Goal: Task Accomplishment & Management: Use online tool/utility

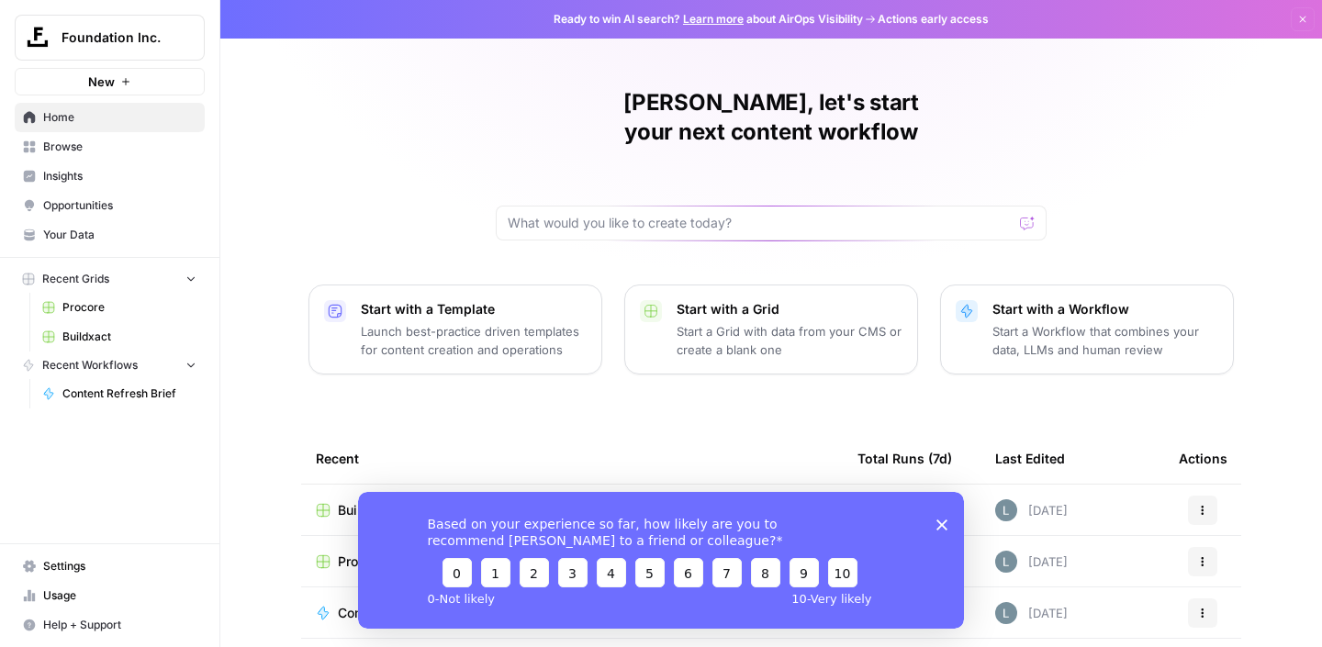
click at [935, 524] on div "Based on your experience so far, how likely are you to recommend [PERSON_NAME] …" at bounding box center [661, 559] width 606 height 137
click at [938, 523] on icon "Close survey" at bounding box center [941, 524] width 11 height 11
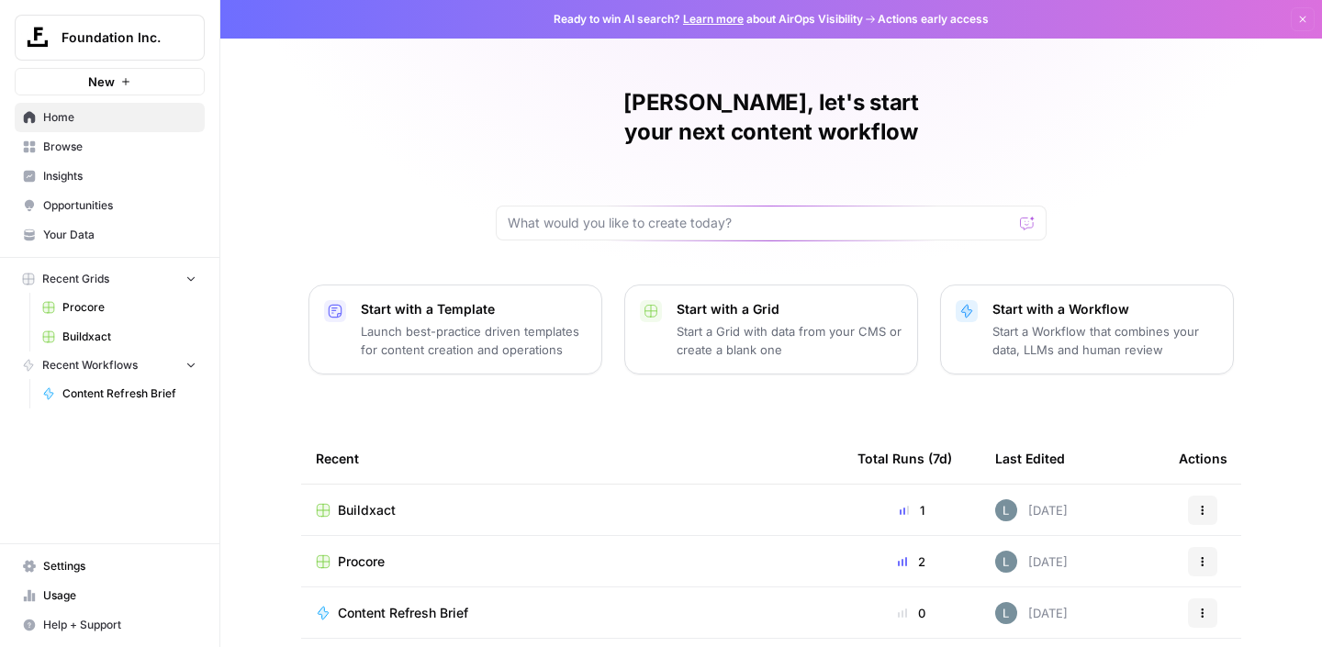
click at [383, 501] on span "Buildxact" at bounding box center [367, 510] width 58 height 18
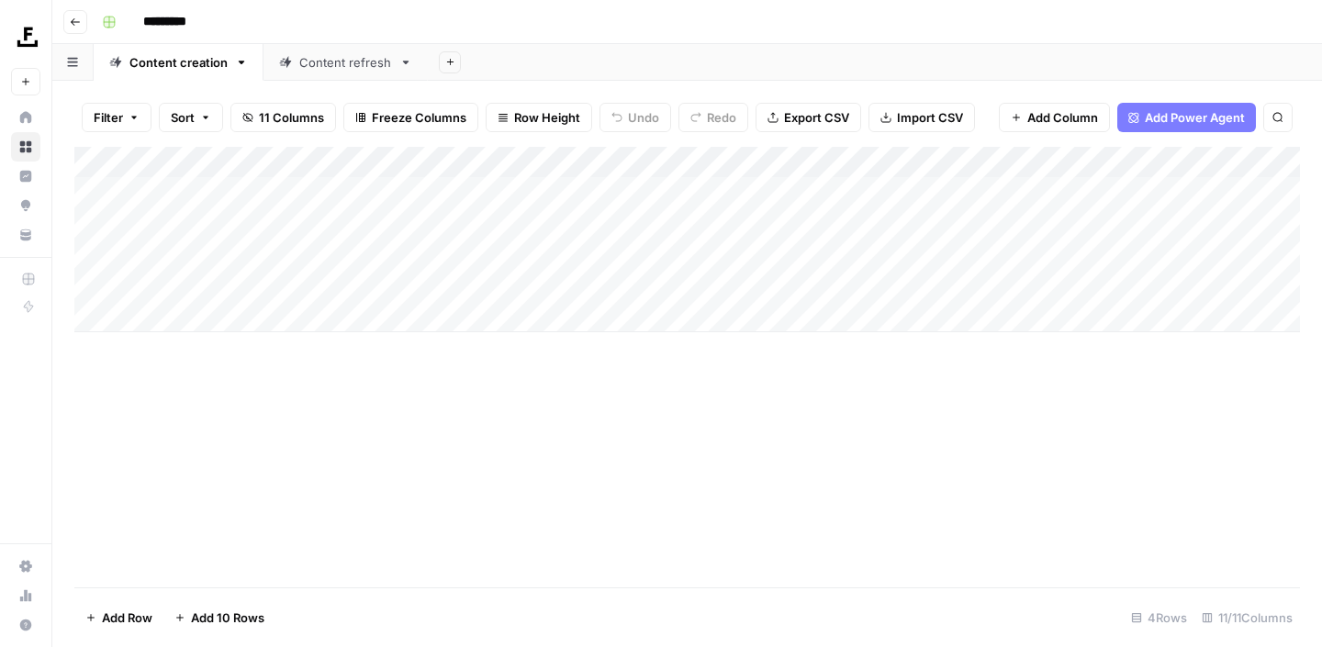
click at [229, 312] on div "Add Column" at bounding box center [686, 239] width 1225 height 185
type textarea "**********"
click at [234, 316] on div "Add Column" at bounding box center [686, 255] width 1225 height 217
drag, startPoint x: 314, startPoint y: 334, endPoint x: 117, endPoint y: 328, distance: 196.5
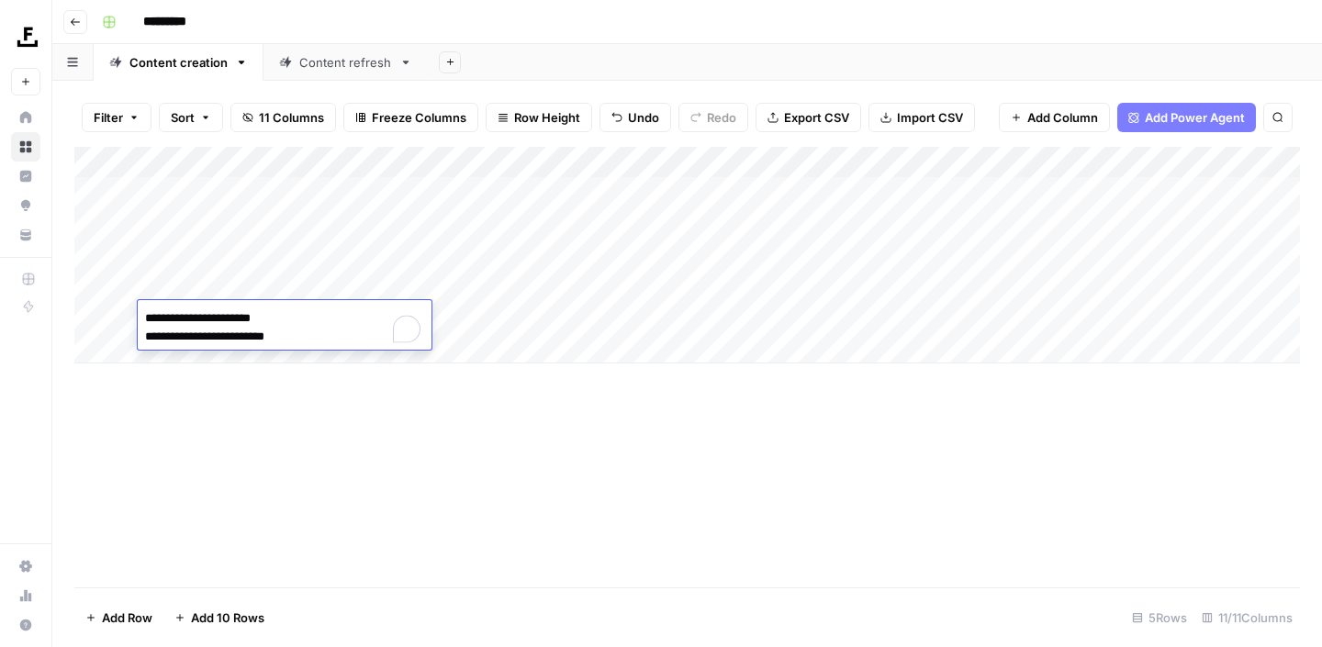
click at [117, 328] on body "**********" at bounding box center [661, 323] width 1322 height 647
type textarea "**********"
click at [243, 404] on div "Add Column" at bounding box center [686, 367] width 1225 height 441
click at [195, 346] on div "Add Column" at bounding box center [686, 255] width 1225 height 217
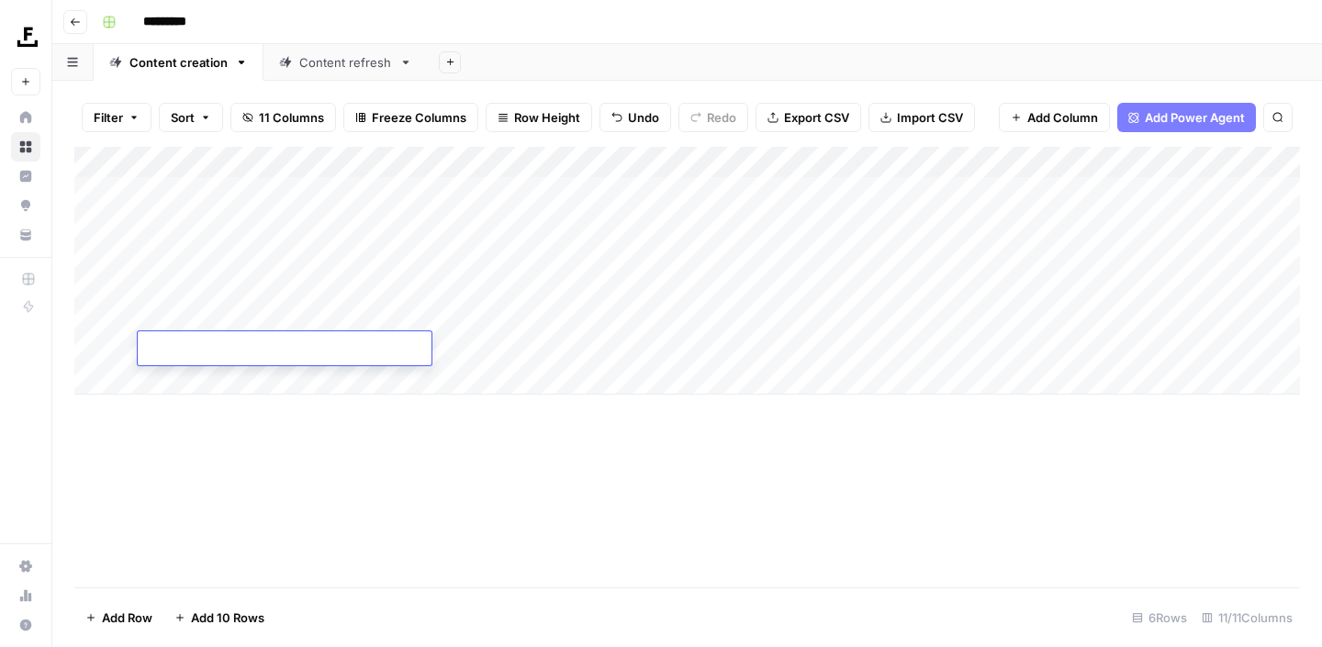
click at [206, 355] on textarea at bounding box center [285, 350] width 294 height 26
type textarea "**********"
click at [307, 450] on div "Add Column" at bounding box center [686, 367] width 1225 height 441
click at [95, 315] on div "Add Column" at bounding box center [686, 271] width 1225 height 248
click at [114, 620] on span "Delete 1 Row" at bounding box center [121, 618] width 73 height 18
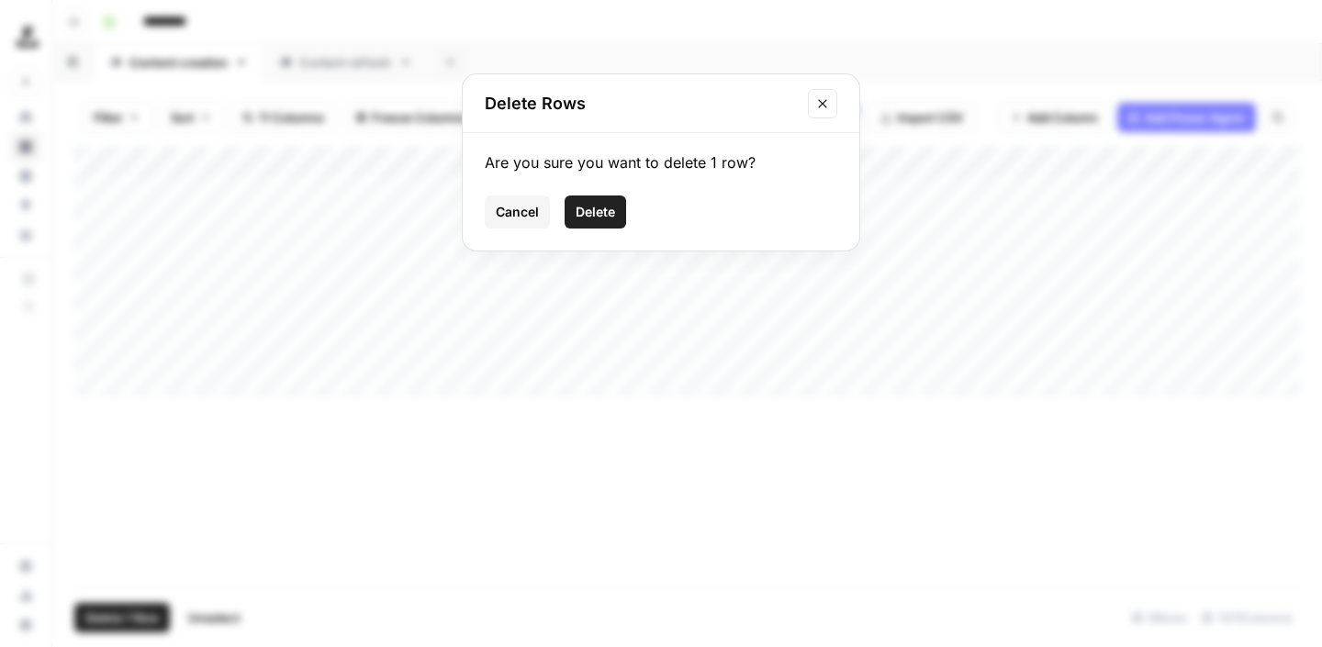
click at [598, 217] on span "Delete" at bounding box center [594, 212] width 39 height 18
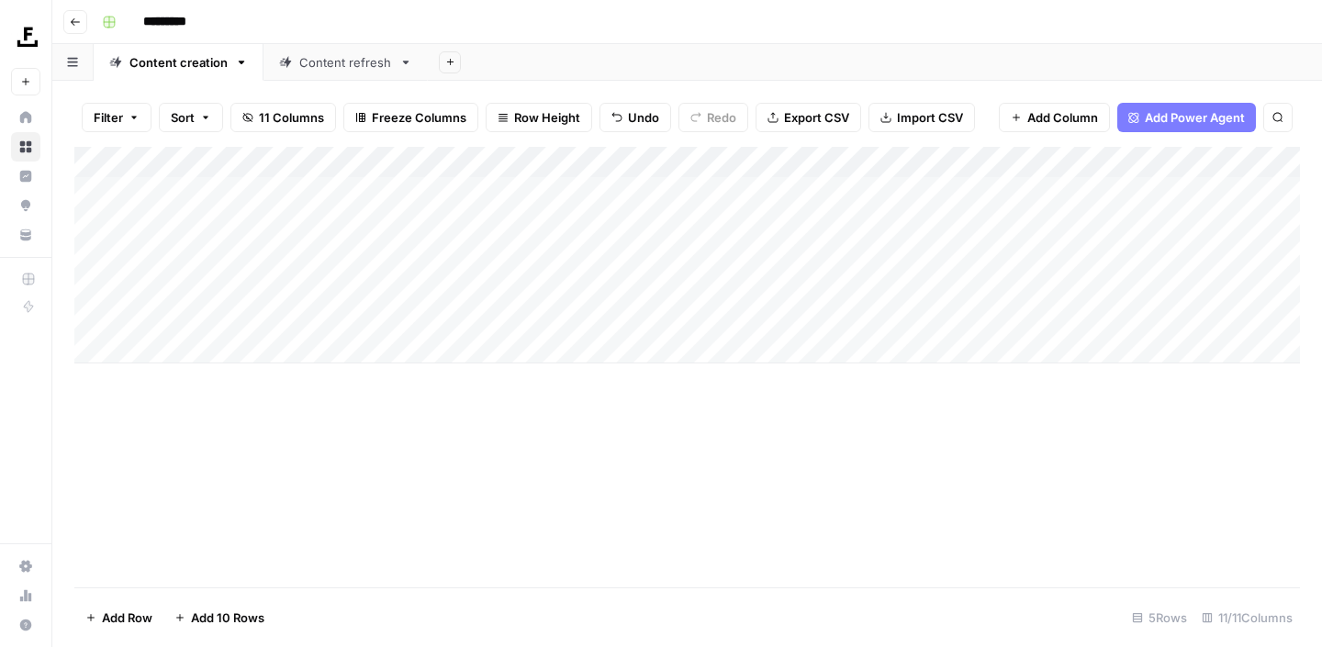
click at [636, 162] on div "Add Column" at bounding box center [686, 255] width 1225 height 217
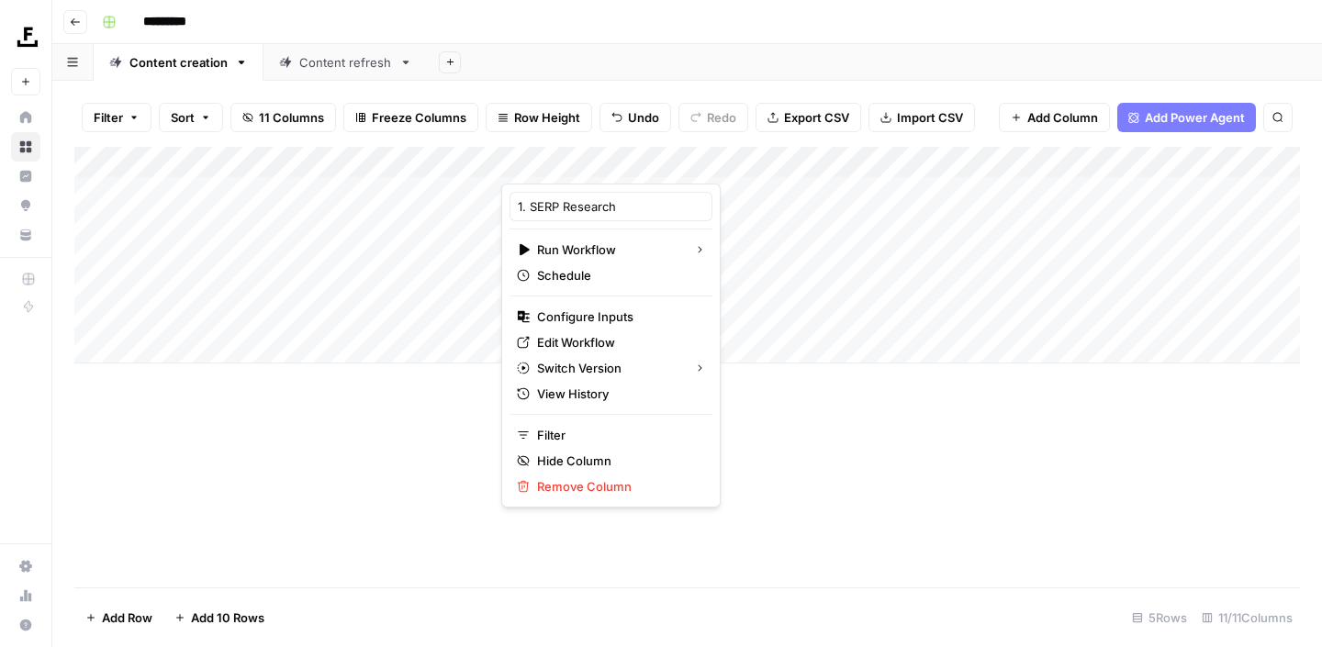
click at [895, 151] on div "Add Column" at bounding box center [686, 255] width 1225 height 217
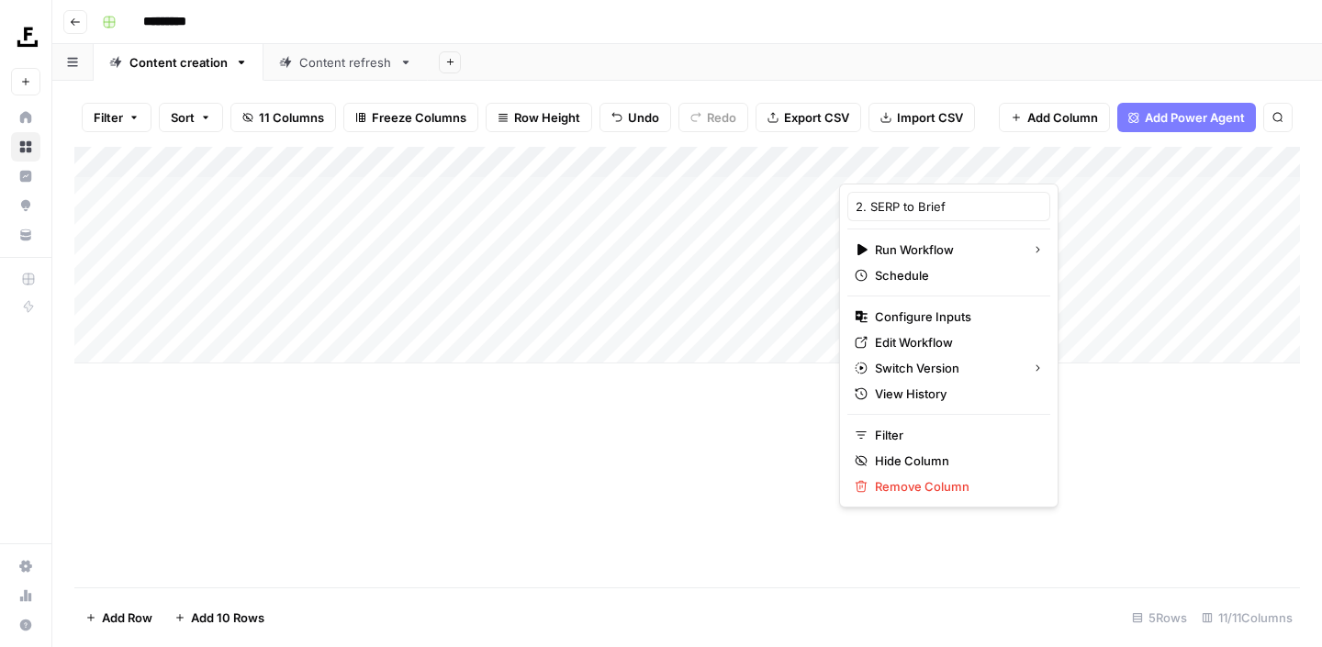
click at [637, 163] on div "Add Column" at bounding box center [686, 255] width 1225 height 217
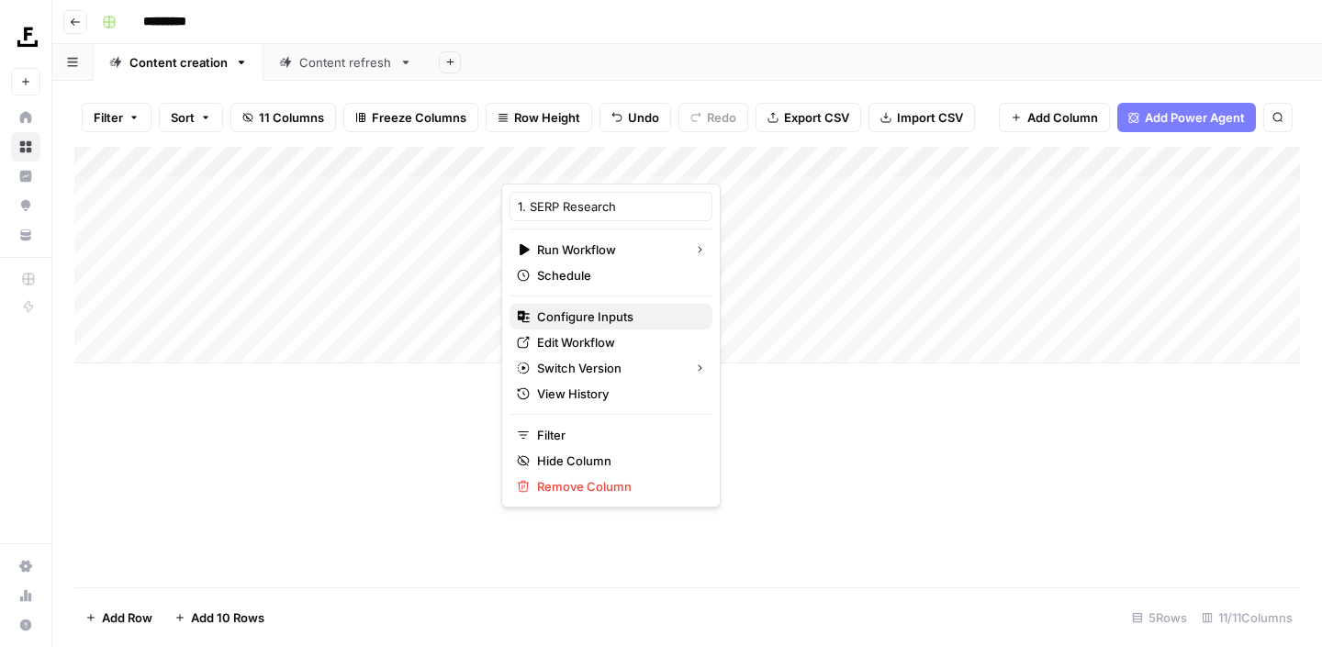
click at [614, 312] on span "Configure Inputs" at bounding box center [617, 316] width 161 height 18
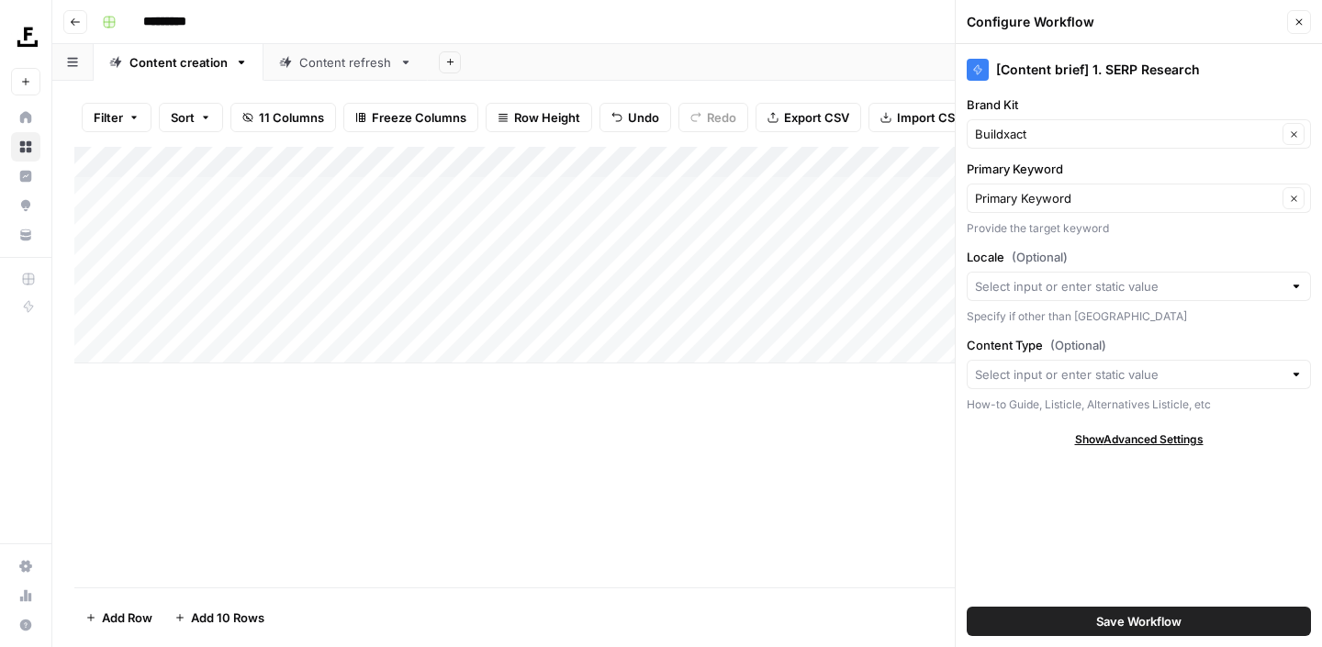
type input "Buildxact"
click at [854, 452] on div "Add Column" at bounding box center [686, 367] width 1225 height 441
click at [1297, 21] on icon "button" at bounding box center [1298, 22] width 11 height 11
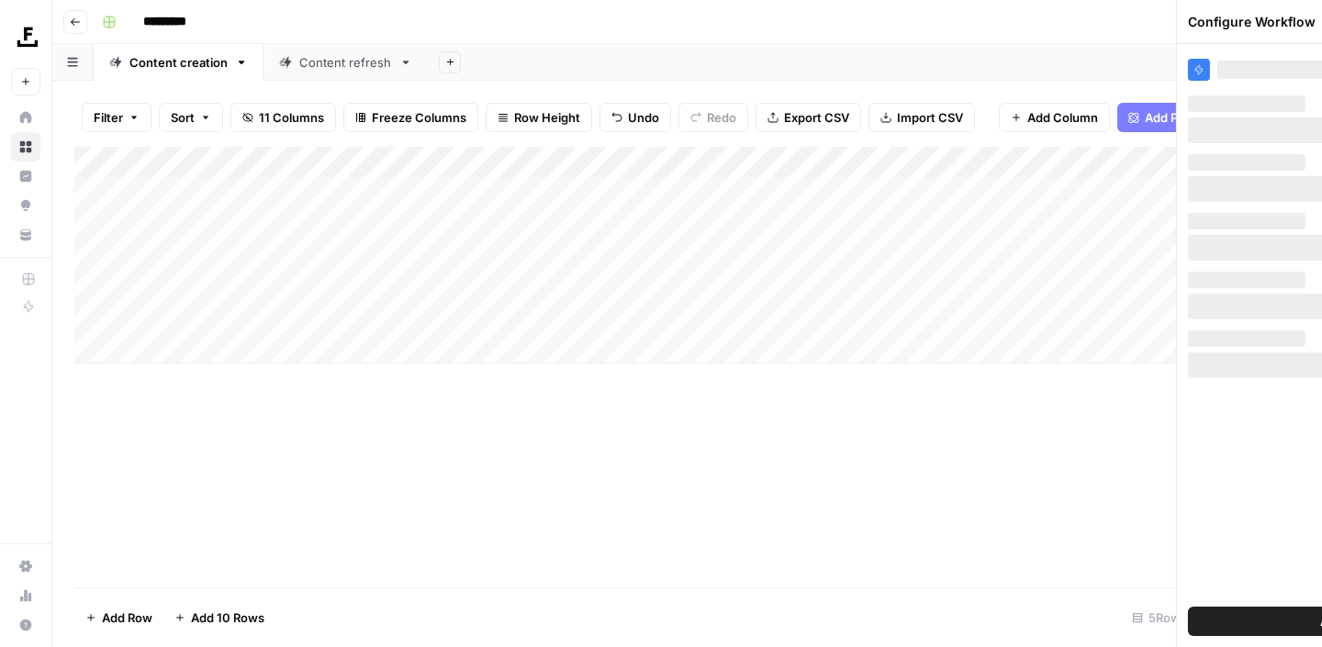
click at [602, 322] on div "Add Column" at bounding box center [686, 255] width 1225 height 217
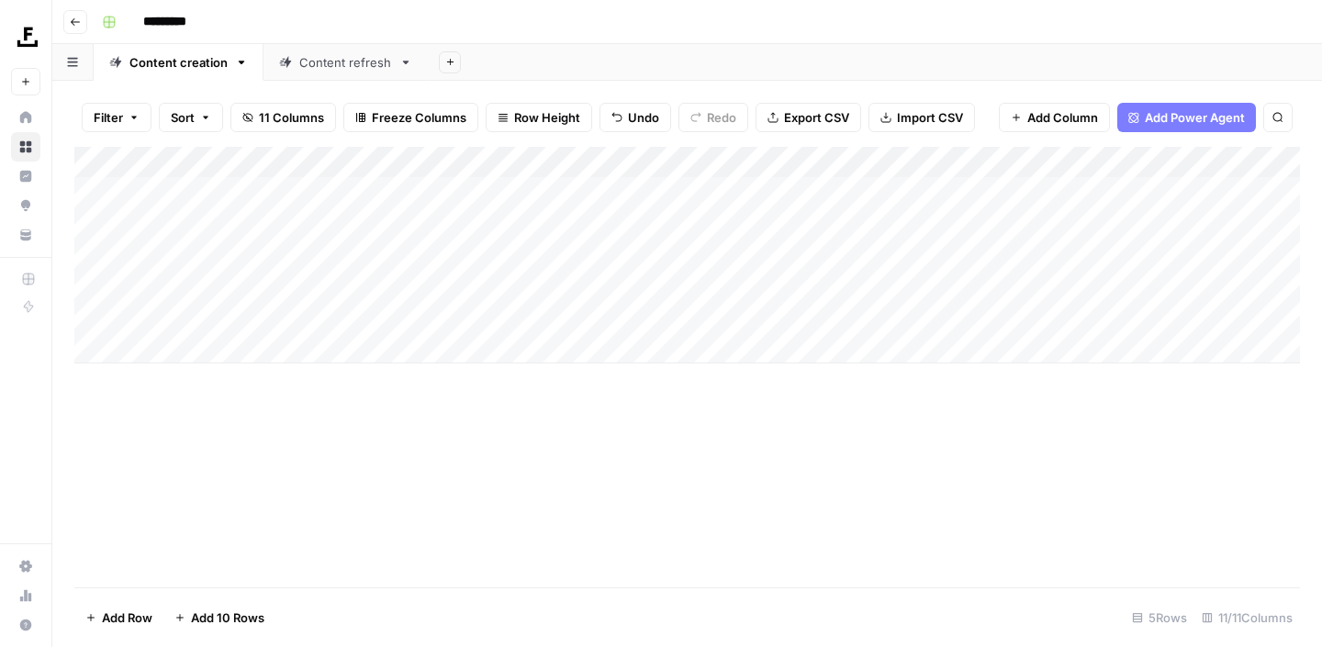
click at [367, 66] on div "Content refresh" at bounding box center [345, 62] width 93 height 18
click at [540, 283] on div "Add Column" at bounding box center [686, 239] width 1225 height 185
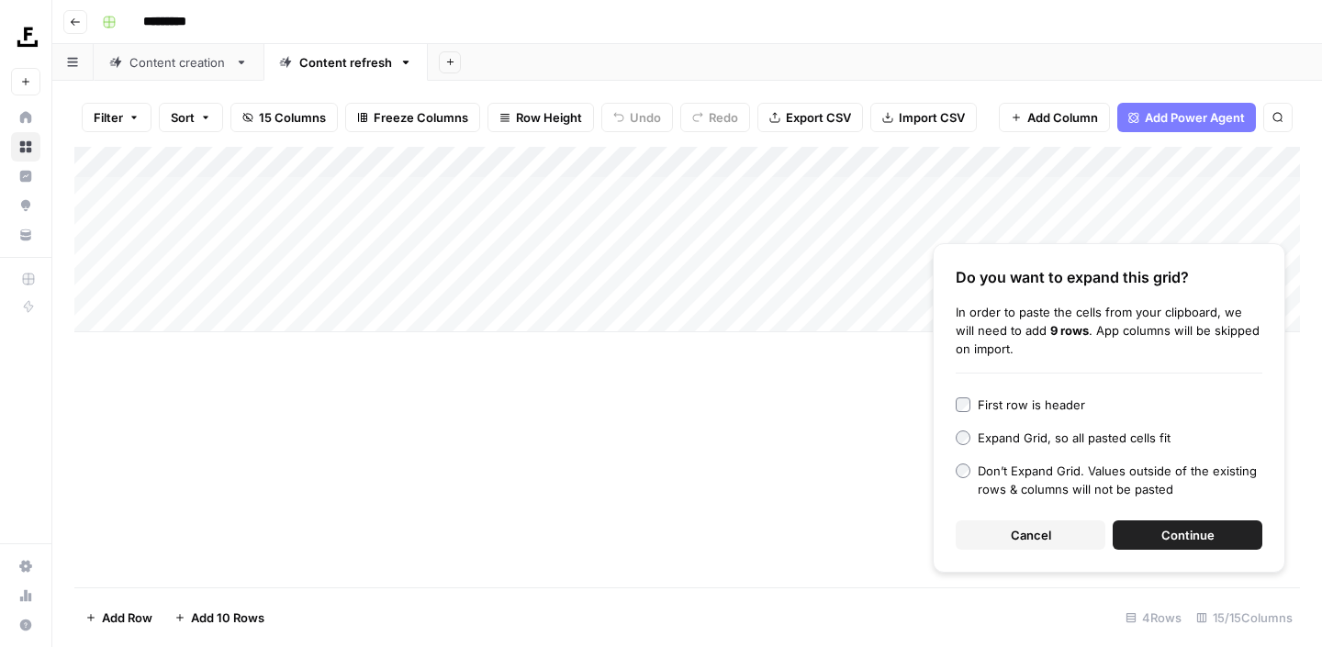
click at [1194, 534] on span "Continue" at bounding box center [1187, 535] width 53 height 18
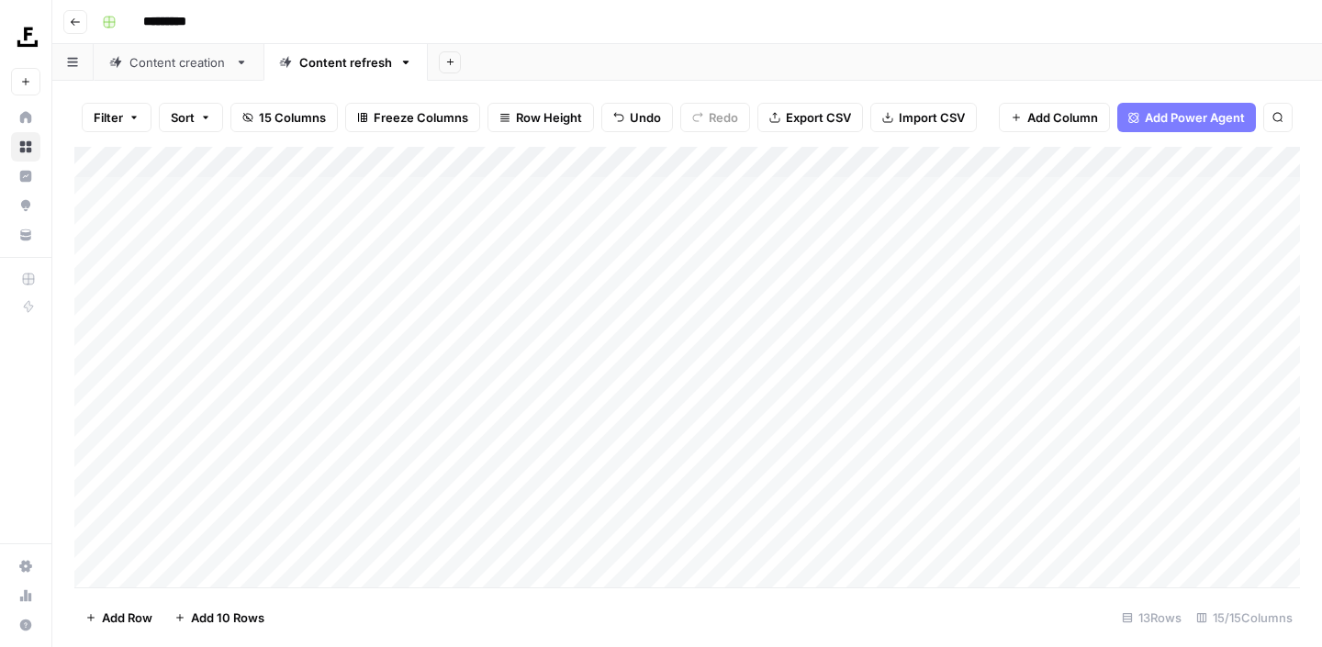
click at [773, 293] on div "Add Column" at bounding box center [686, 367] width 1225 height 441
click at [356, 289] on div "Add Column" at bounding box center [686, 367] width 1225 height 441
click at [793, 348] on div "Add Column" at bounding box center [686, 367] width 1225 height 441
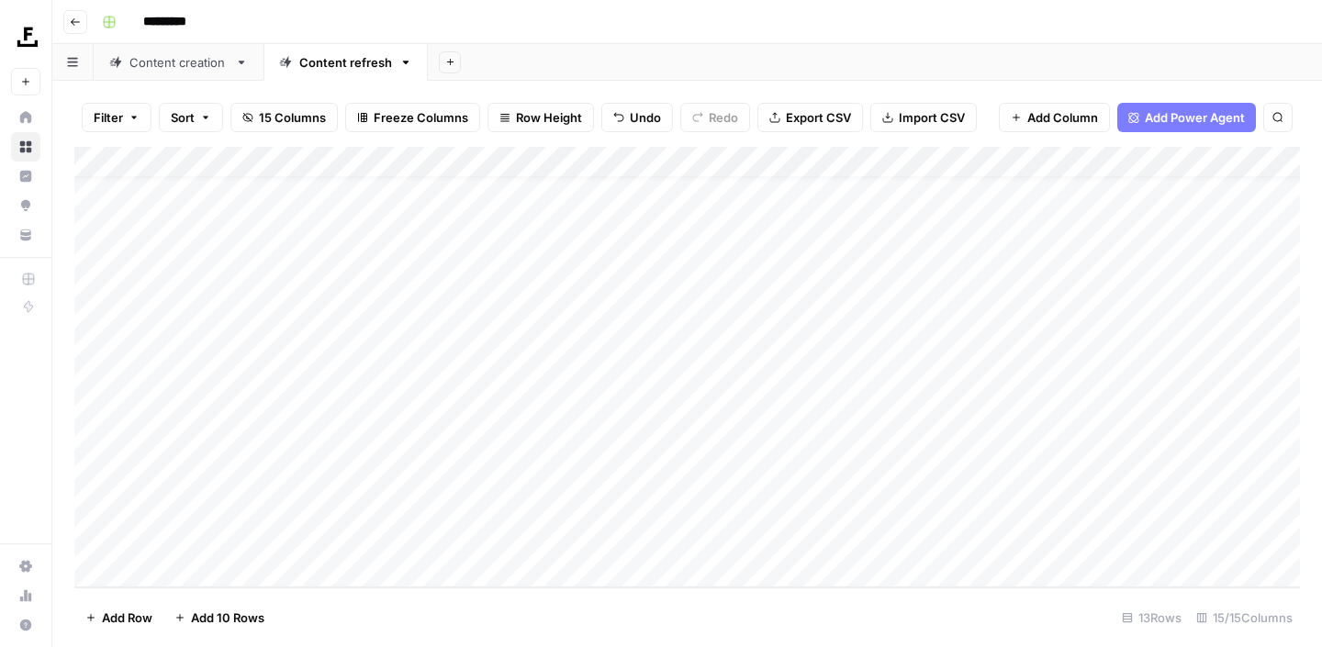
click at [781, 269] on div "Add Column" at bounding box center [686, 367] width 1225 height 441
click at [961, 258] on div "Add Column" at bounding box center [686, 367] width 1225 height 441
click at [949, 227] on div "Add Column" at bounding box center [686, 367] width 1225 height 441
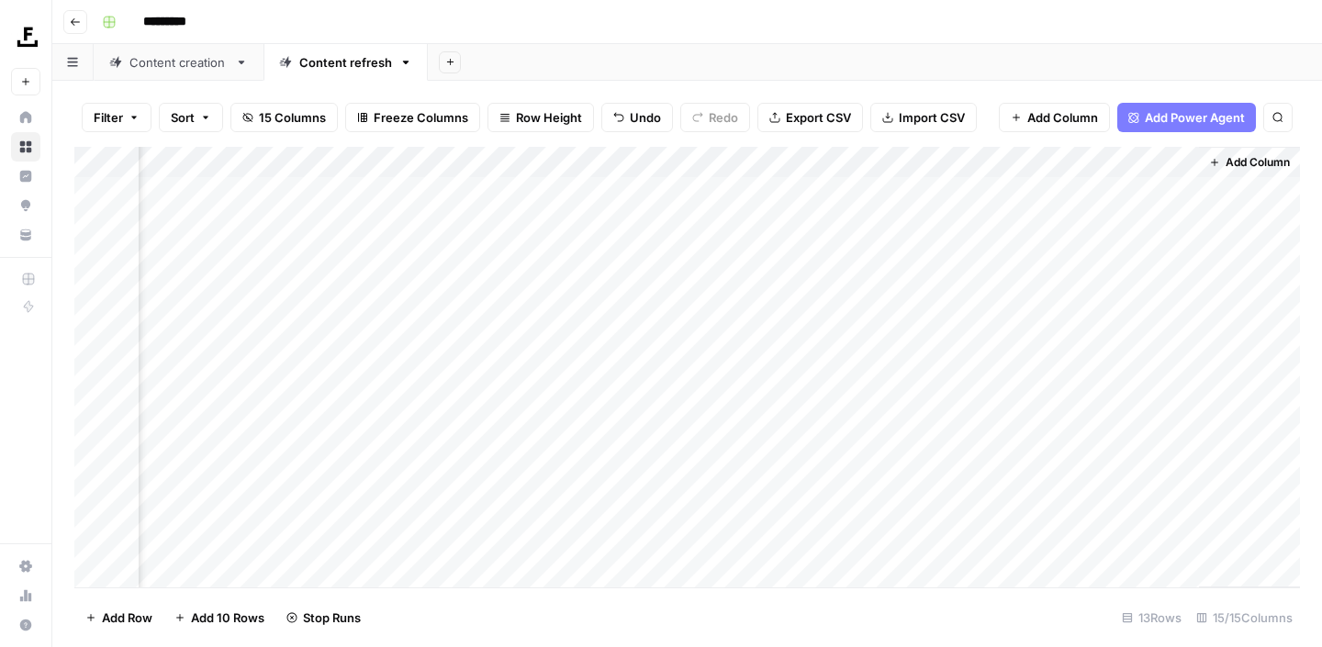
click at [1016, 251] on div "Add Column" at bounding box center [686, 367] width 1225 height 441
click at [962, 164] on div "Add Column" at bounding box center [686, 367] width 1225 height 441
click at [1005, 267] on span "Remaining Rows" at bounding box center [1030, 270] width 116 height 18
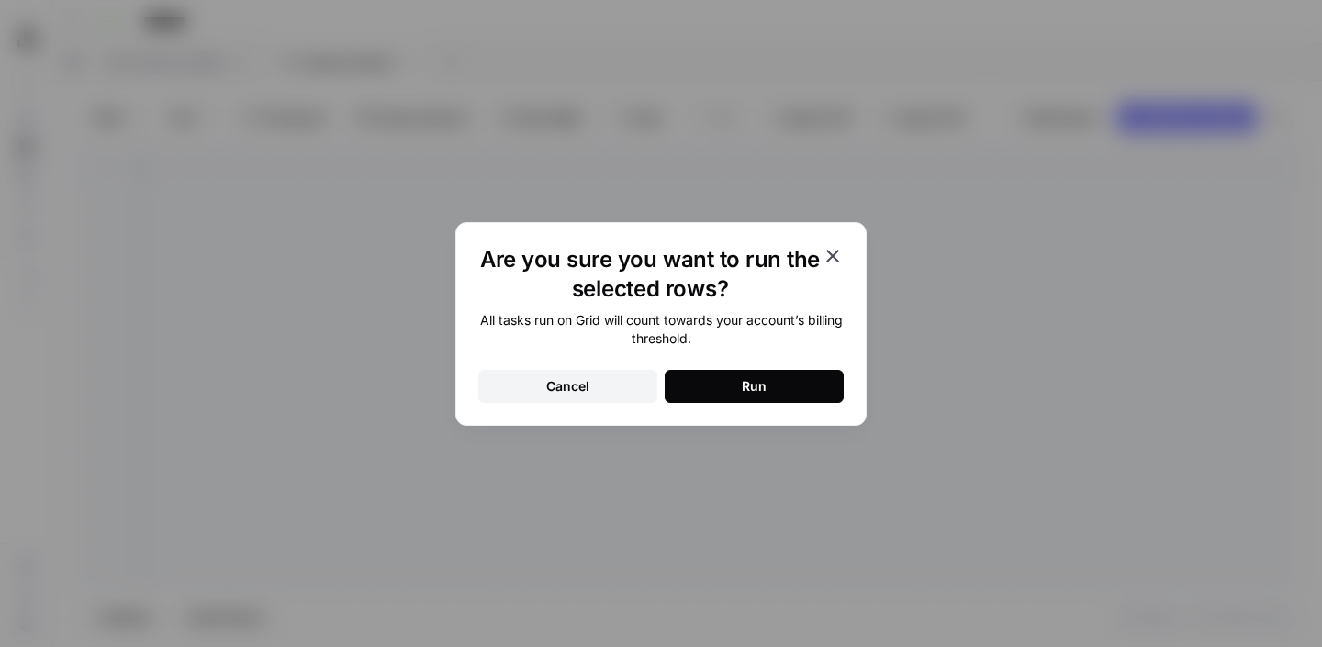
click at [833, 253] on icon "button" at bounding box center [832, 256] width 13 height 13
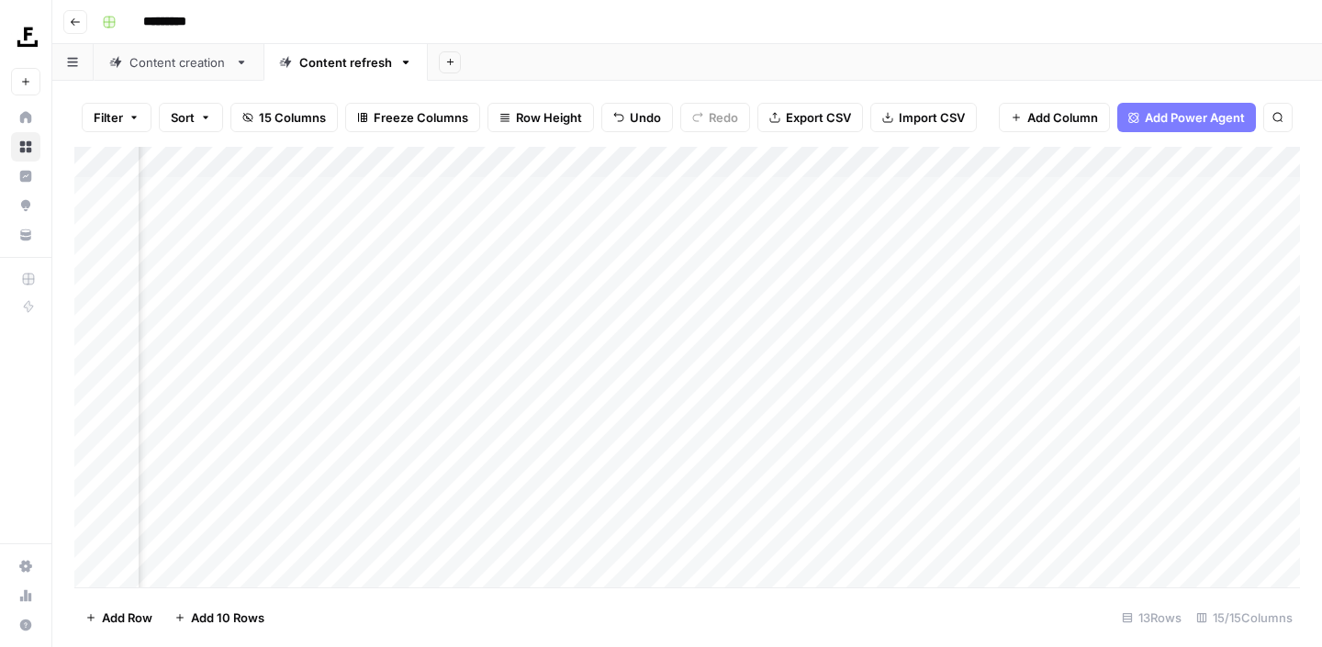
click at [1039, 340] on div "Add Column" at bounding box center [686, 367] width 1225 height 441
click at [883, 282] on div "Add Column" at bounding box center [686, 367] width 1225 height 441
click at [880, 317] on div "Add Column" at bounding box center [686, 367] width 1225 height 441
click at [882, 352] on div "Add Column" at bounding box center [686, 367] width 1225 height 441
click at [883, 391] on div "Add Column" at bounding box center [686, 367] width 1225 height 441
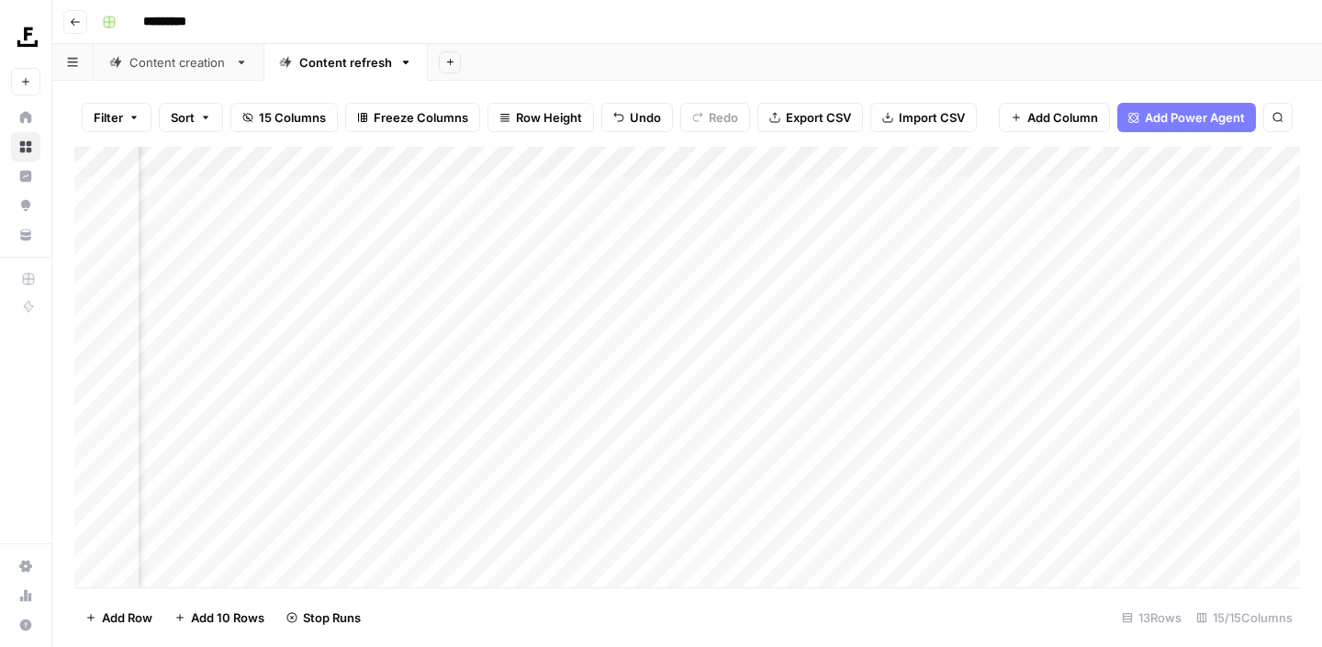
click at [881, 418] on div "Add Column" at bounding box center [686, 367] width 1225 height 441
click at [881, 441] on div "Add Column" at bounding box center [686, 367] width 1225 height 441
click at [877, 472] on div "Add Column" at bounding box center [686, 367] width 1225 height 441
click at [877, 507] on div "Add Column" at bounding box center [686, 367] width 1225 height 441
click at [877, 533] on div "Add Column" at bounding box center [686, 367] width 1225 height 441
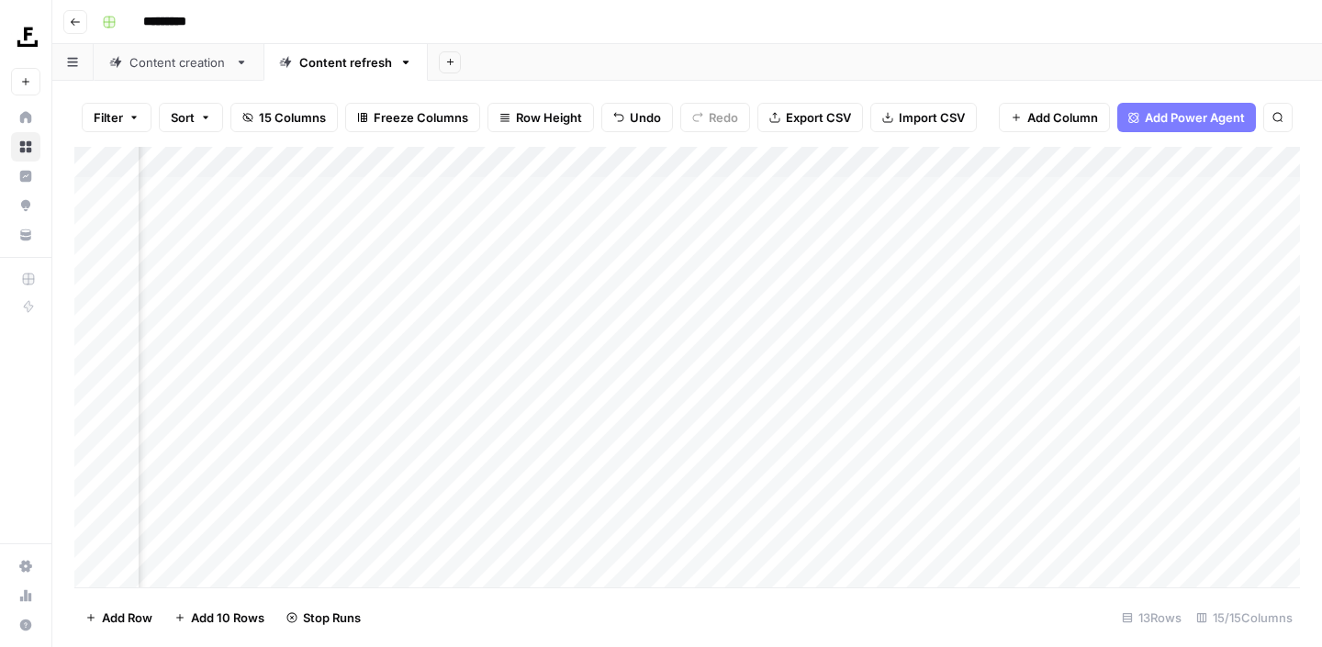
click at [877, 565] on div "Add Column" at bounding box center [686, 367] width 1225 height 441
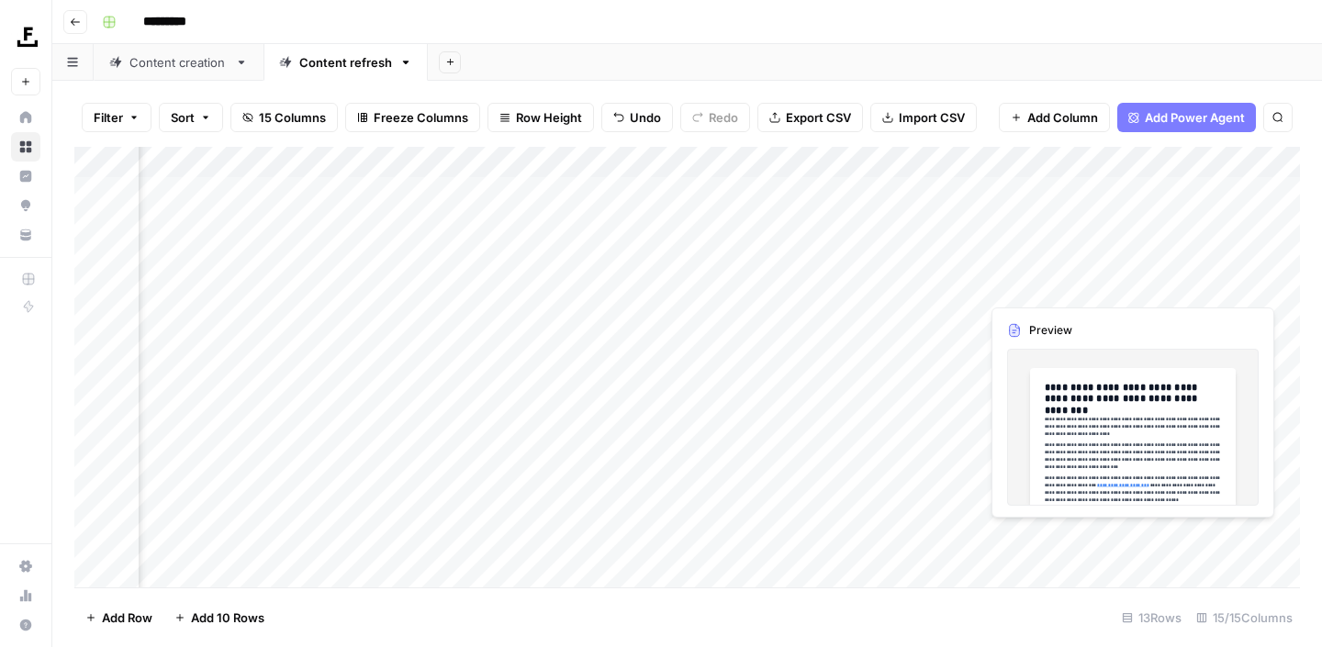
click at [1123, 285] on div "Add Column" at bounding box center [686, 367] width 1225 height 441
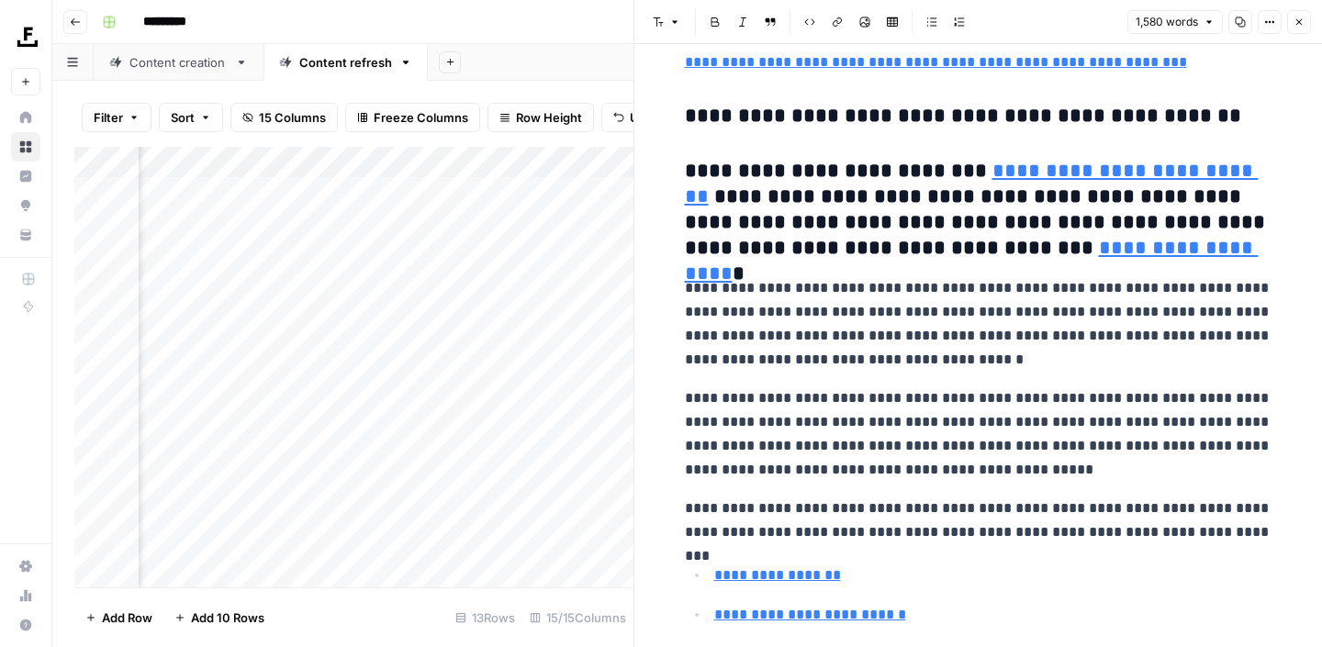
scroll to position [4302, 0]
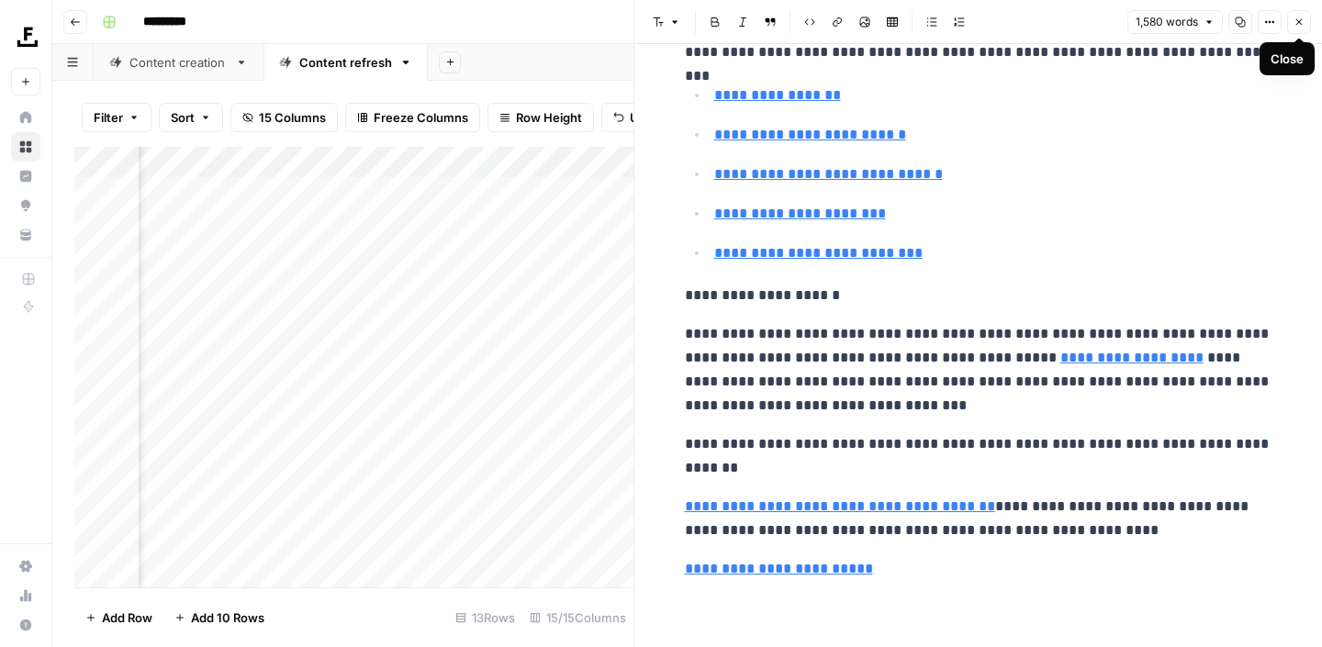
click at [1302, 27] on icon "button" at bounding box center [1298, 22] width 11 height 11
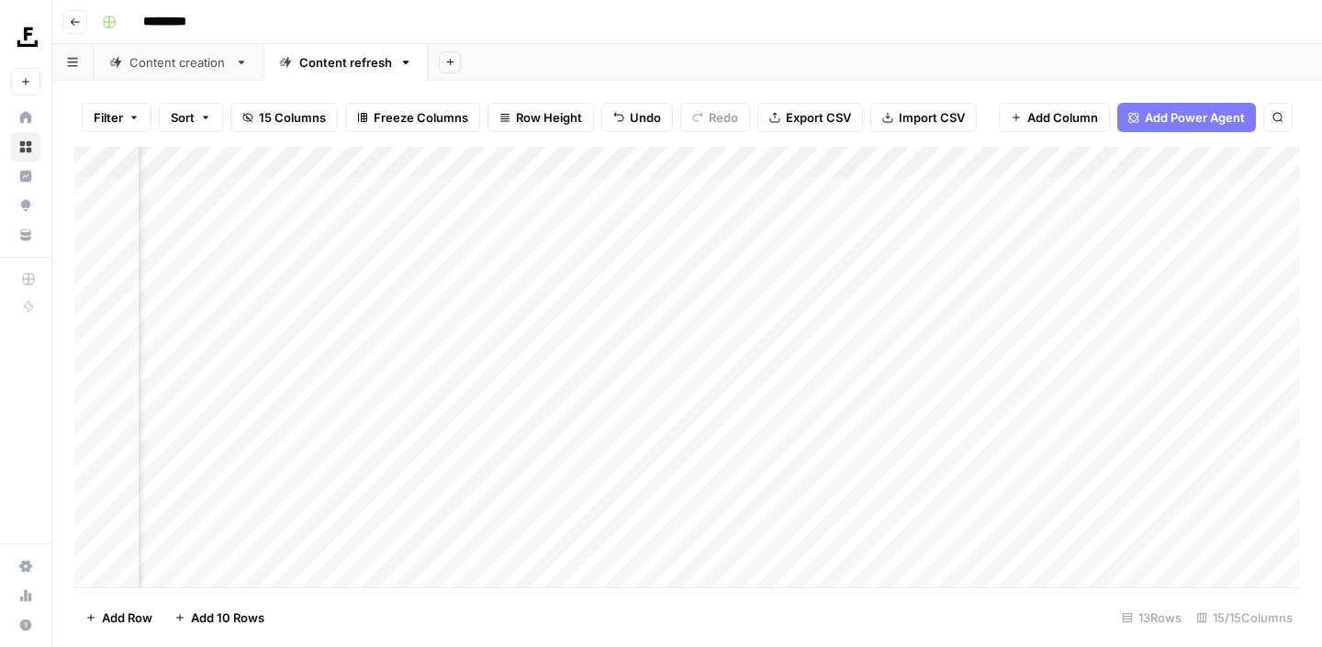
scroll to position [0, 656]
click at [948, 279] on div "Add Column" at bounding box center [686, 367] width 1225 height 441
click at [935, 329] on div "Add Column" at bounding box center [686, 367] width 1225 height 441
click at [938, 359] on div "Add Column" at bounding box center [686, 367] width 1225 height 441
click at [938, 396] on div "Add Column" at bounding box center [686, 367] width 1225 height 441
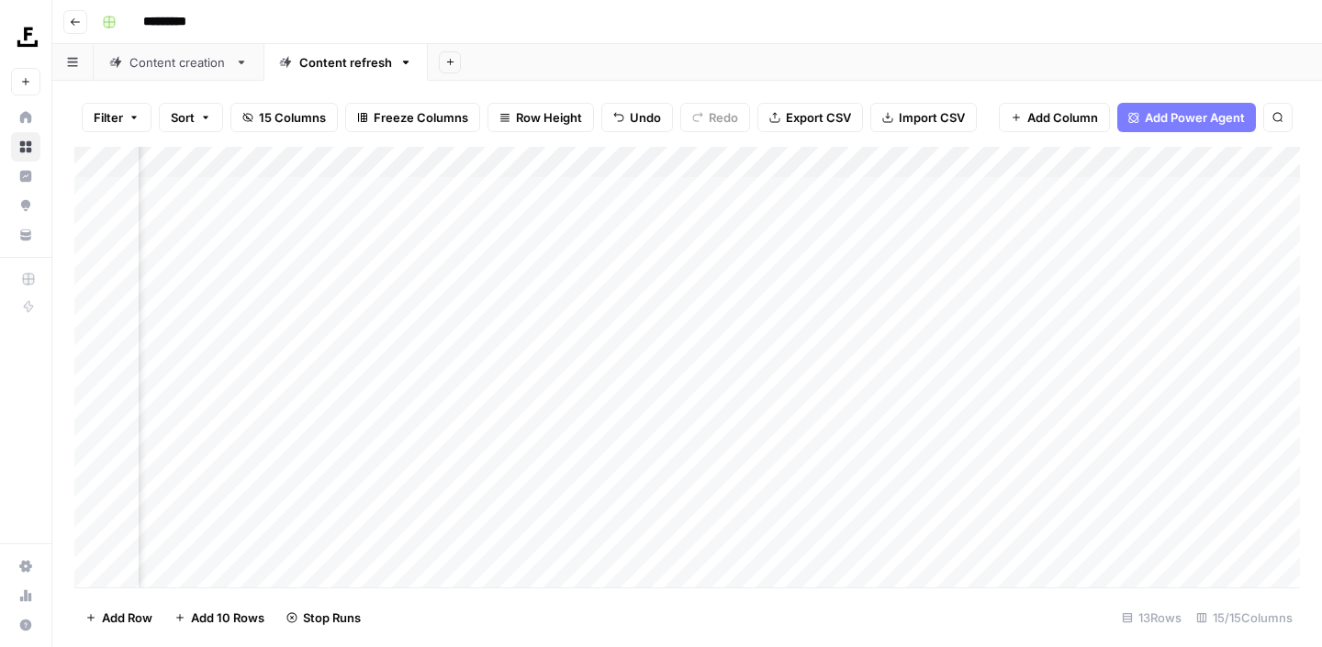
click at [934, 430] on div "Add Column" at bounding box center [686, 367] width 1225 height 441
click at [936, 372] on div "Add Column" at bounding box center [686, 367] width 1225 height 441
click at [939, 473] on div "Add Column" at bounding box center [686, 367] width 1225 height 441
click at [937, 508] on div "Add Column" at bounding box center [686, 367] width 1225 height 441
click at [937, 541] on div "Add Column" at bounding box center [686, 367] width 1225 height 441
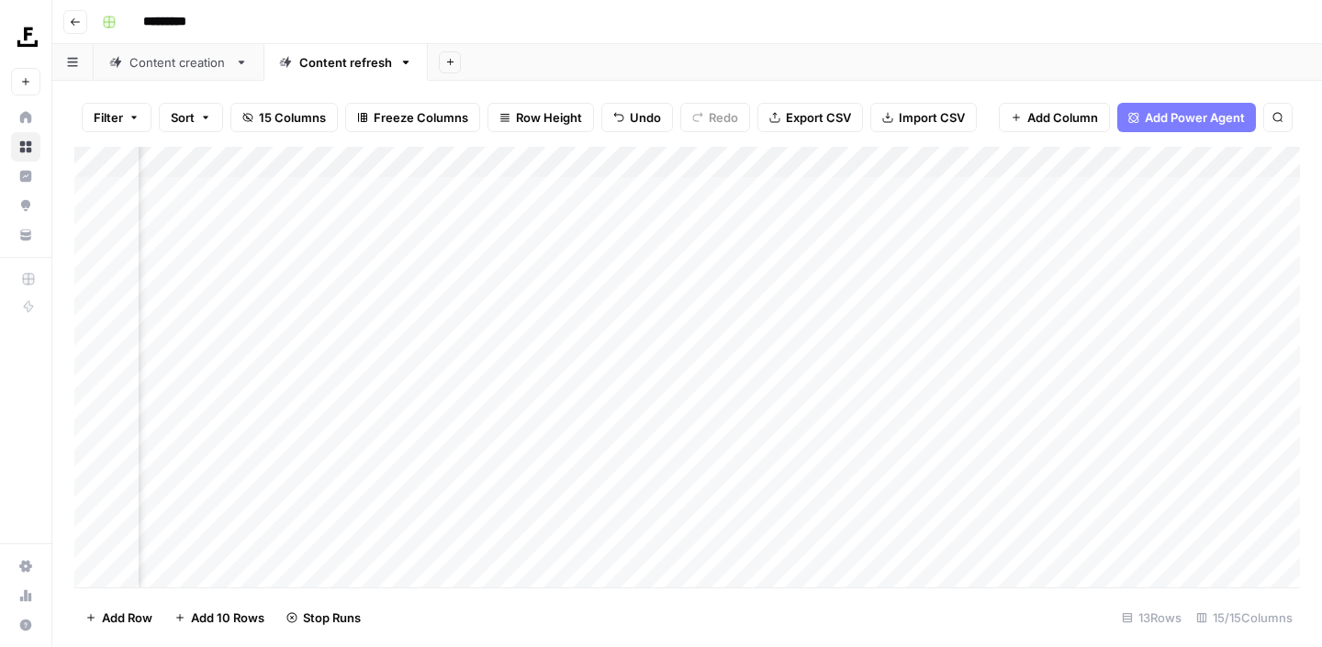
click at [940, 563] on div "Add Column" at bounding box center [686, 367] width 1225 height 441
click at [1158, 222] on div "Add Column" at bounding box center [686, 367] width 1225 height 441
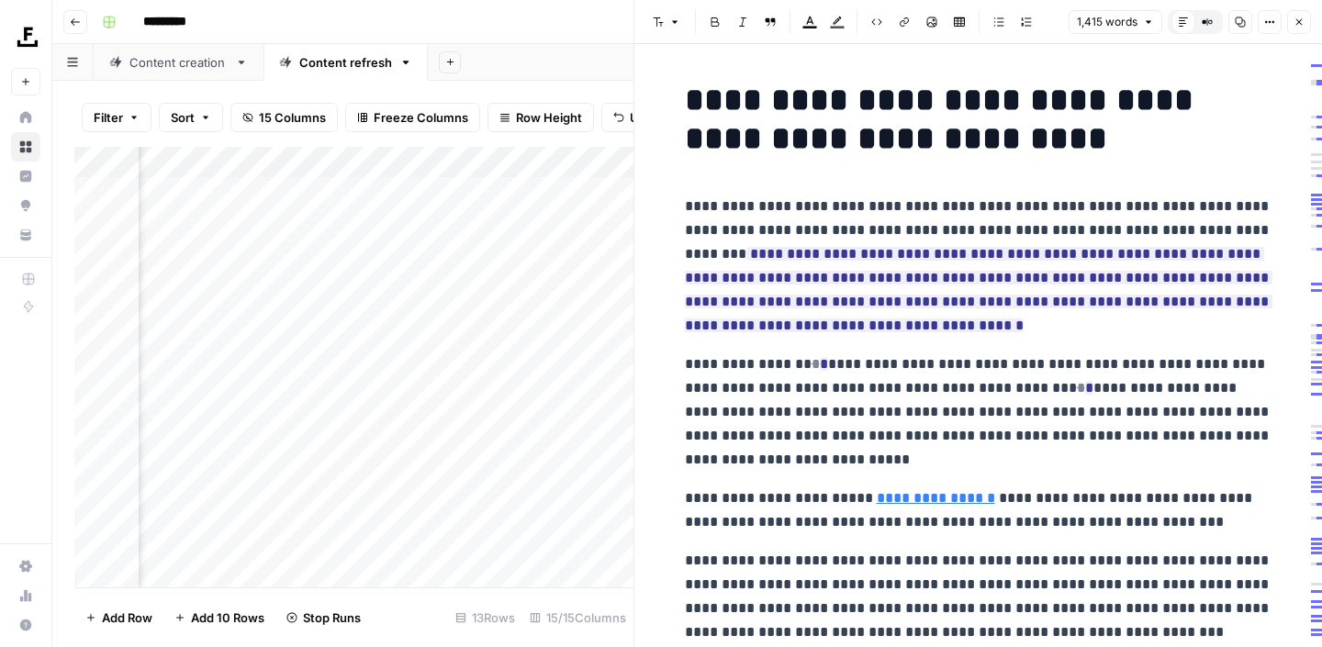
click at [1236, 24] on icon "button" at bounding box center [1240, 22] width 11 height 11
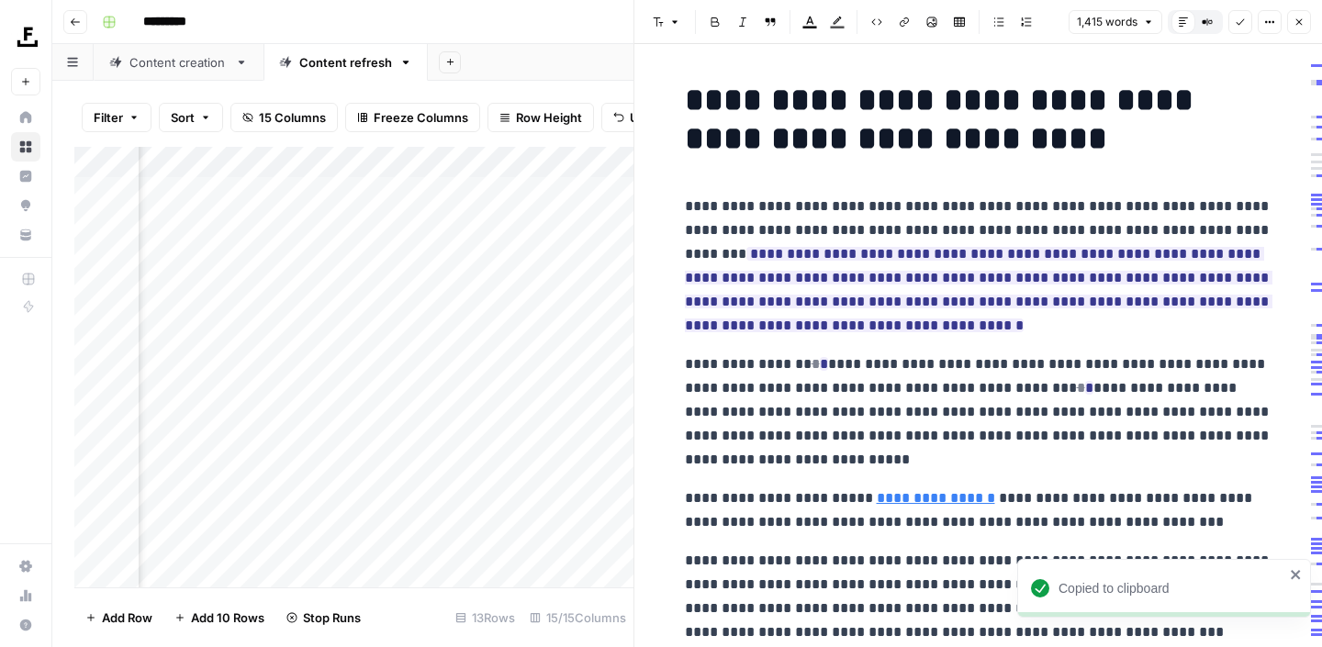
click at [1296, 25] on icon "button" at bounding box center [1298, 22] width 11 height 11
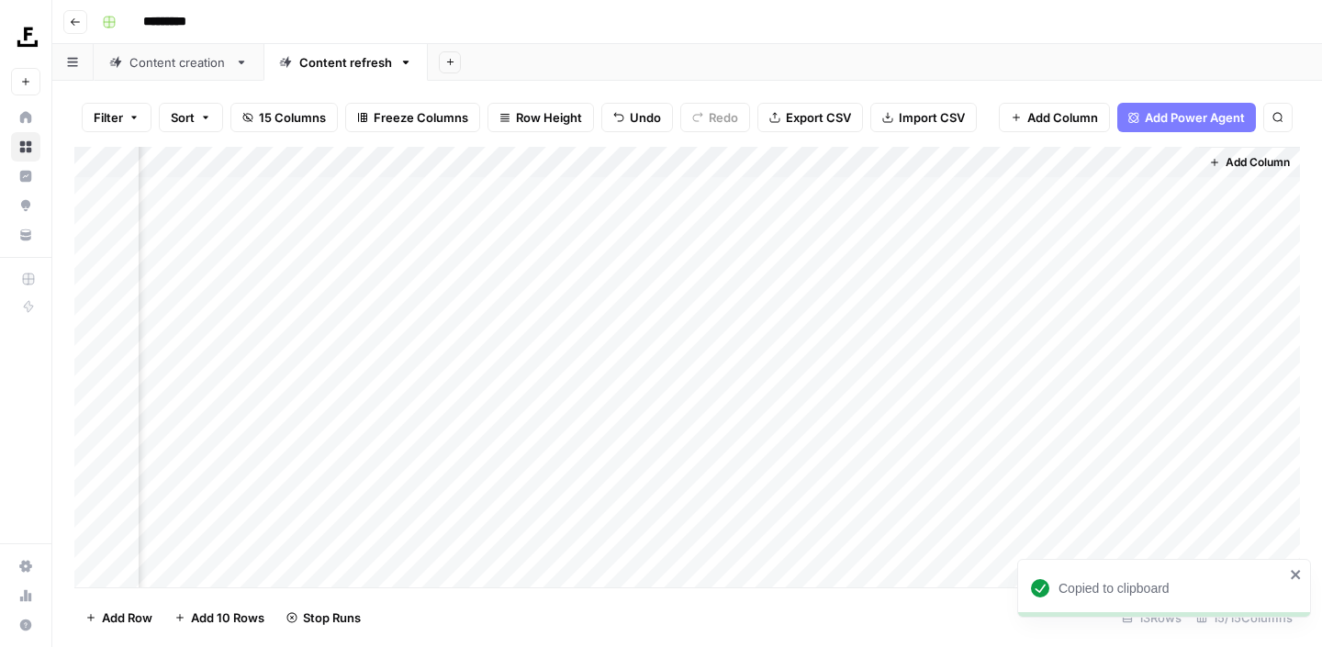
scroll to position [0, 1799]
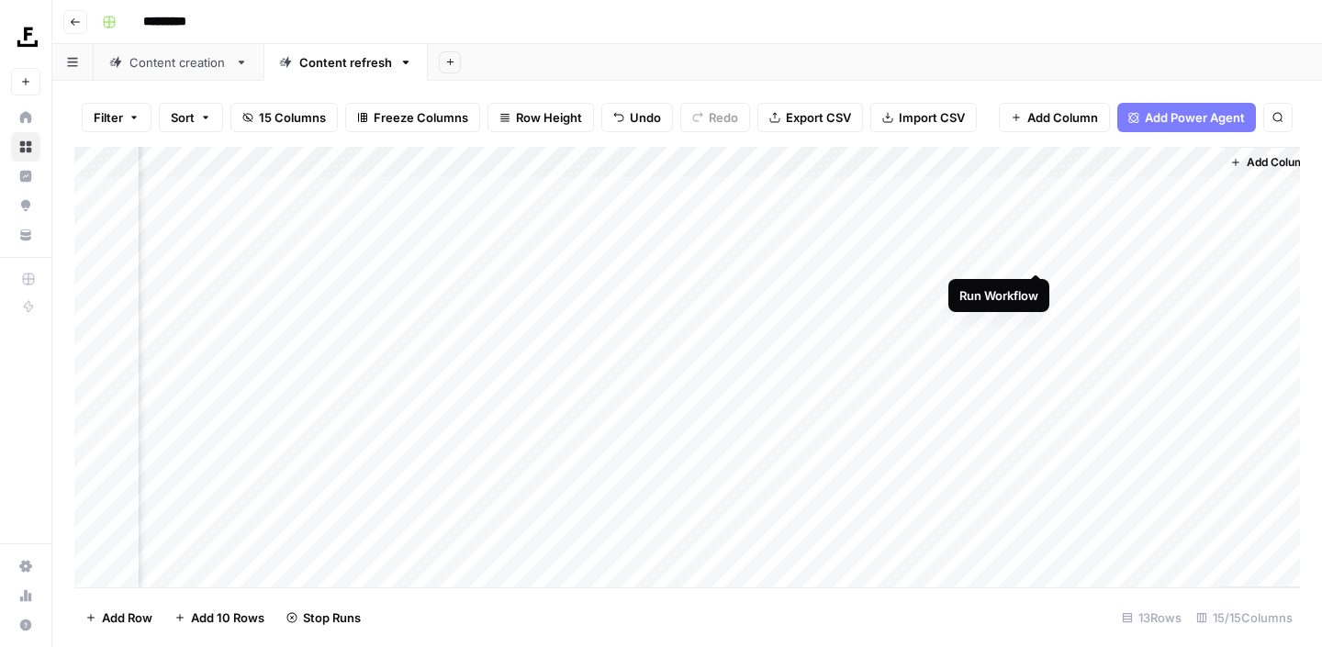
click at [1040, 251] on div "Add Column" at bounding box center [686, 367] width 1225 height 441
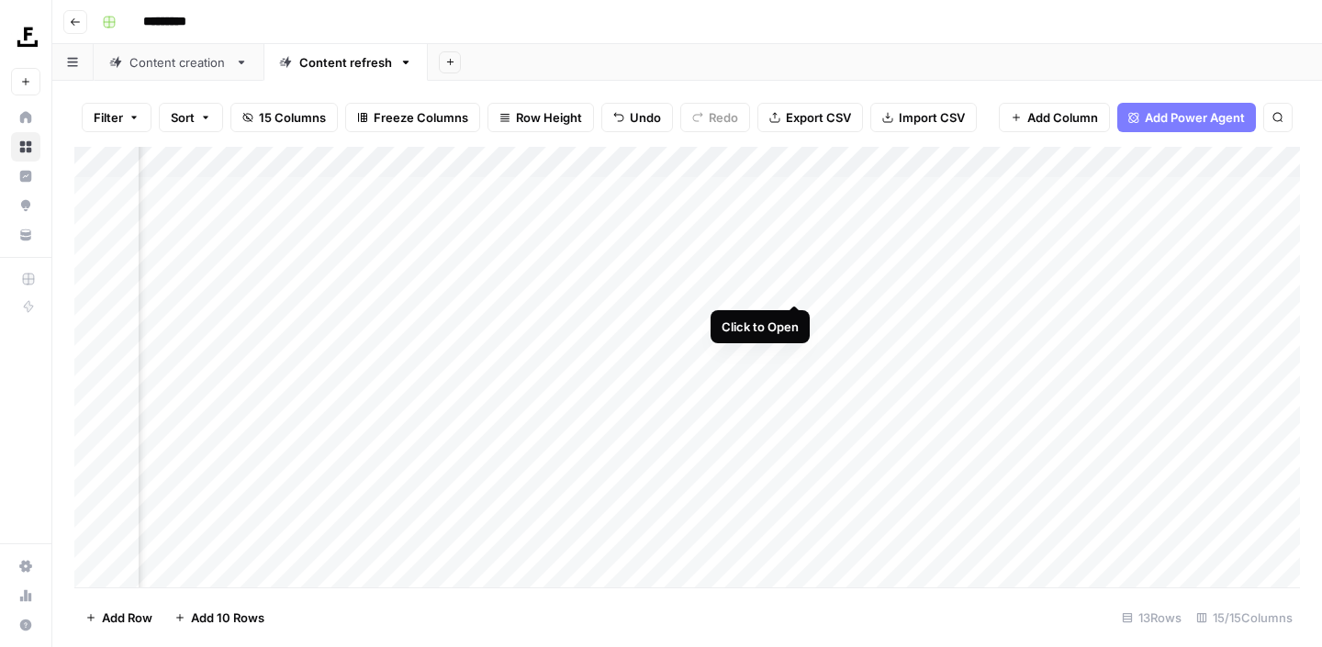
click at [794, 283] on div "Add Column" at bounding box center [686, 367] width 1225 height 441
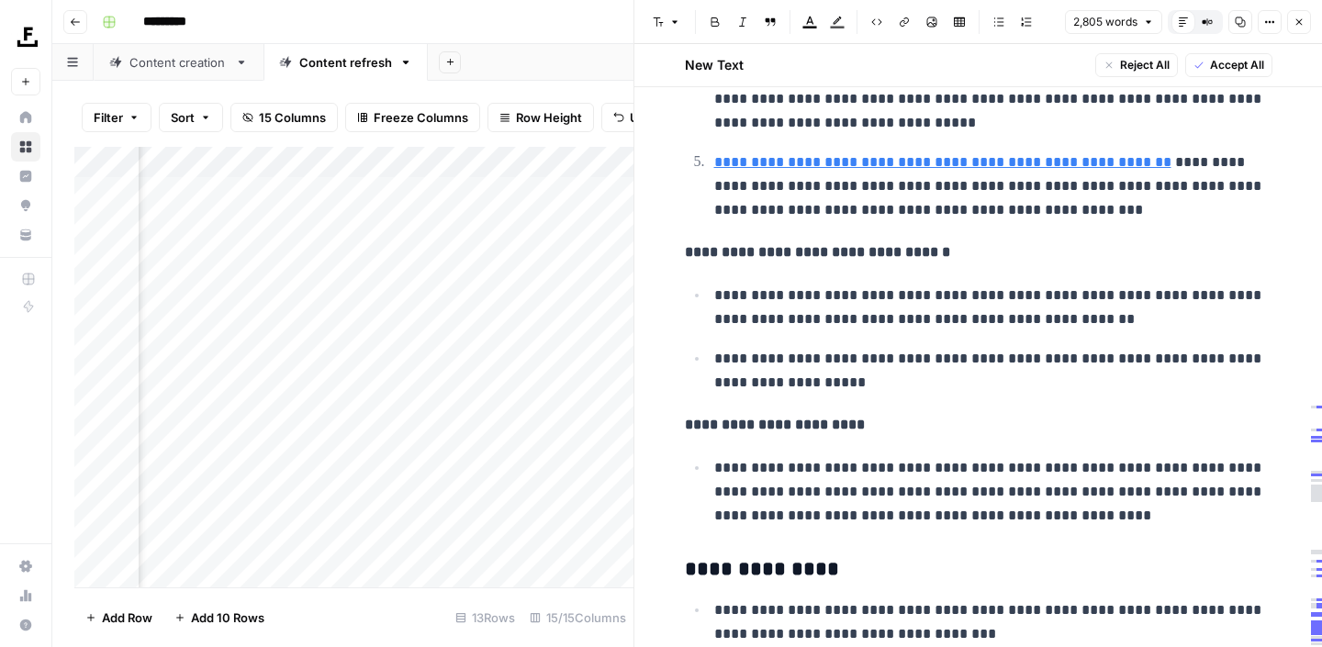
scroll to position [2337, 0]
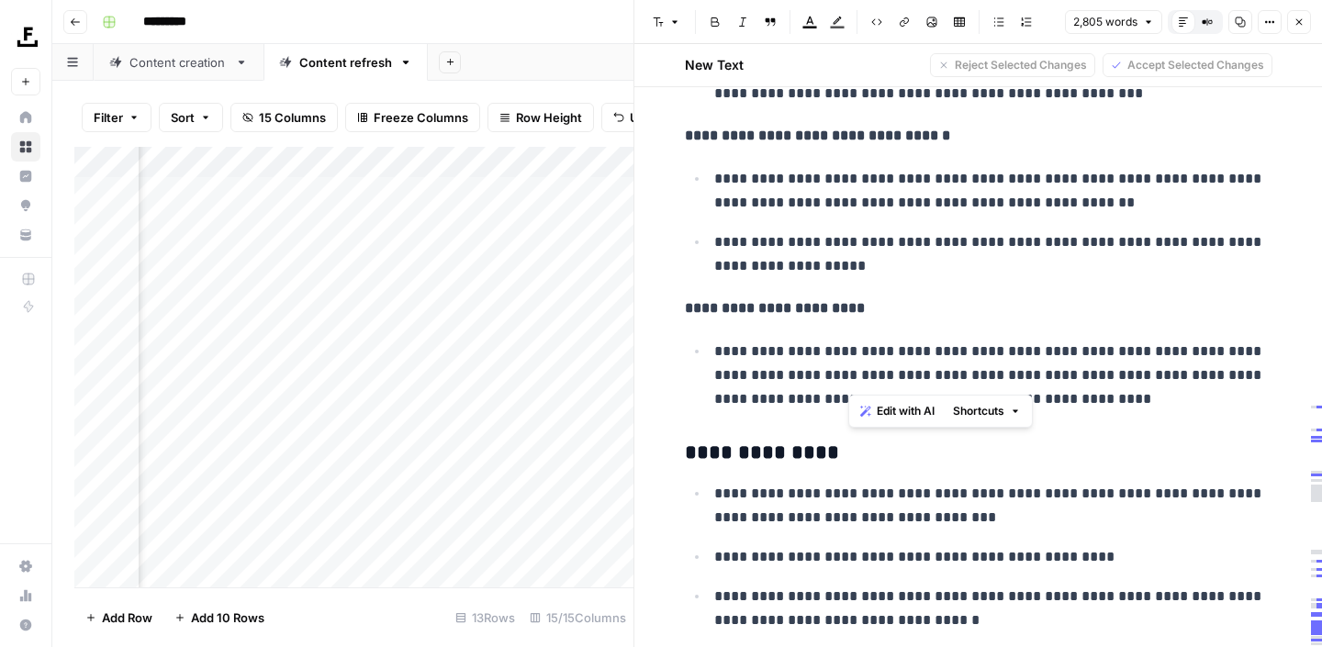
drag, startPoint x: 1083, startPoint y: 386, endPoint x: 715, endPoint y: 330, distance: 372.4
click at [715, 340] on p "**********" at bounding box center [993, 376] width 558 height 72
click at [930, 340] on p "**********" at bounding box center [993, 376] width 558 height 72
drag, startPoint x: 1070, startPoint y: 385, endPoint x: 714, endPoint y: 335, distance: 359.7
click at [714, 340] on p "**********" at bounding box center [993, 376] width 558 height 72
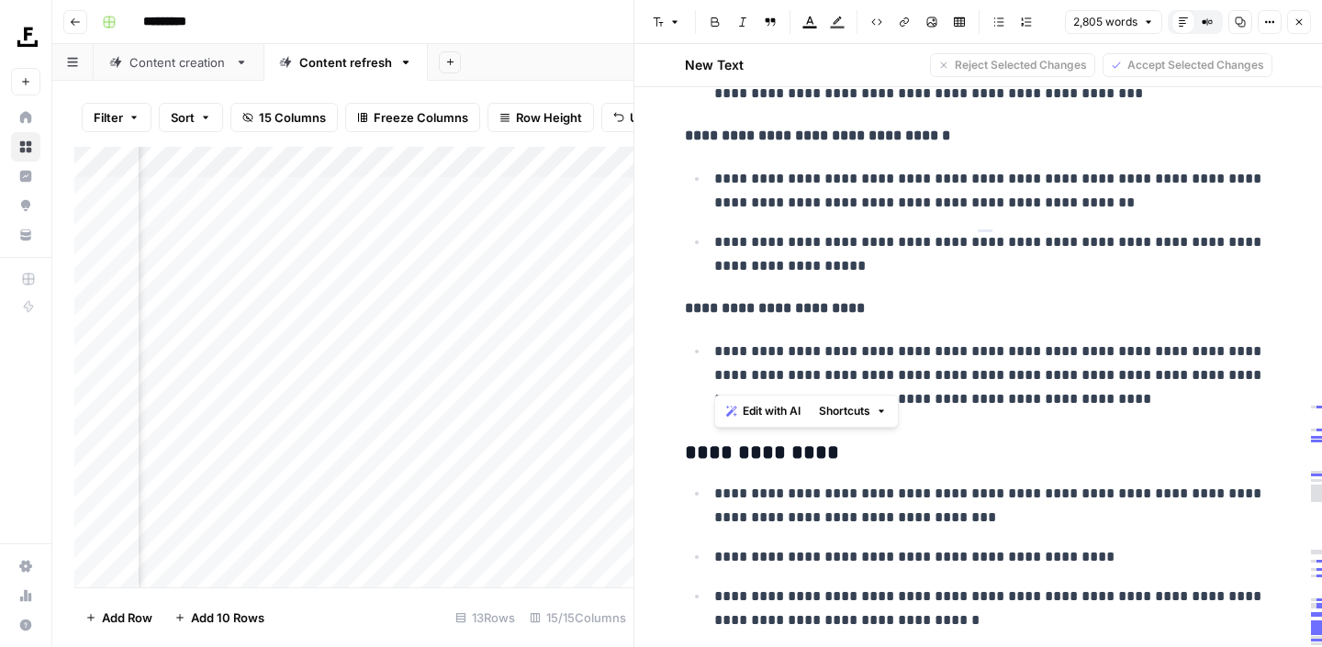
click at [763, 418] on span "Edit with AI" at bounding box center [772, 411] width 58 height 17
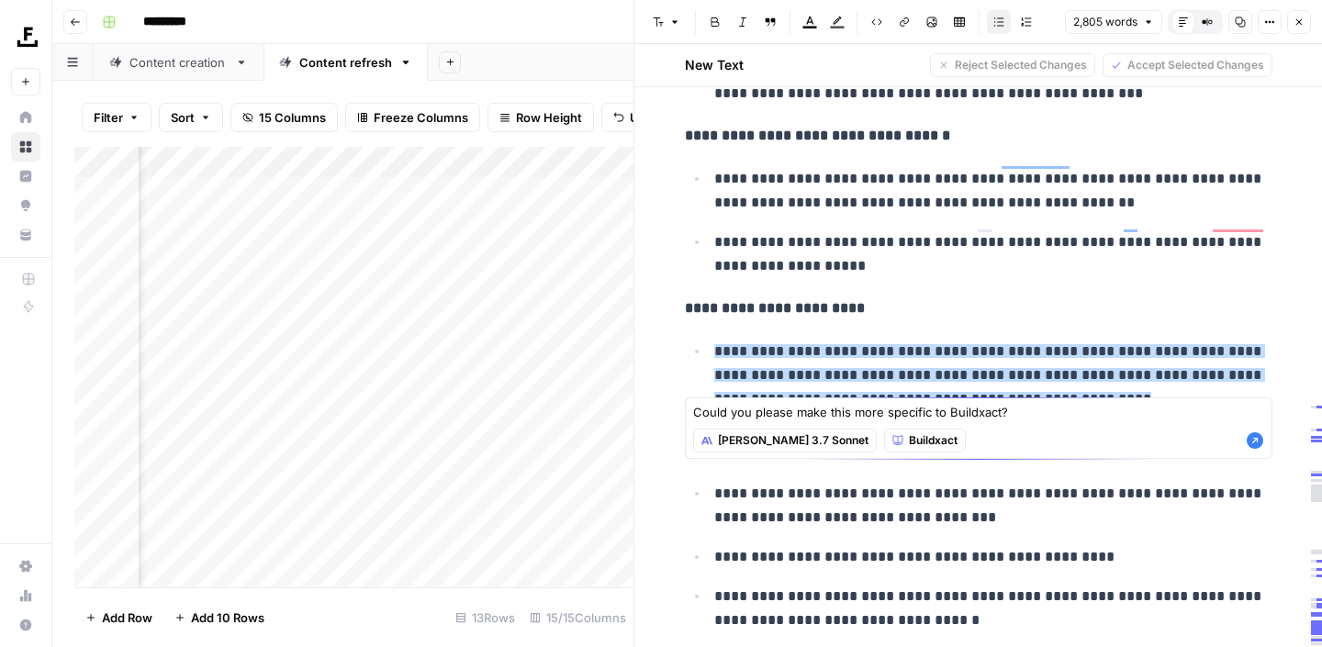
type textarea "Could you please make this more specific to Buildxact?"
click at [1252, 443] on icon "button" at bounding box center [1254, 440] width 17 height 17
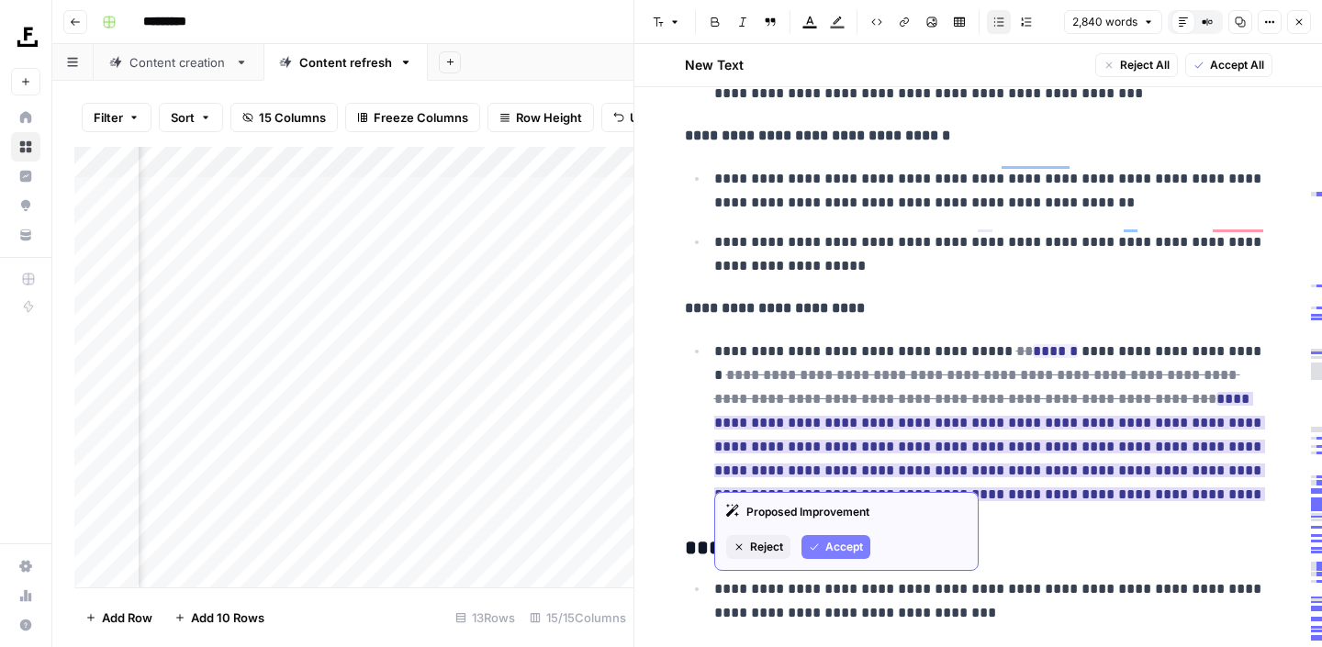
click at [759, 546] on span "Reject" at bounding box center [766, 547] width 33 height 17
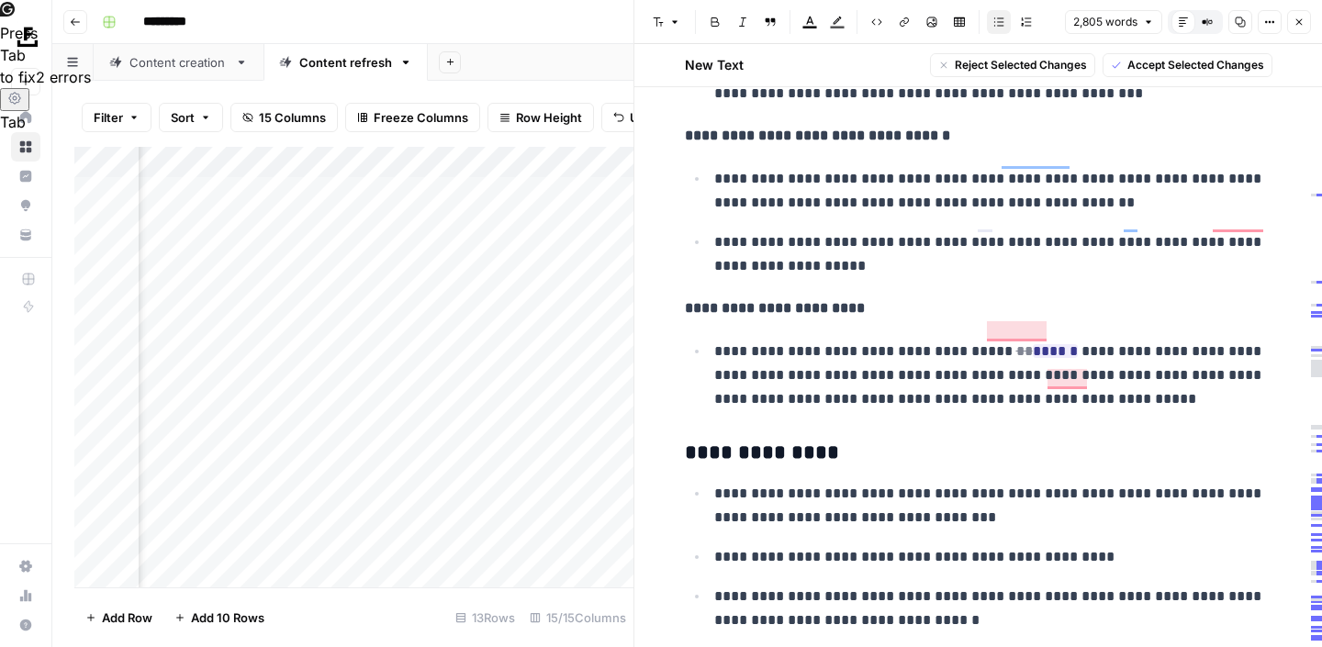
drag, startPoint x: 1169, startPoint y: 375, endPoint x: 715, endPoint y: 331, distance: 456.5
click at [715, 340] on p "**********" at bounding box center [993, 376] width 558 height 72
click at [1145, 380] on p "**********" at bounding box center [993, 376] width 558 height 72
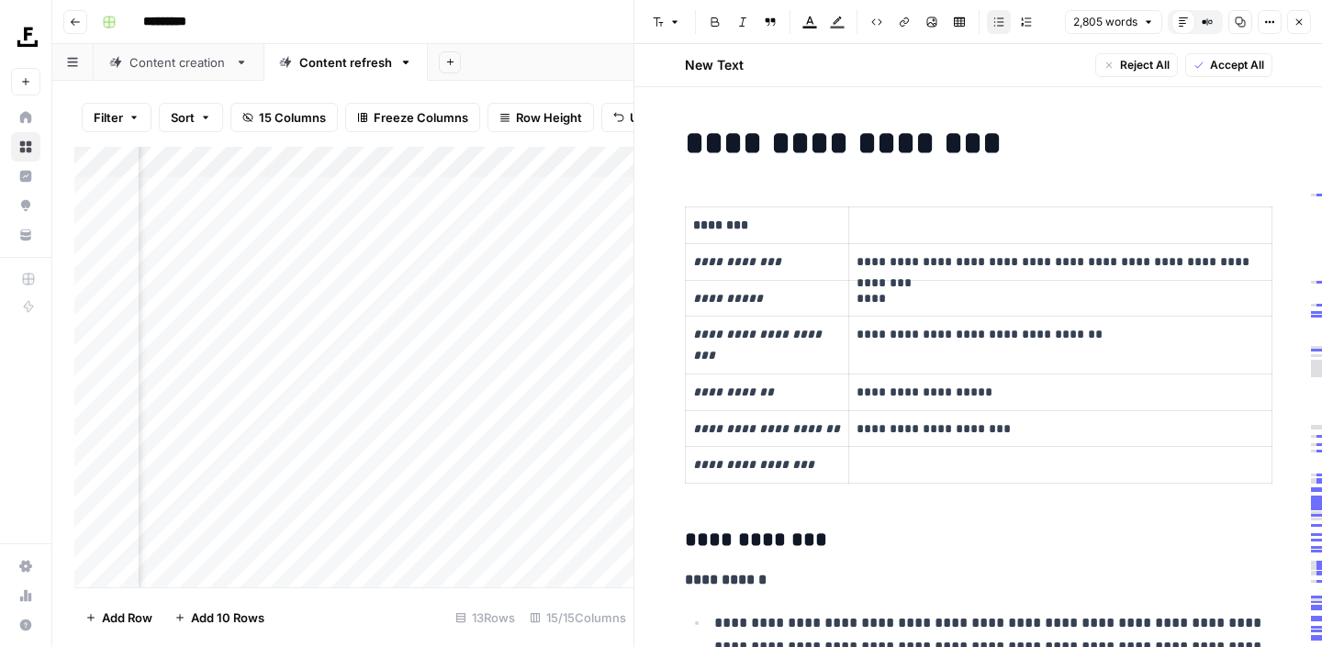
scroll to position [2337, 0]
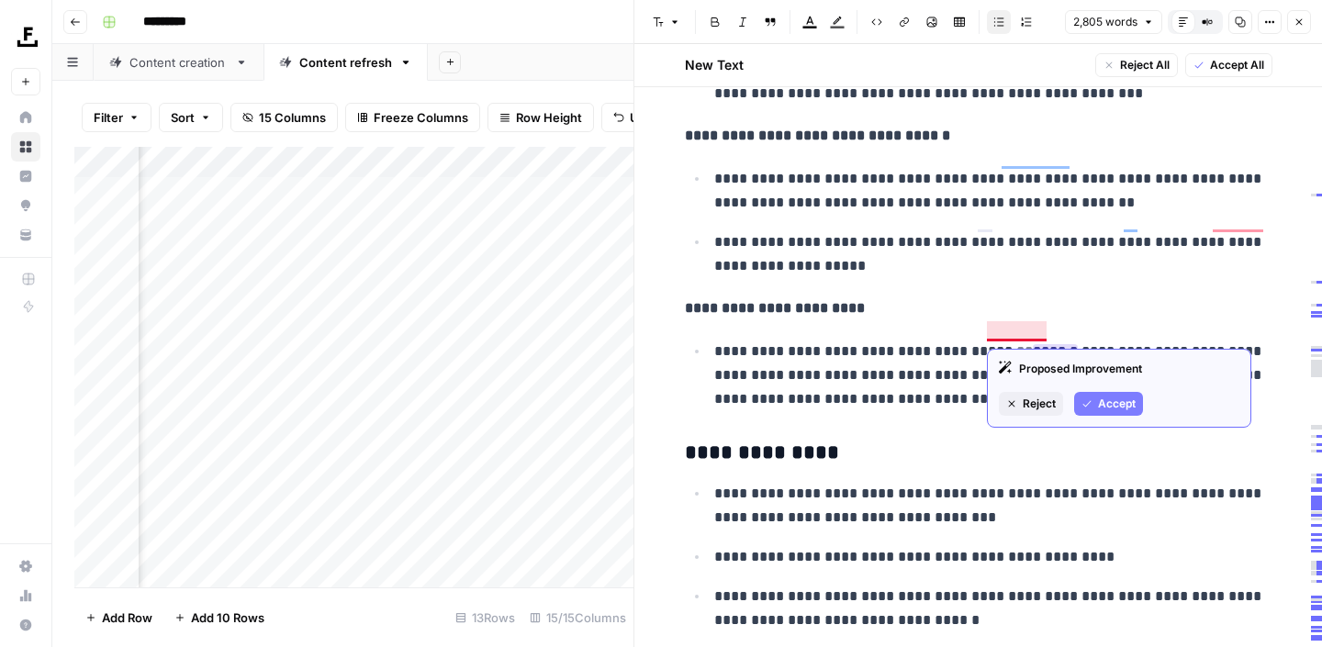
click at [1114, 407] on span "Accept" at bounding box center [1117, 404] width 38 height 17
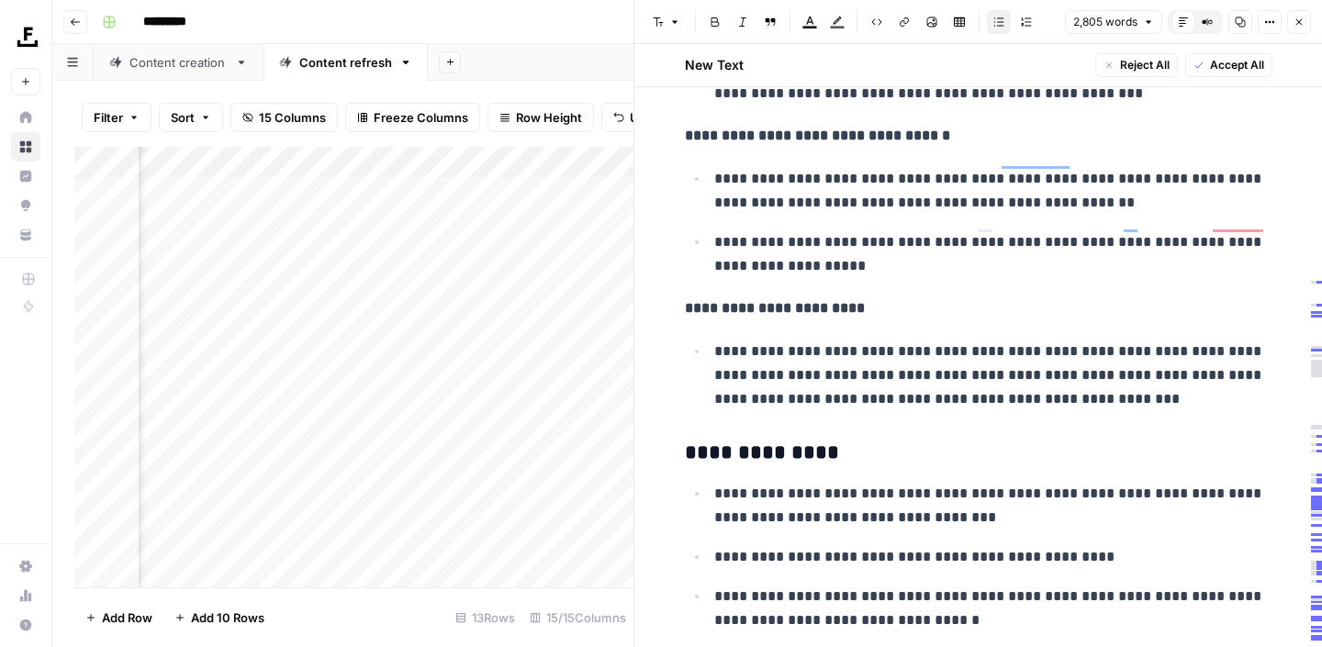
drag, startPoint x: 1151, startPoint y: 382, endPoint x: 710, endPoint y: 324, distance: 444.3
click at [710, 339] on li "**********" at bounding box center [991, 375] width 564 height 73
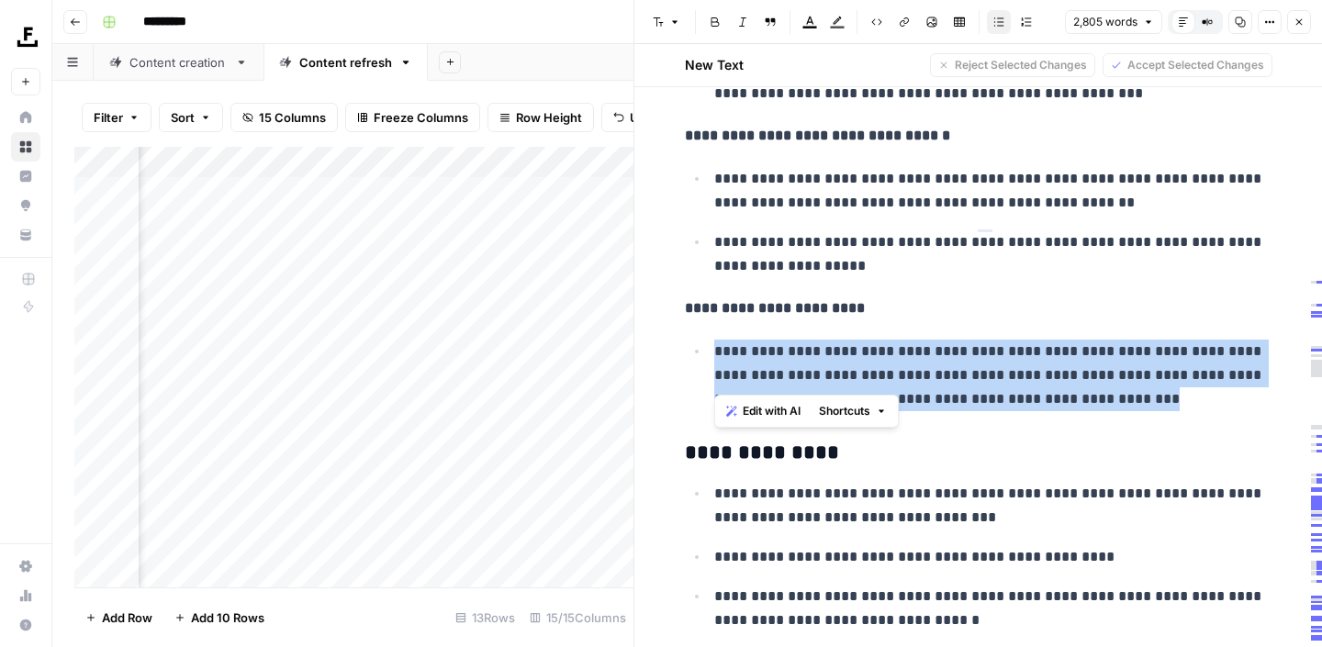
click at [784, 412] on span "Edit with AI" at bounding box center [772, 411] width 58 height 17
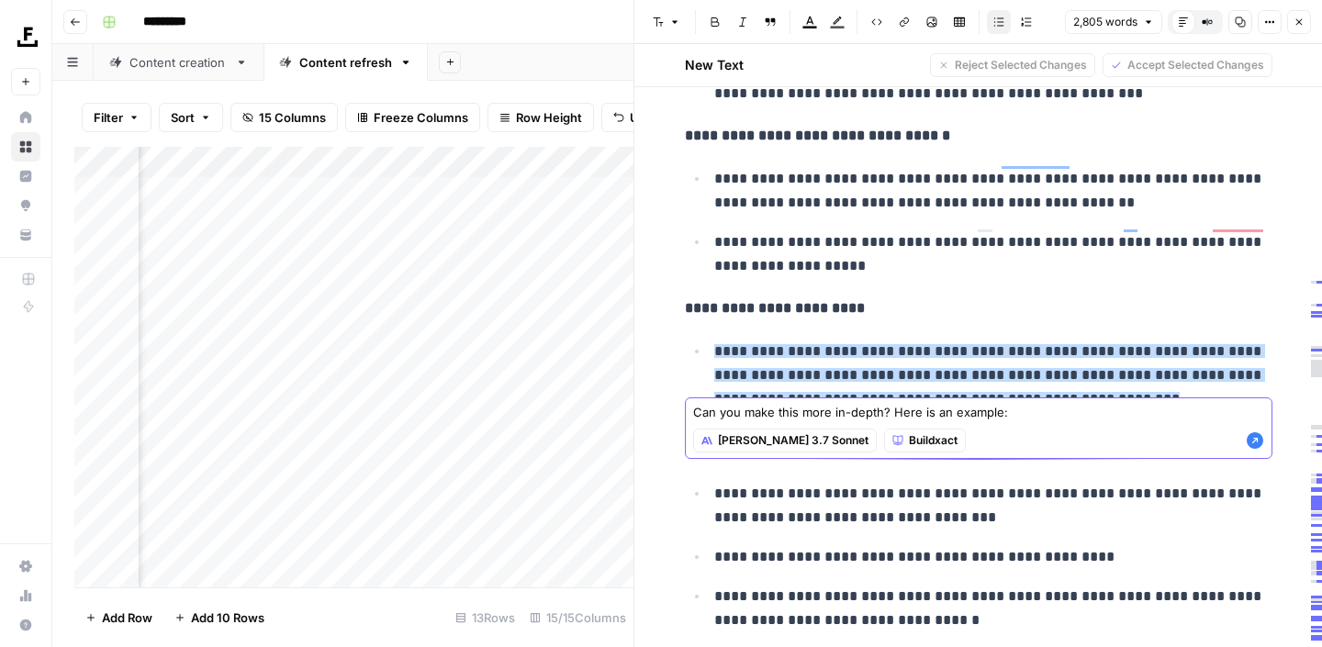
click at [1012, 419] on textarea "Can you make this more in-depth? Here is an example:" at bounding box center [978, 412] width 571 height 18
paste textarea "We’ll provide content that satisfies a search intent of commercial investigatio…"
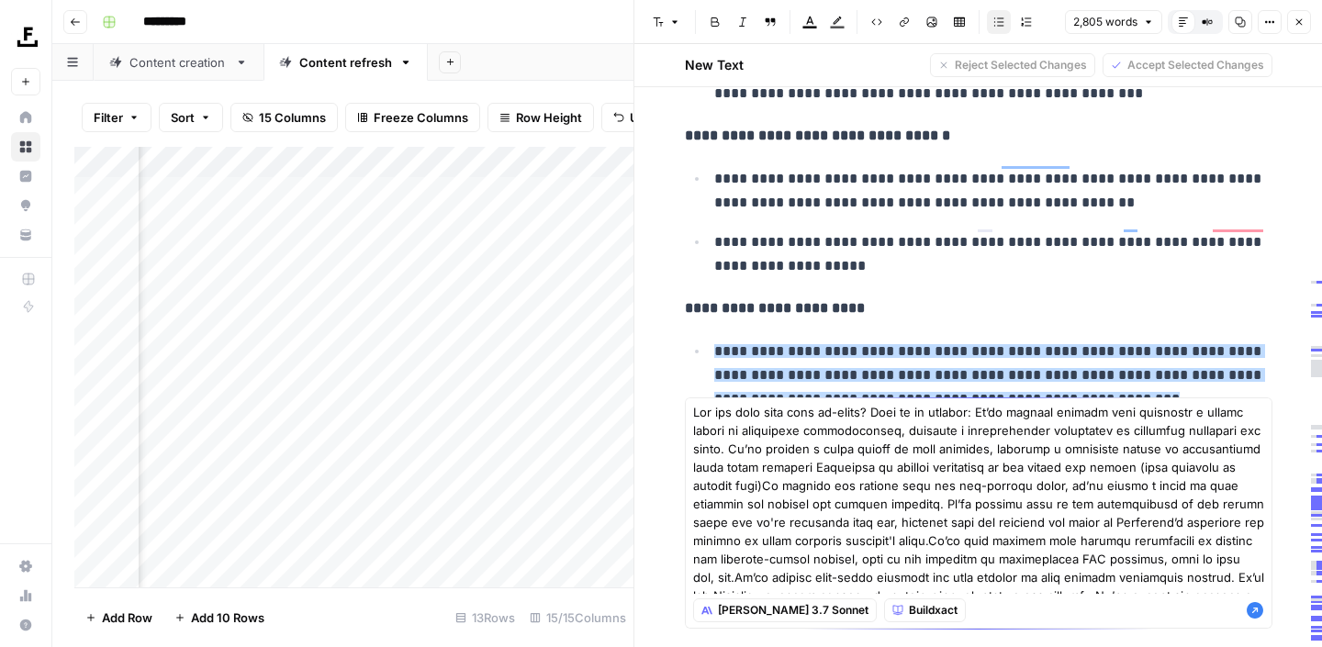
type textarea "Can you make this more in-depth? Here is an example: We’ll provide content that…"
click at [1252, 609] on icon "button" at bounding box center [1254, 610] width 17 height 17
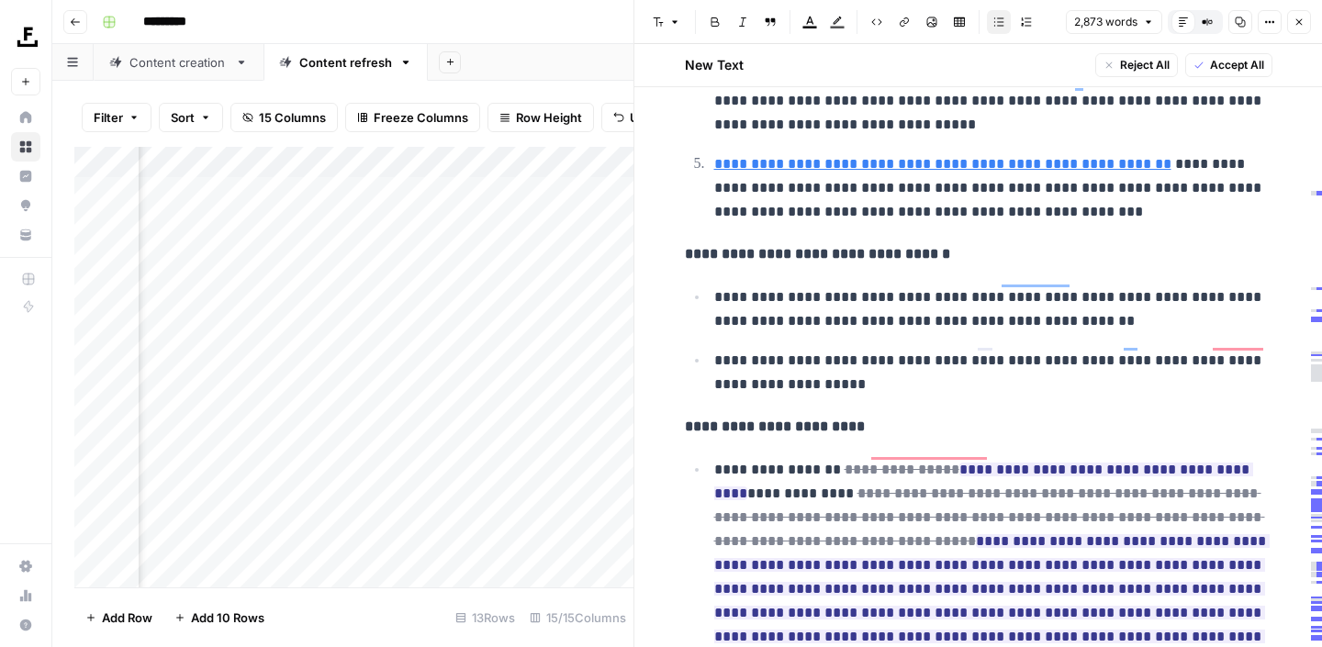
scroll to position [2210, 0]
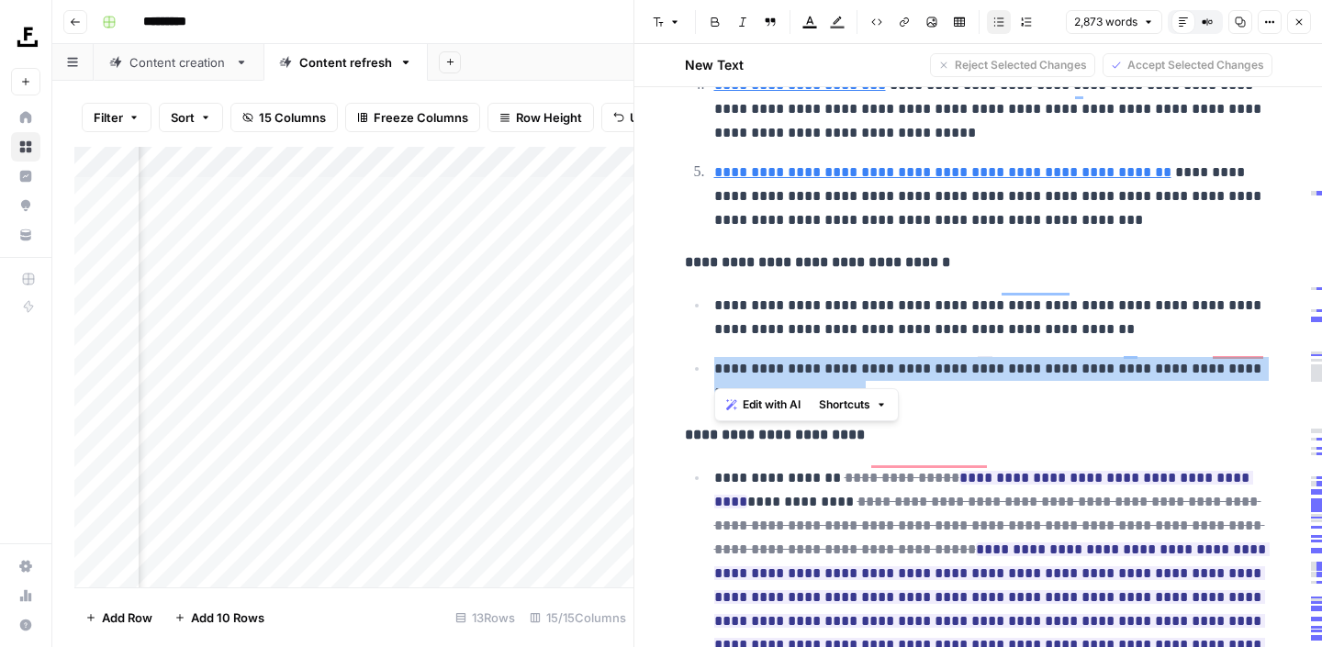
drag, startPoint x: 805, startPoint y: 376, endPoint x: 696, endPoint y: 341, distance: 114.9
click at [709, 356] on li "**********" at bounding box center [991, 380] width 564 height 49
click at [786, 406] on span "Edit with AI" at bounding box center [772, 405] width 58 height 17
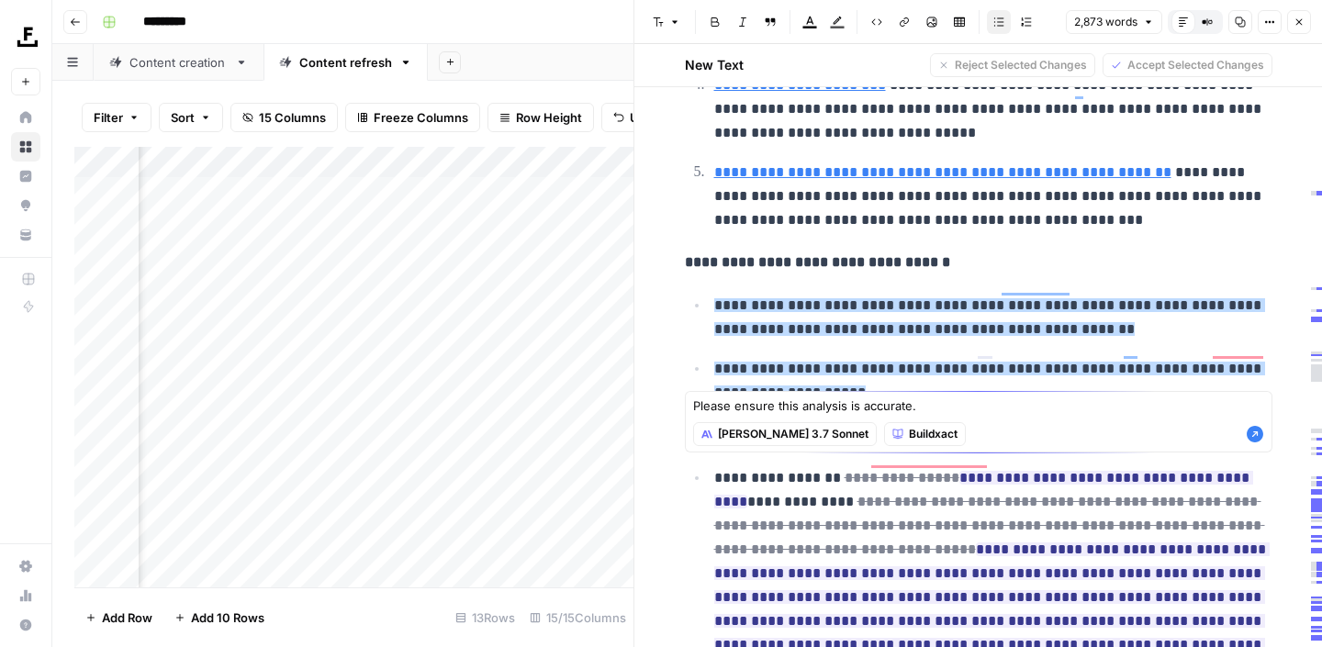
type textarea "Please ensure this analysis is accurate."
click at [1252, 430] on icon "button" at bounding box center [1254, 434] width 17 height 17
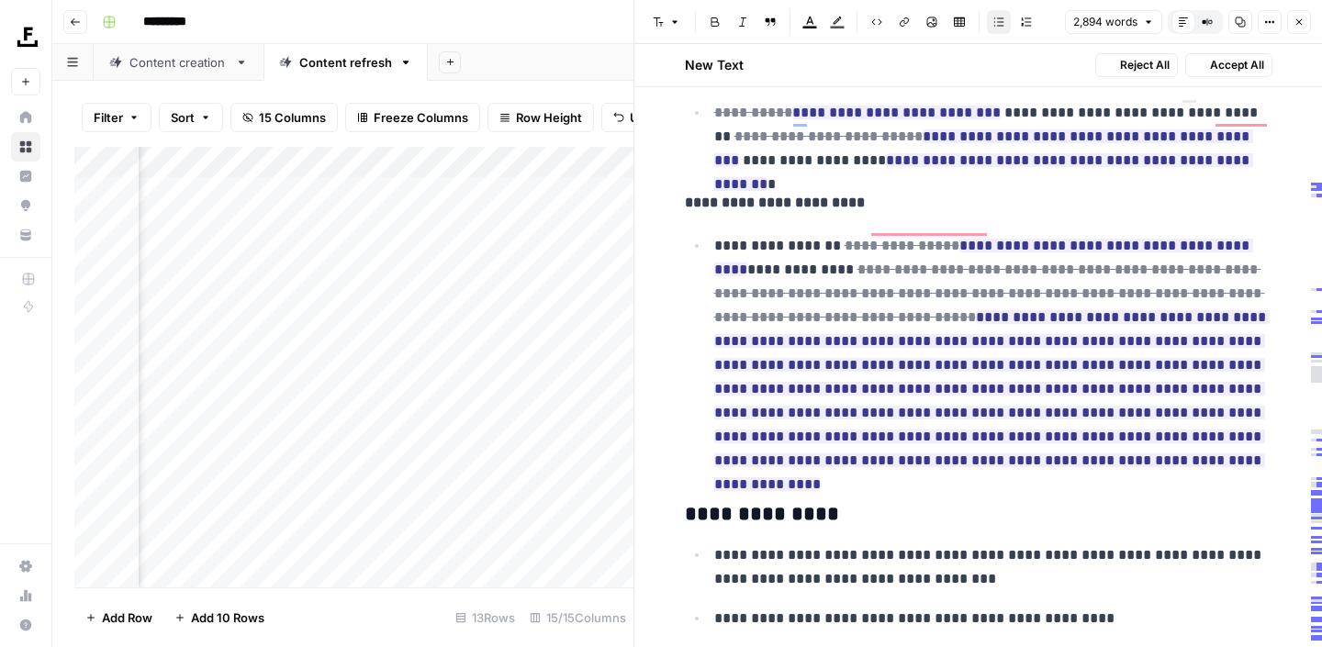
scroll to position [2514, 0]
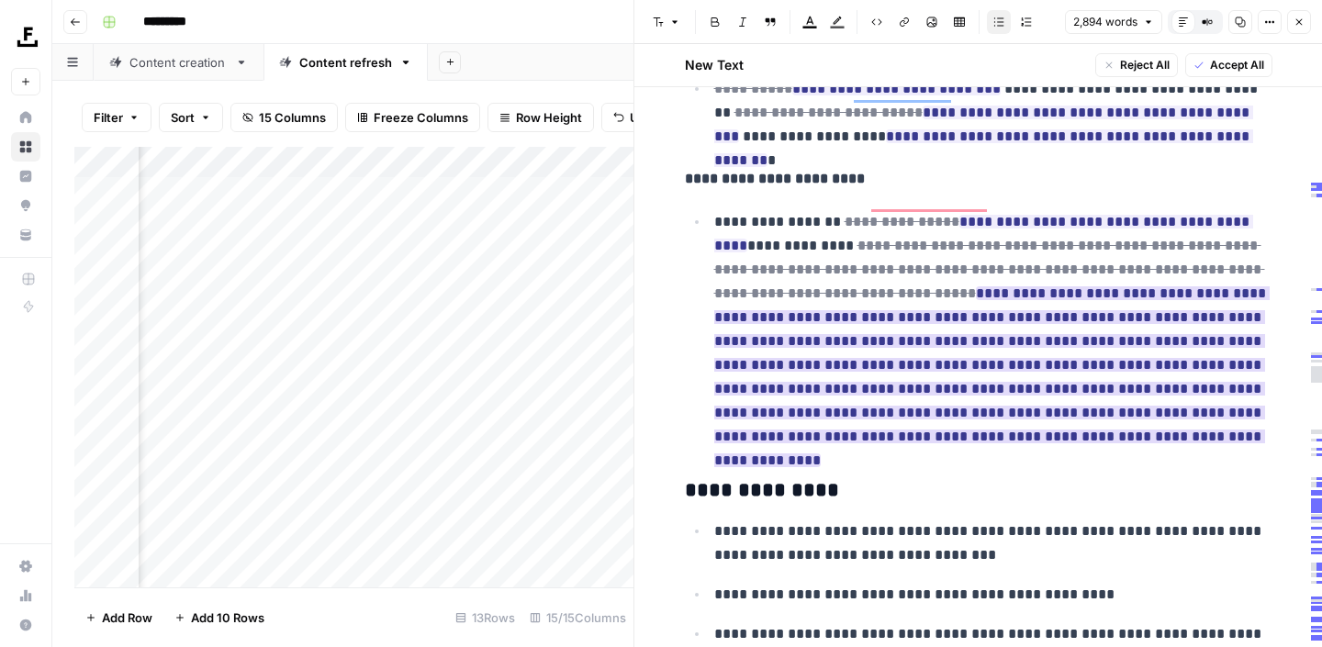
click at [997, 334] on ins "**********" at bounding box center [991, 376] width 555 height 181
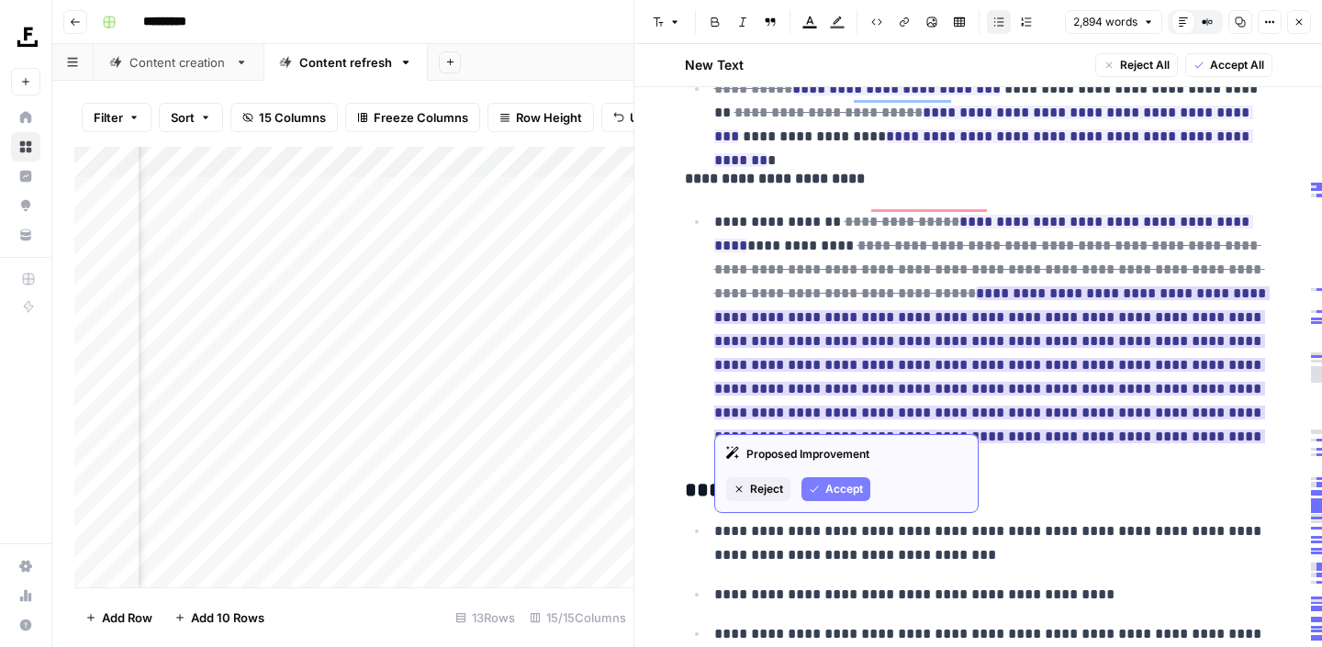
click at [845, 494] on span "Accept" at bounding box center [844, 489] width 38 height 17
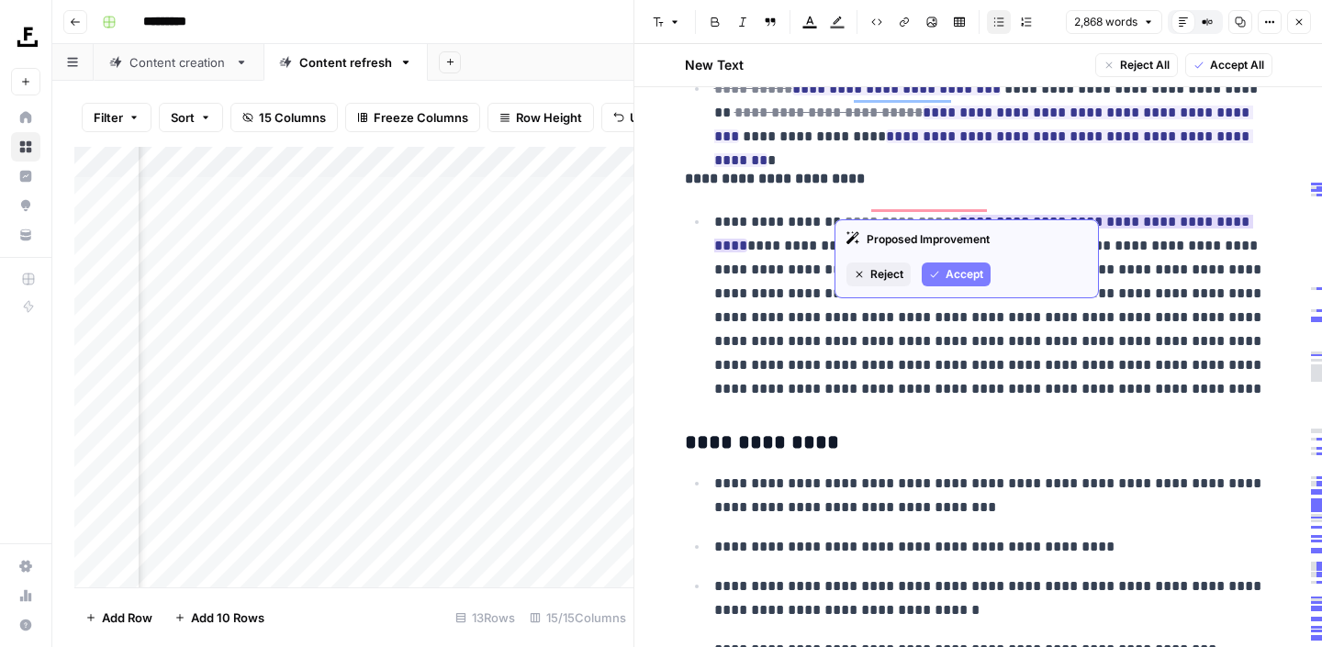
click at [958, 270] on span "Accept" at bounding box center [964, 274] width 38 height 17
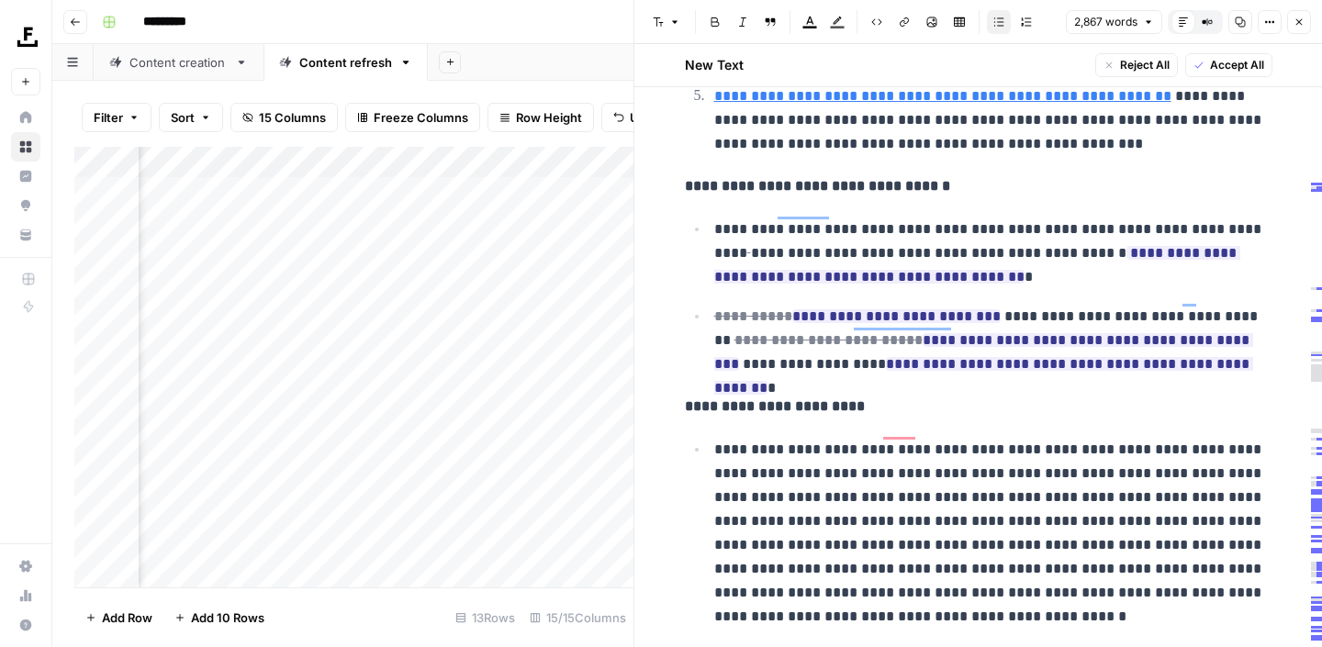
scroll to position [2278, 0]
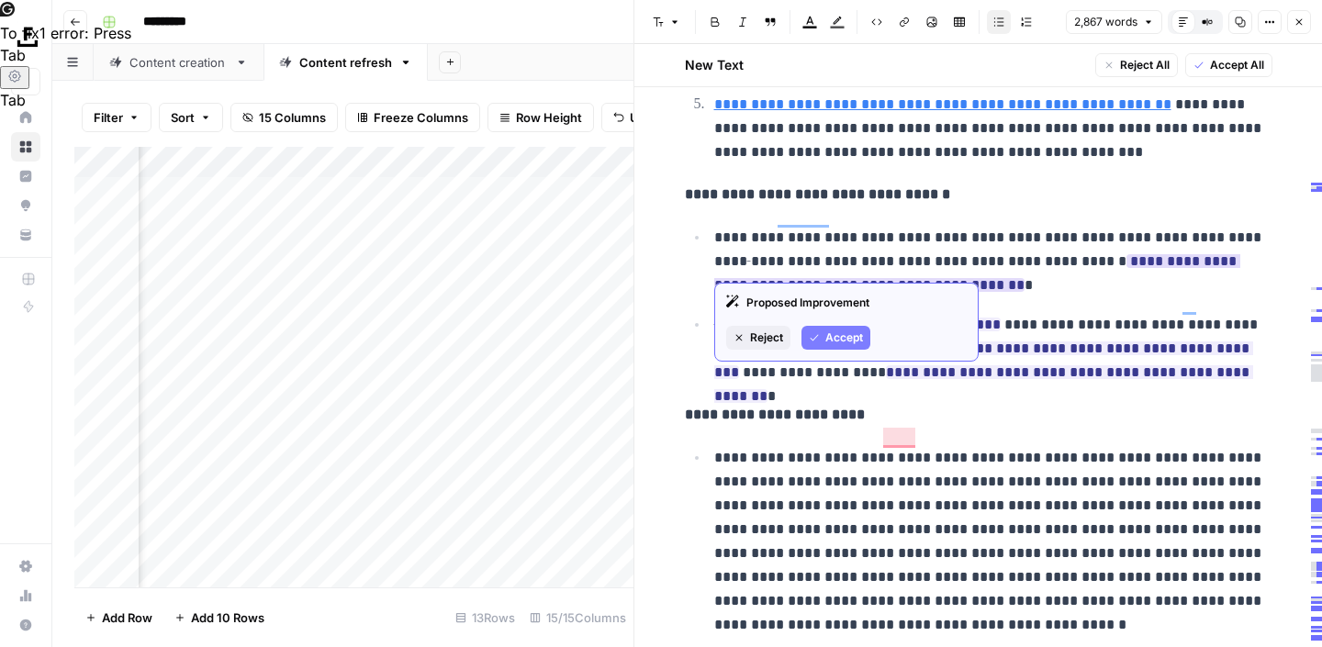
click at [861, 341] on span "Accept" at bounding box center [844, 338] width 38 height 17
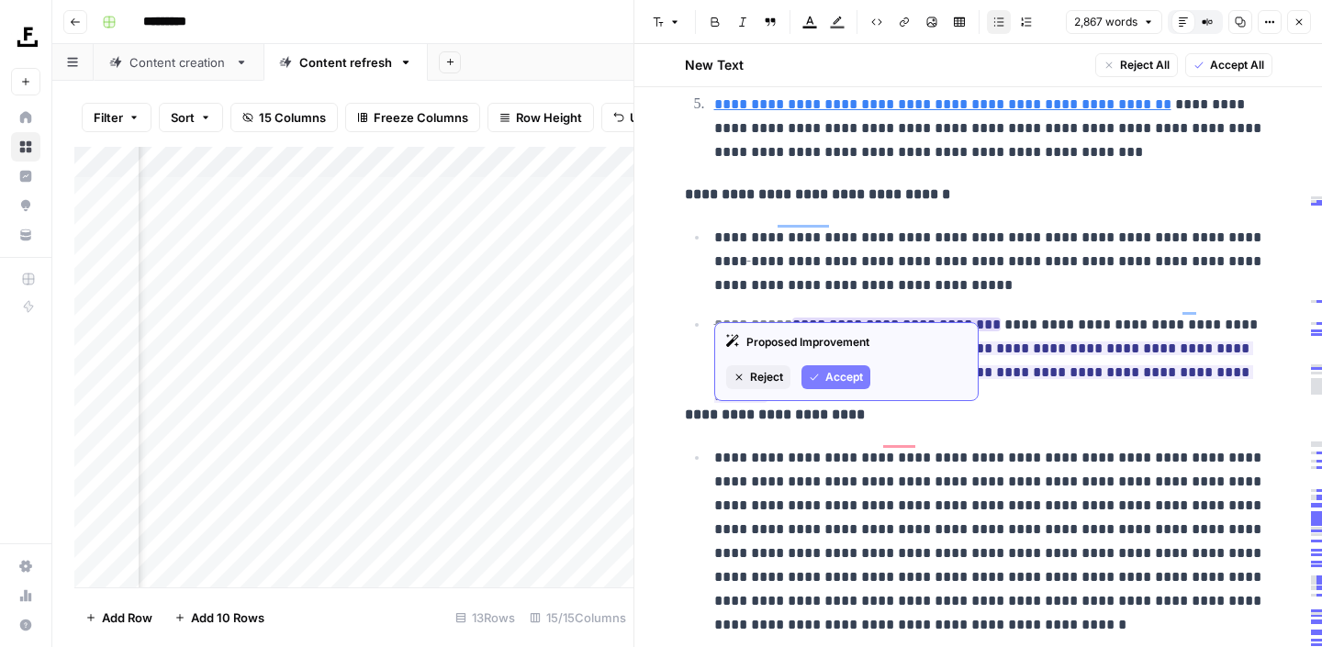
click at [840, 384] on span "Accept" at bounding box center [844, 377] width 38 height 17
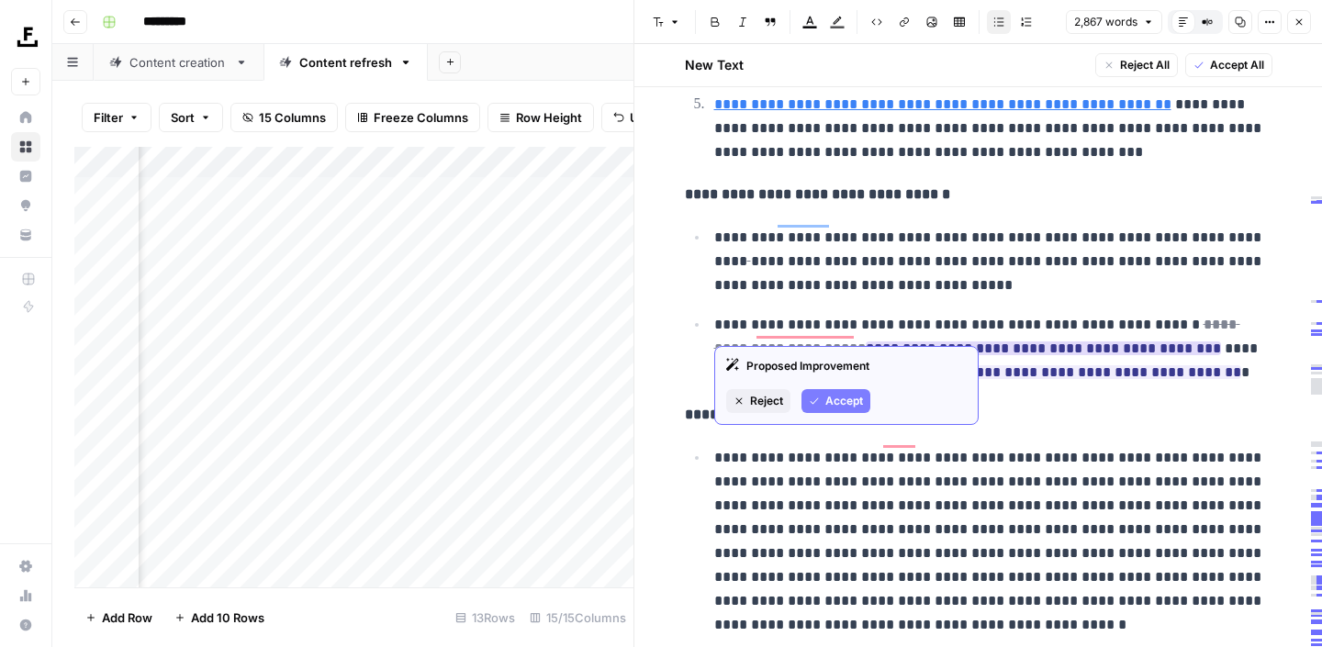
click at [854, 400] on span "Accept" at bounding box center [844, 401] width 38 height 17
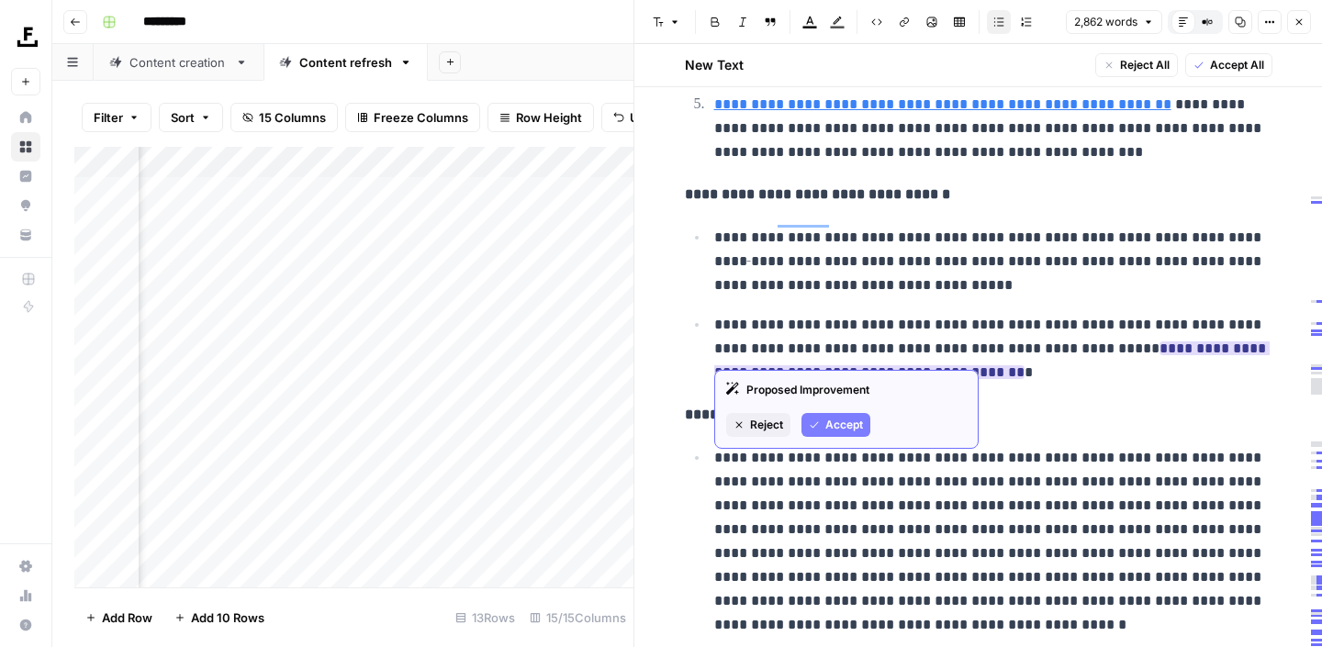
click at [844, 416] on button "Accept" at bounding box center [835, 425] width 69 height 24
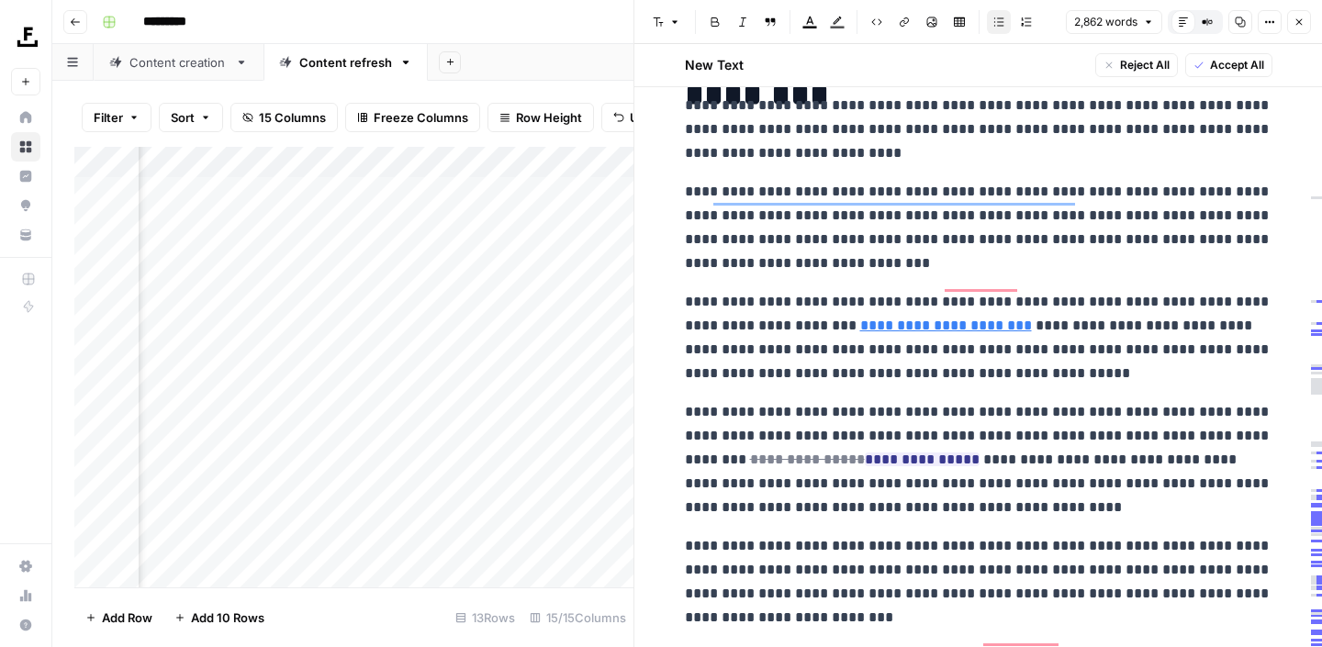
scroll to position [3928, 0]
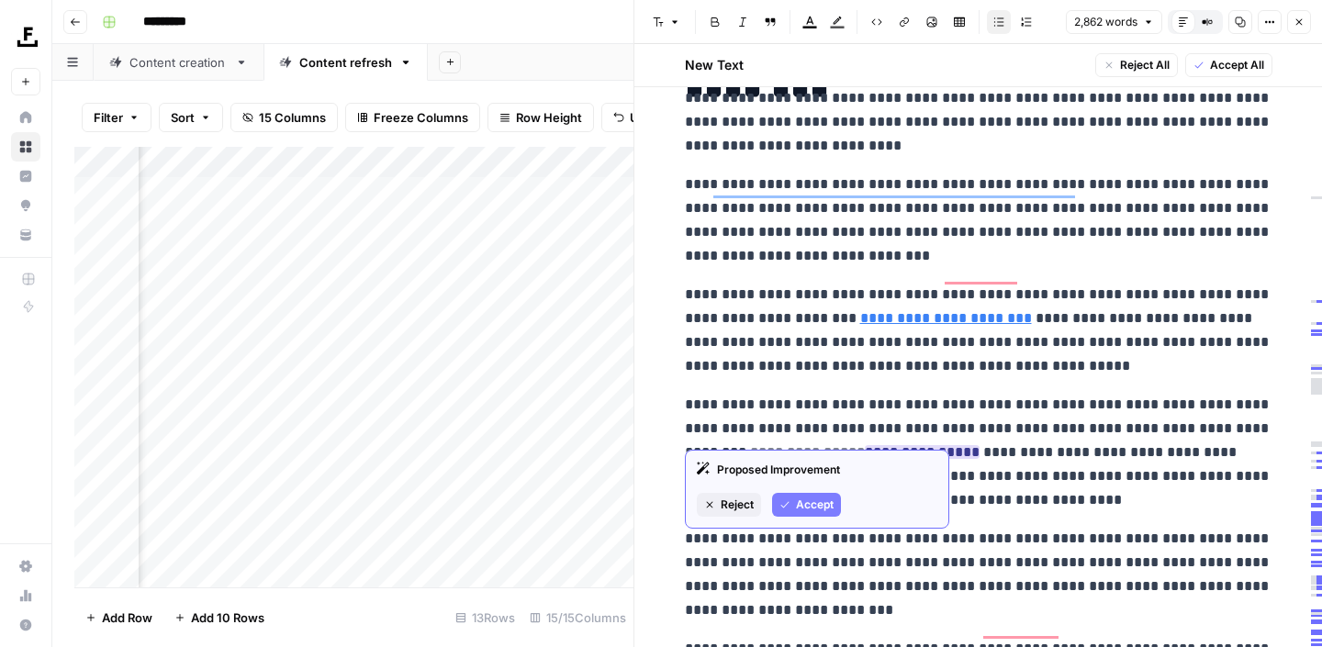
click at [827, 503] on span "Accept" at bounding box center [815, 505] width 38 height 17
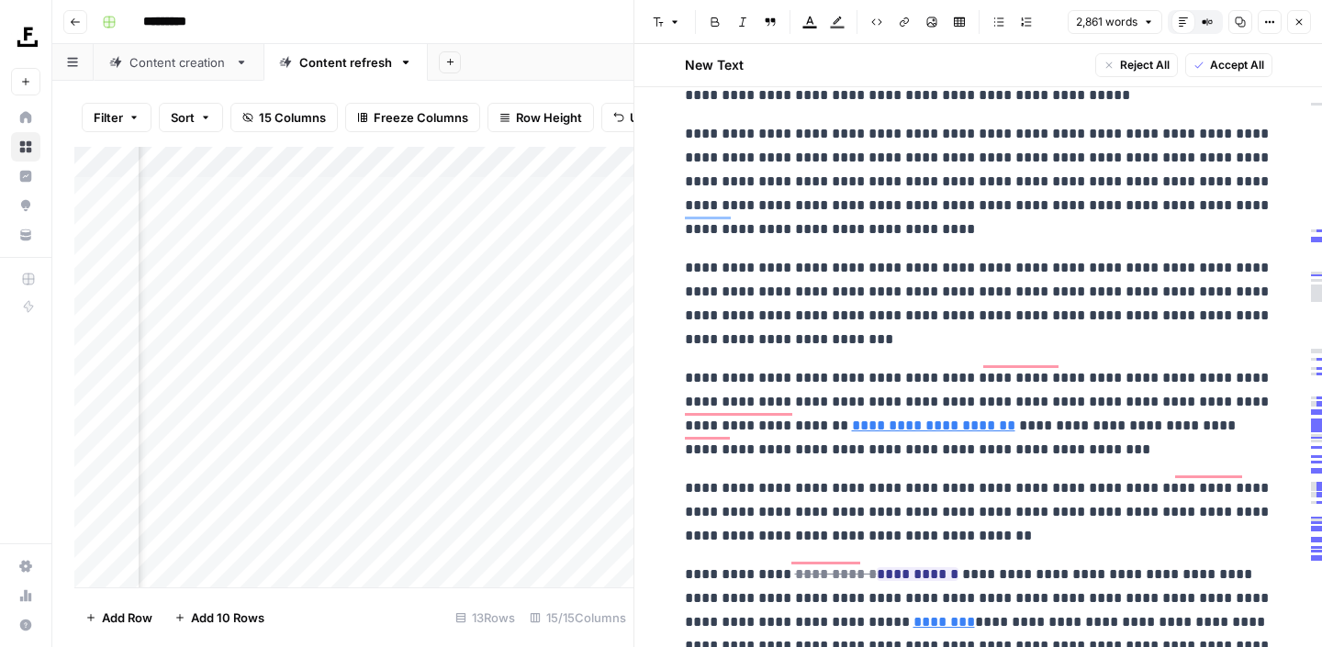
scroll to position [4363, 0]
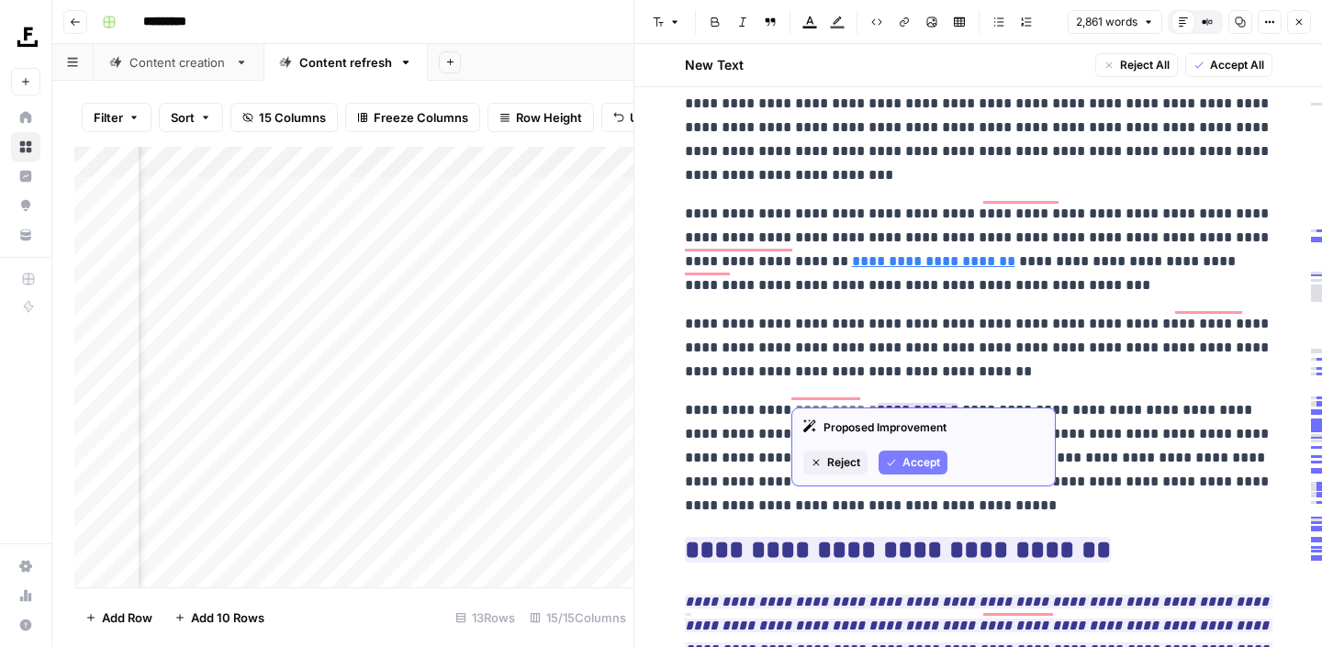
click at [929, 460] on span "Accept" at bounding box center [921, 462] width 38 height 17
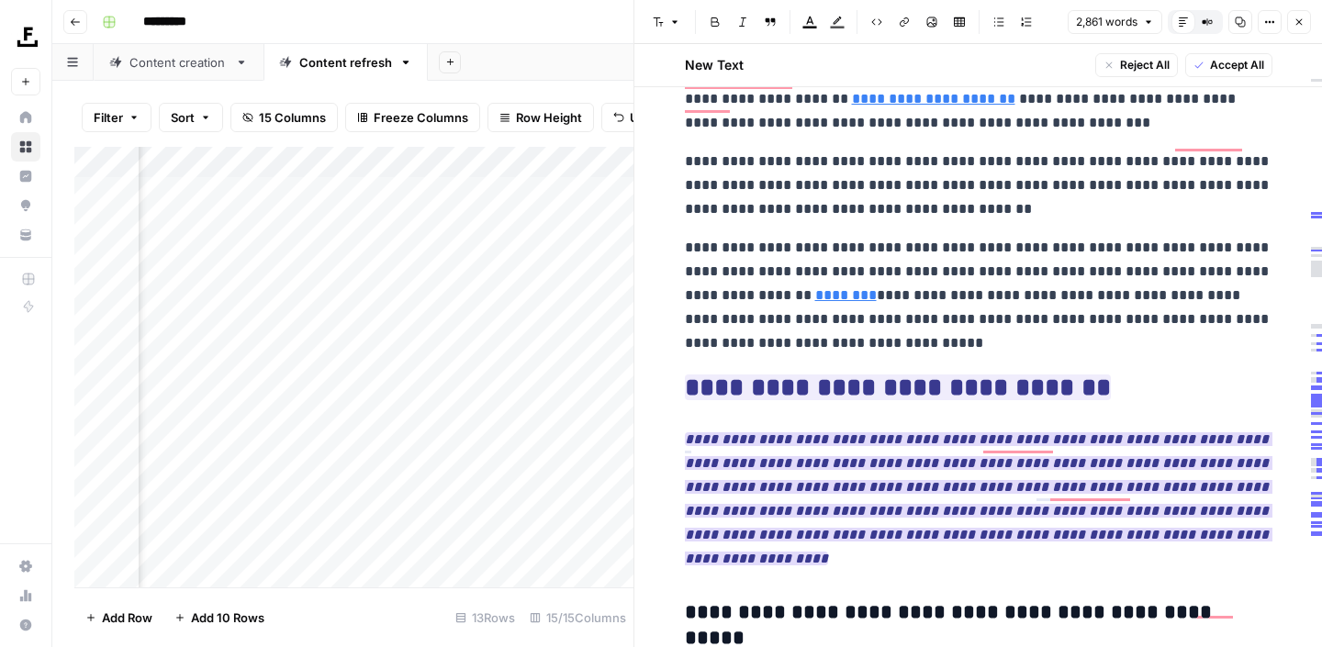
scroll to position [4531, 0]
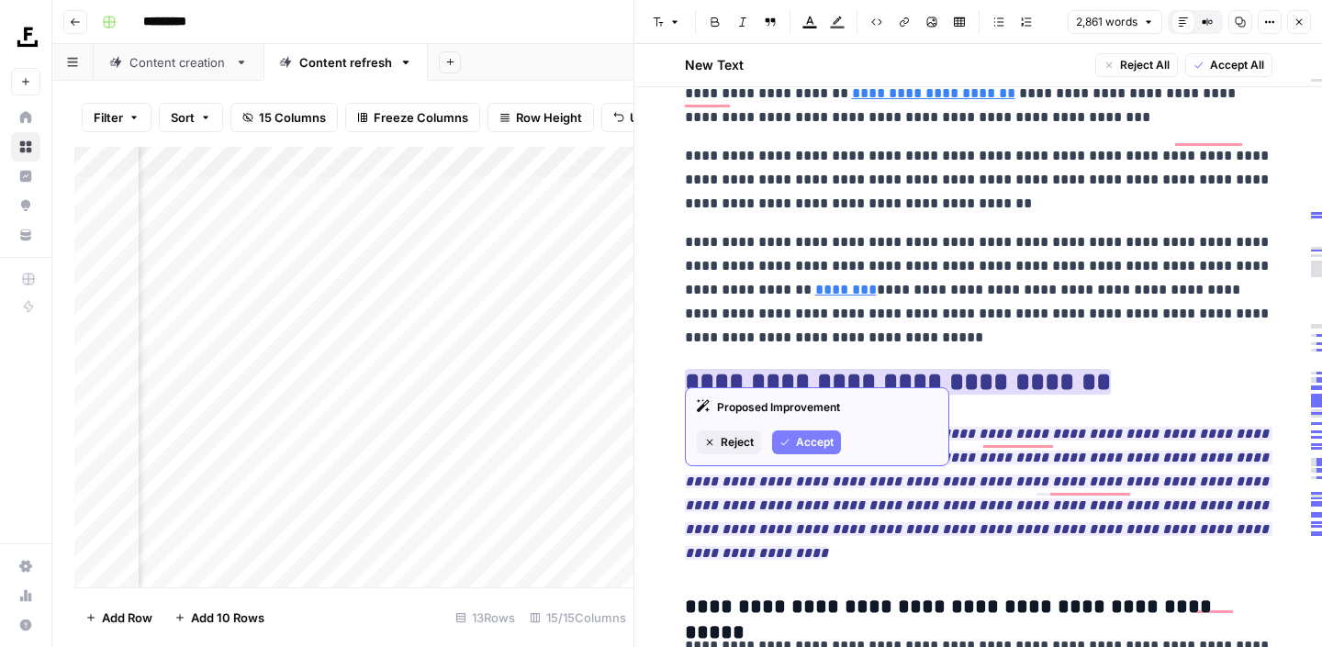
click at [828, 443] on span "Accept" at bounding box center [815, 442] width 38 height 17
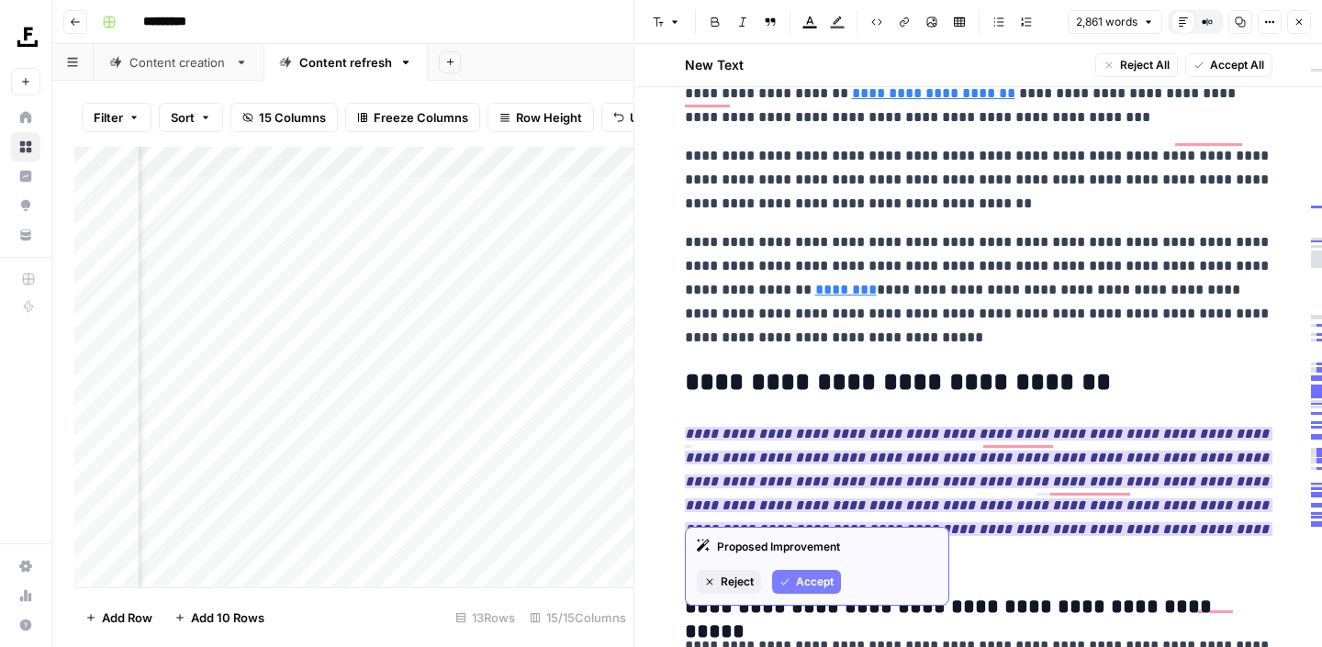
click at [806, 591] on button "Accept" at bounding box center [806, 582] width 69 height 24
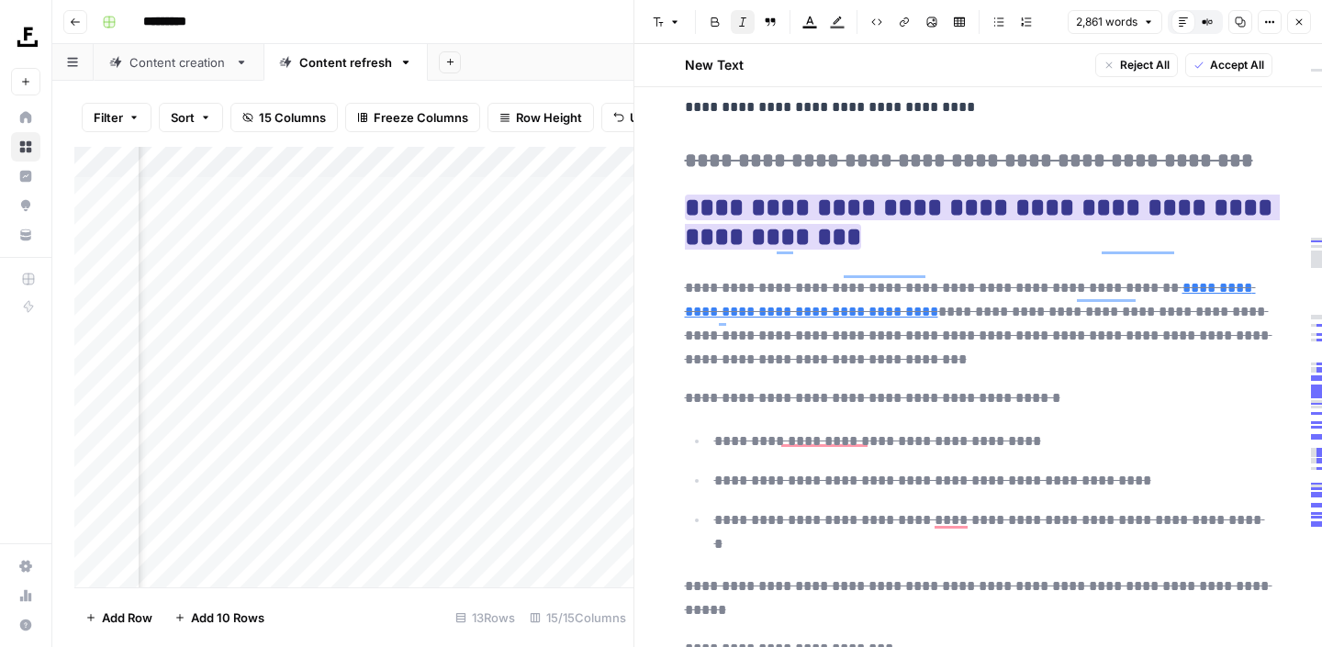
scroll to position [5376, 0]
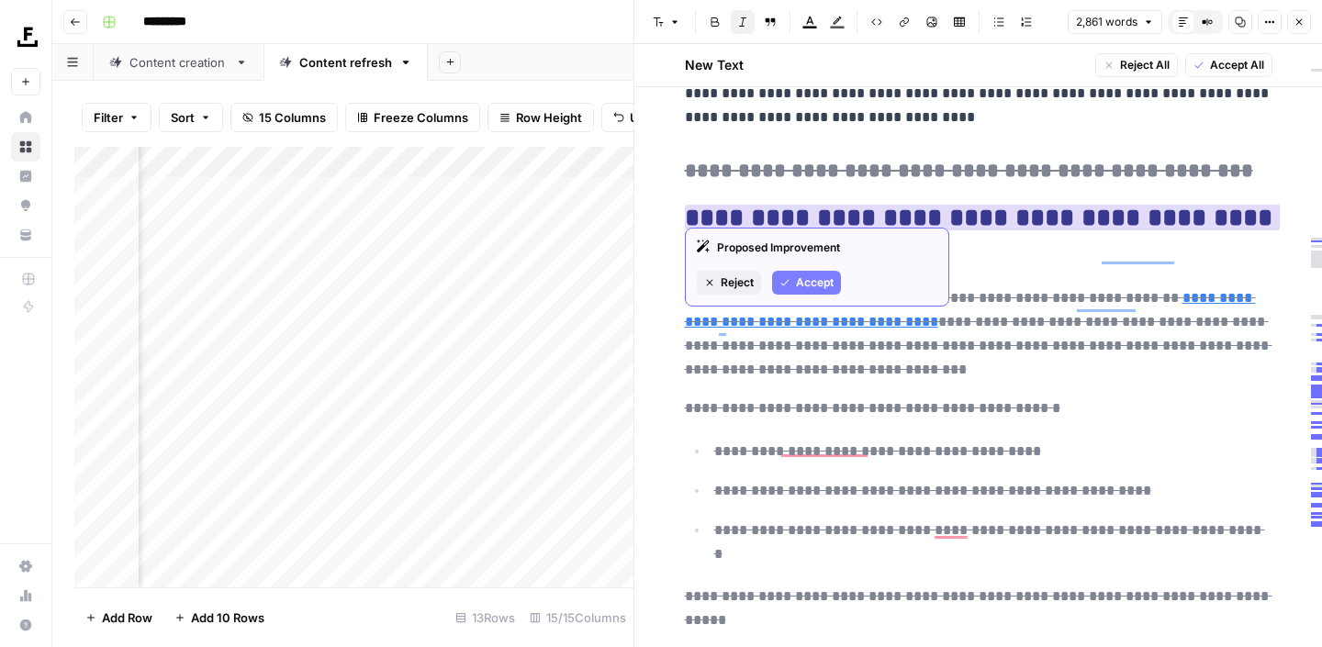
click at [823, 287] on span "Accept" at bounding box center [815, 282] width 38 height 17
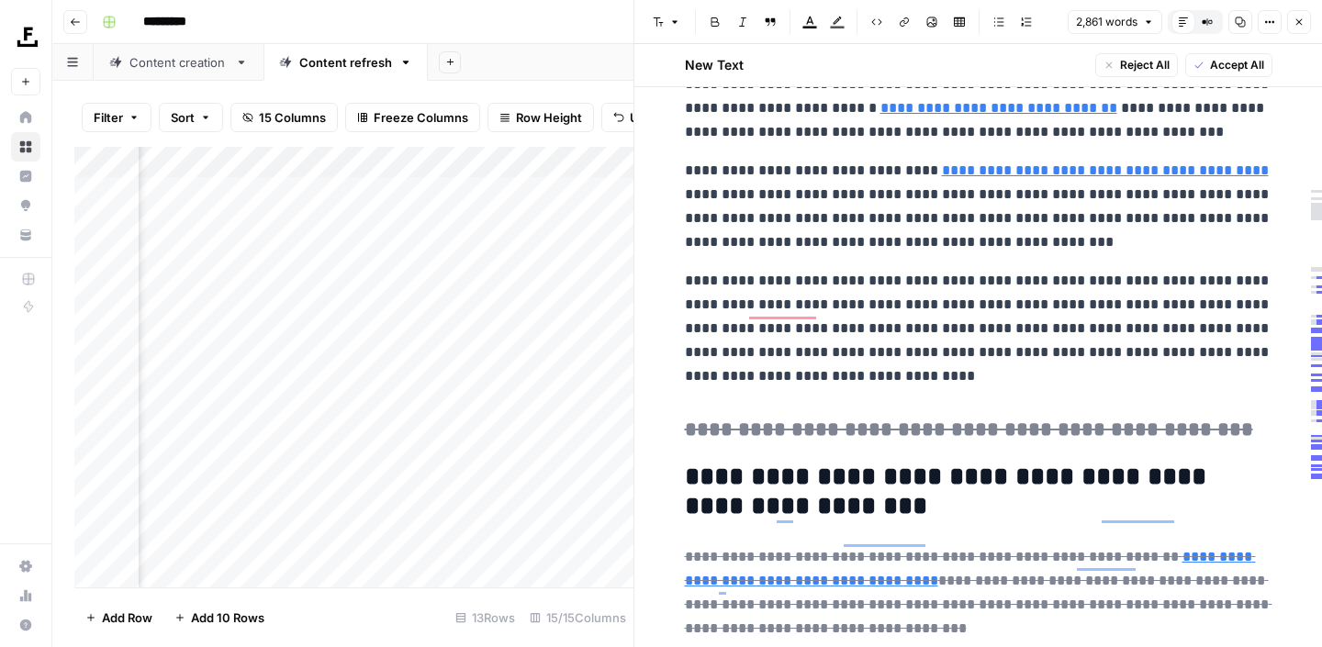
scroll to position [5105, 0]
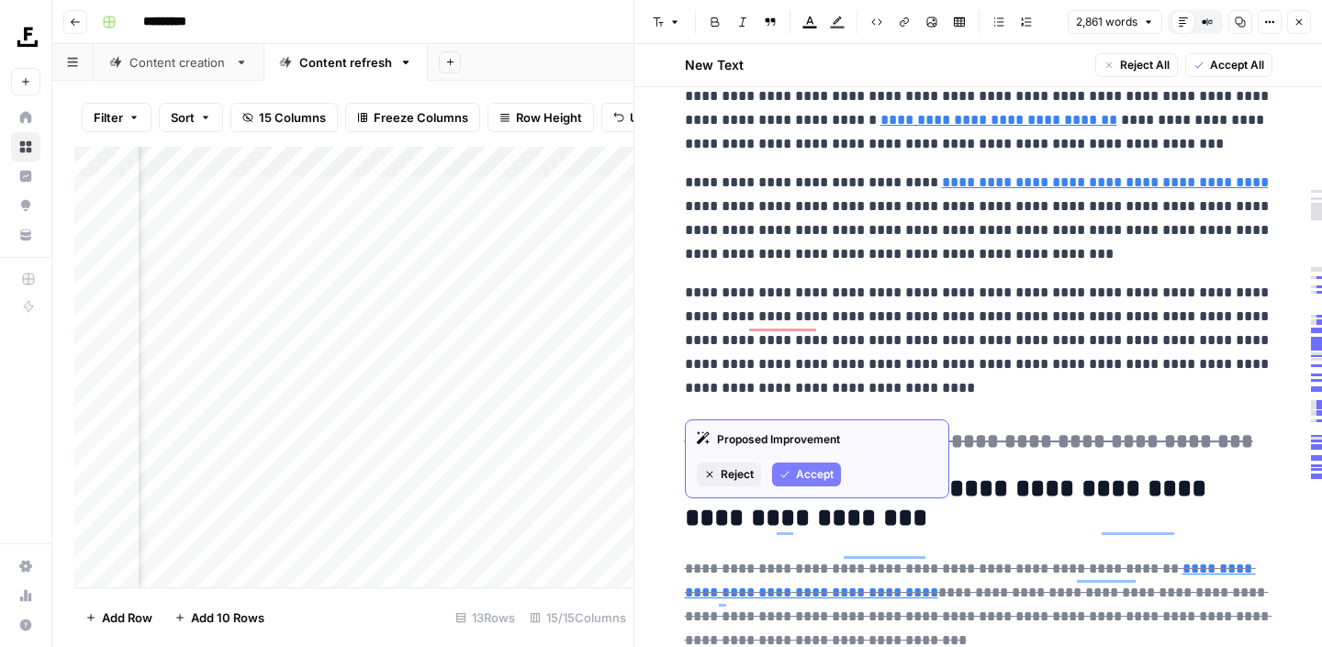
click at [823, 464] on button "Accept" at bounding box center [806, 475] width 69 height 24
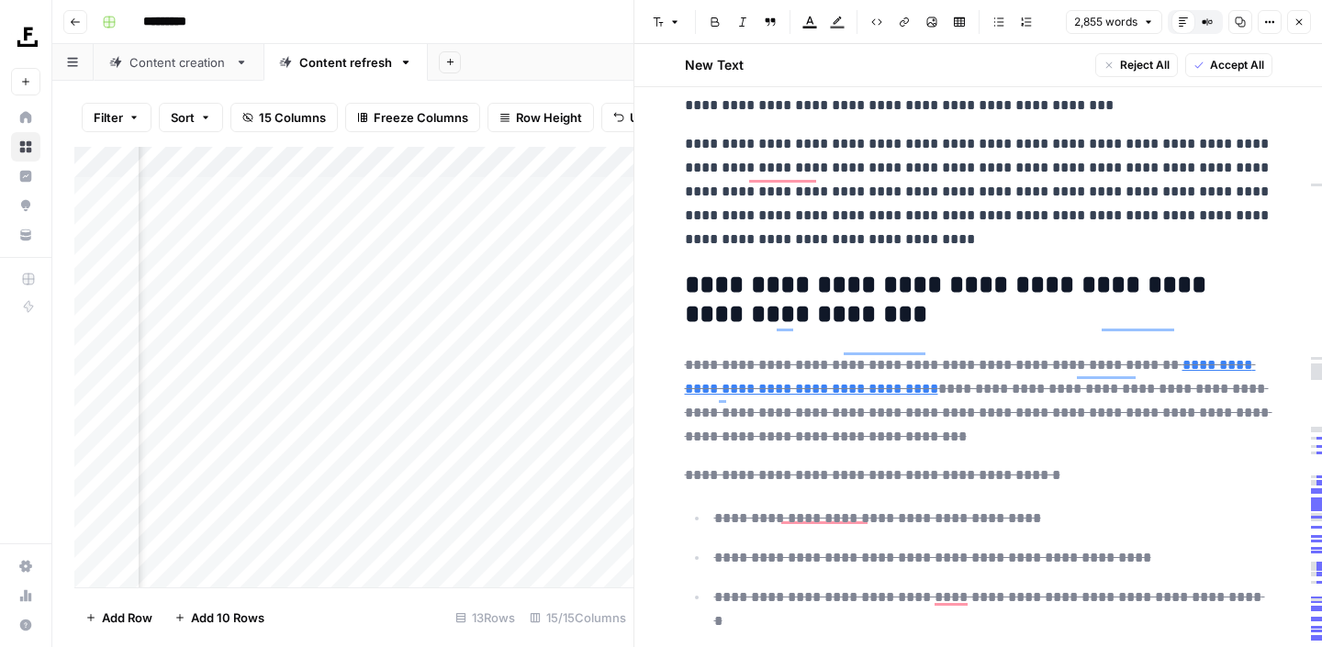
scroll to position [5304, 0]
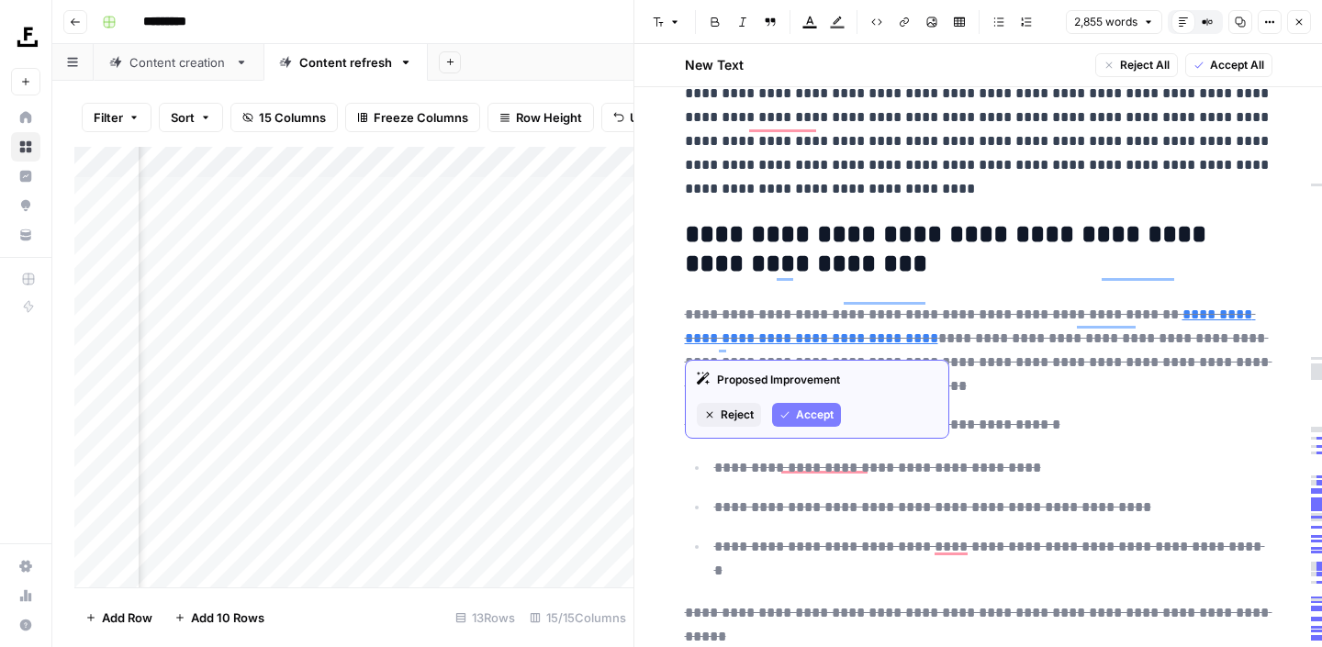
click at [815, 419] on span "Accept" at bounding box center [815, 415] width 38 height 17
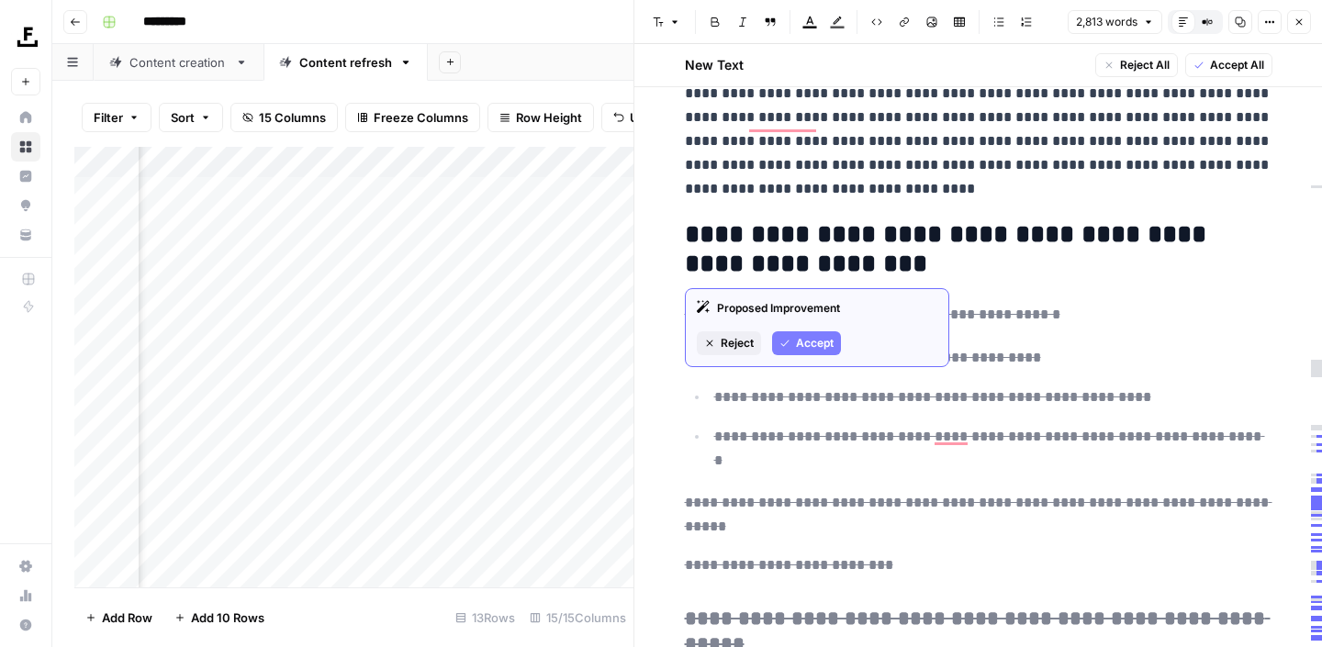
click at [815, 340] on span "Accept" at bounding box center [815, 343] width 38 height 17
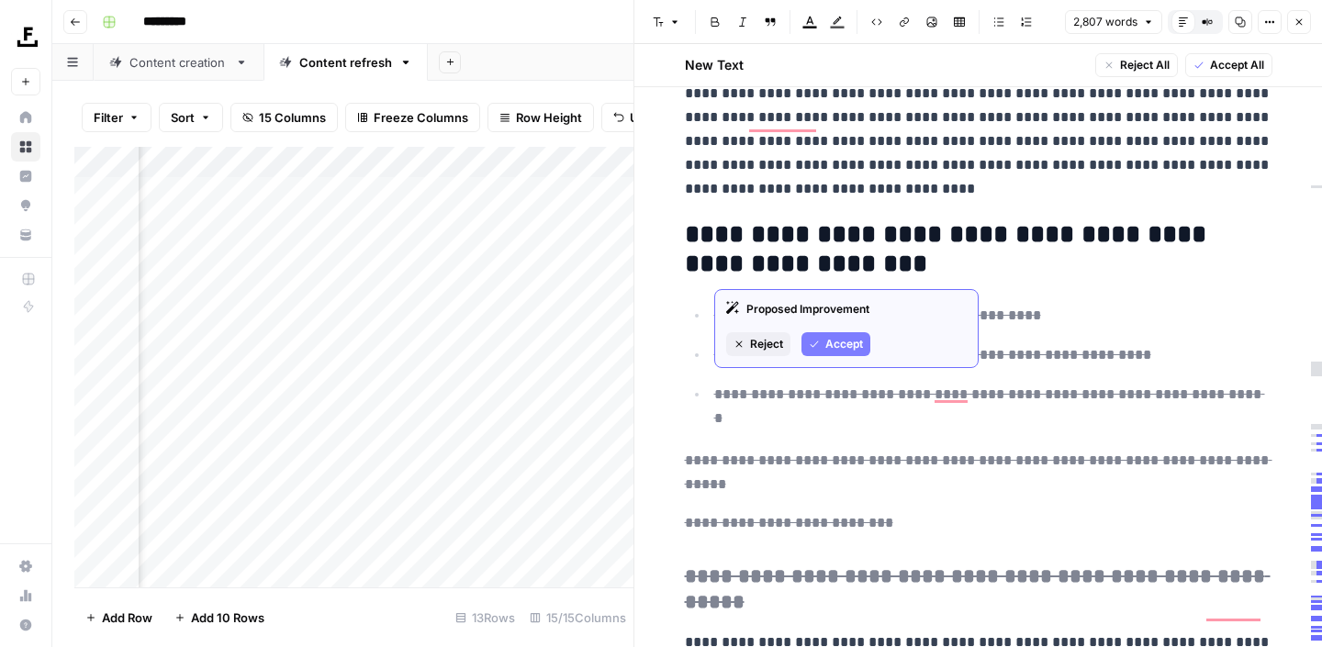
click at [817, 344] on icon "button" at bounding box center [814, 344] width 11 height 11
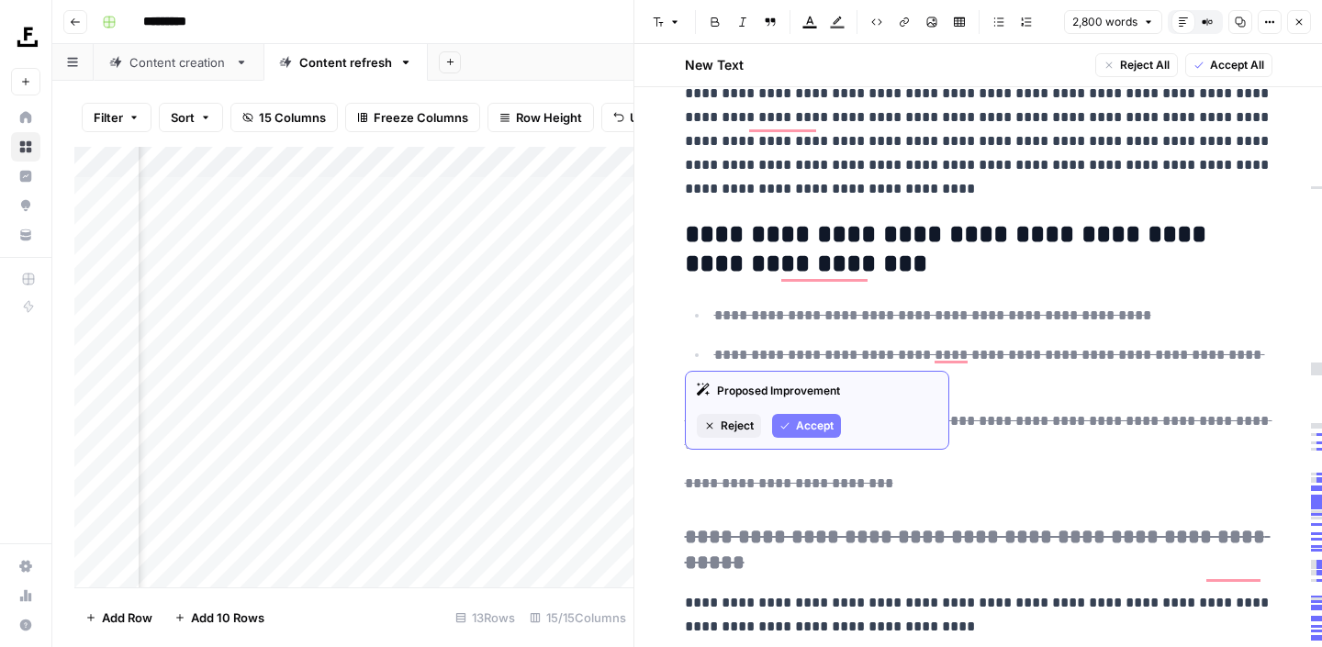
click at [799, 429] on span "Accept" at bounding box center [815, 426] width 38 height 17
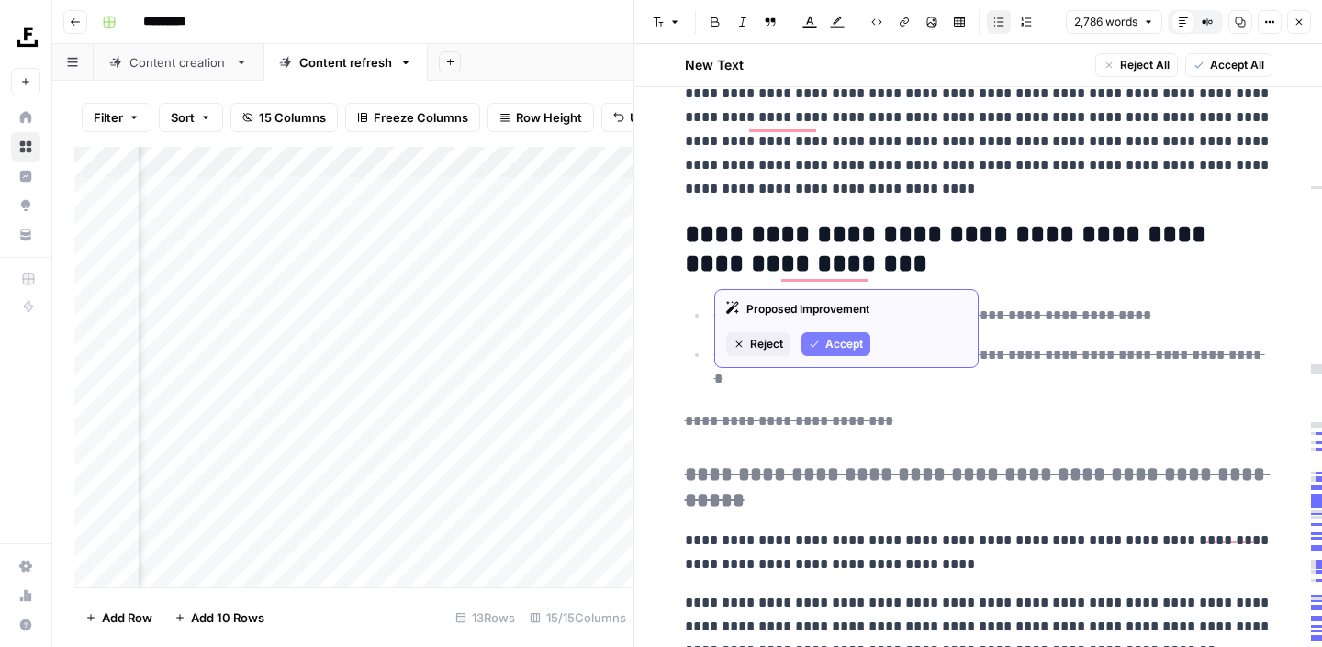
click at [828, 345] on span "Accept" at bounding box center [844, 344] width 38 height 17
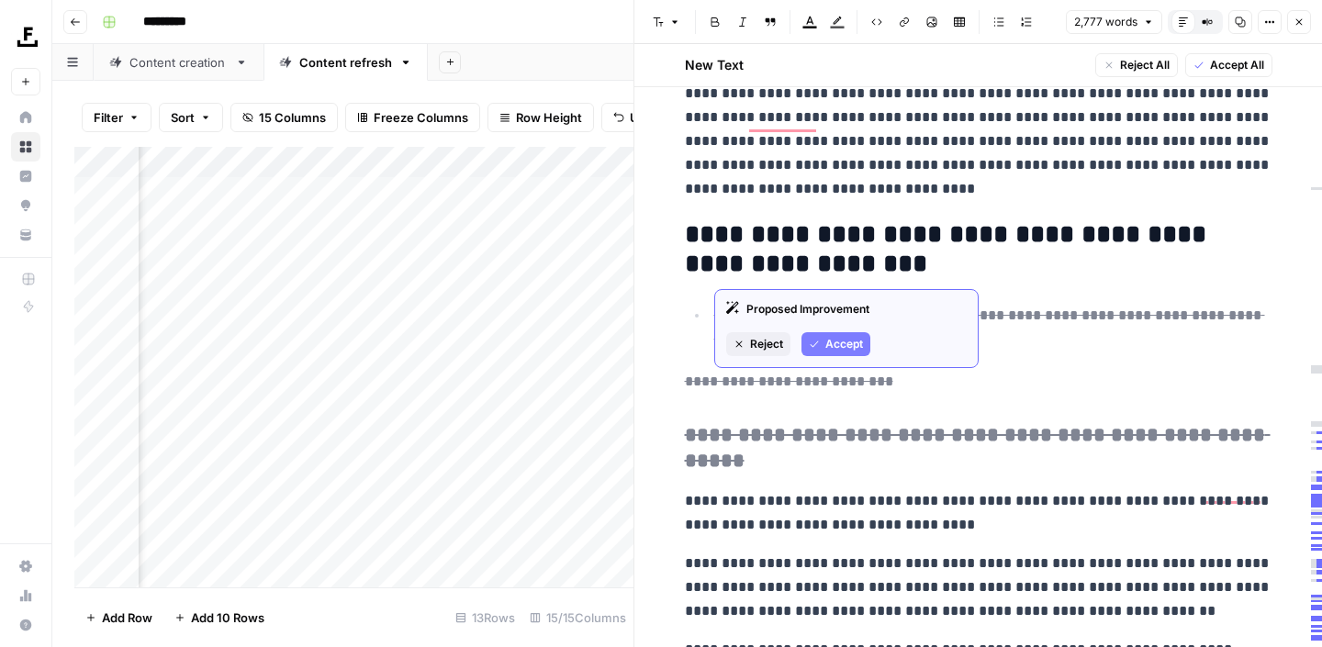
click at [840, 339] on span "Accept" at bounding box center [844, 344] width 38 height 17
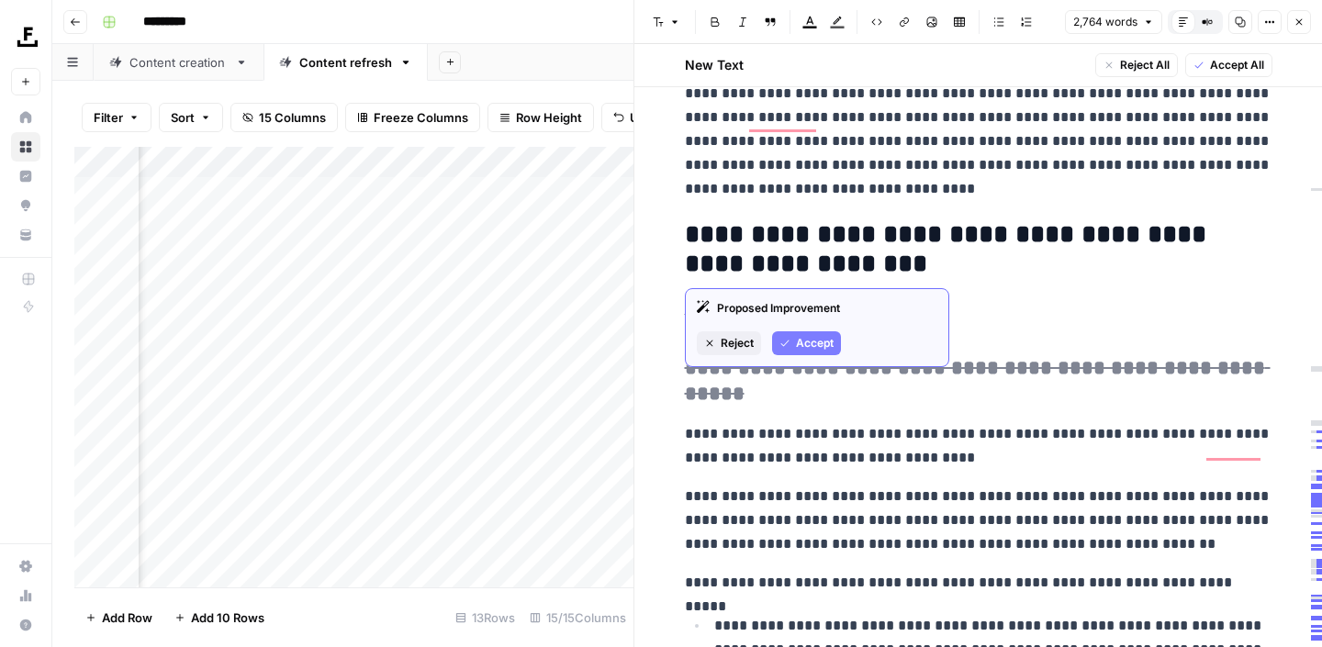
click at [813, 345] on span "Accept" at bounding box center [815, 343] width 38 height 17
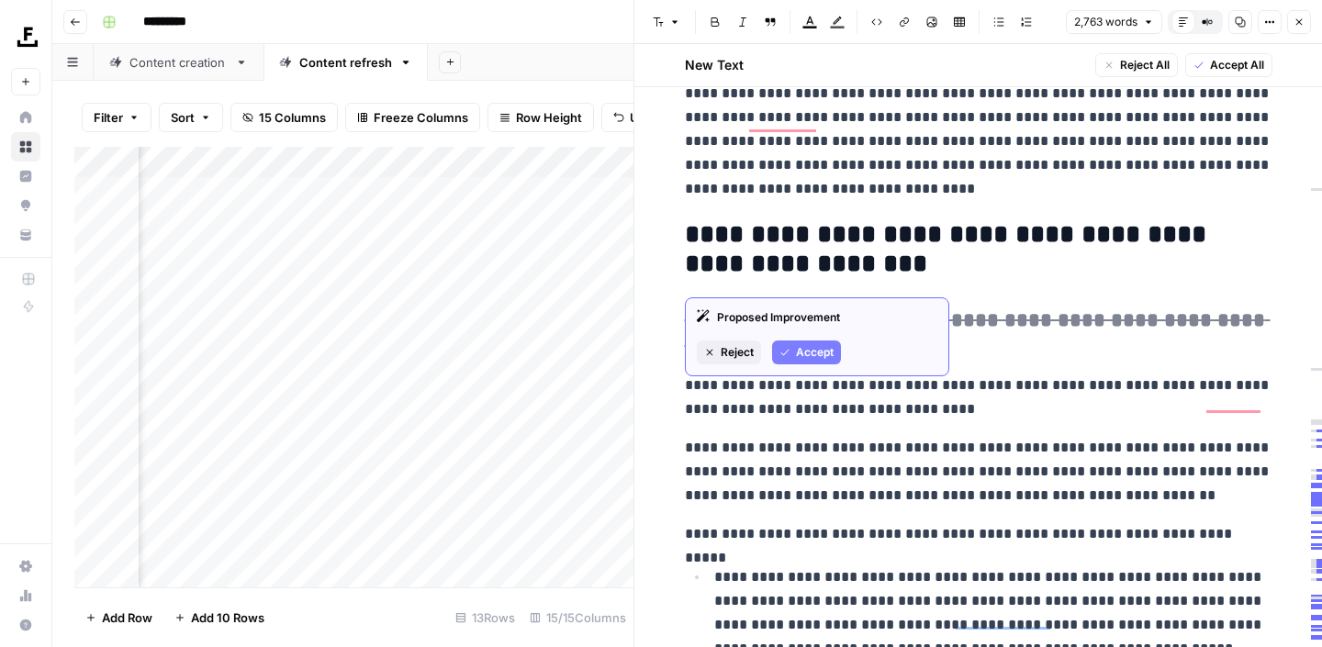
click at [817, 350] on span "Accept" at bounding box center [815, 352] width 38 height 17
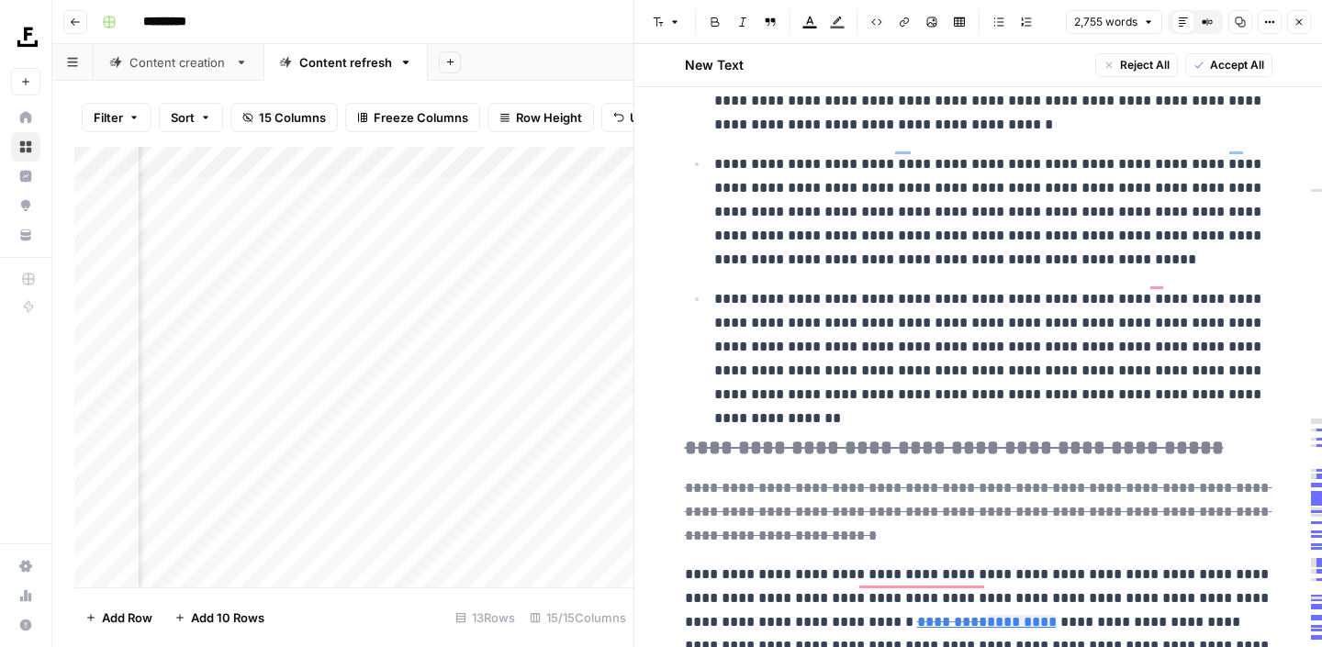
scroll to position [6027, 0]
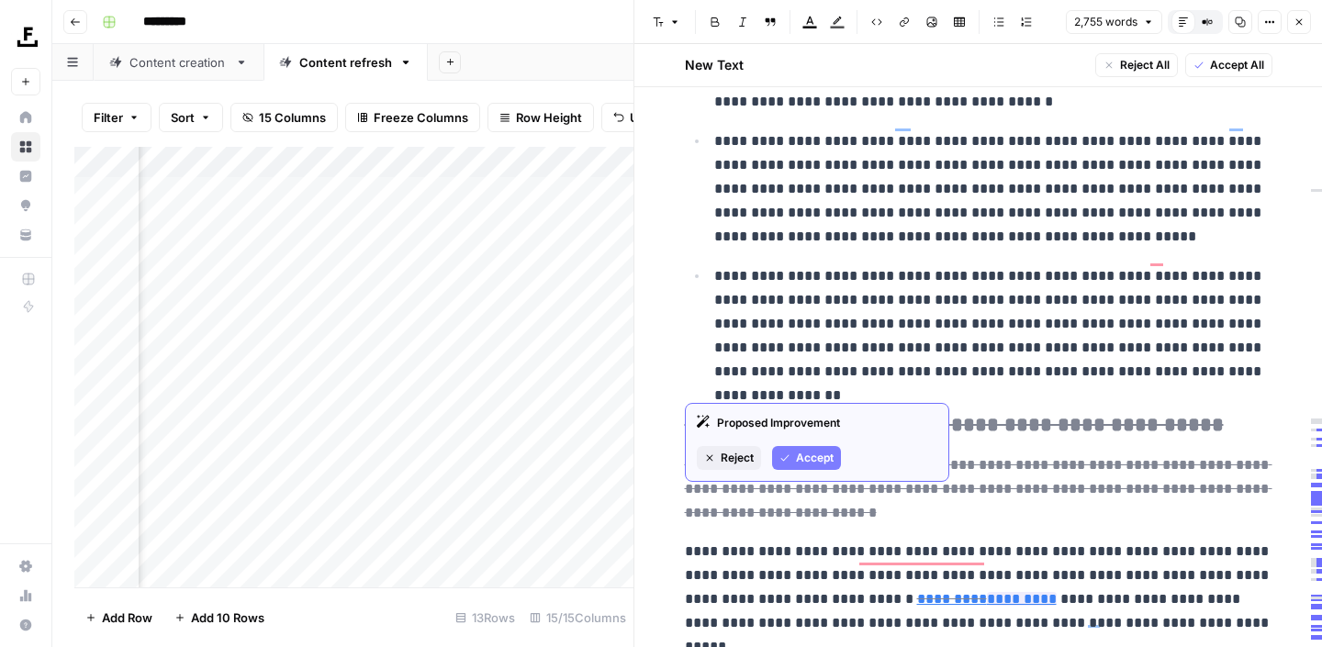
click at [822, 456] on span "Accept" at bounding box center [815, 458] width 38 height 17
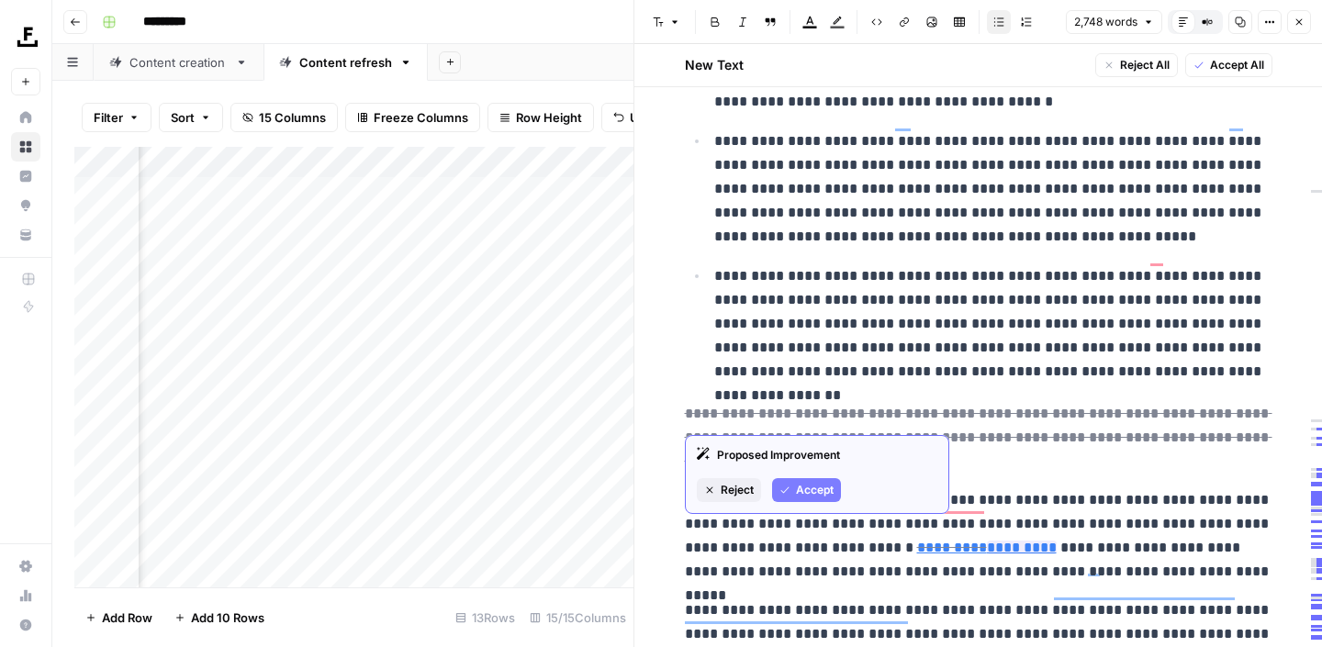
click at [813, 487] on span "Accept" at bounding box center [815, 490] width 38 height 17
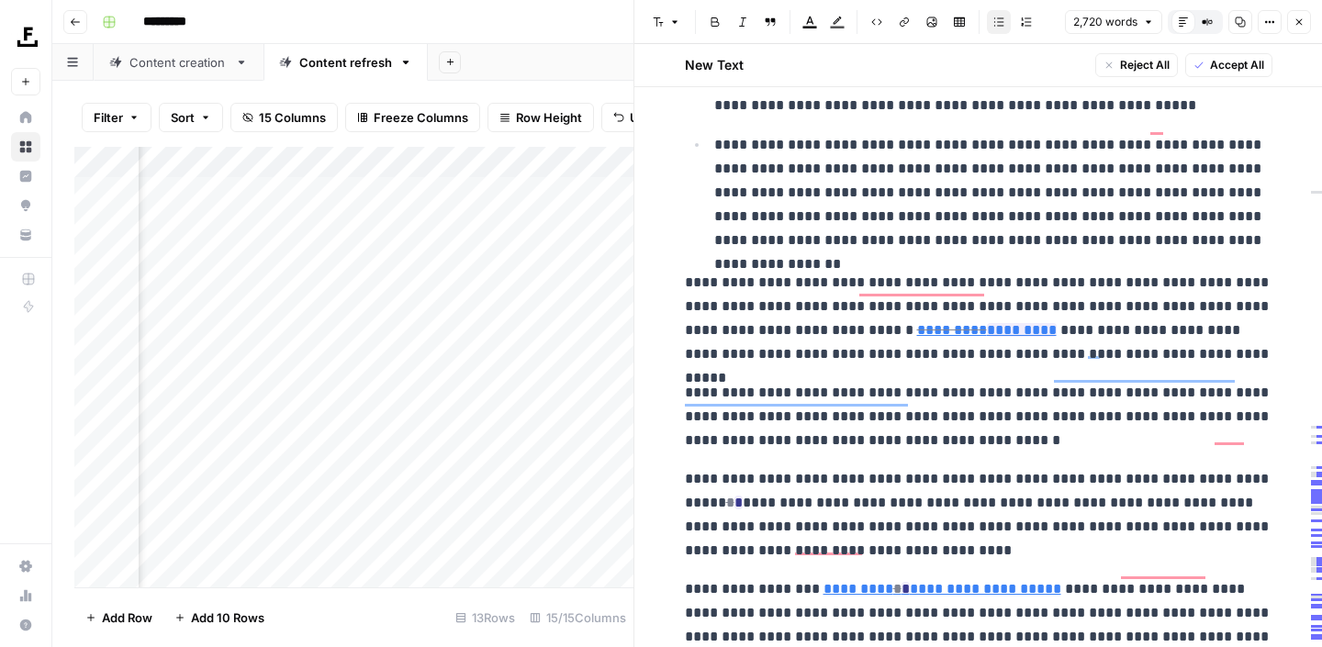
scroll to position [6157, 0]
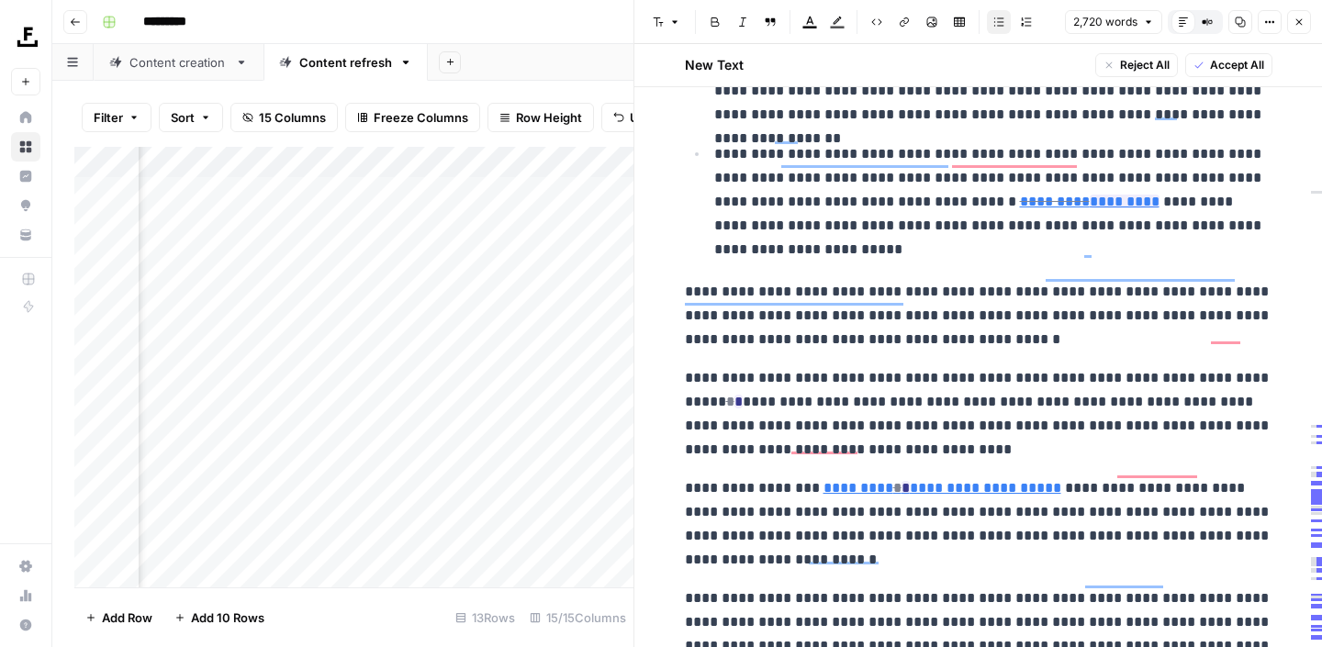
scroll to position [6304, 0]
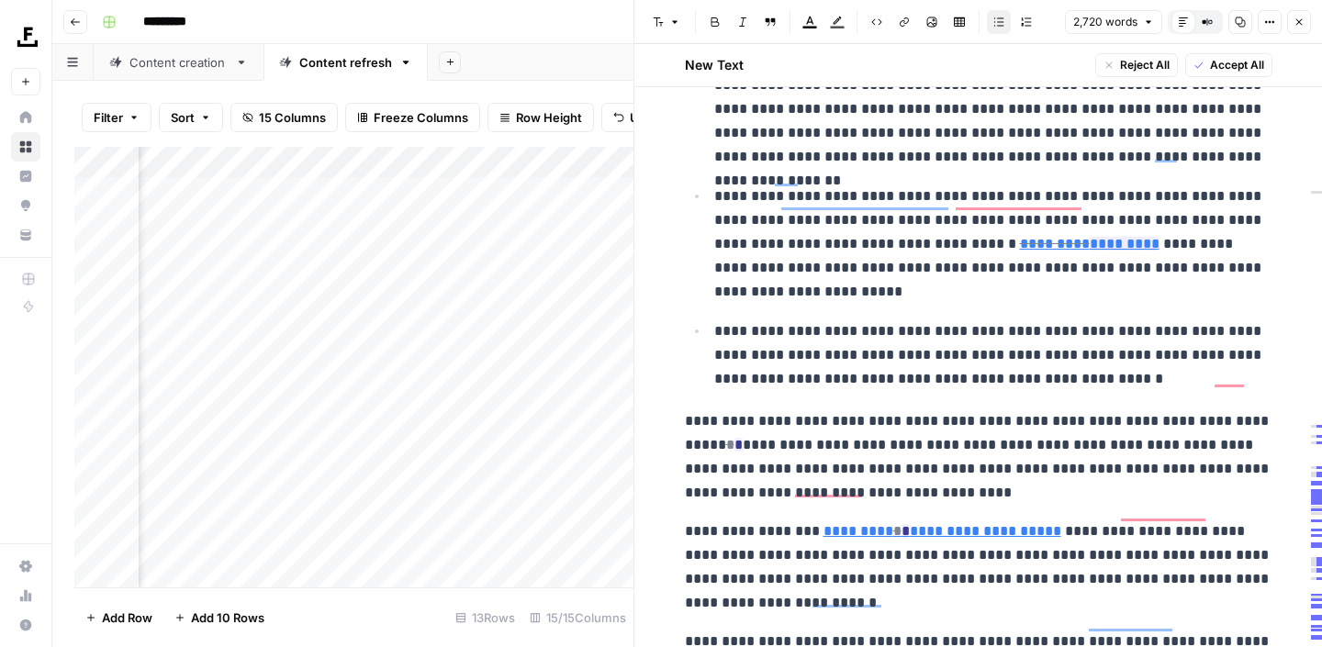
scroll to position [6252, 0]
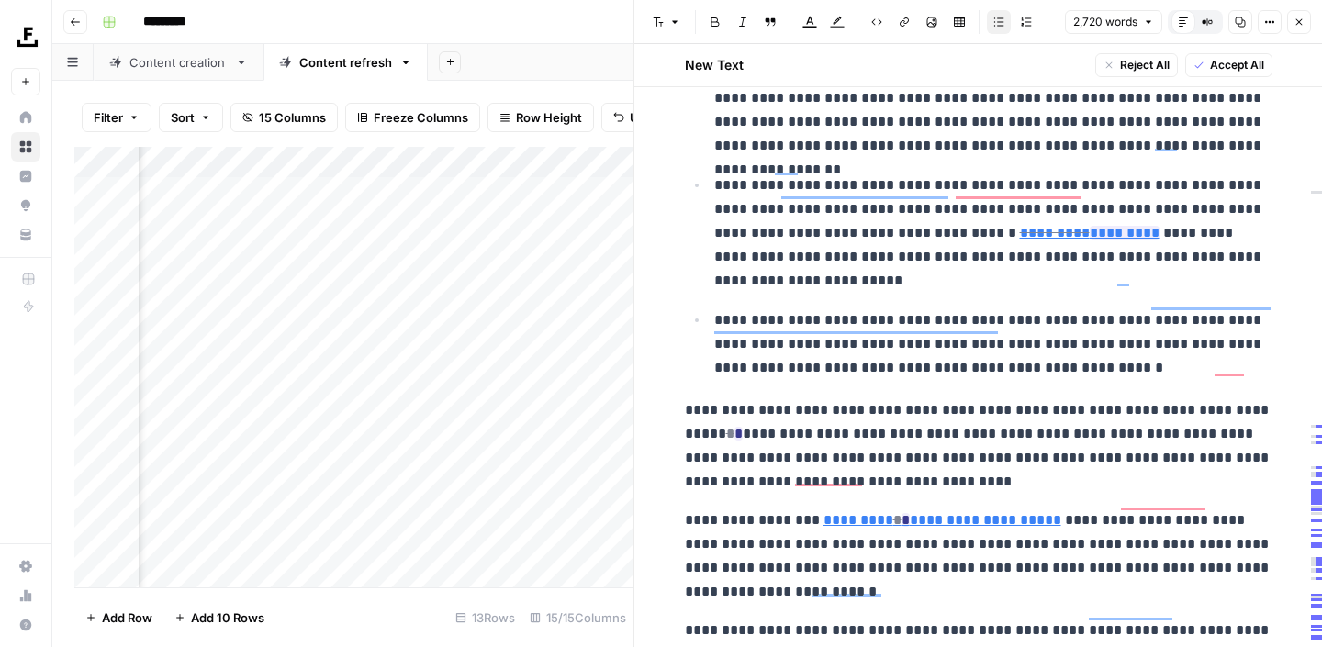
click at [685, 398] on p "**********" at bounding box center [978, 445] width 587 height 95
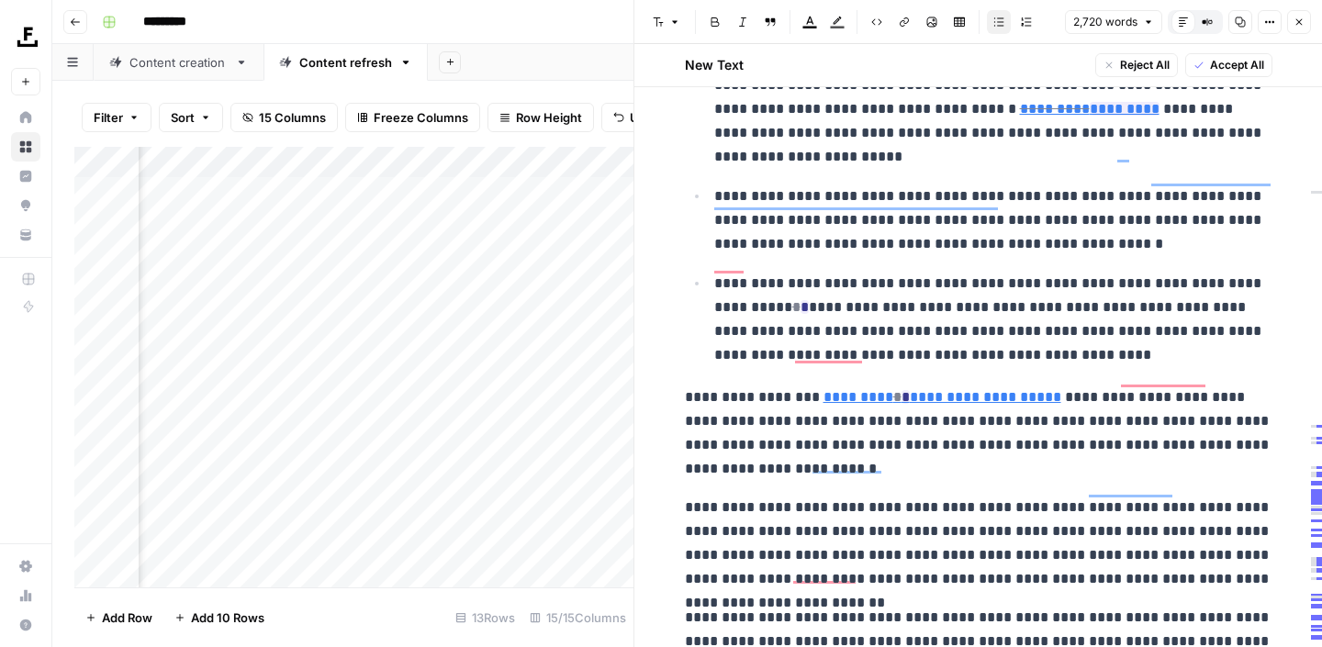
scroll to position [6418, 0]
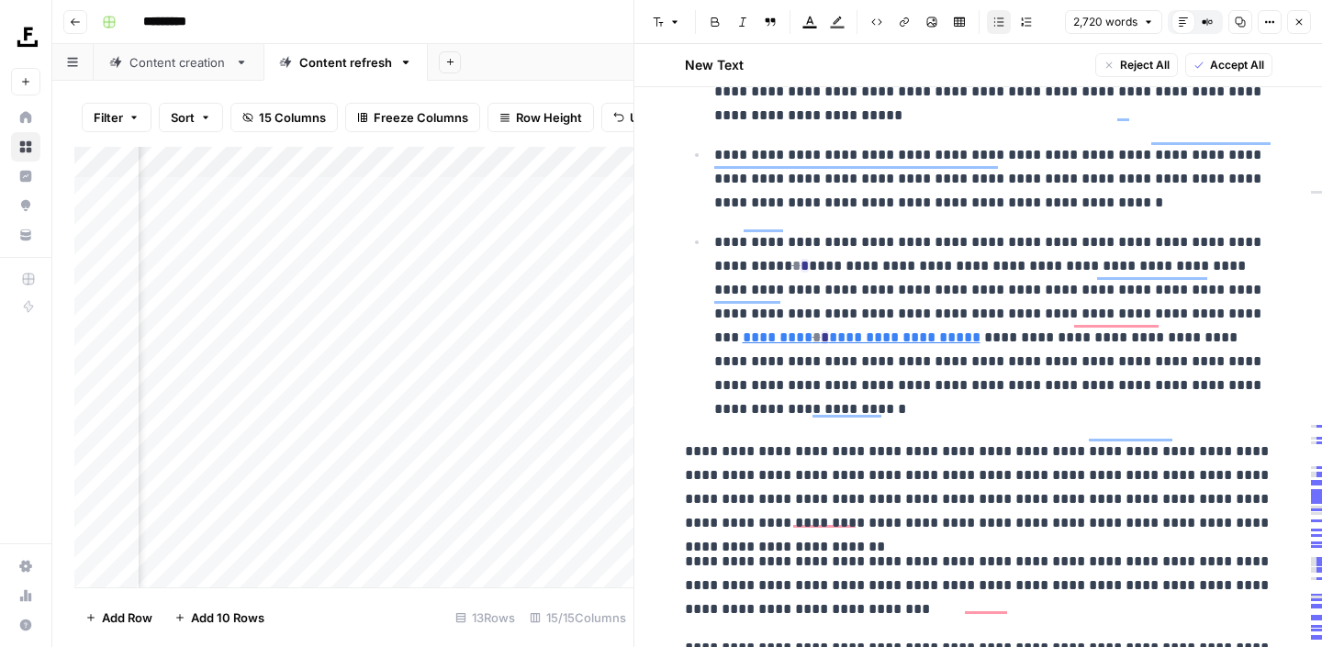
scroll to position [6253, 0]
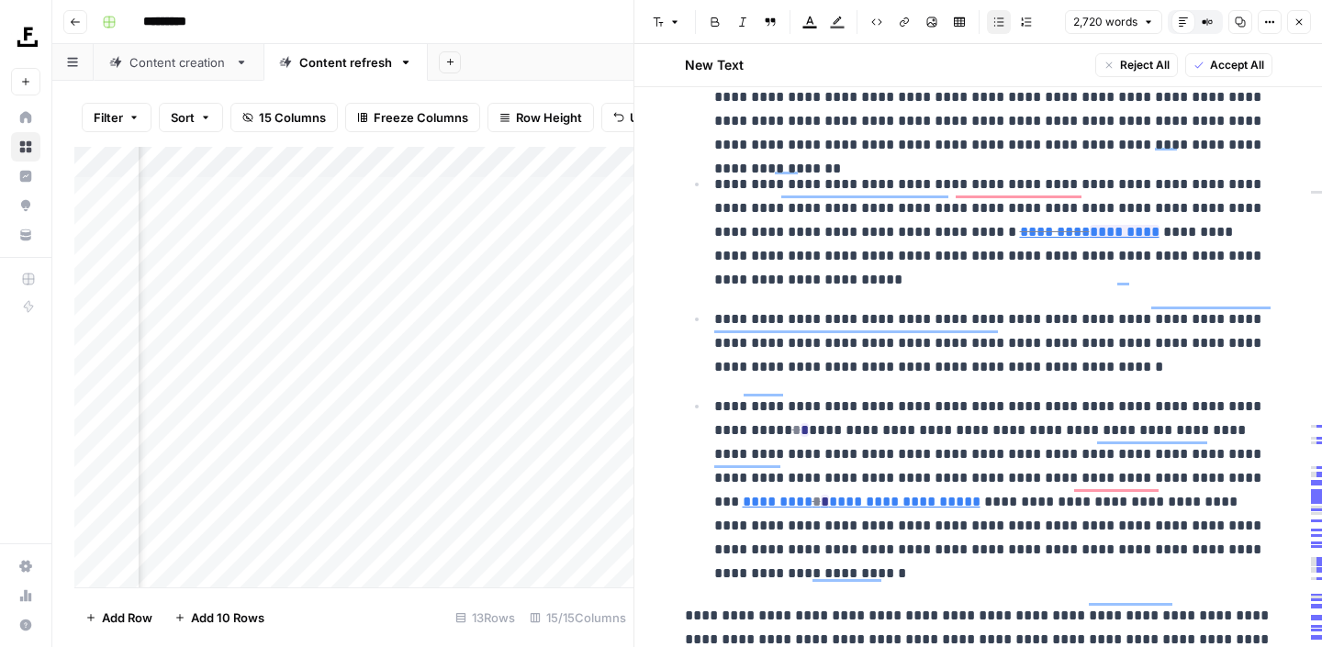
click at [714, 307] on p "**********" at bounding box center [993, 343] width 558 height 72
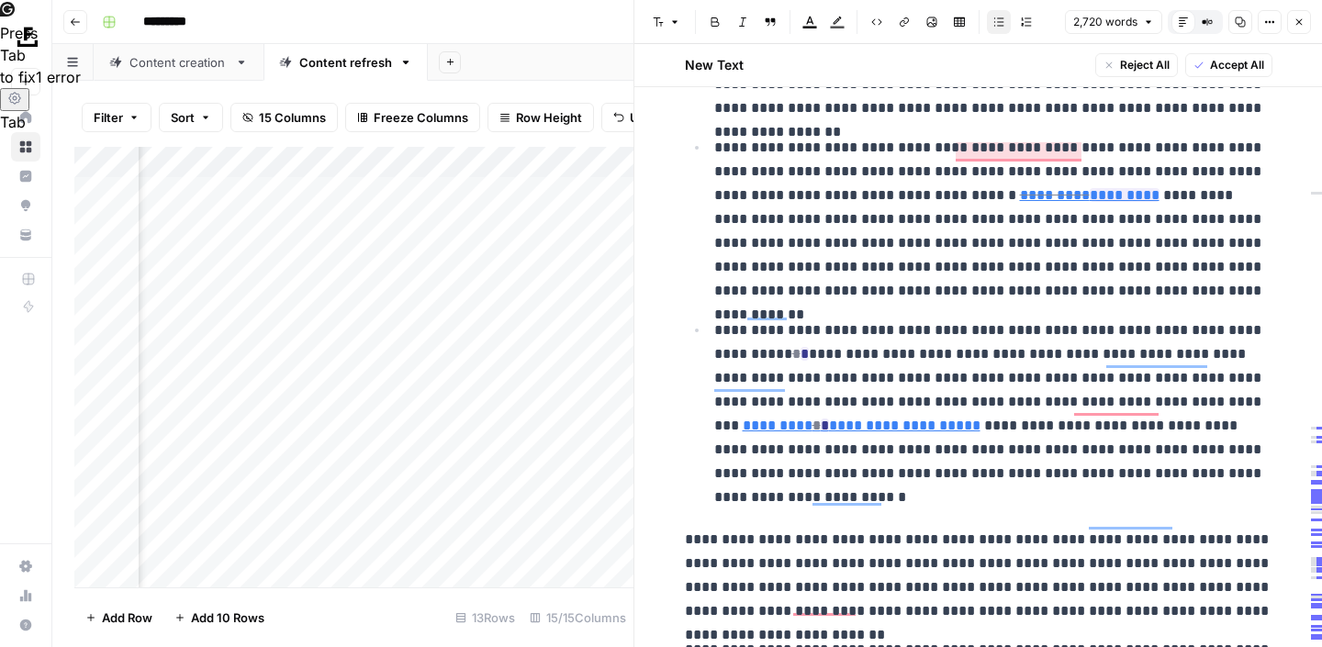
scroll to position [6285, 0]
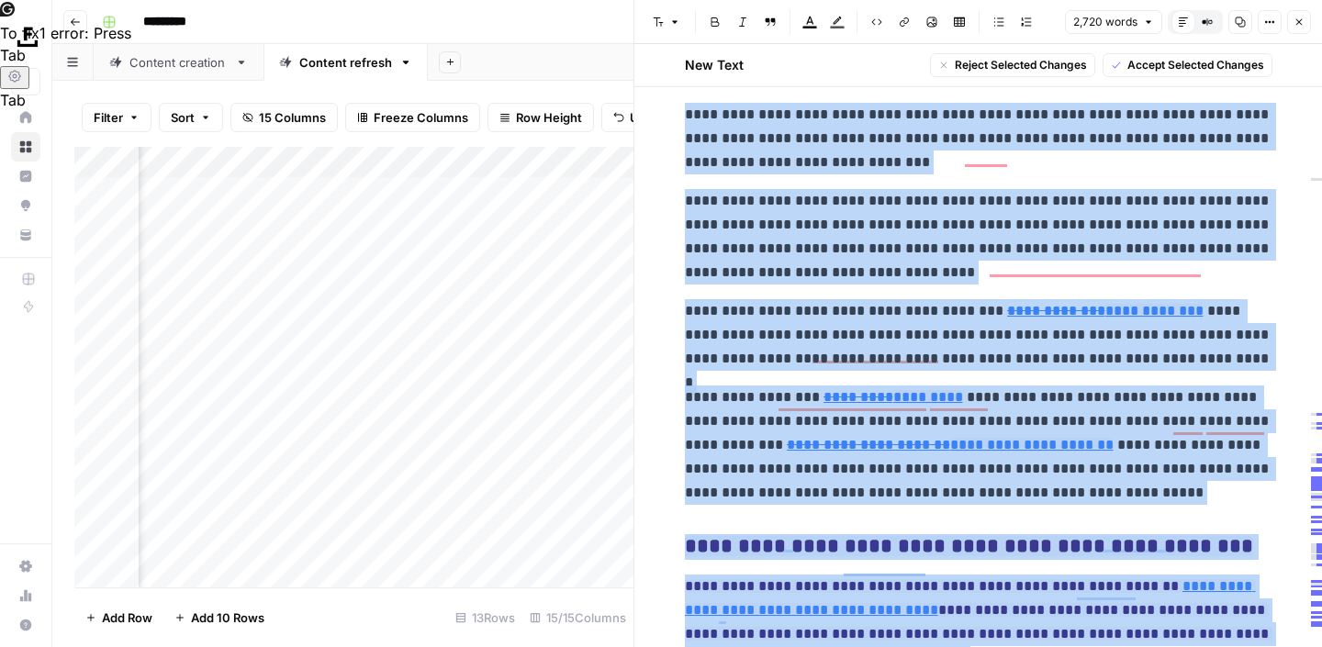
scroll to position [6900, 0]
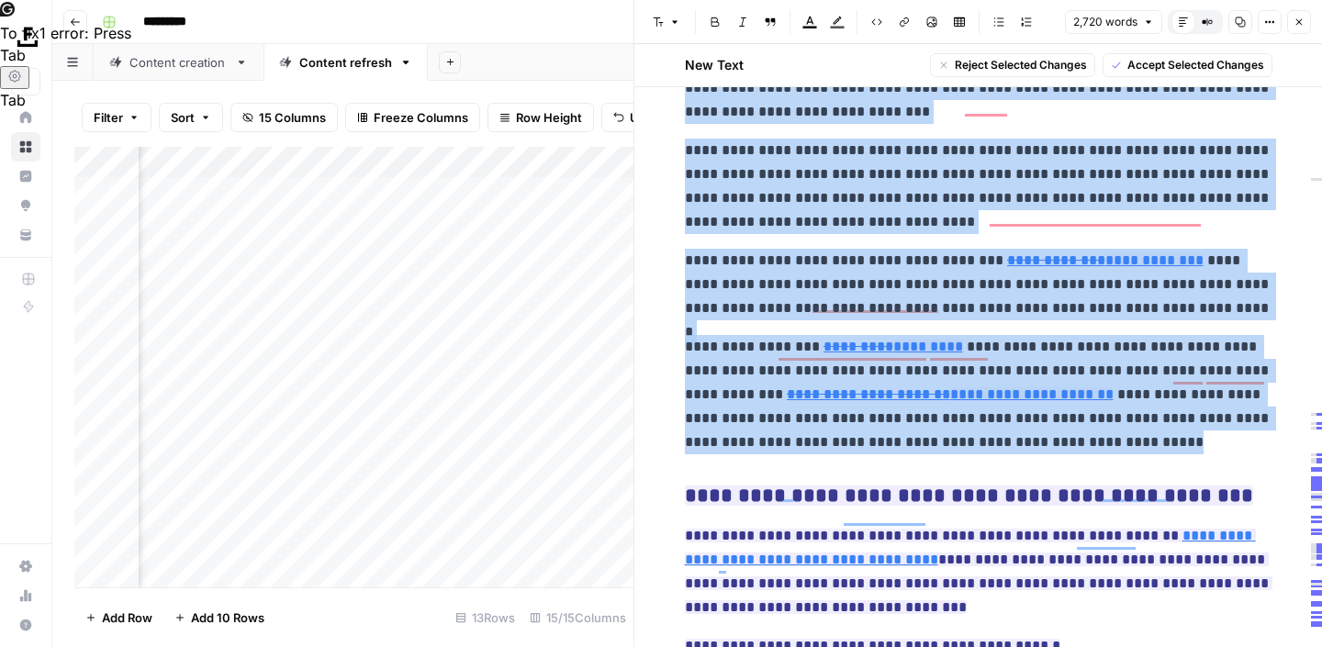
drag, startPoint x: 687, startPoint y: 243, endPoint x: 973, endPoint y: 397, distance: 324.4
click at [742, 249] on p "**********" at bounding box center [978, 285] width 587 height 72
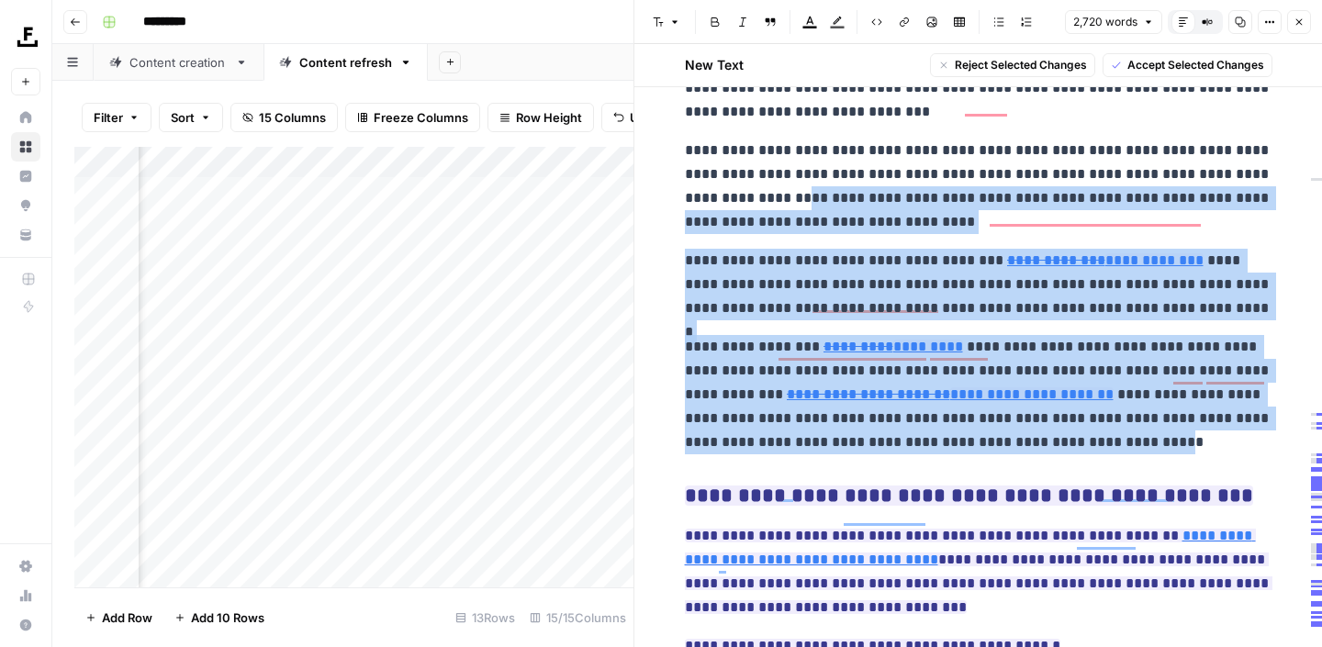
drag, startPoint x: 965, startPoint y: 401, endPoint x: 767, endPoint y: 154, distance: 316.1
click at [817, 261] on p "**********" at bounding box center [978, 285] width 587 height 72
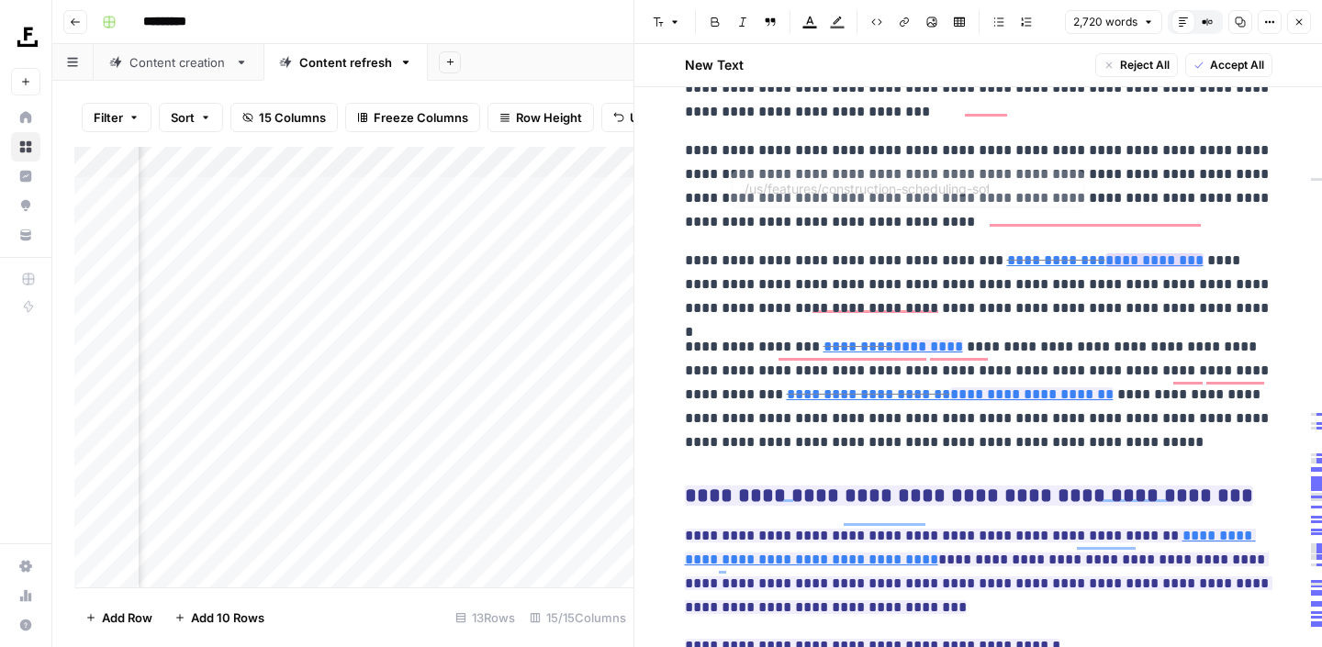
type input "/us/features/construction-scheduling-software/"
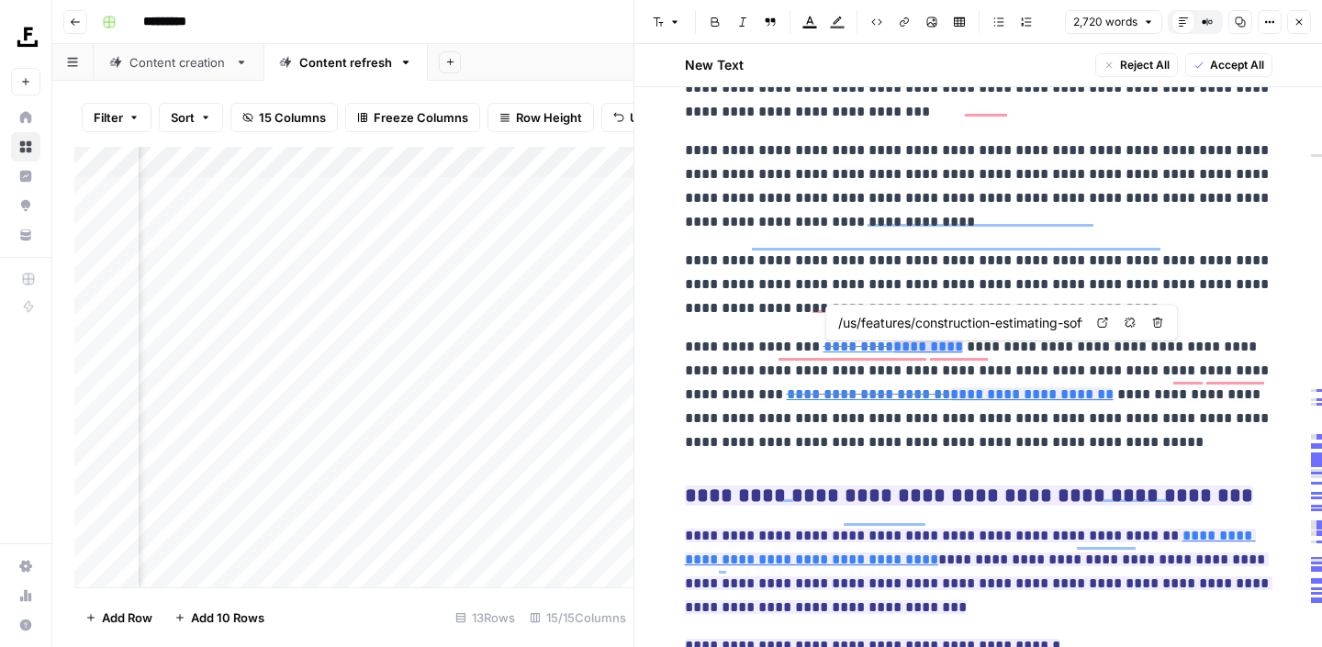
type input "/us/features/construction-scheduling-software/"
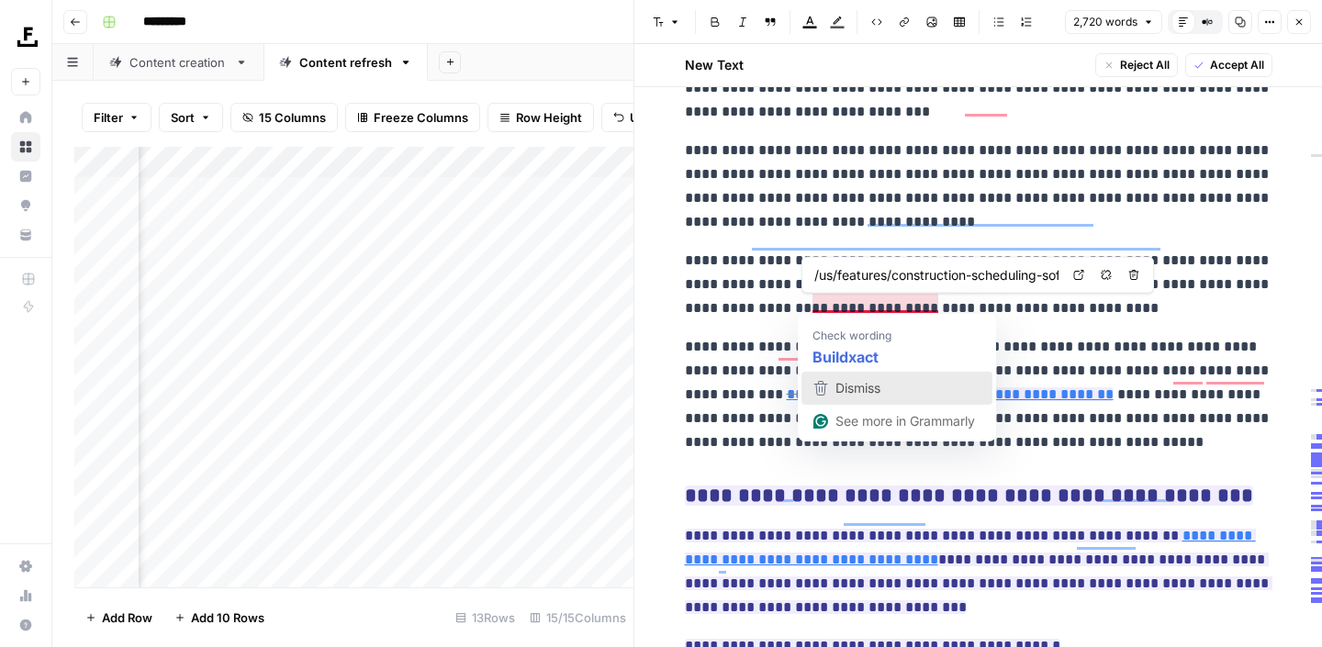
click at [858, 386] on span "Dismiss" at bounding box center [857, 388] width 45 height 16
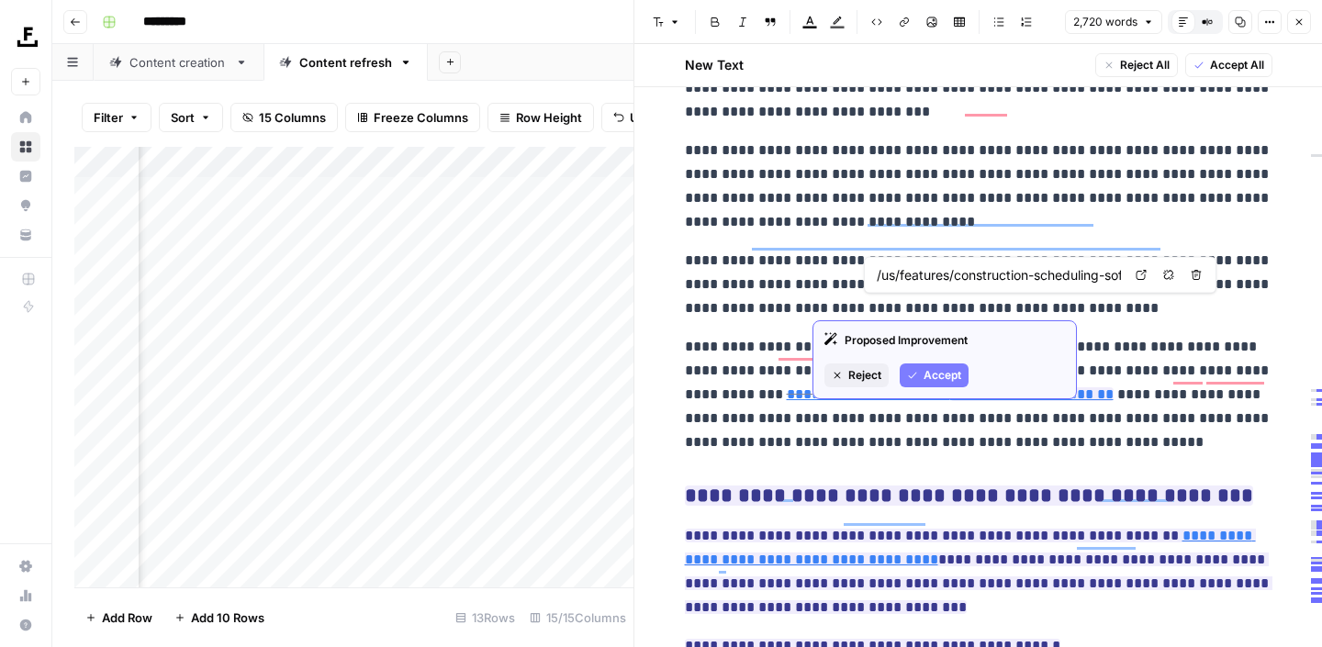
click at [912, 369] on button "Accept" at bounding box center [933, 375] width 69 height 24
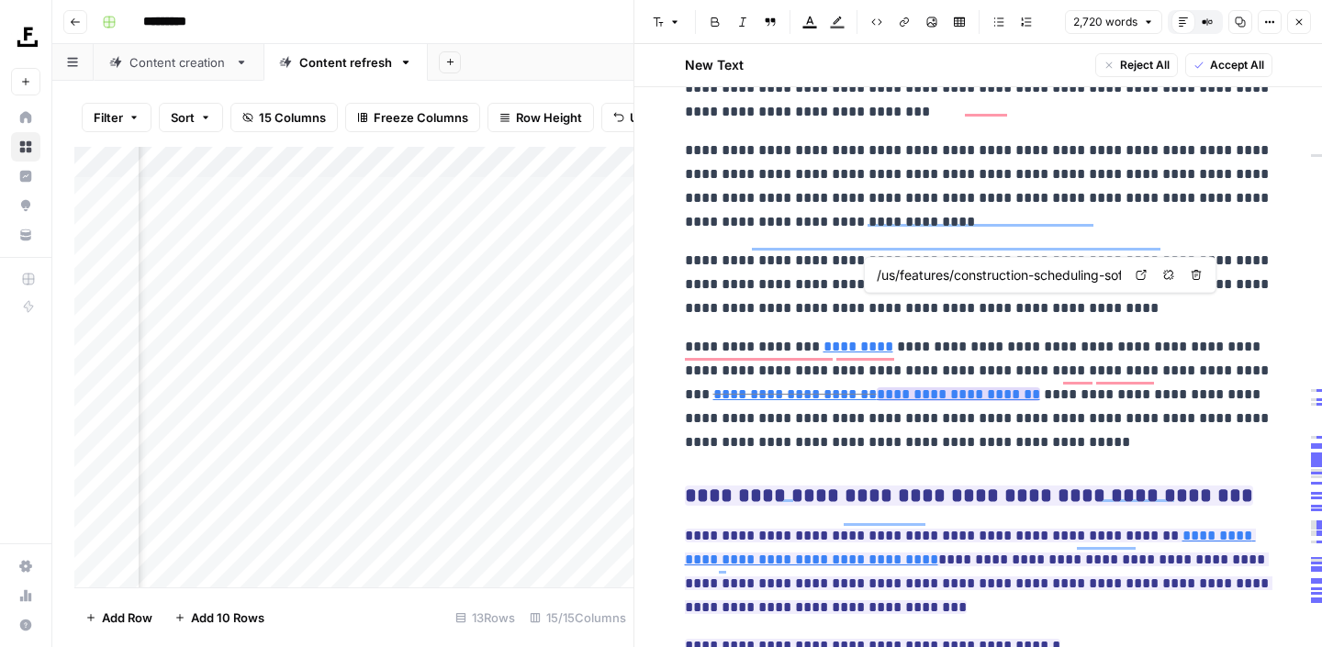
type input "/us/features/construction-estimating-software/"
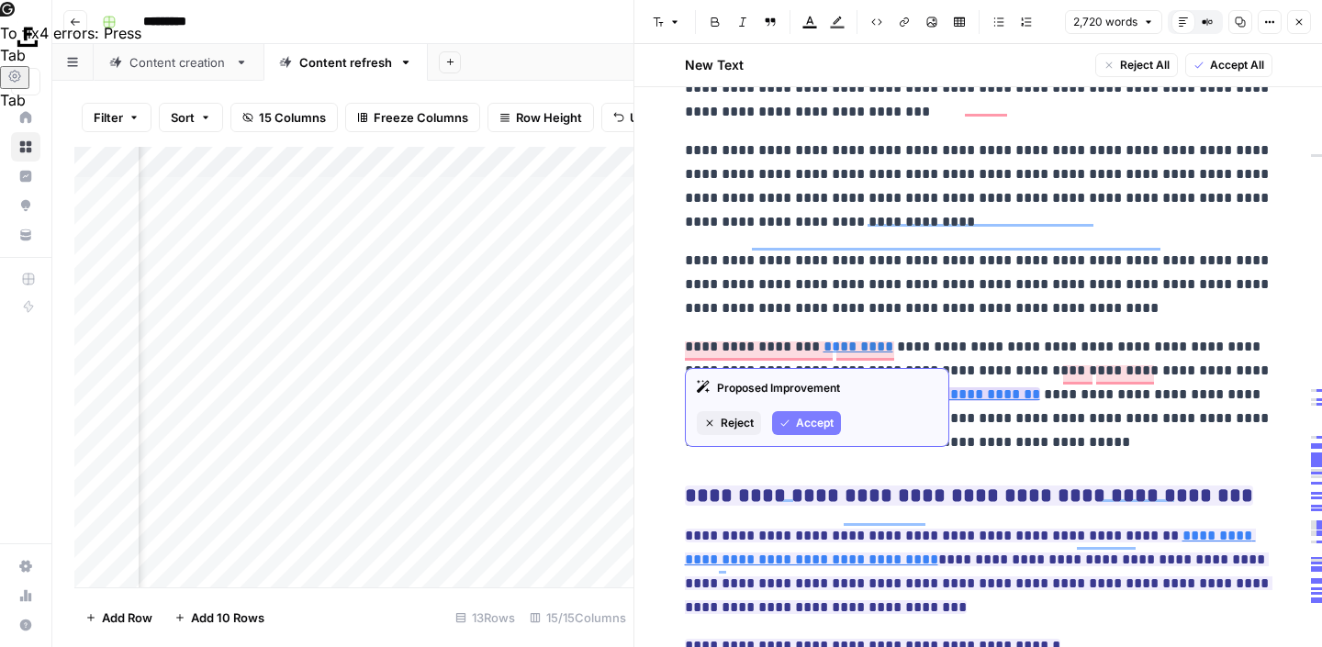
click at [810, 424] on span "Accept" at bounding box center [815, 423] width 38 height 17
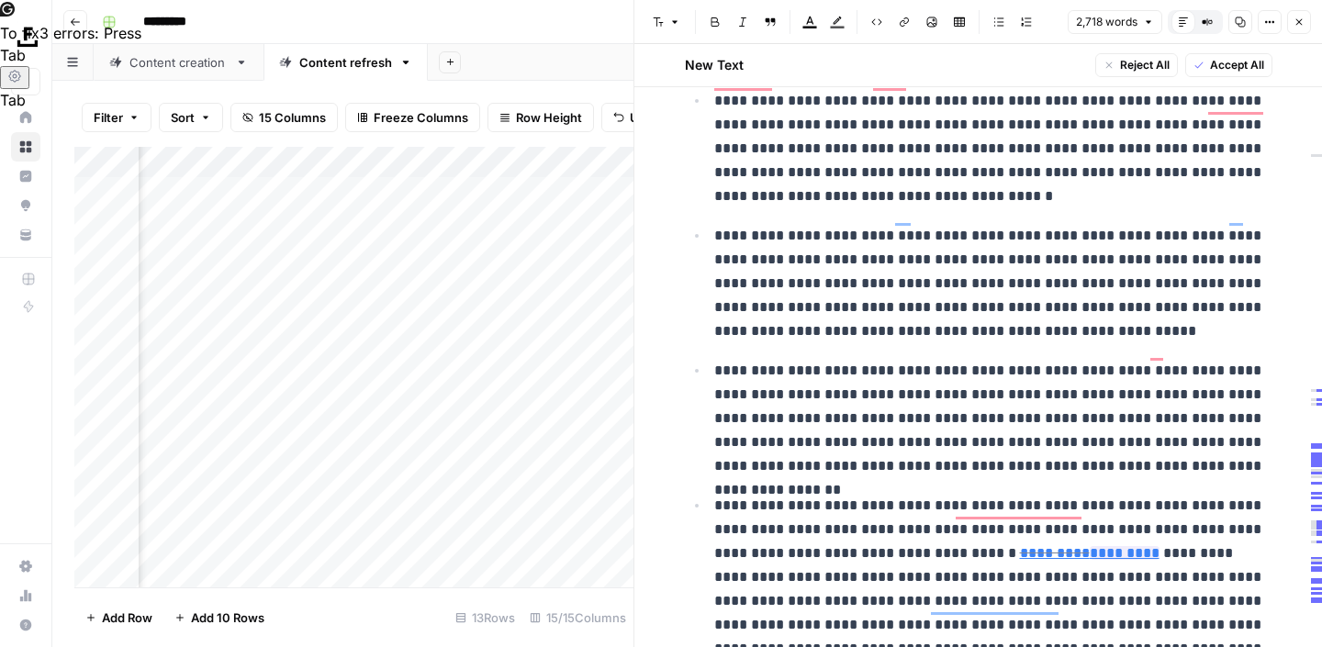
scroll to position [5930, 0]
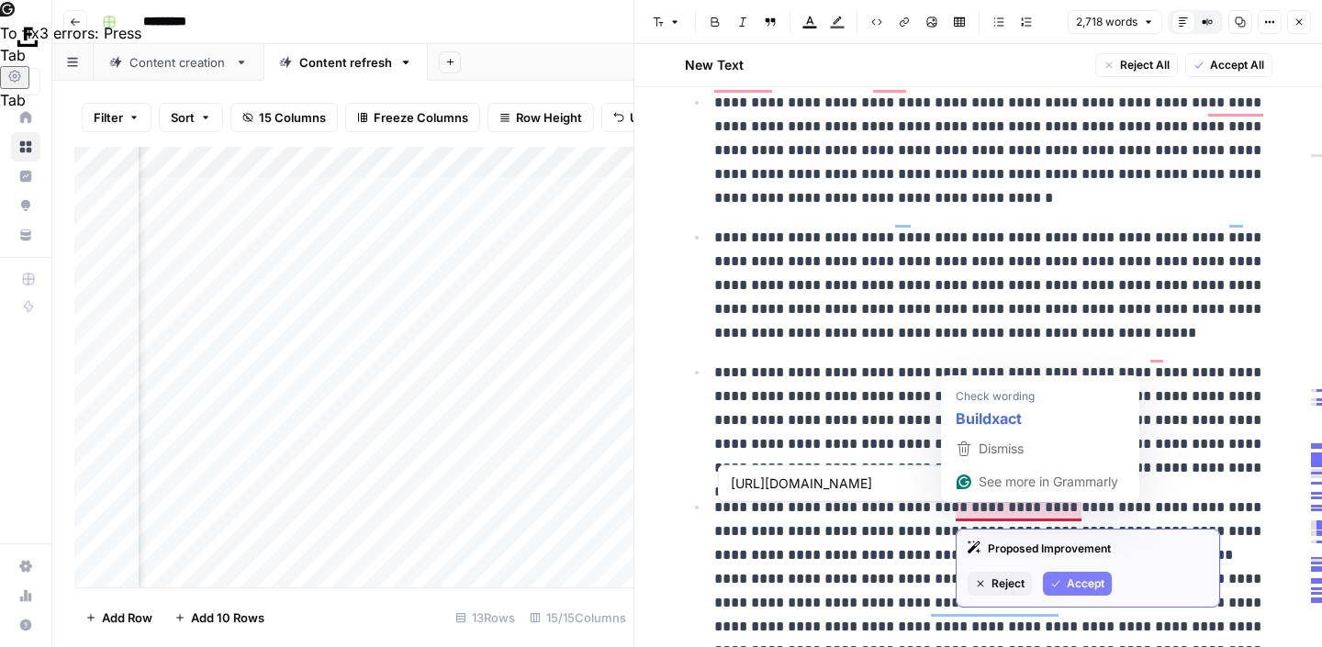
click at [1073, 584] on span "Accept" at bounding box center [1086, 583] width 38 height 17
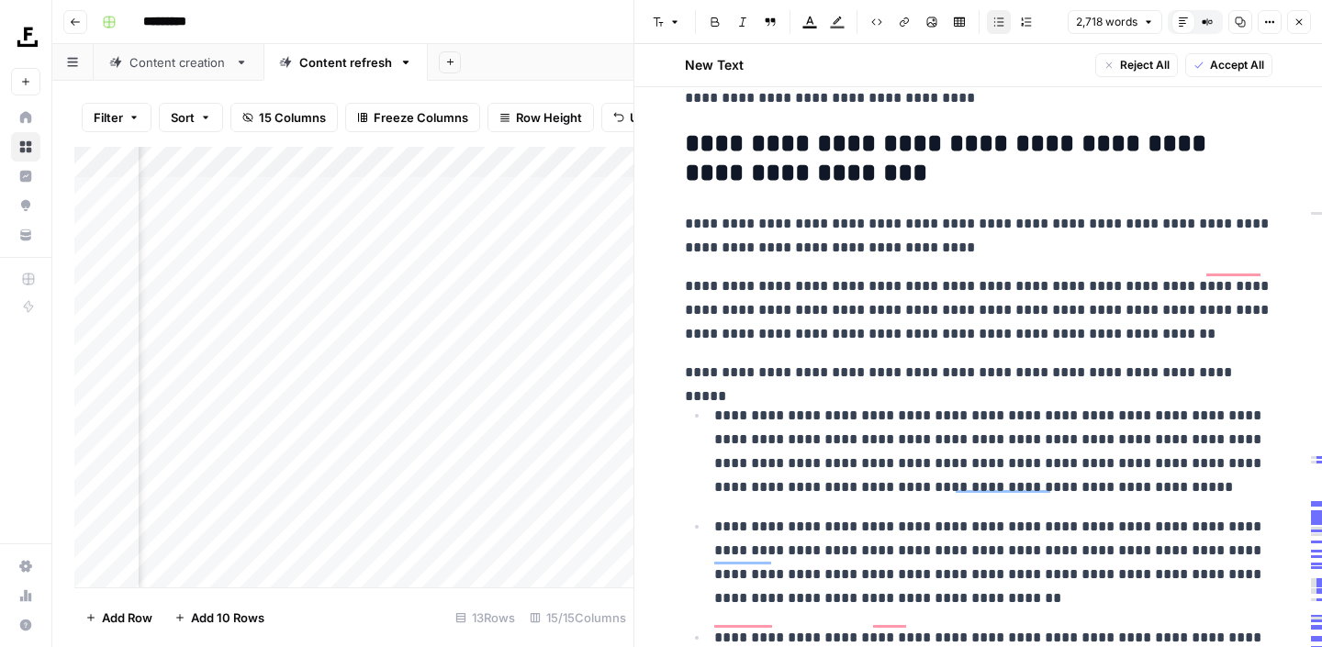
scroll to position [5383, 0]
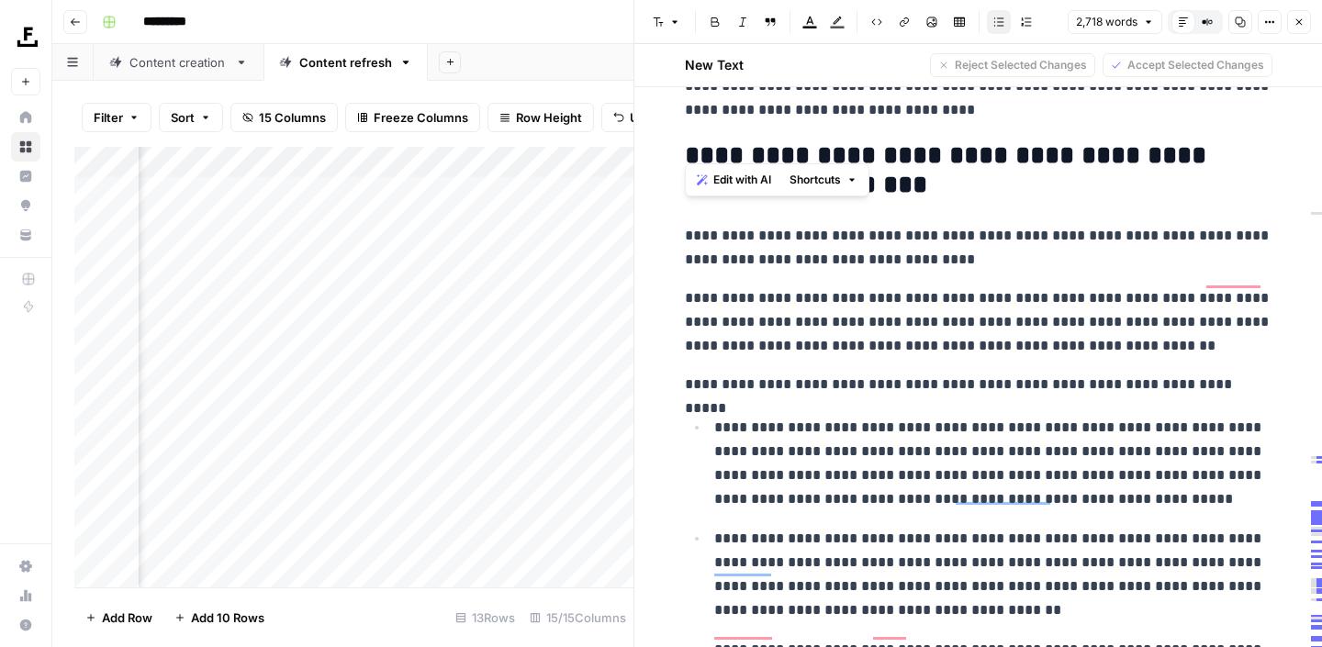
drag, startPoint x: 935, startPoint y: 141, endPoint x: 678, endPoint y: 121, distance: 257.8
click at [735, 179] on span "Edit with AI" at bounding box center [742, 180] width 58 height 17
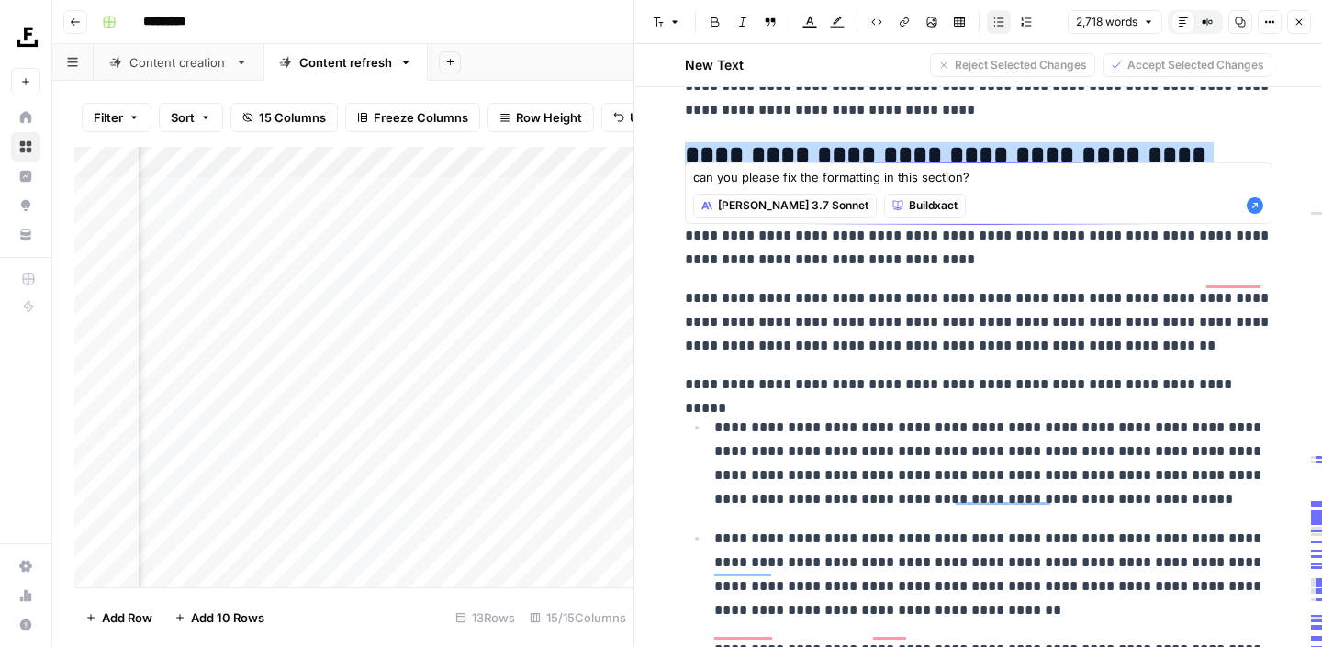
type textarea "can you please fix the formatting in this section?"
click at [1258, 207] on icon "button" at bounding box center [1254, 206] width 17 height 17
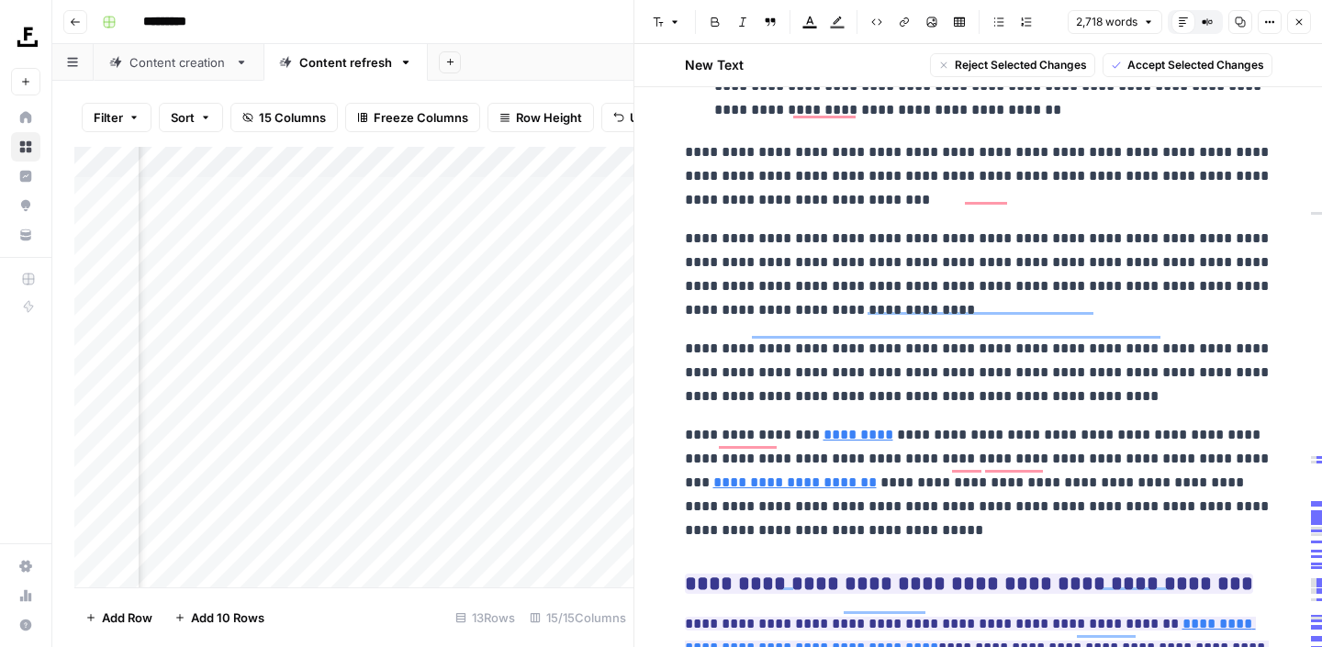
scroll to position [6854, 0]
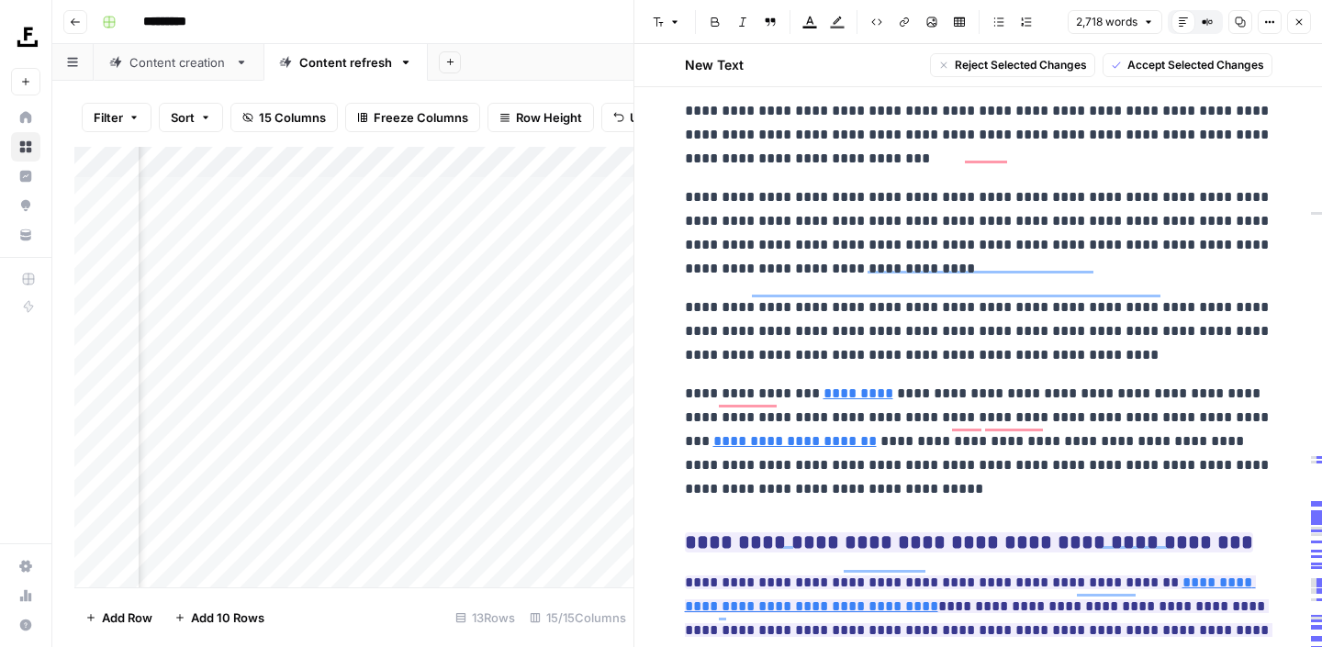
drag, startPoint x: 684, startPoint y: 424, endPoint x: 813, endPoint y: 461, distance: 134.5
click at [1158, 437] on p "**********" at bounding box center [978, 441] width 587 height 119
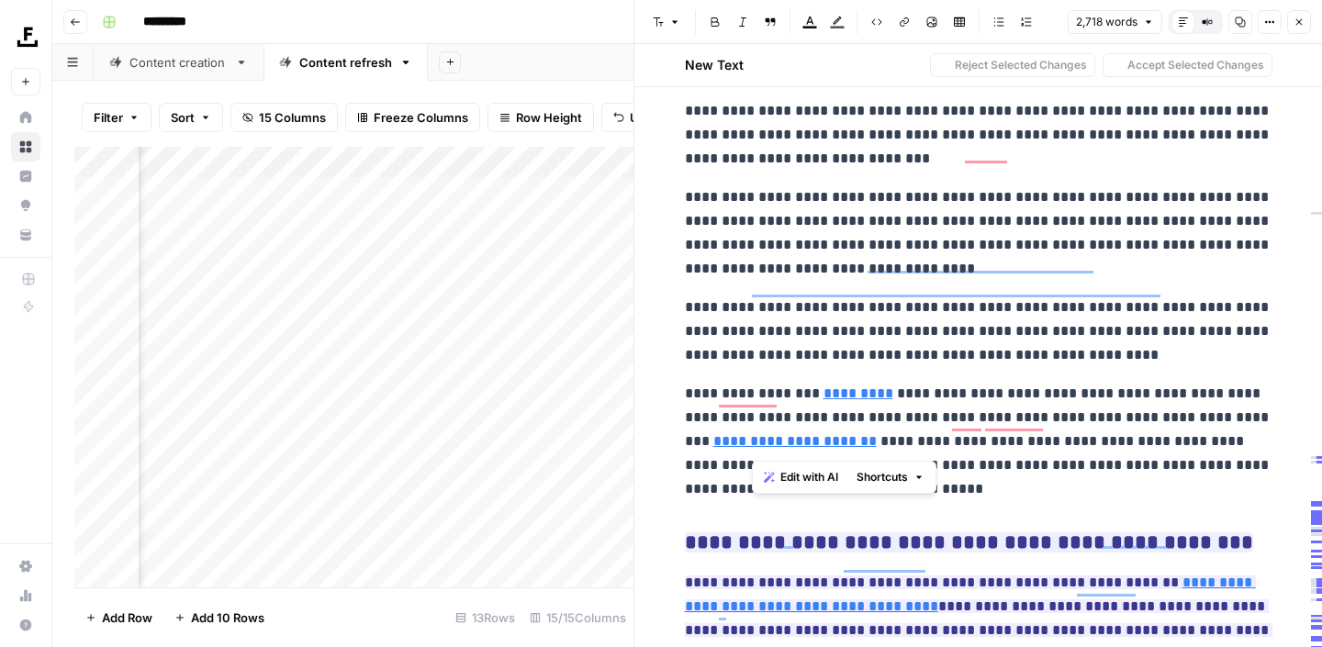
drag, startPoint x: 800, startPoint y: 446, endPoint x: 752, endPoint y: 301, distance: 153.0
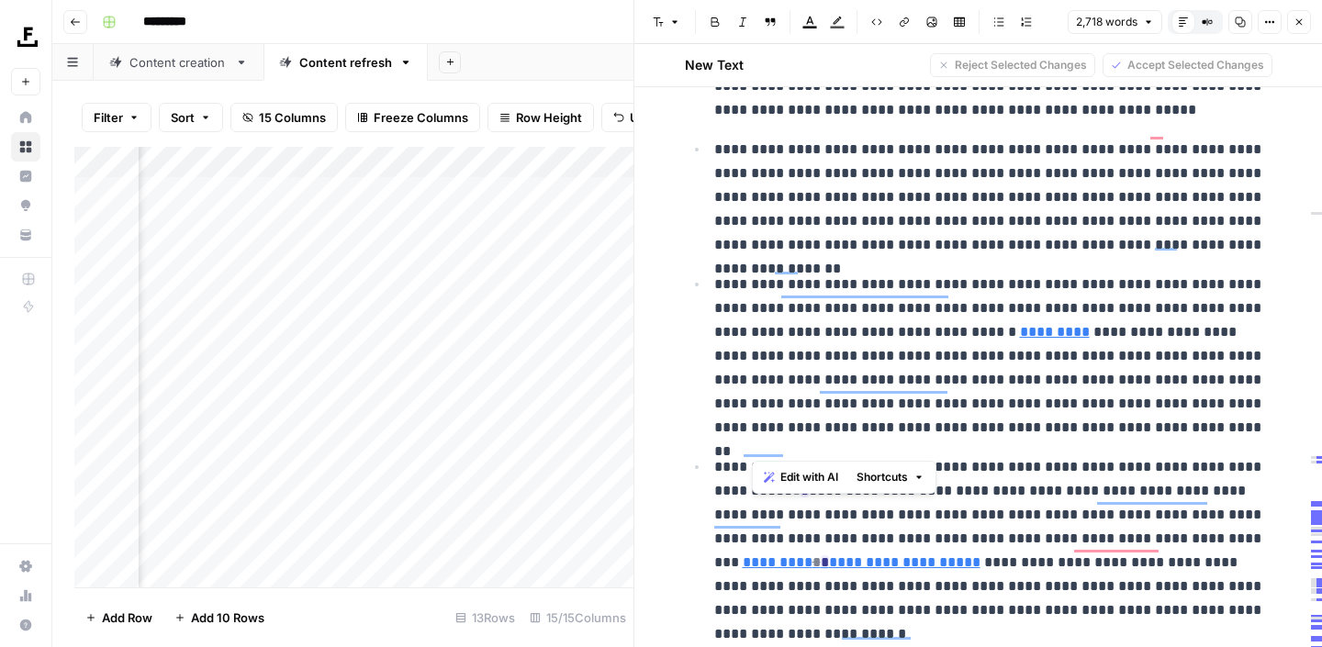
scroll to position [6133, 0]
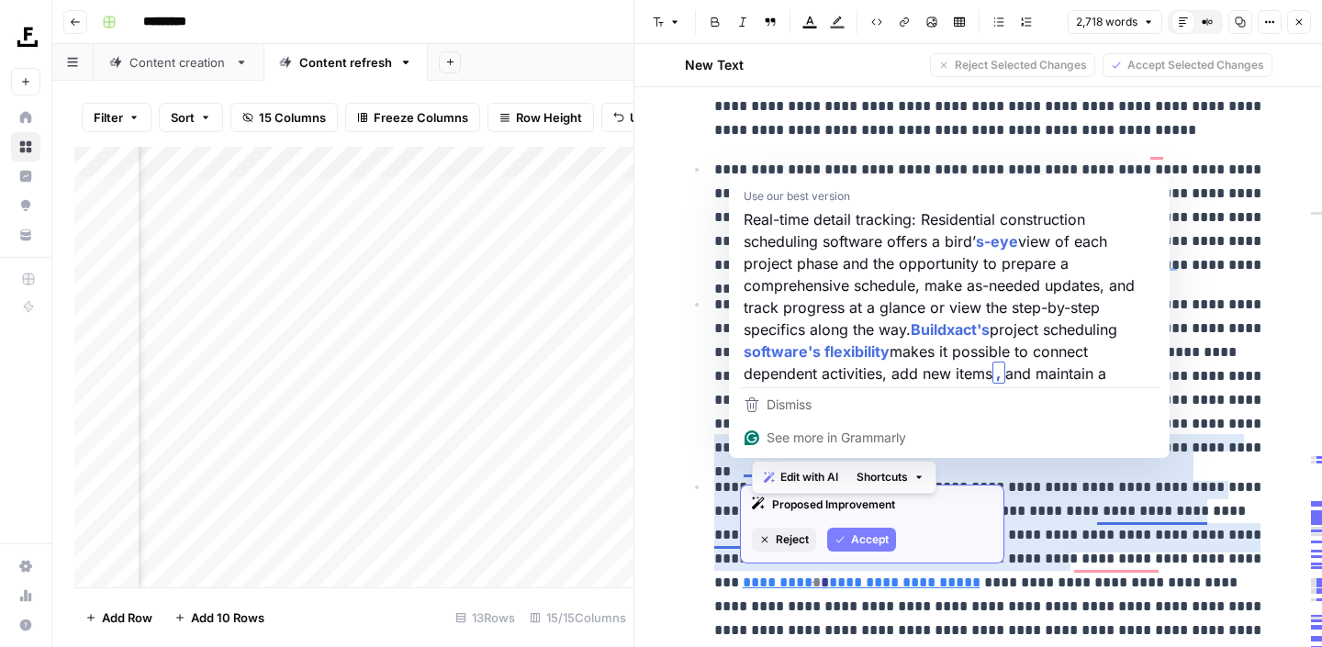
click at [848, 537] on button "Accept" at bounding box center [861, 540] width 69 height 24
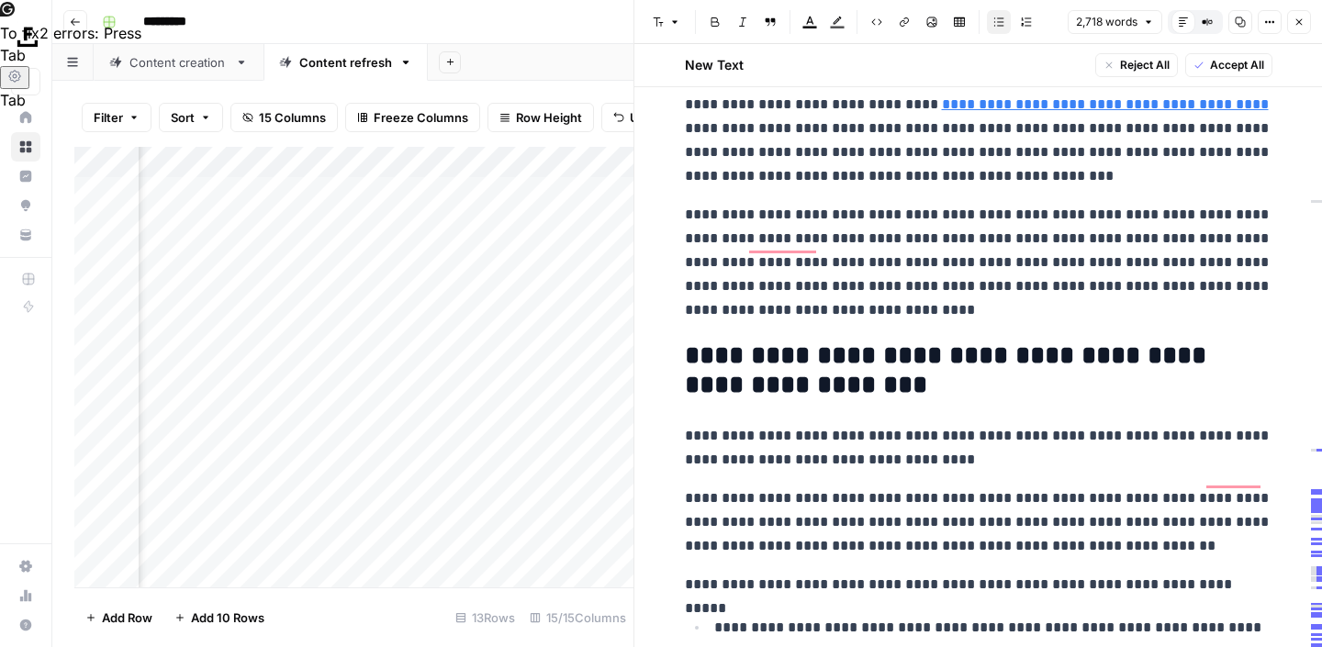
scroll to position [5259, 0]
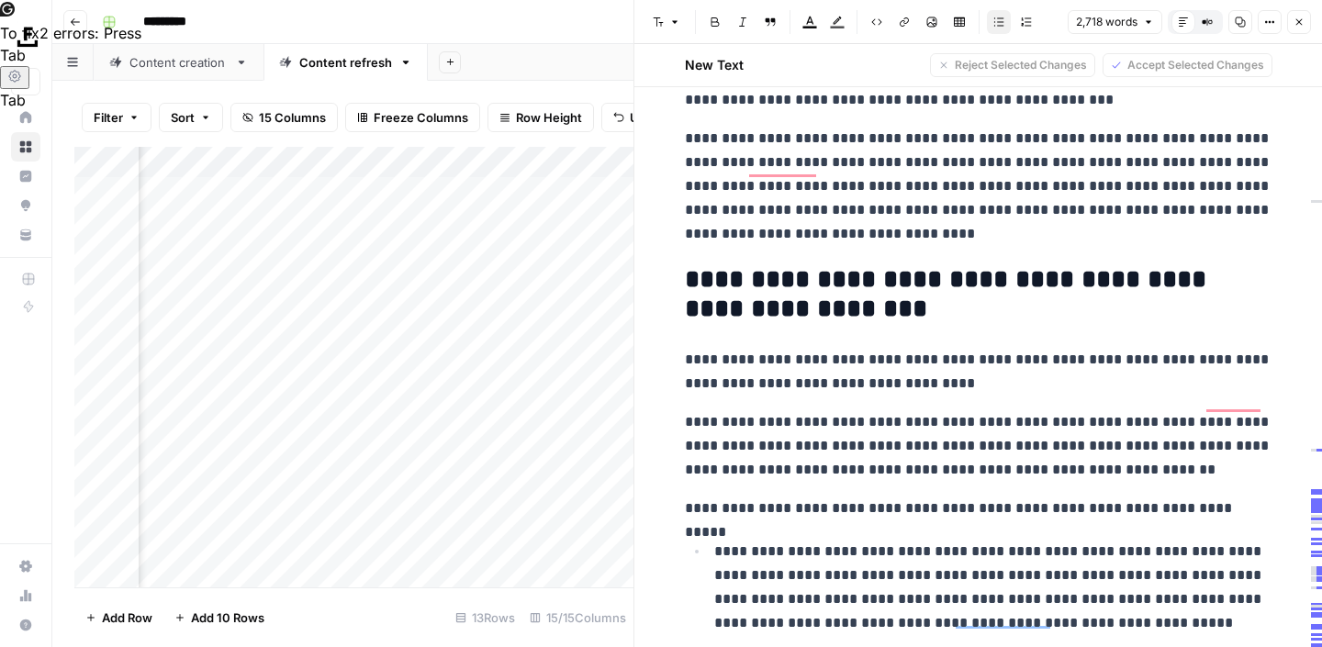
drag, startPoint x: 690, startPoint y: 314, endPoint x: 710, endPoint y: 574, distance: 260.5
click at [805, 436] on p "**********" at bounding box center [978, 446] width 587 height 72
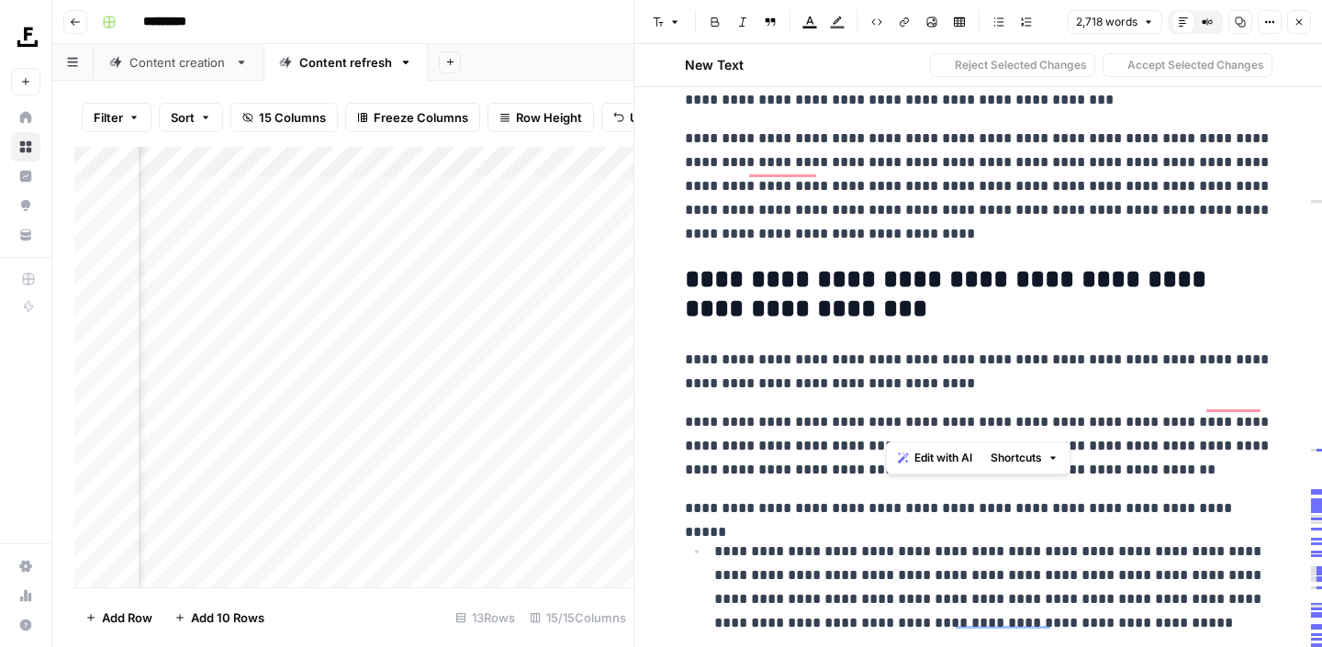
drag, startPoint x: 897, startPoint y: 432, endPoint x: 841, endPoint y: 387, distance: 71.8
click at [841, 410] on p "**********" at bounding box center [978, 446] width 587 height 72
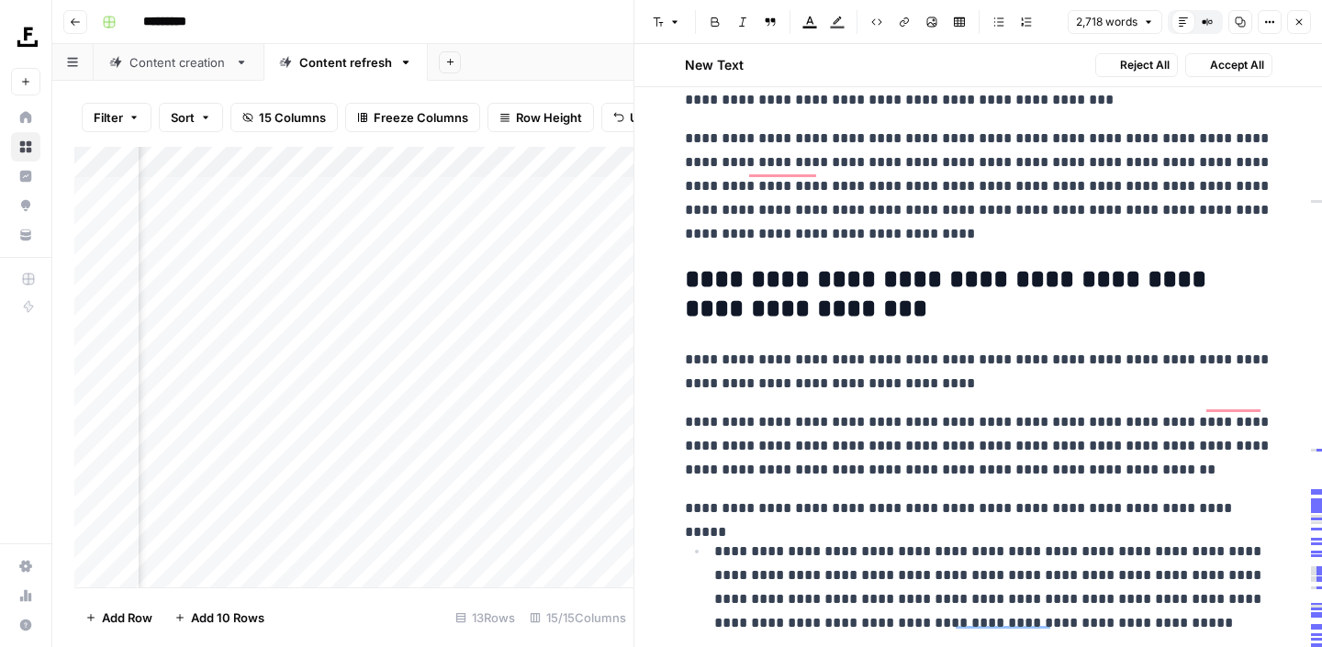
click at [737, 410] on p "**********" at bounding box center [978, 446] width 587 height 72
drag, startPoint x: 737, startPoint y: 372, endPoint x: 769, endPoint y: 397, distance: 40.6
click at [769, 410] on p "**********" at bounding box center [978, 446] width 587 height 72
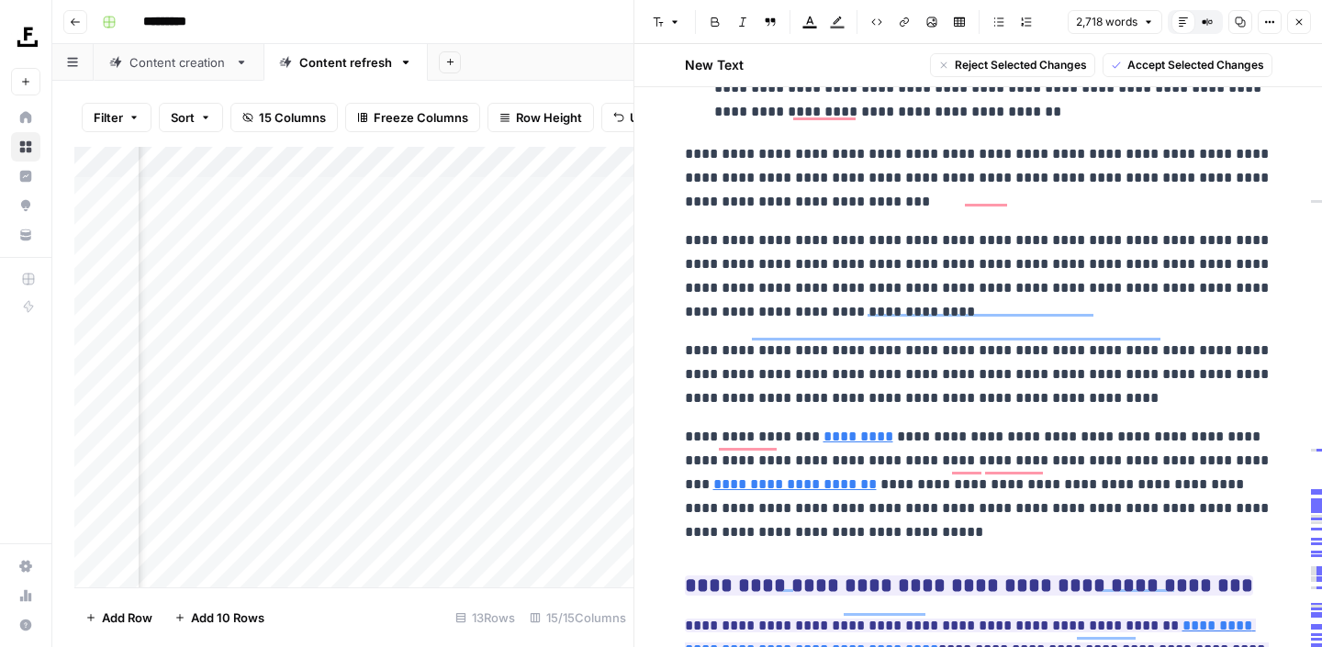
scroll to position [7097, 0]
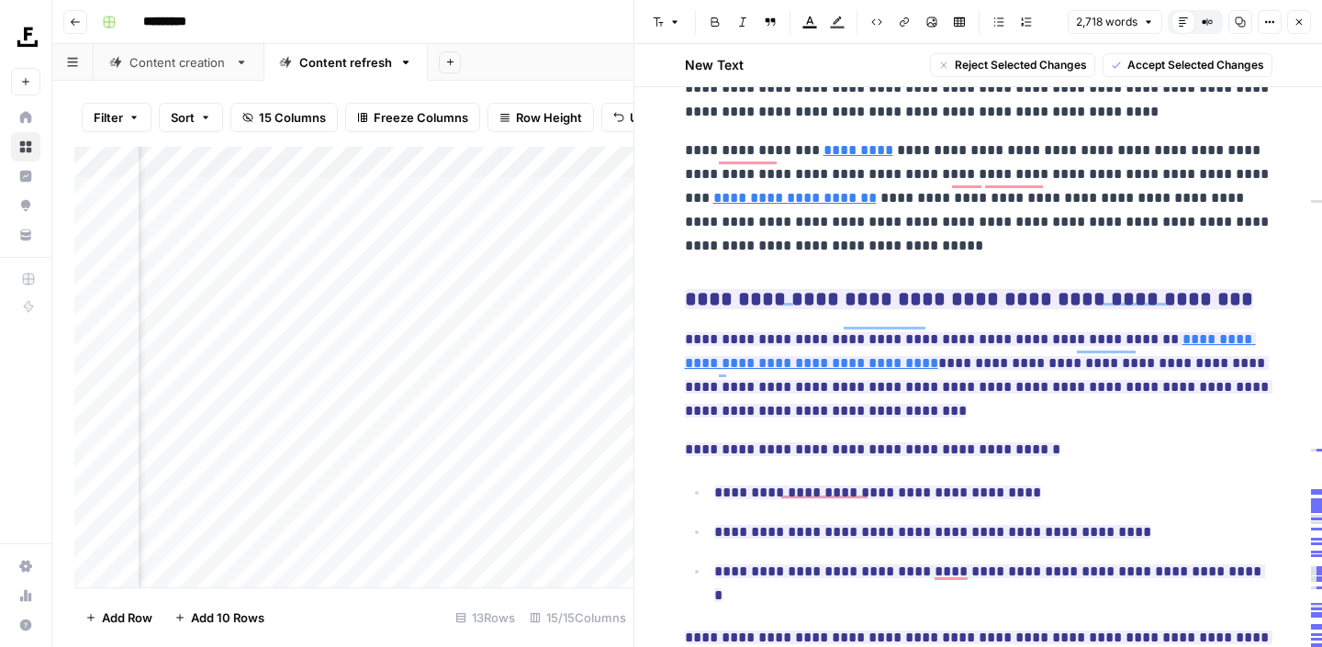
drag, startPoint x: 684, startPoint y: 317, endPoint x: 774, endPoint y: 205, distance: 143.6
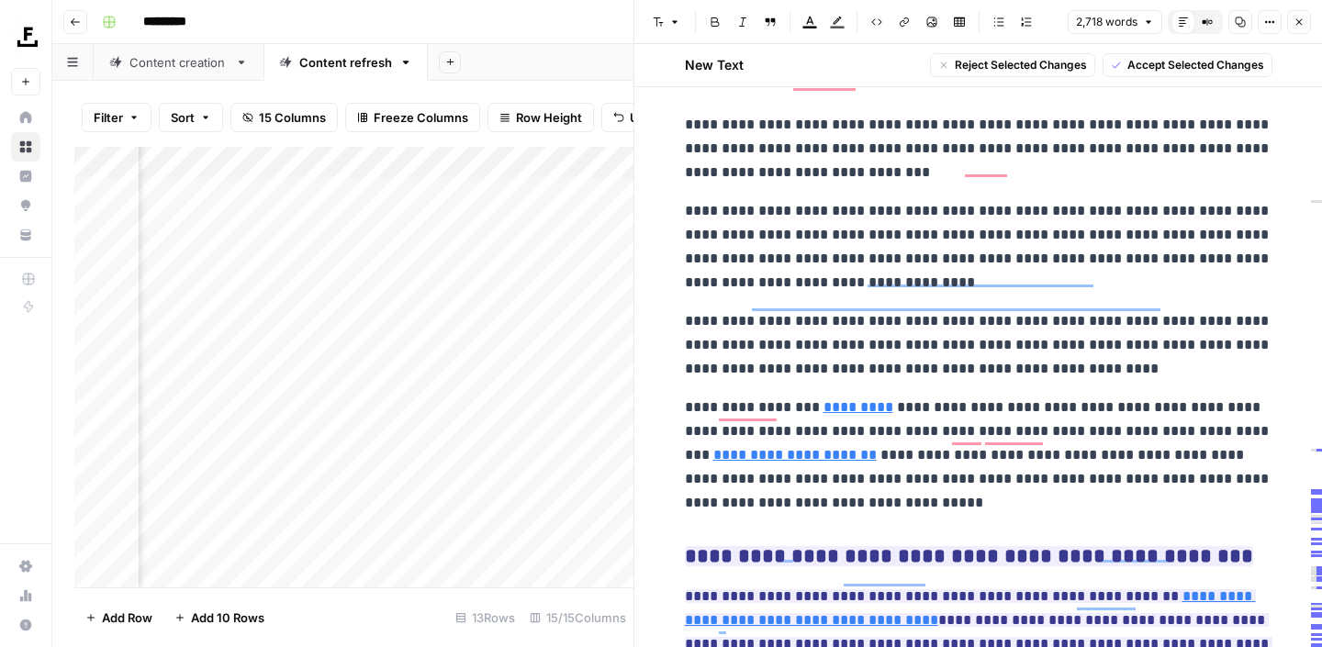
scroll to position [6823, 0]
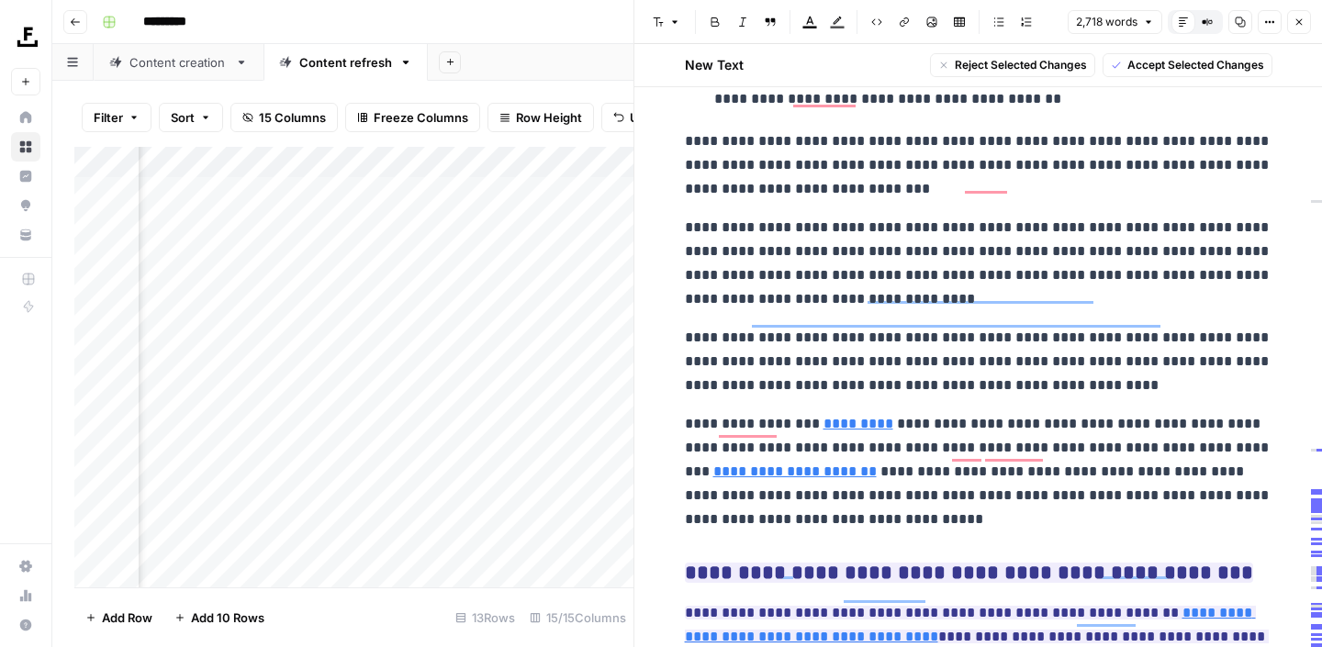
click at [754, 412] on p "**********" at bounding box center [978, 471] width 587 height 119
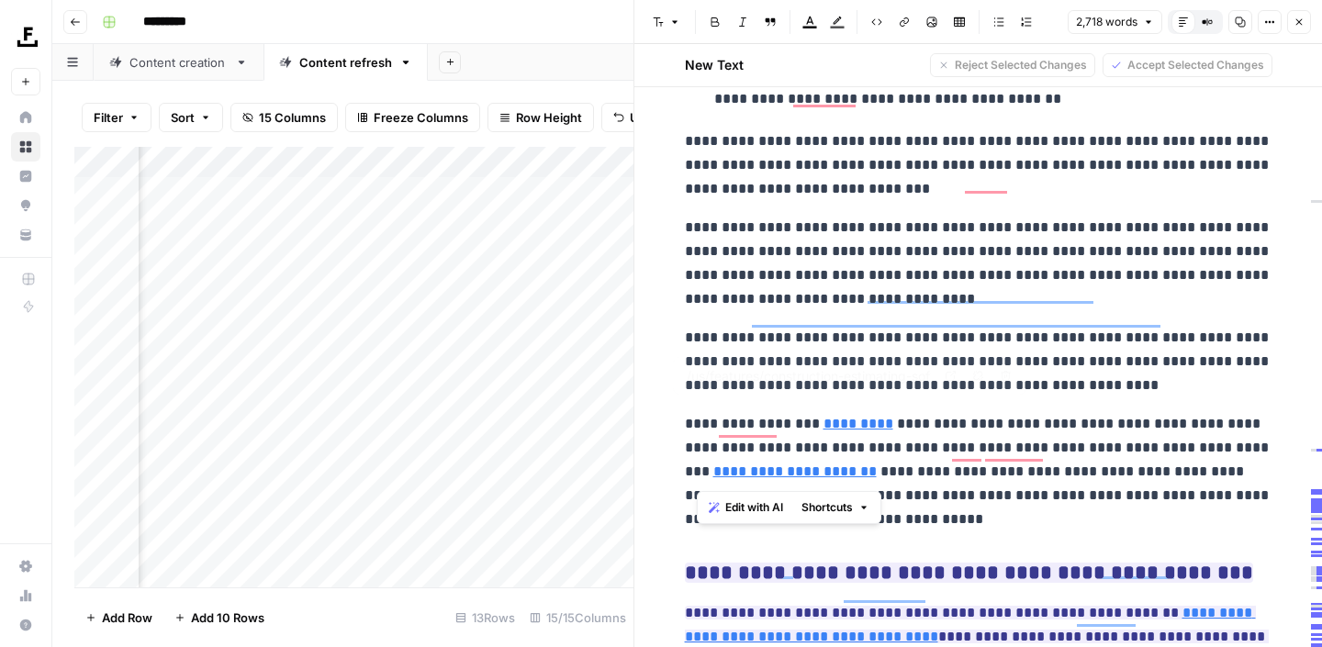
drag, startPoint x: 773, startPoint y: 482, endPoint x: 698, endPoint y: 239, distance: 254.6
click at [811, 425] on p "**********" at bounding box center [978, 471] width 587 height 119
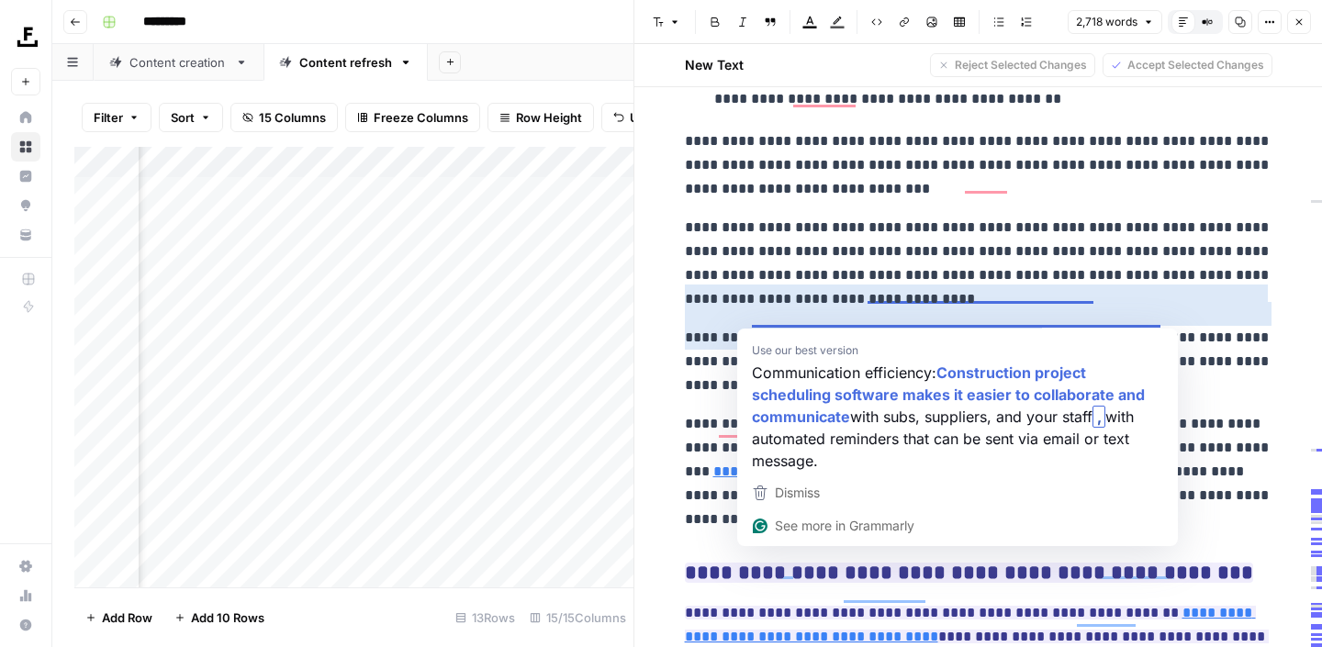
drag, startPoint x: 811, startPoint y: 425, endPoint x: 766, endPoint y: 324, distance: 110.5
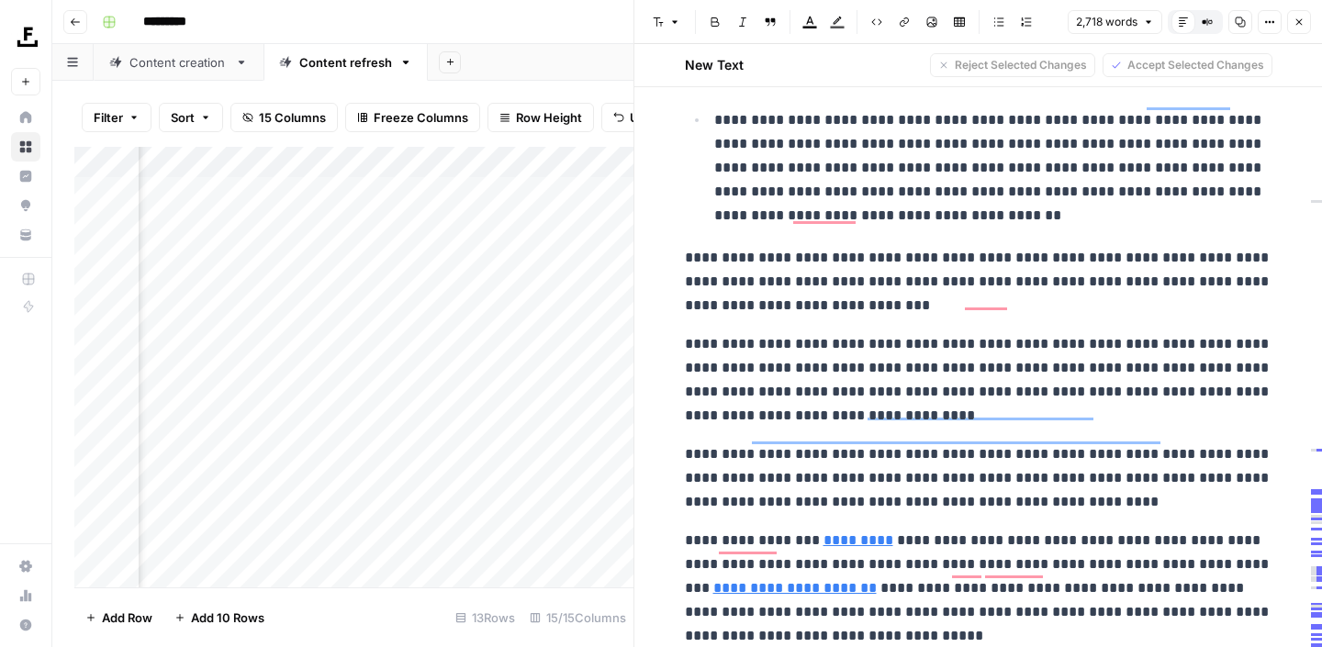
scroll to position [6656, 0]
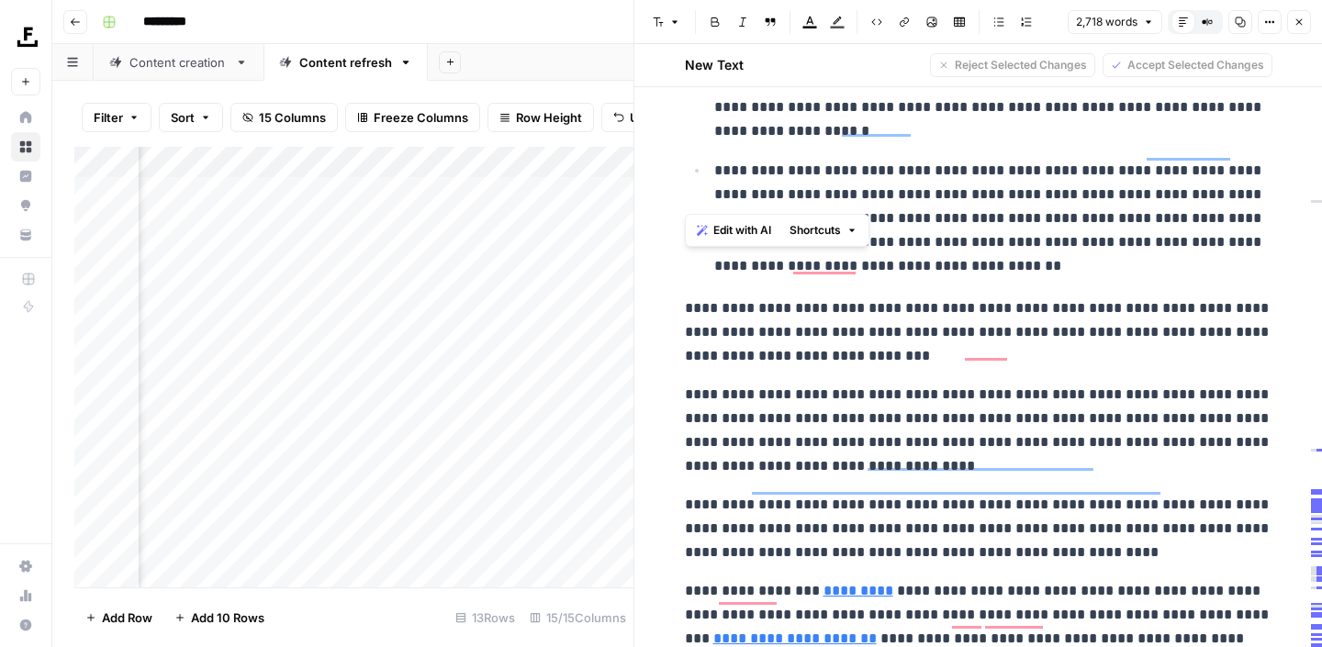
drag, startPoint x: 789, startPoint y: 475, endPoint x: 677, endPoint y: 266, distance: 237.3
click at [721, 240] on button "Edit with AI" at bounding box center [733, 230] width 89 height 24
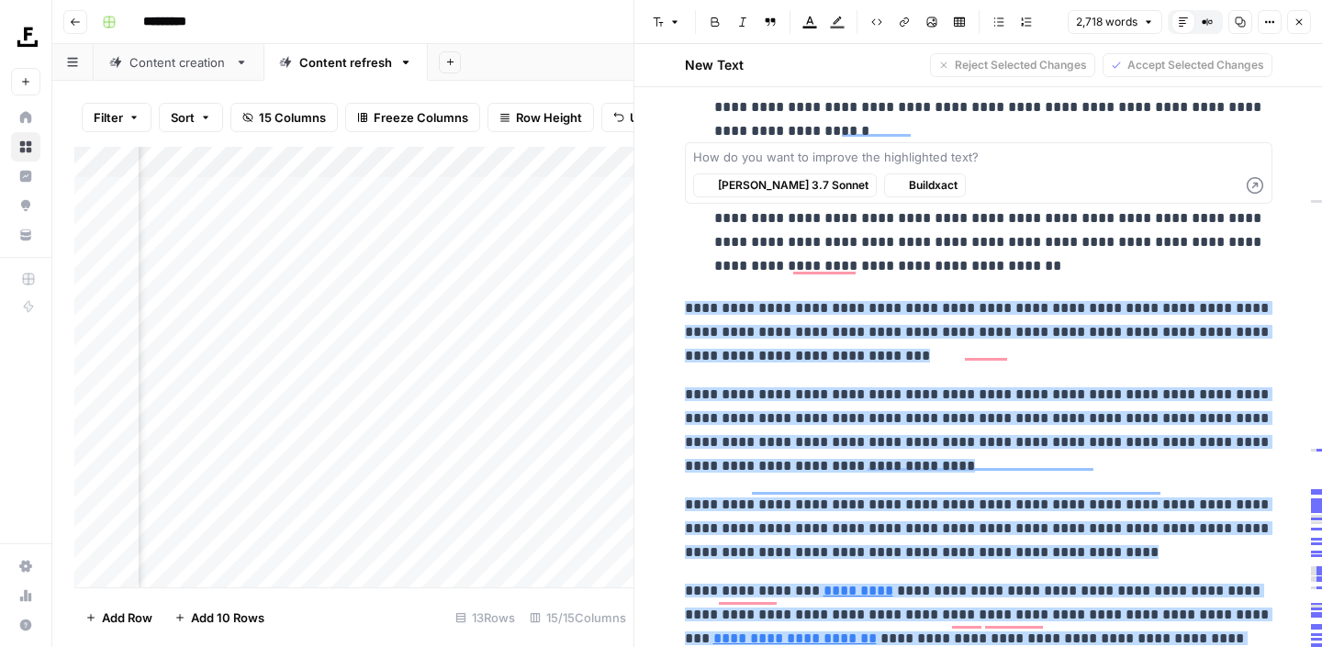
scroll to position [6697, 0]
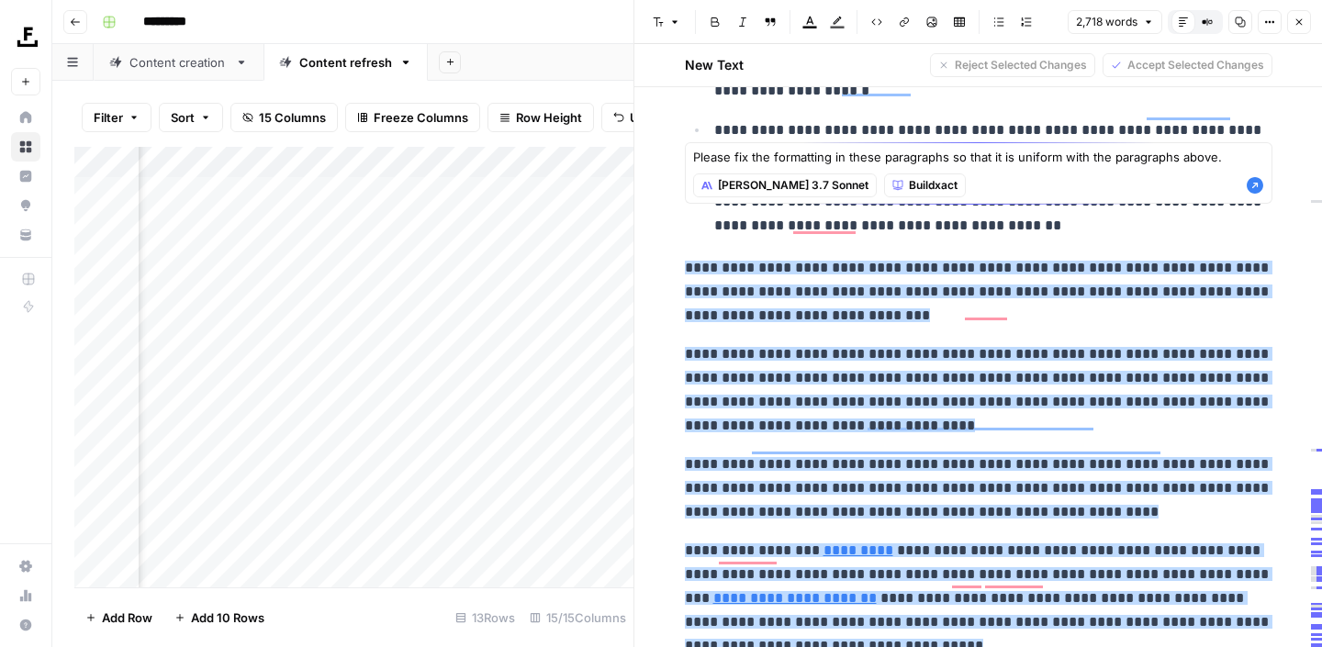
type textarea "Please fix the formatting in these paragraphs so that it is uniform with the pa…"
click at [1250, 187] on icon "button" at bounding box center [1254, 185] width 17 height 17
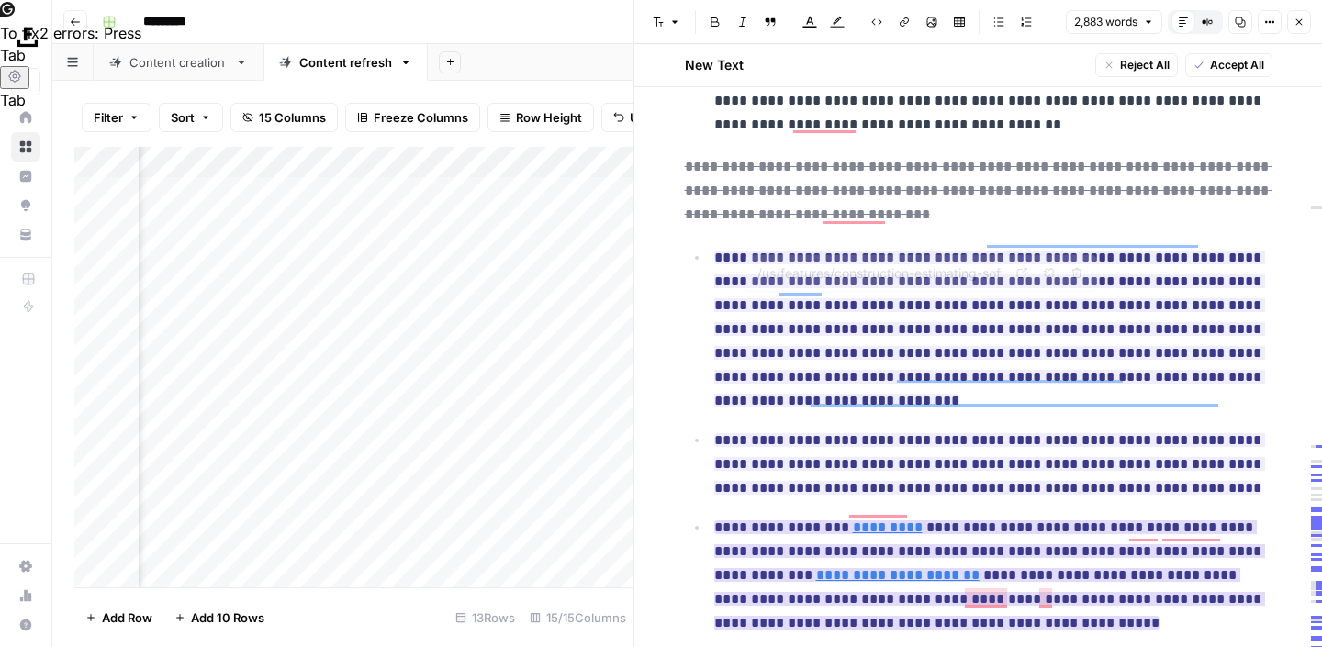
scroll to position [6789, 0]
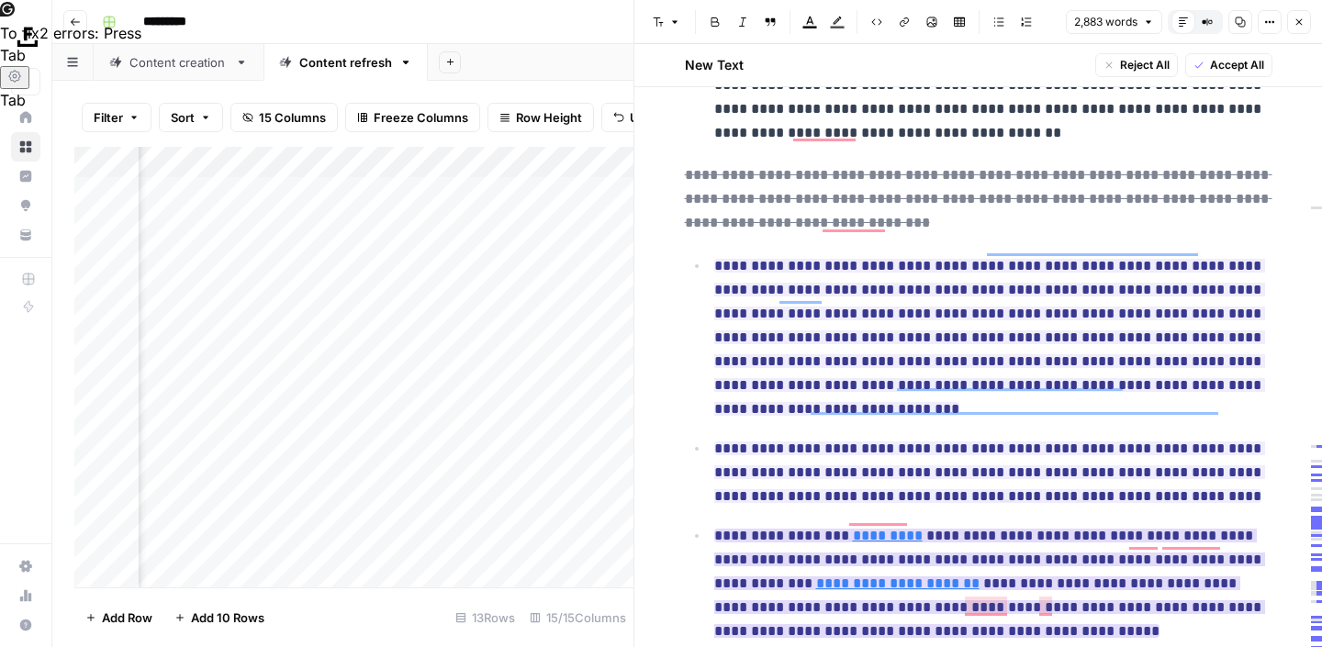
type input "/us/features/construction-scheduling-software/"
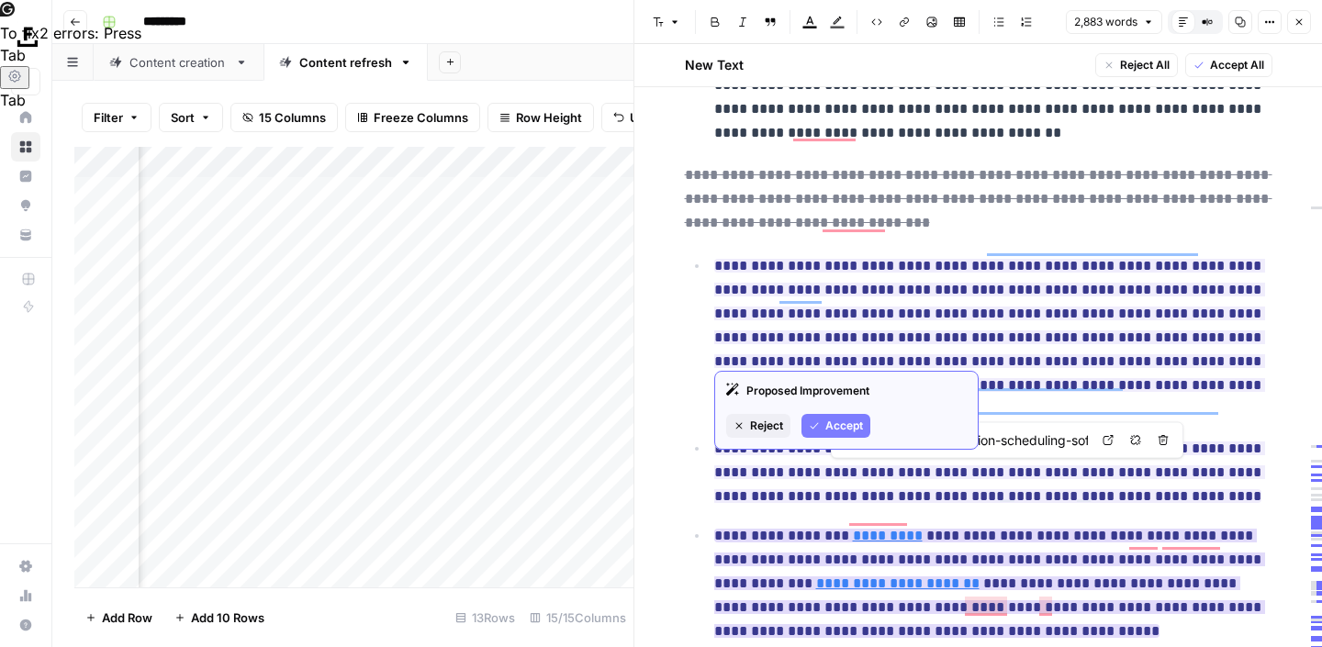
click at [849, 424] on span "Accept" at bounding box center [844, 426] width 38 height 17
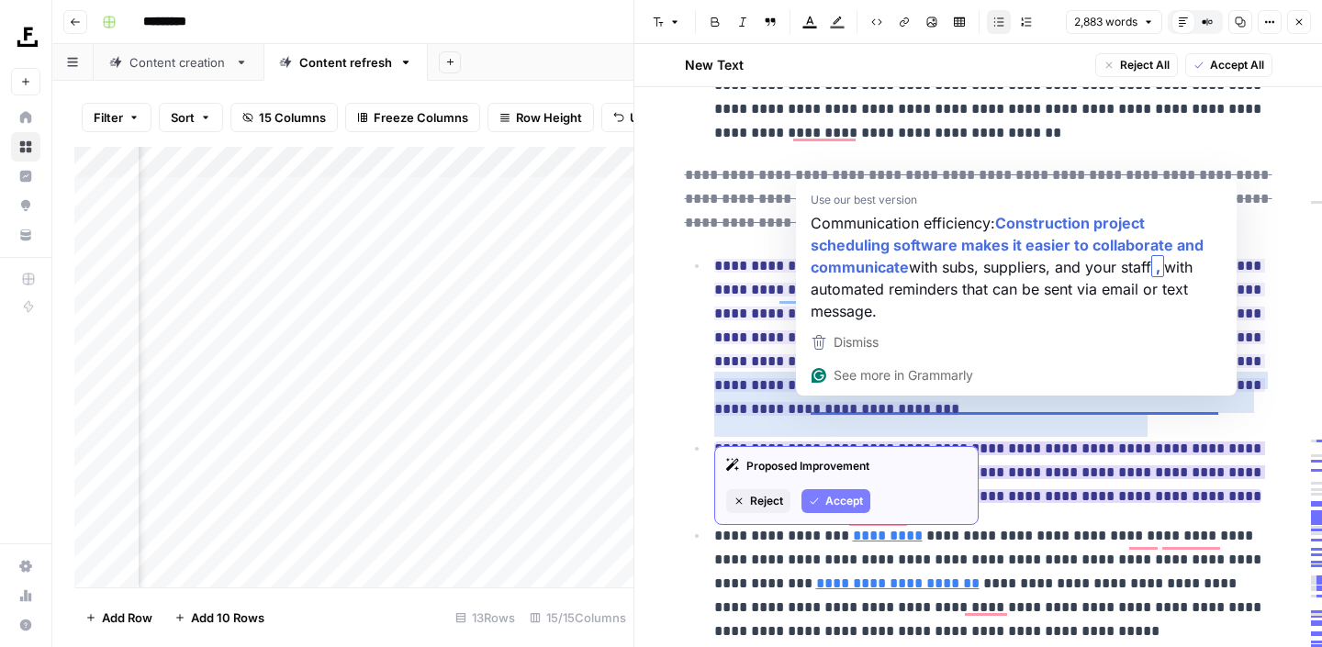
click at [842, 508] on span "Accept" at bounding box center [844, 501] width 38 height 17
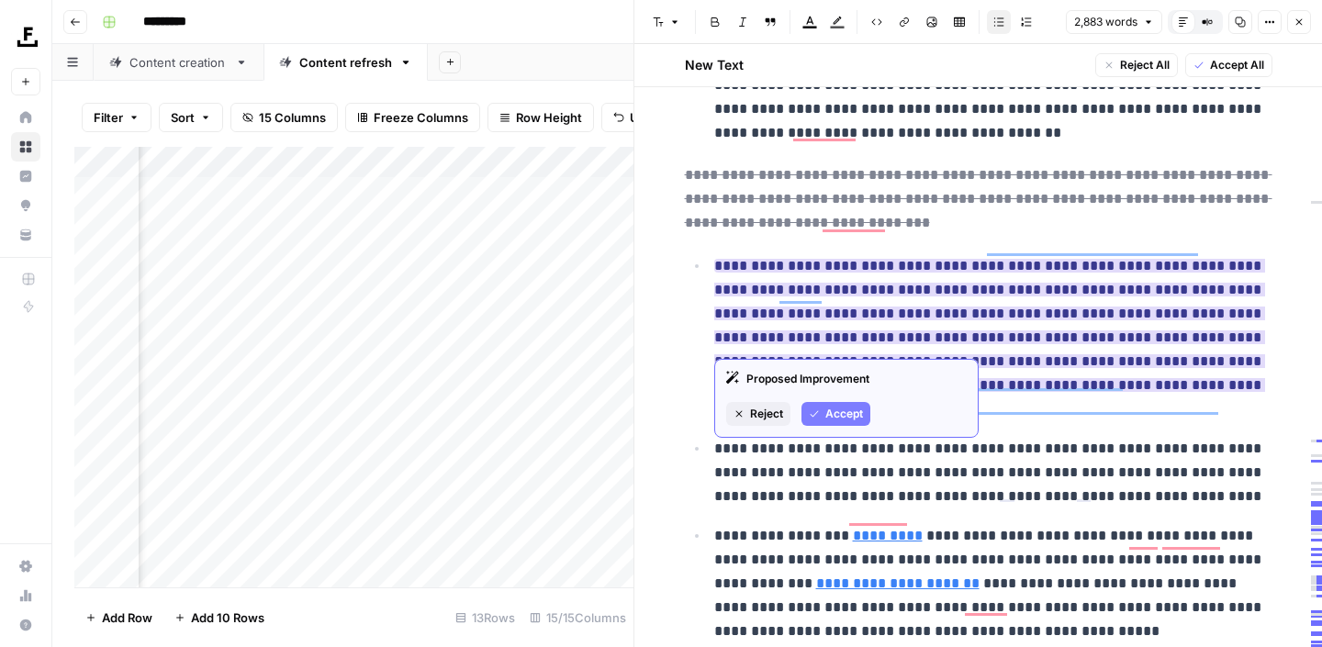
click at [825, 420] on span "Accept" at bounding box center [844, 414] width 38 height 17
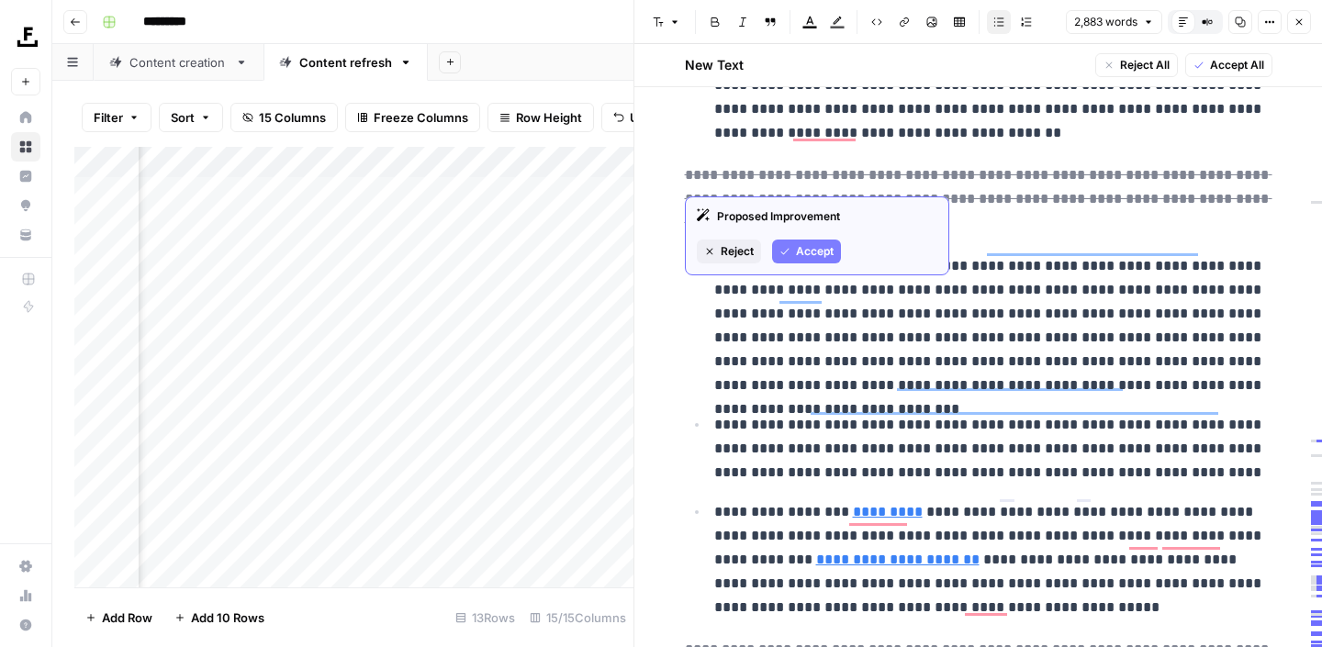
click at [814, 261] on button "Accept" at bounding box center [806, 252] width 69 height 24
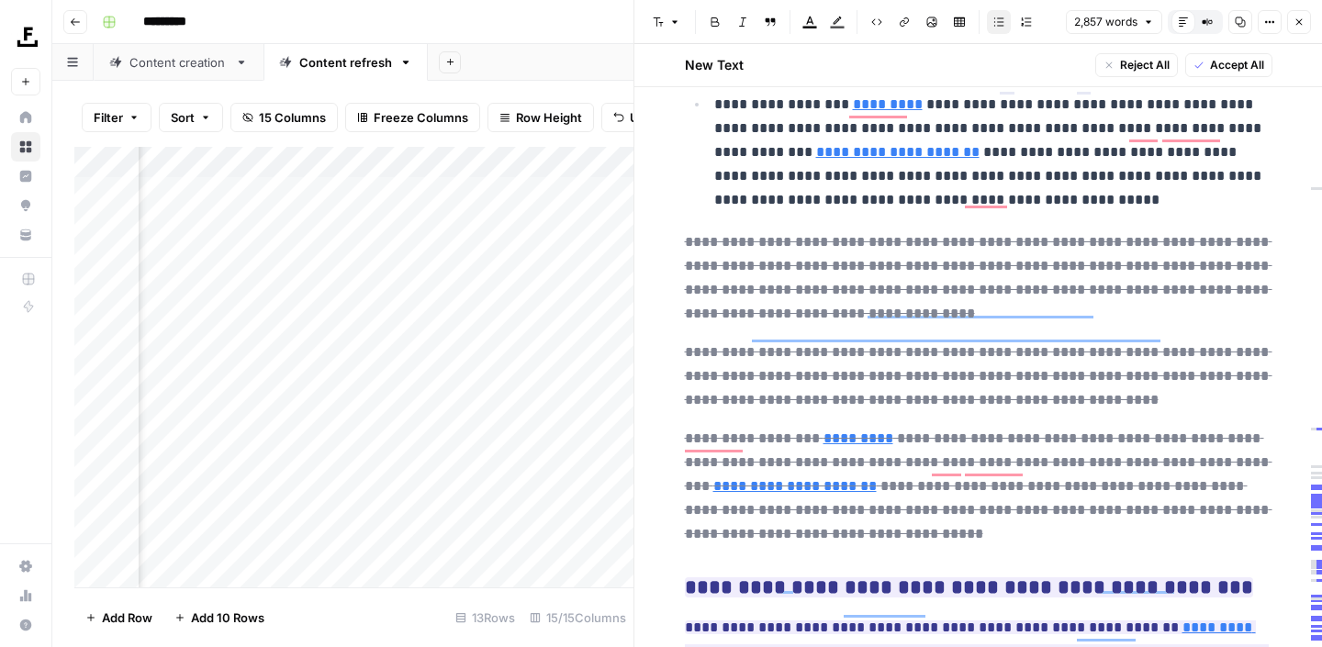
scroll to position [7109, 0]
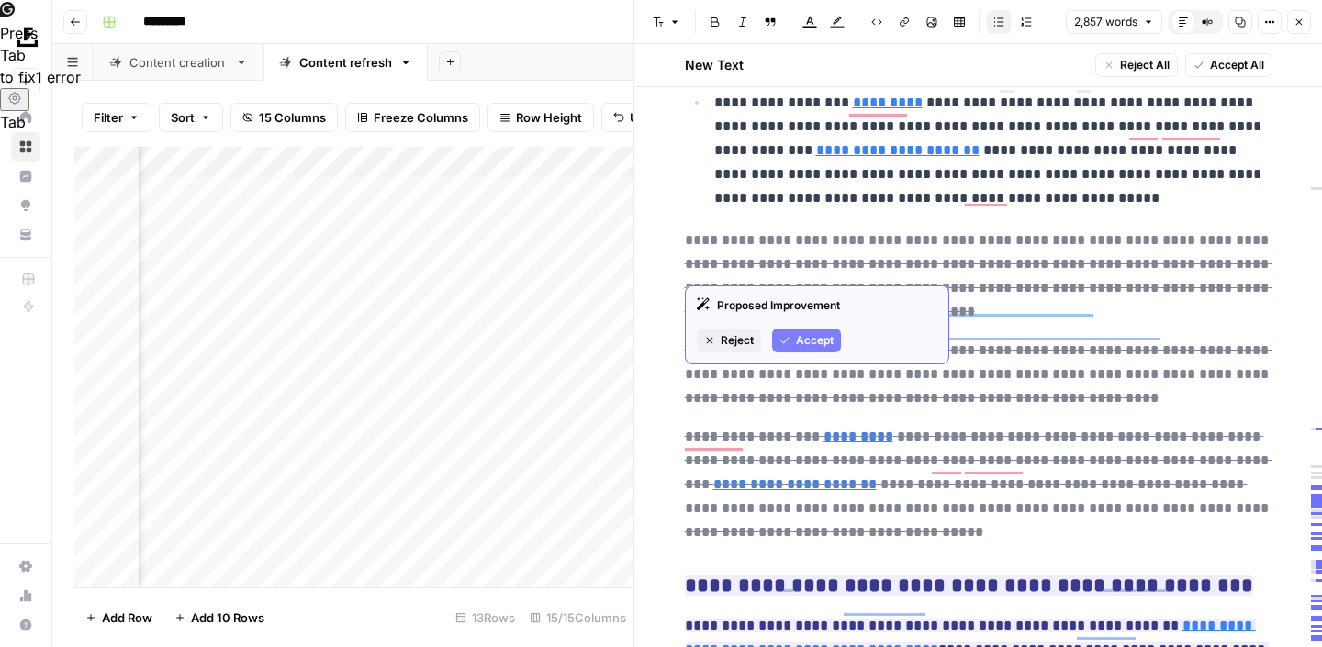
click at [806, 346] on span "Accept" at bounding box center [815, 340] width 38 height 17
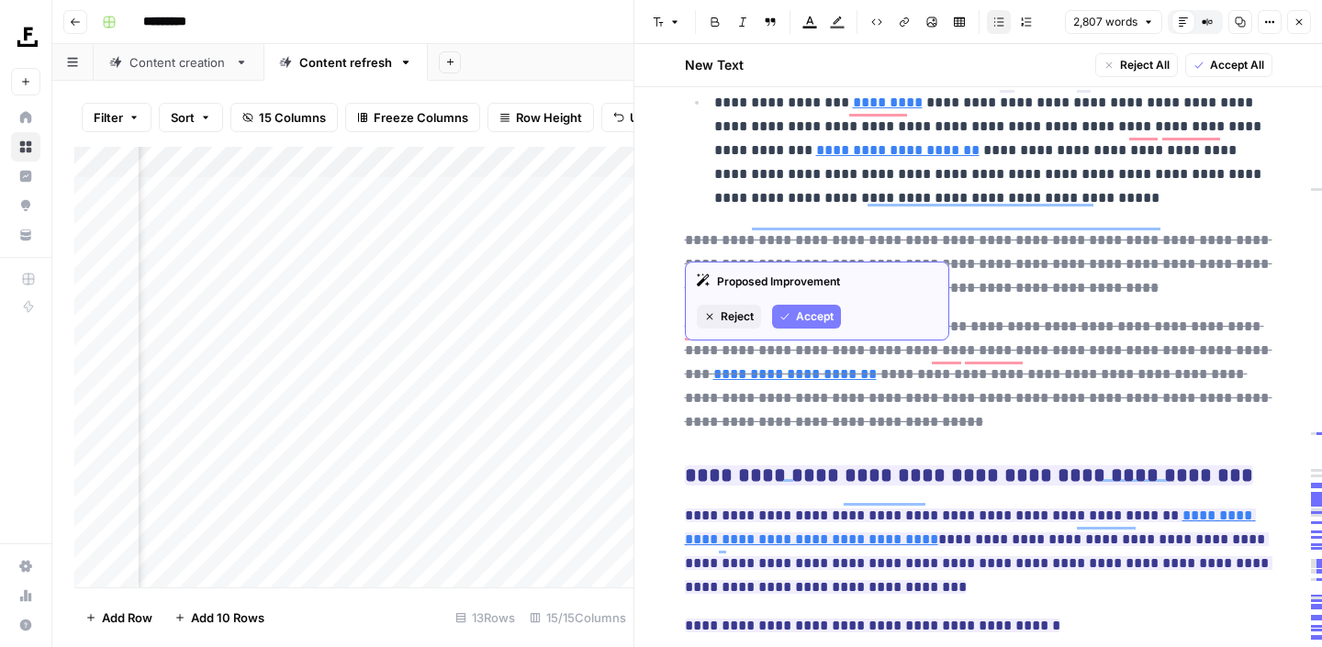
click at [792, 319] on button "Accept" at bounding box center [806, 317] width 69 height 24
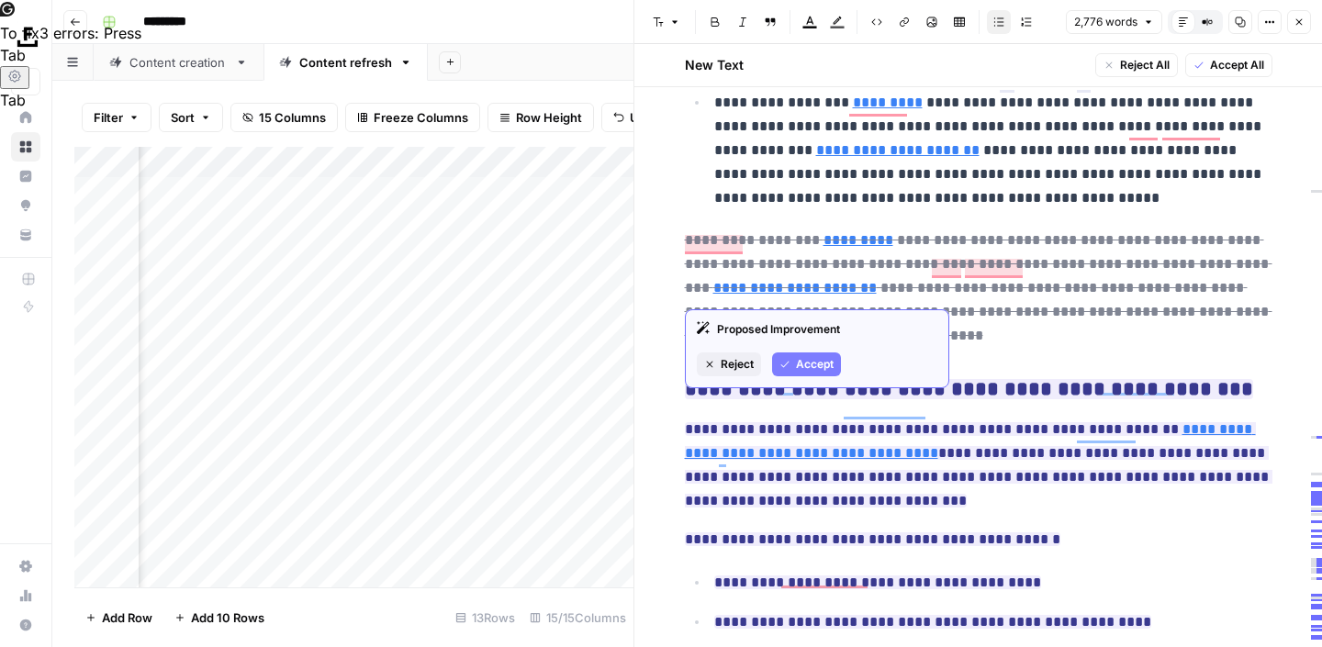
click at [806, 365] on span "Accept" at bounding box center [815, 364] width 38 height 17
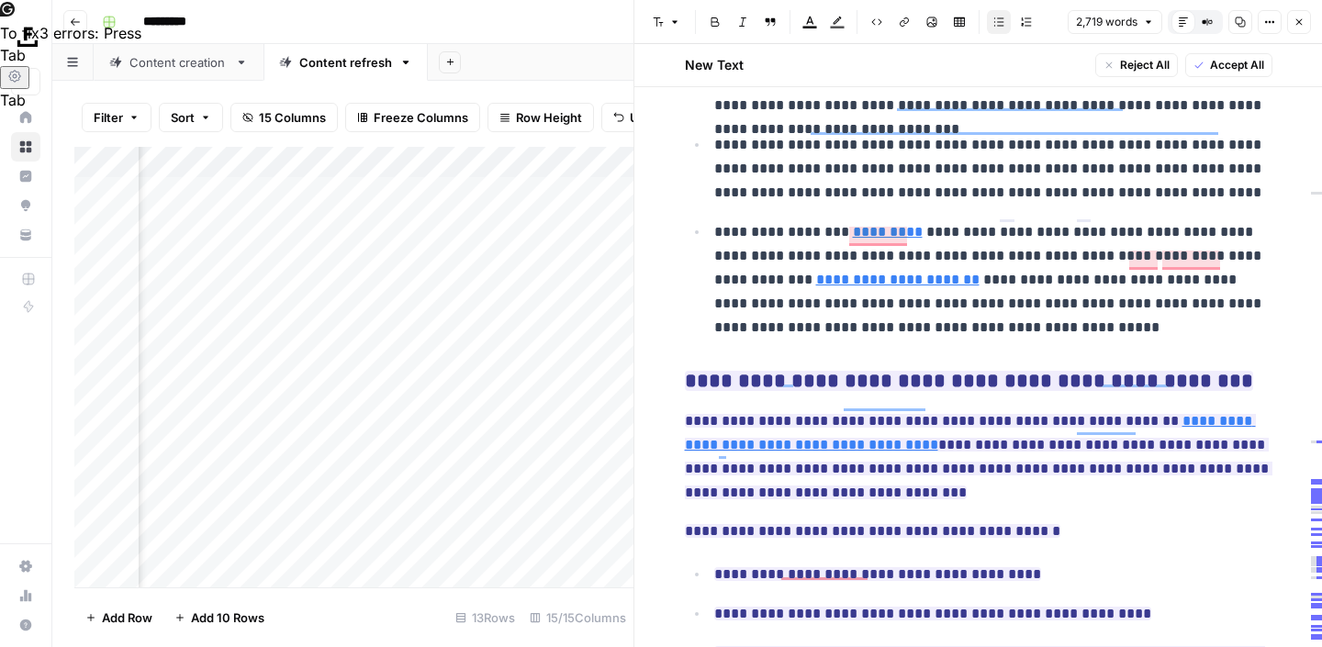
scroll to position [6983, 0]
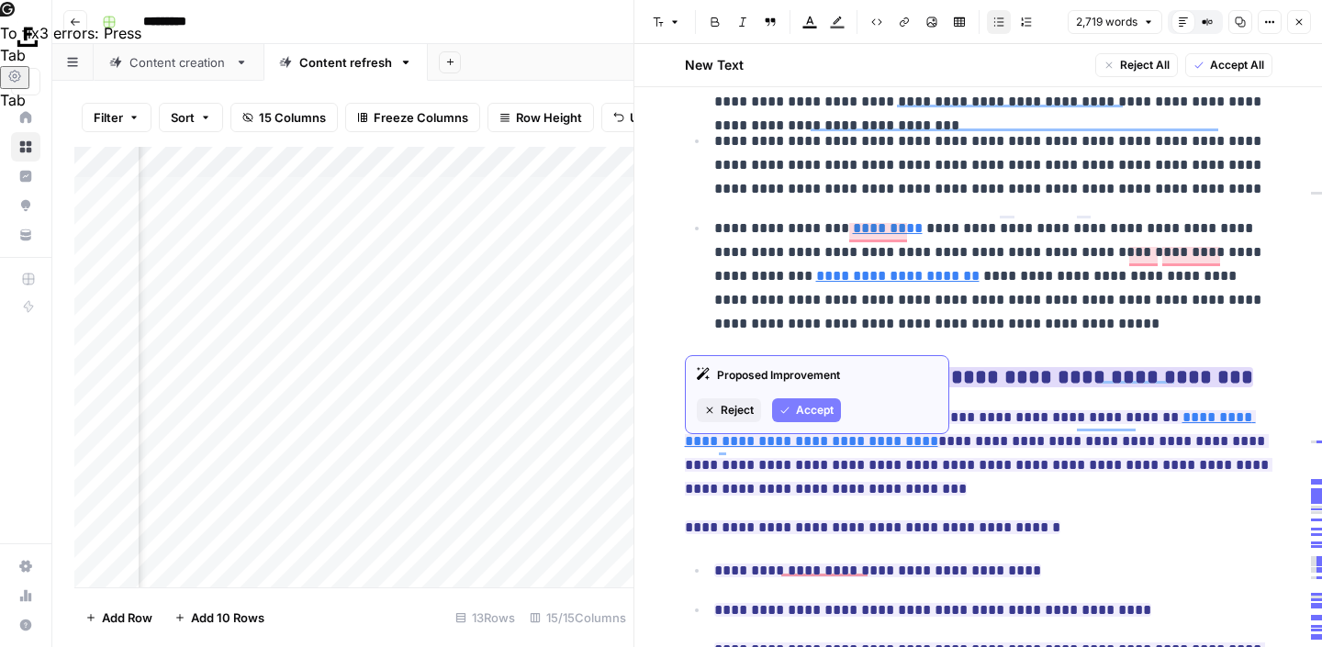
click at [828, 405] on span "Accept" at bounding box center [815, 410] width 38 height 17
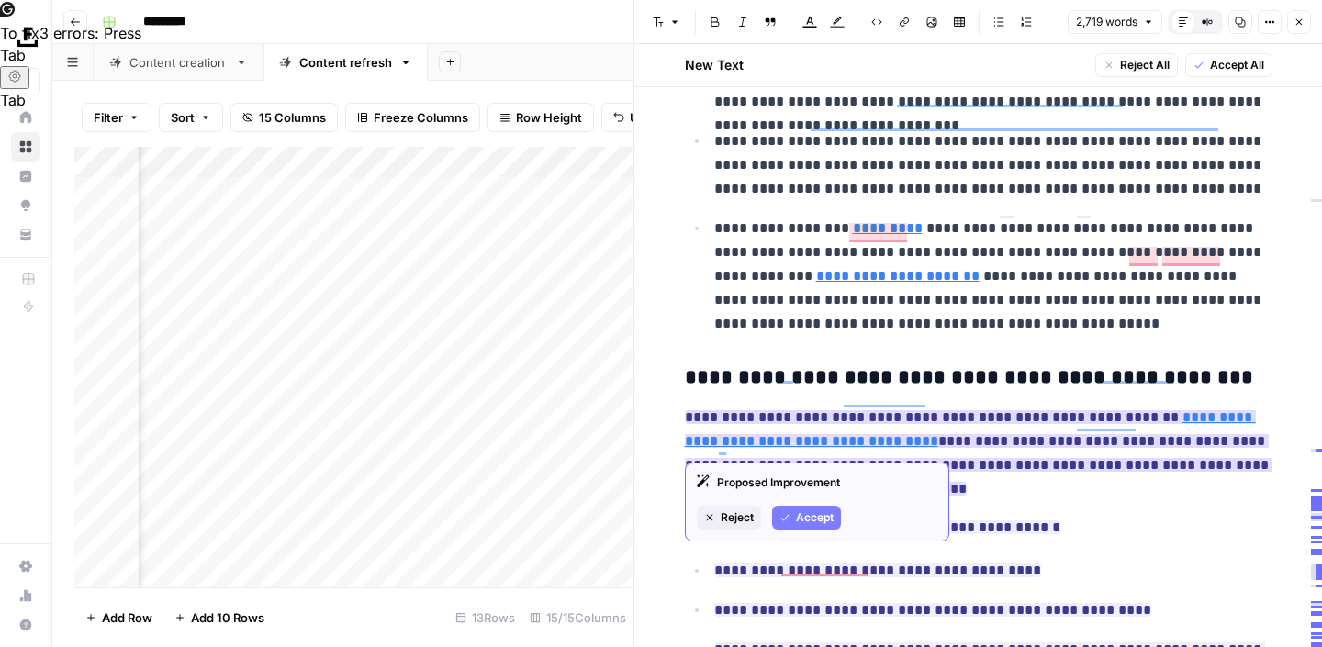
click at [823, 515] on span "Accept" at bounding box center [815, 517] width 38 height 17
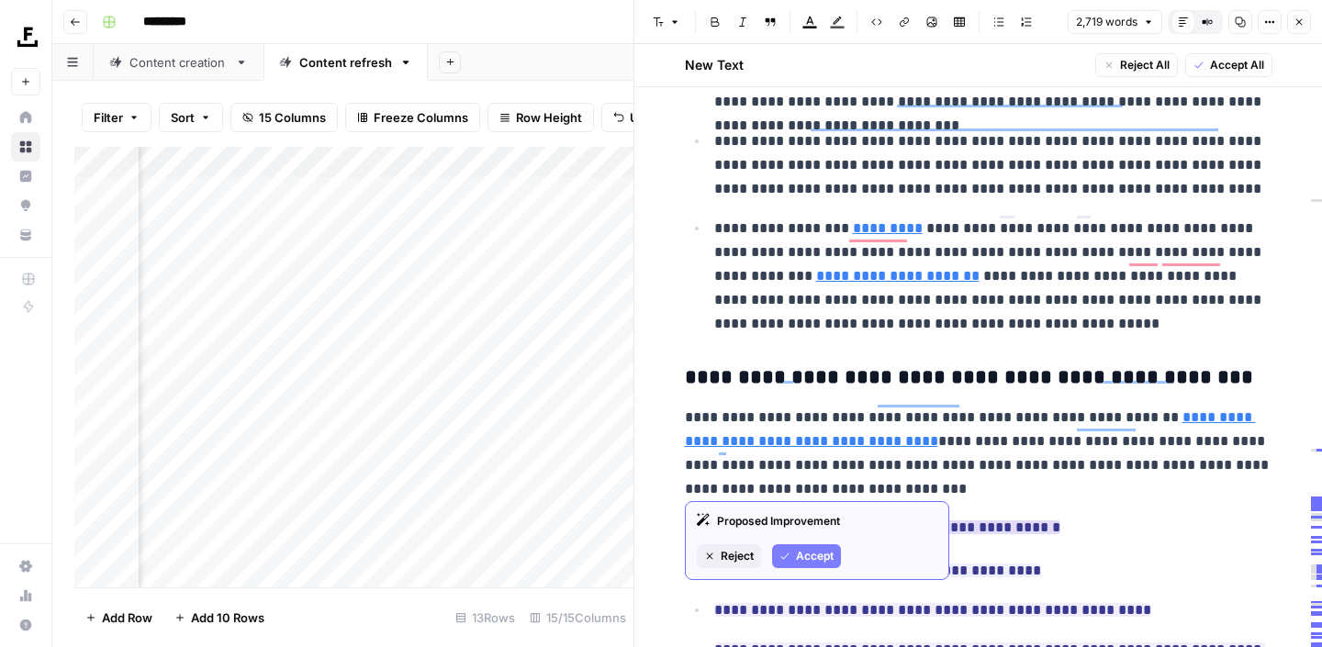
click at [816, 557] on span "Accept" at bounding box center [815, 556] width 38 height 17
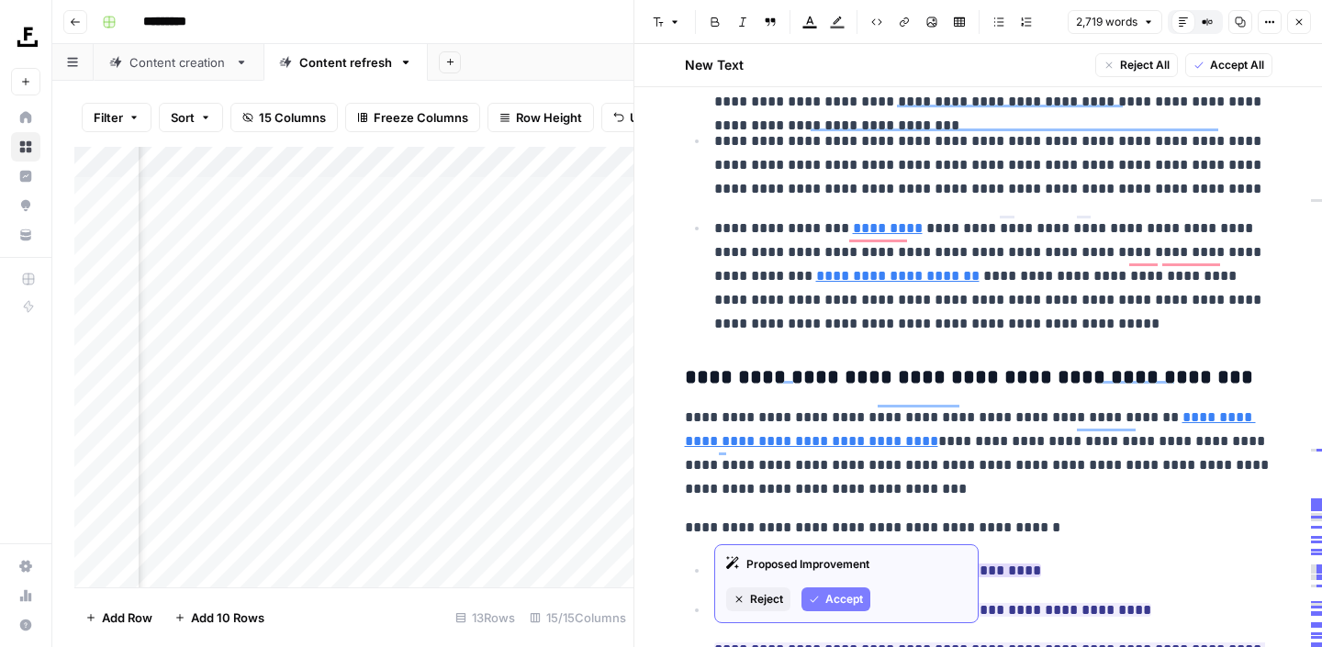
click at [835, 600] on span "Accept" at bounding box center [844, 599] width 38 height 17
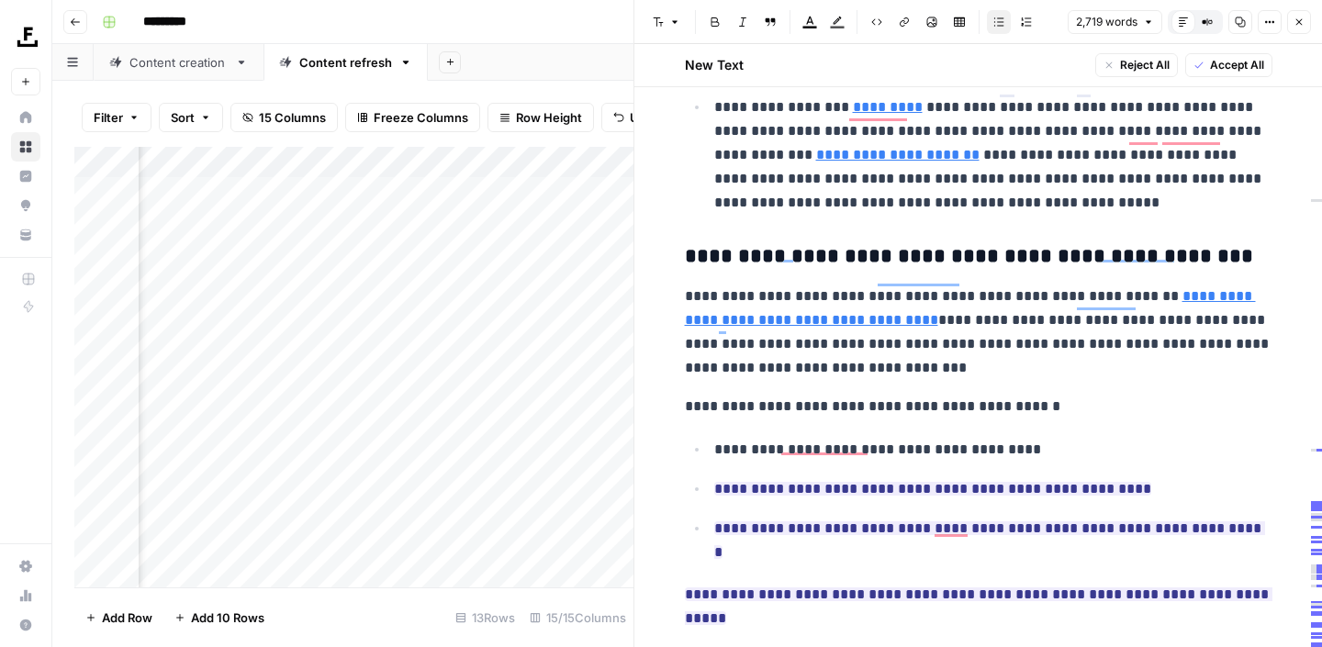
scroll to position [7108, 0]
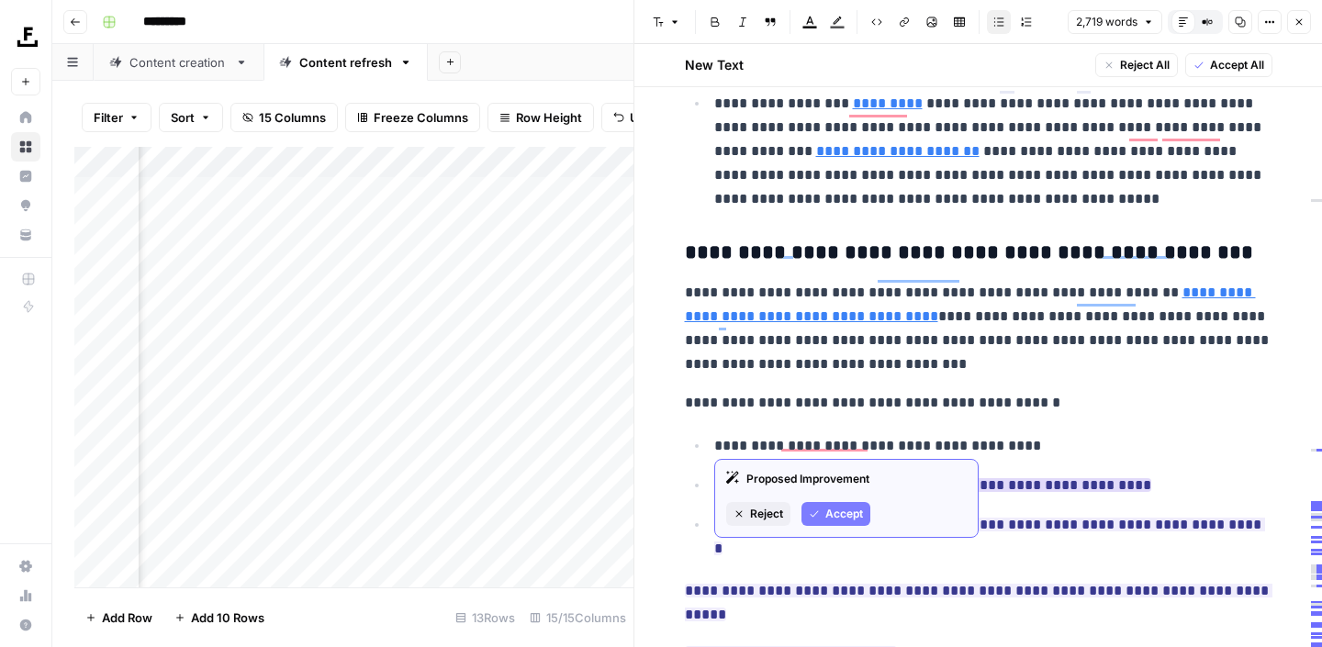
click at [859, 513] on span "Accept" at bounding box center [844, 514] width 38 height 17
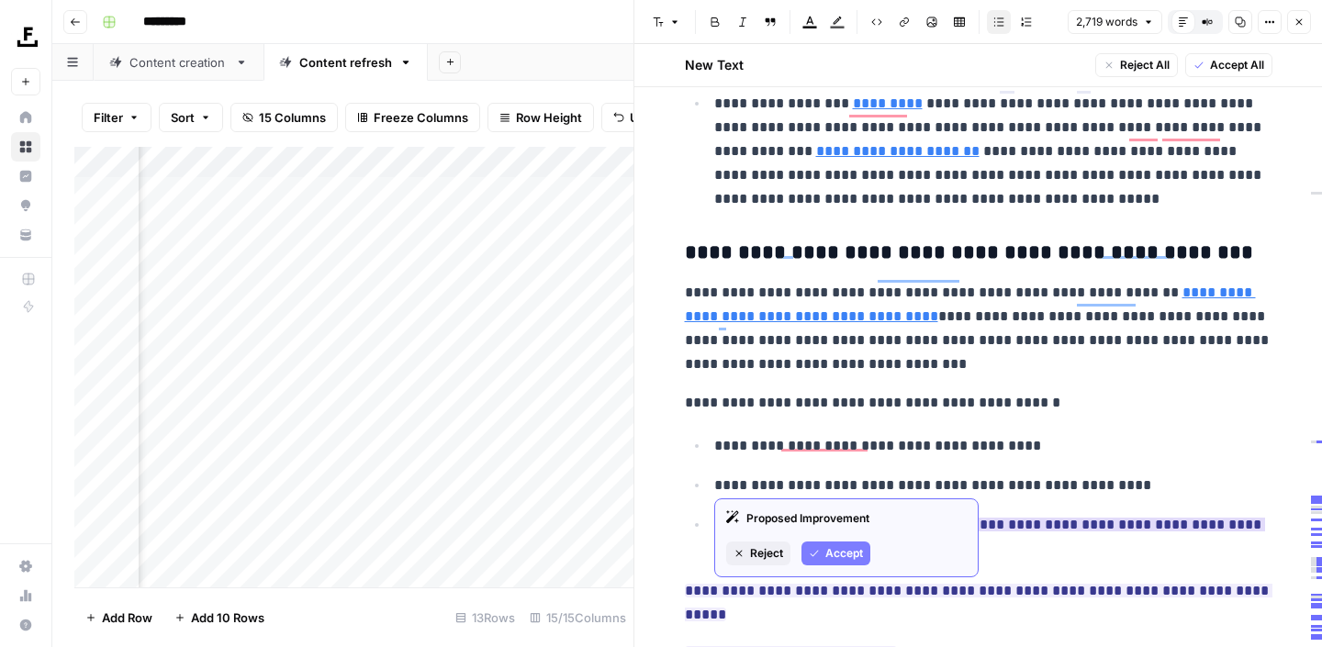
click at [816, 545] on button "Accept" at bounding box center [835, 554] width 69 height 24
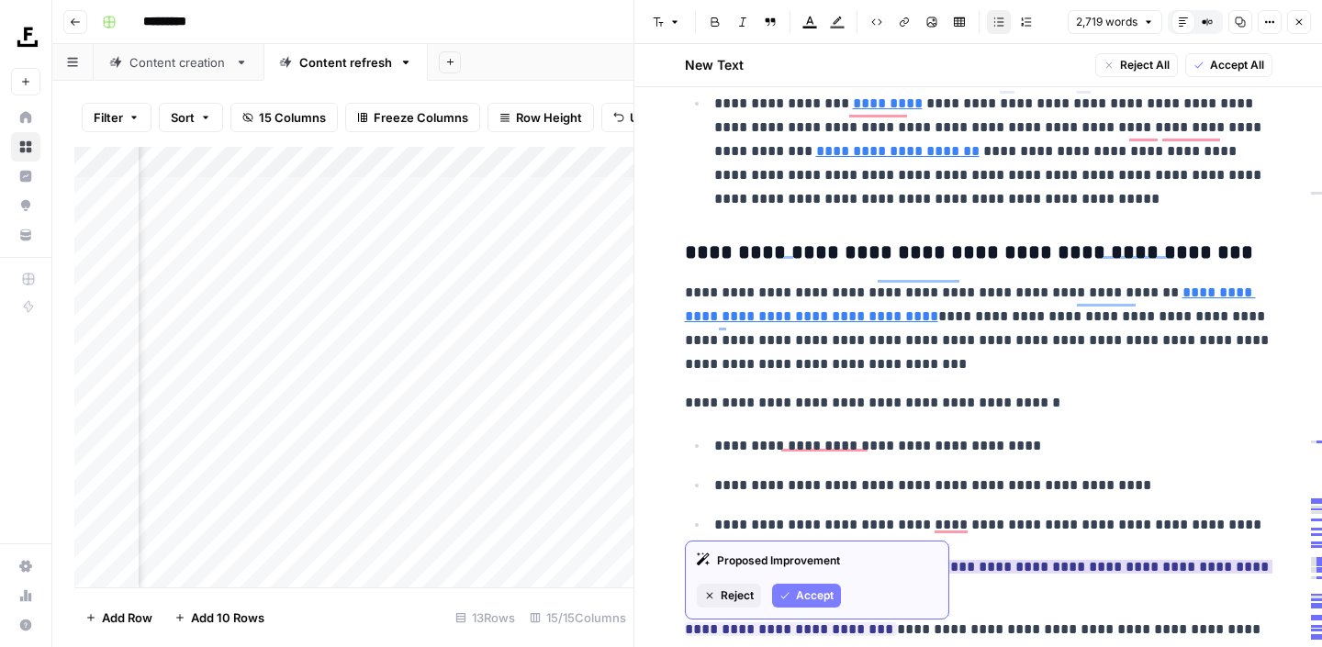
click at [810, 604] on span "Accept" at bounding box center [815, 595] width 38 height 17
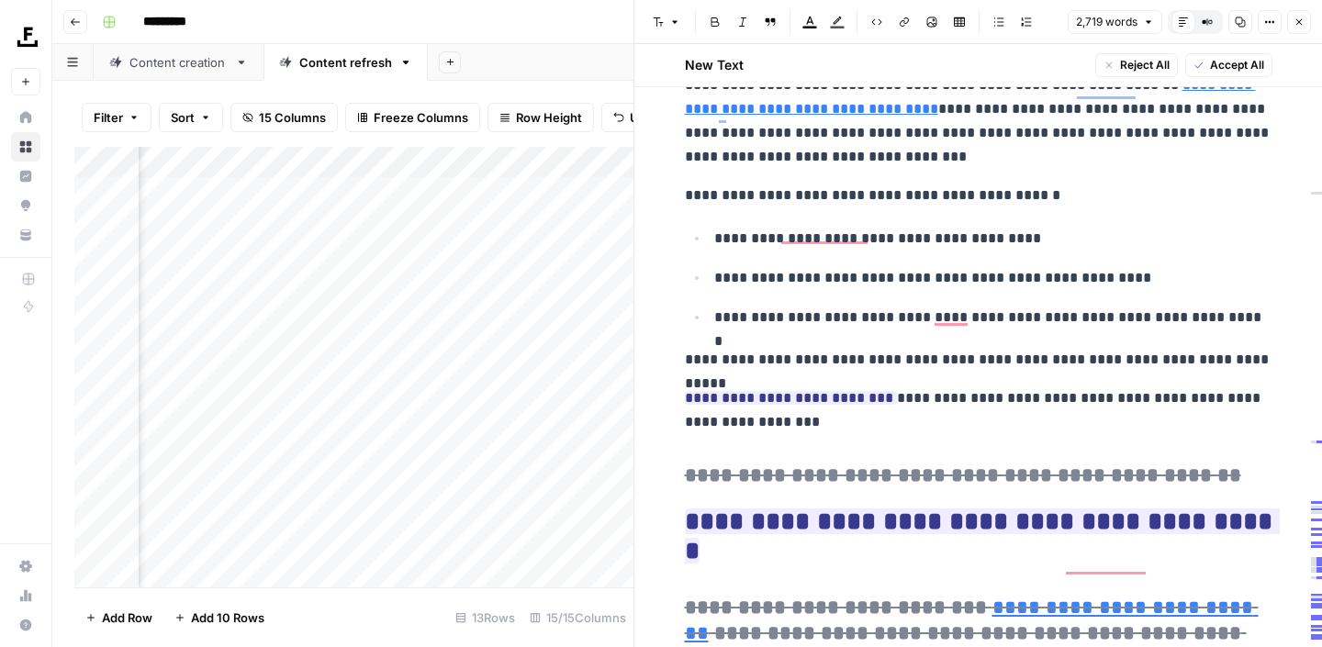
scroll to position [7324, 0]
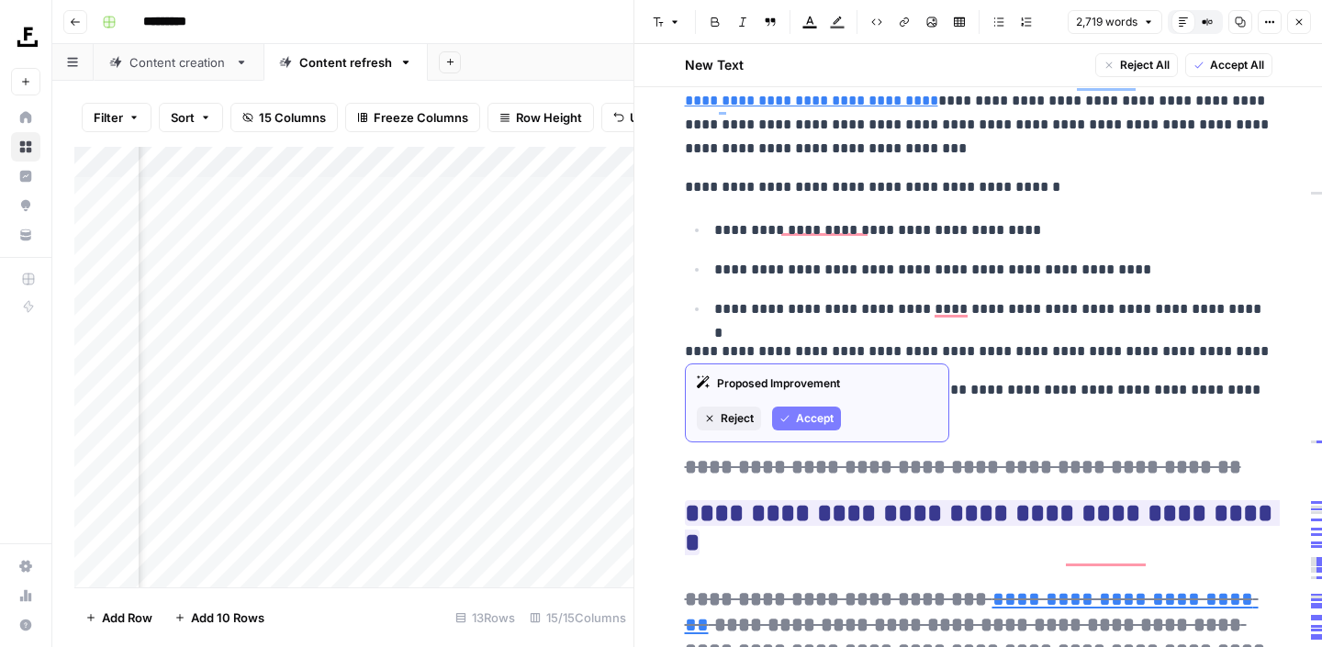
click at [829, 419] on span "Accept" at bounding box center [815, 418] width 38 height 17
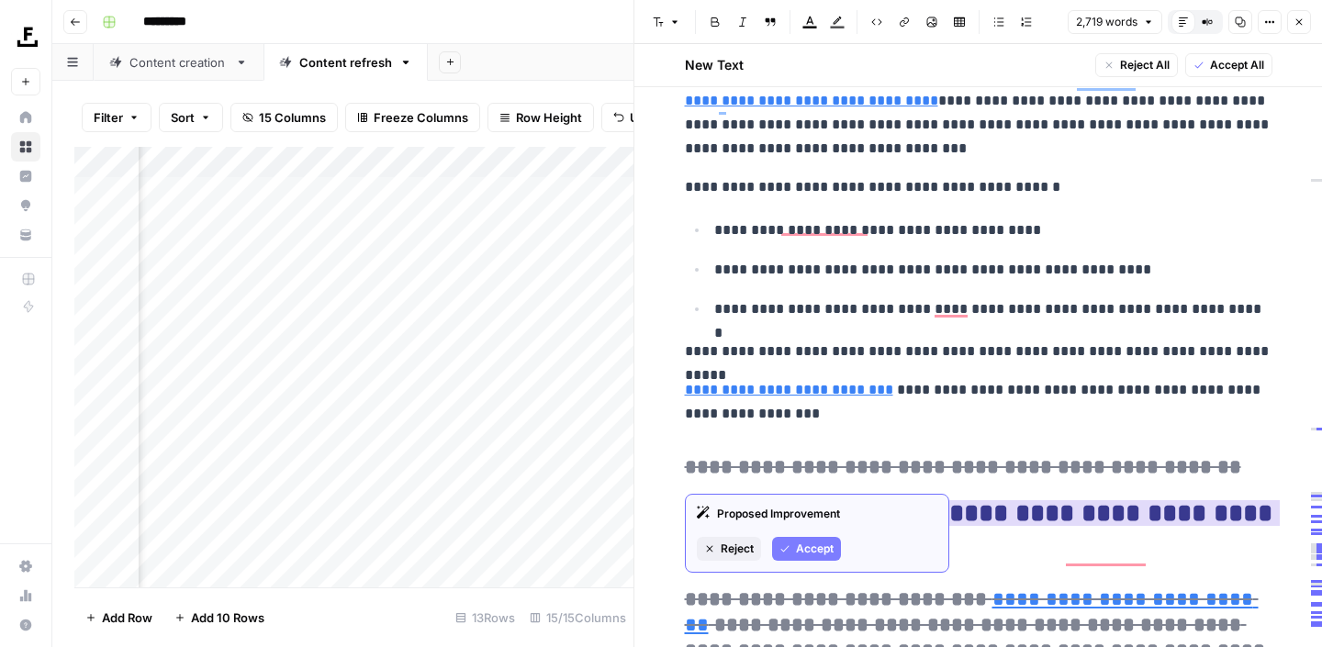
click at [822, 553] on span "Accept" at bounding box center [815, 549] width 38 height 17
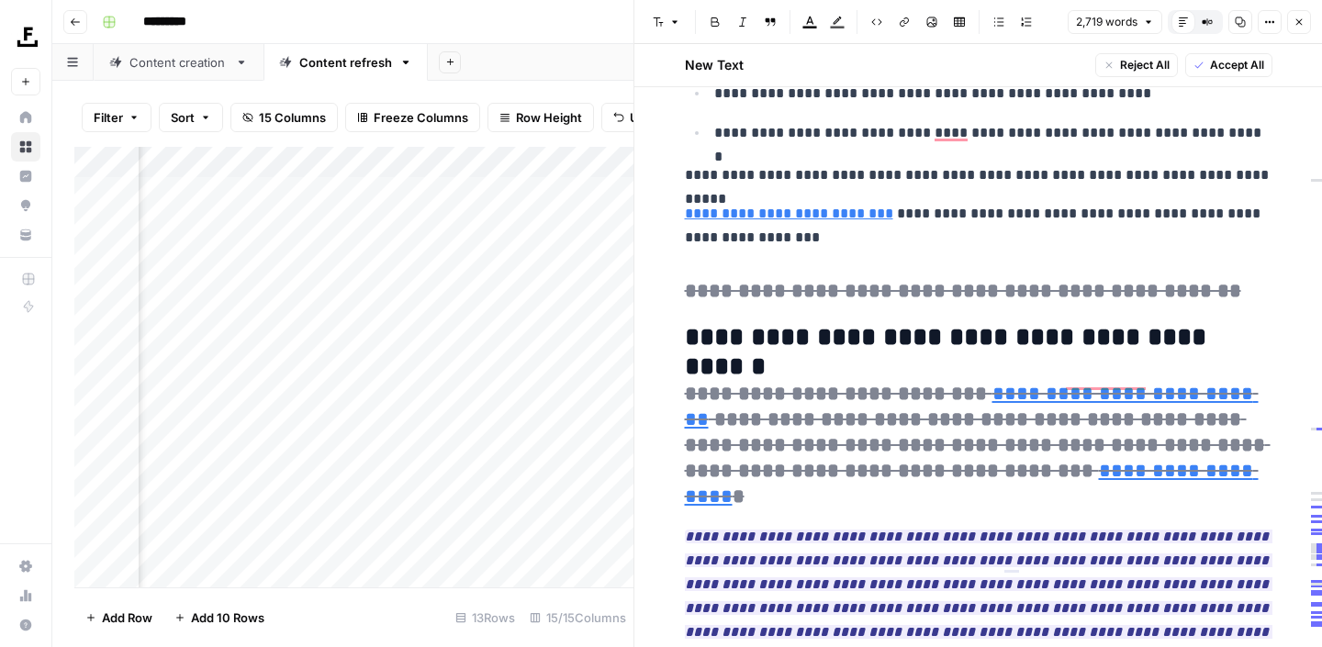
scroll to position [7503, 0]
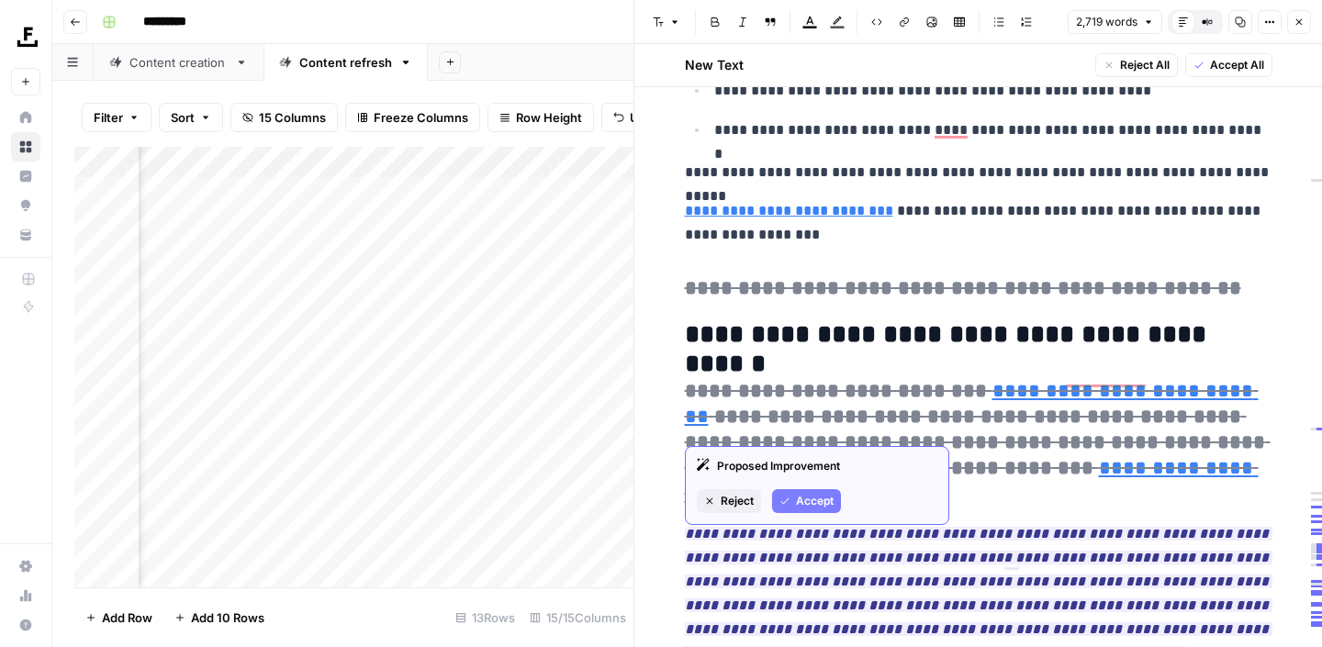
click at [827, 498] on span "Accept" at bounding box center [815, 501] width 38 height 17
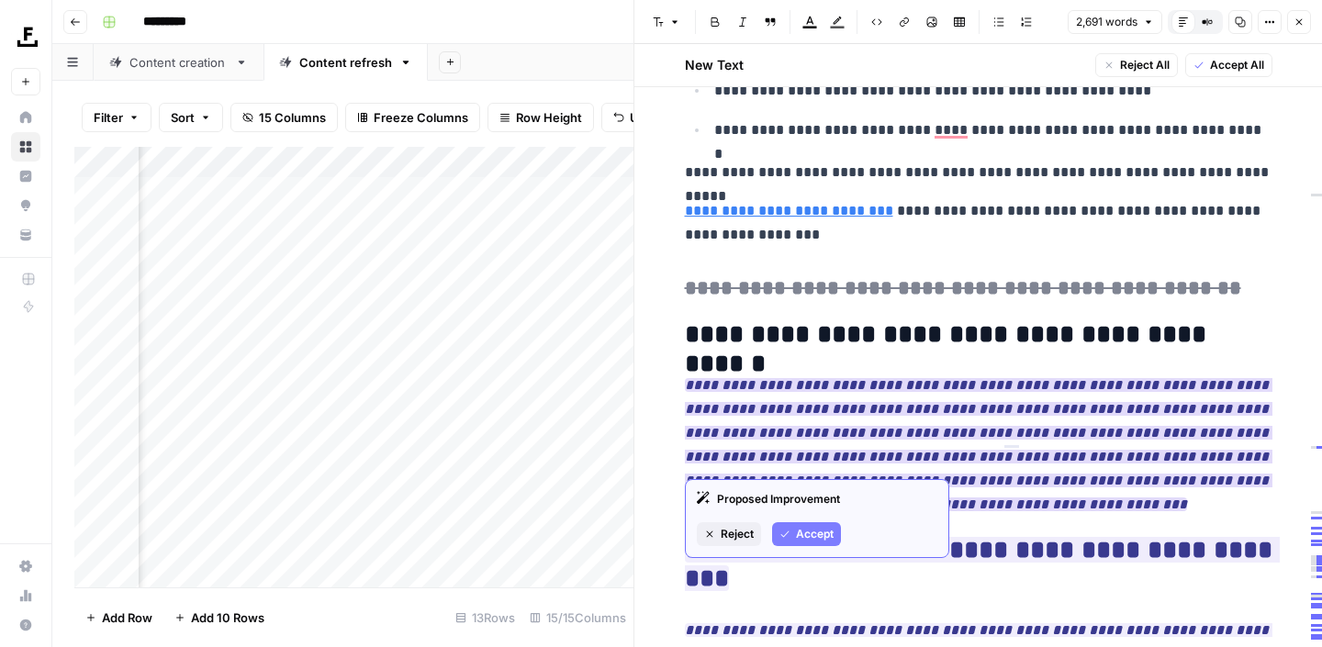
click at [805, 534] on span "Accept" at bounding box center [815, 534] width 38 height 17
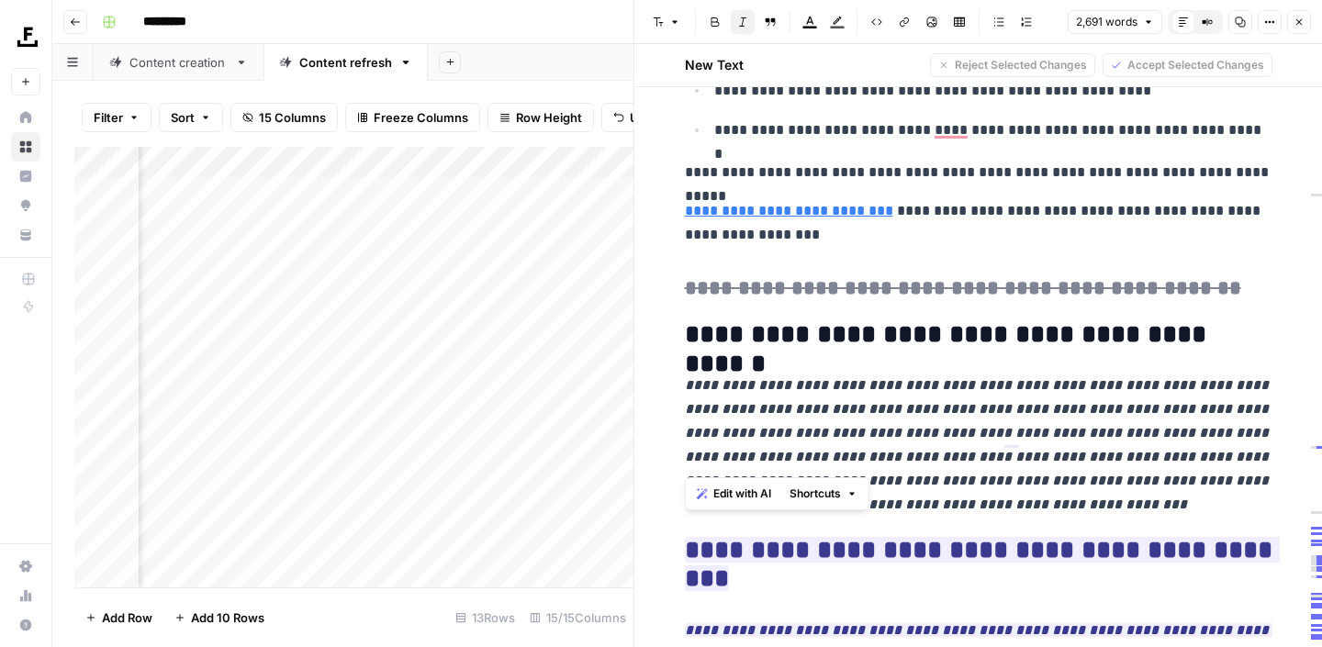
drag, startPoint x: 1095, startPoint y: 471, endPoint x: 678, endPoint y: 348, distance: 434.5
click at [761, 495] on span "Edit with AI" at bounding box center [742, 494] width 58 height 17
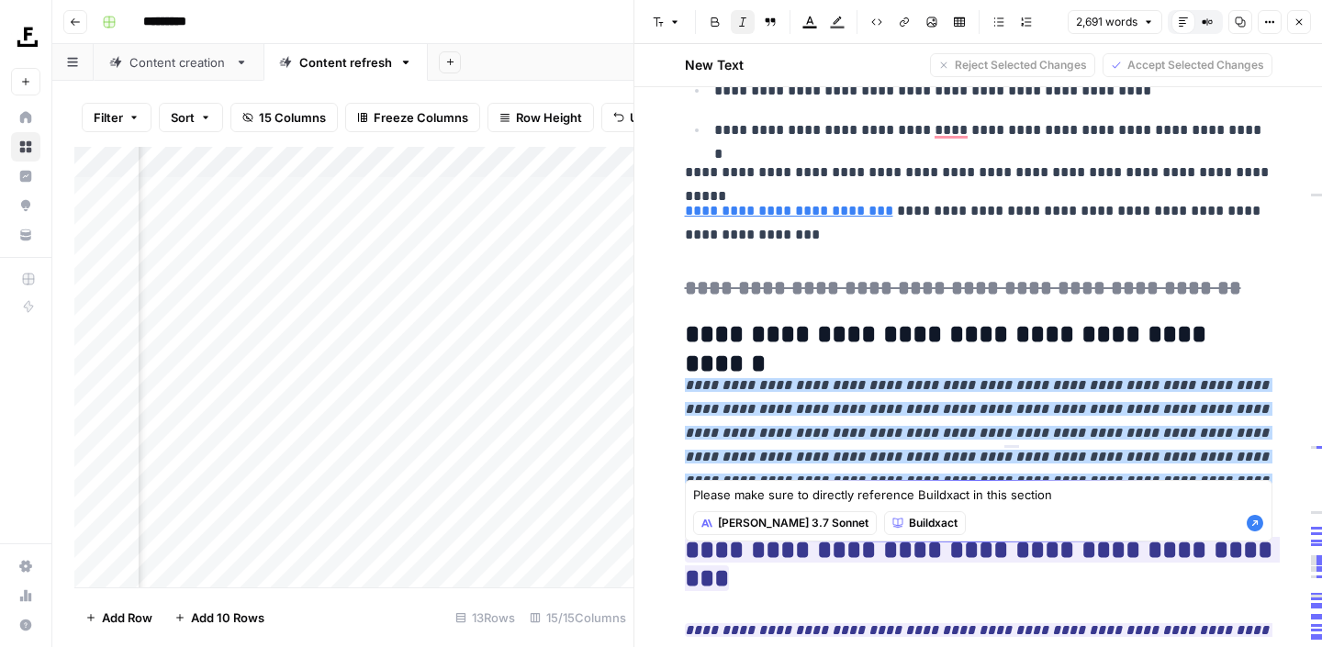
type textarea "Please make sure to directly reference Buildxact in this section"
click at [1252, 523] on icon "button" at bounding box center [1254, 523] width 17 height 17
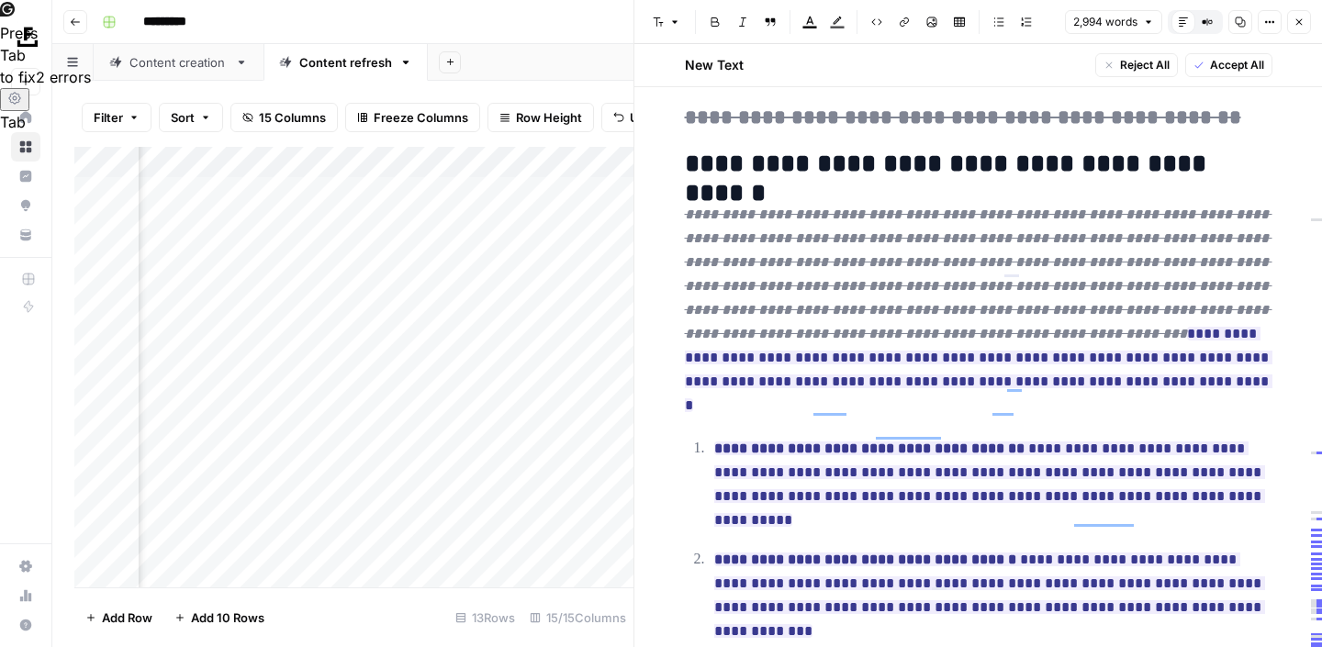
scroll to position [7667, 0]
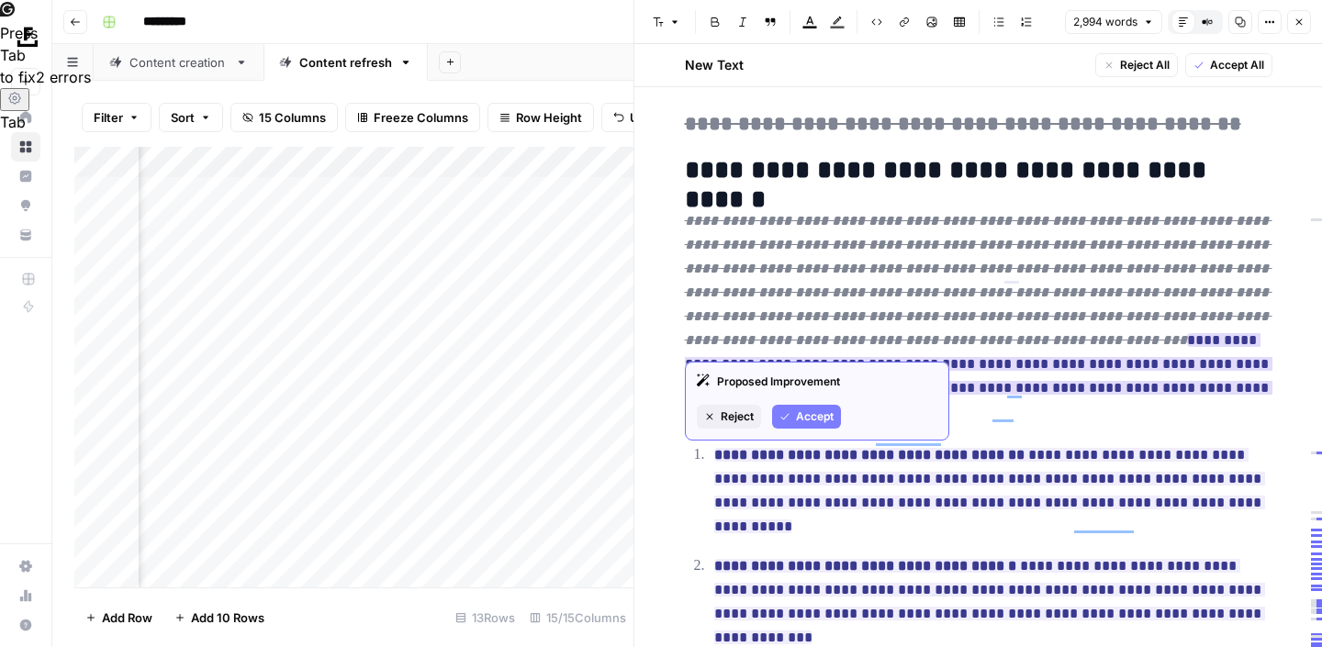
click at [735, 418] on span "Reject" at bounding box center [737, 416] width 33 height 17
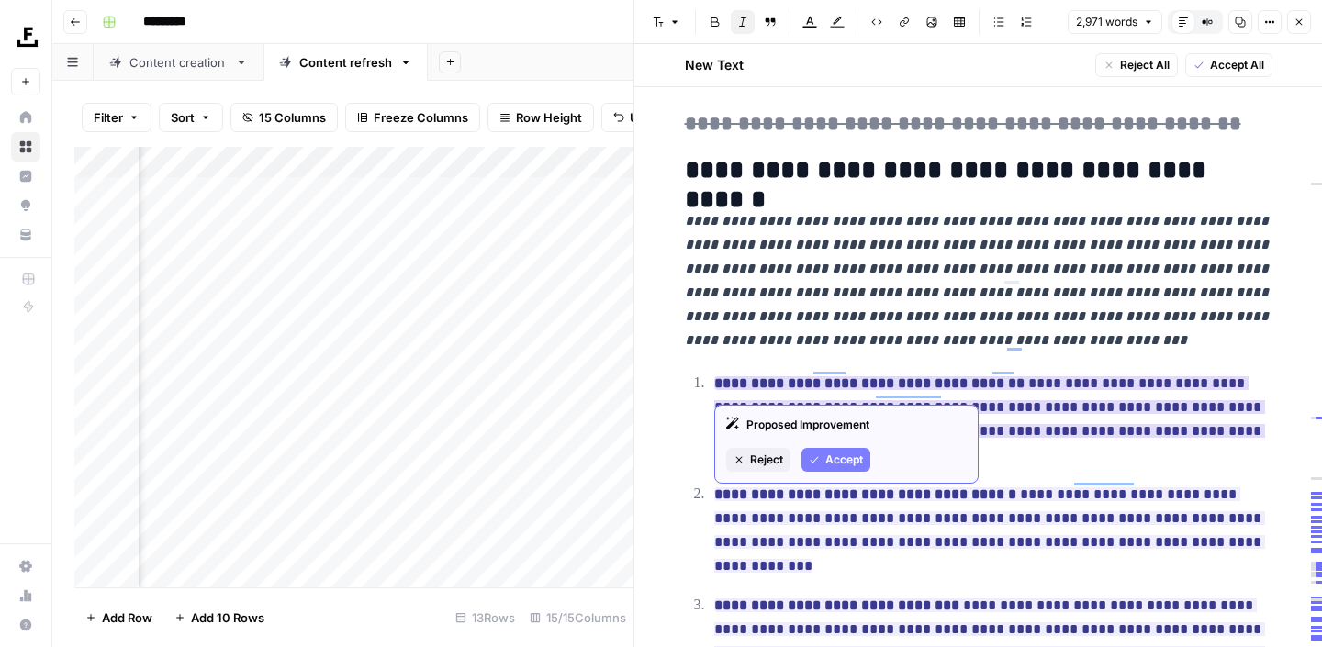
click at [750, 459] on span "Reject" at bounding box center [766, 460] width 33 height 17
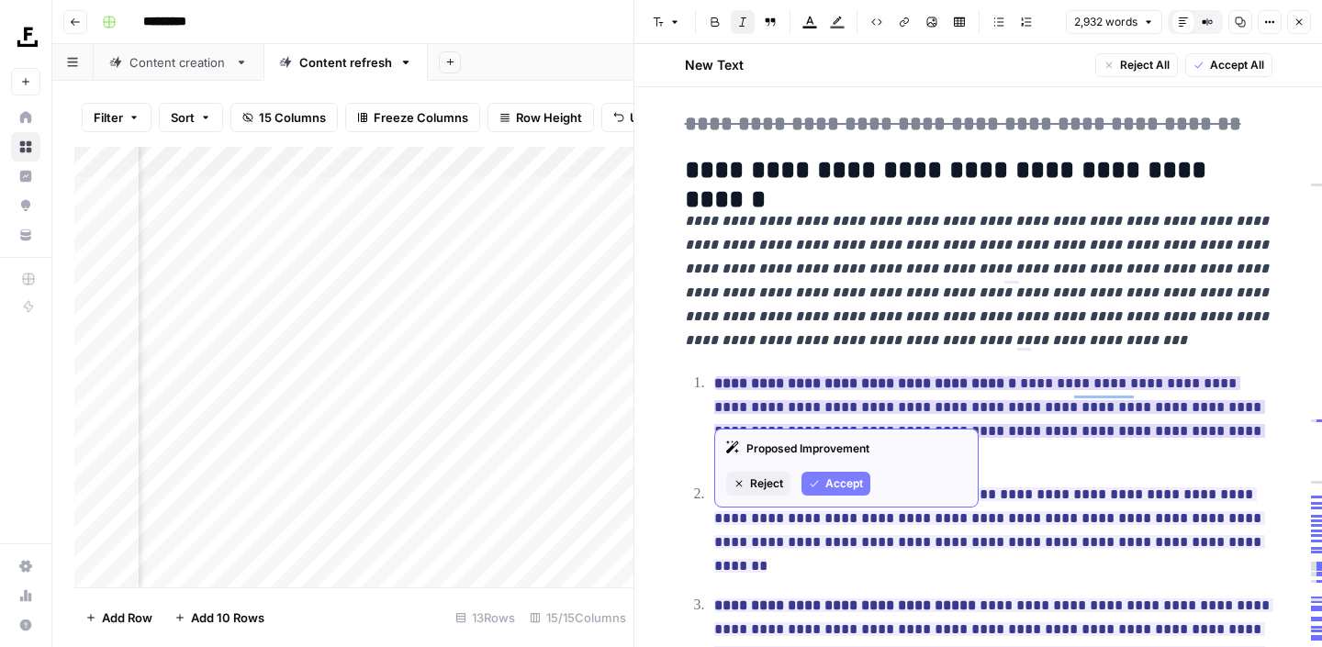
click at [744, 475] on button "Reject" at bounding box center [758, 484] width 64 height 24
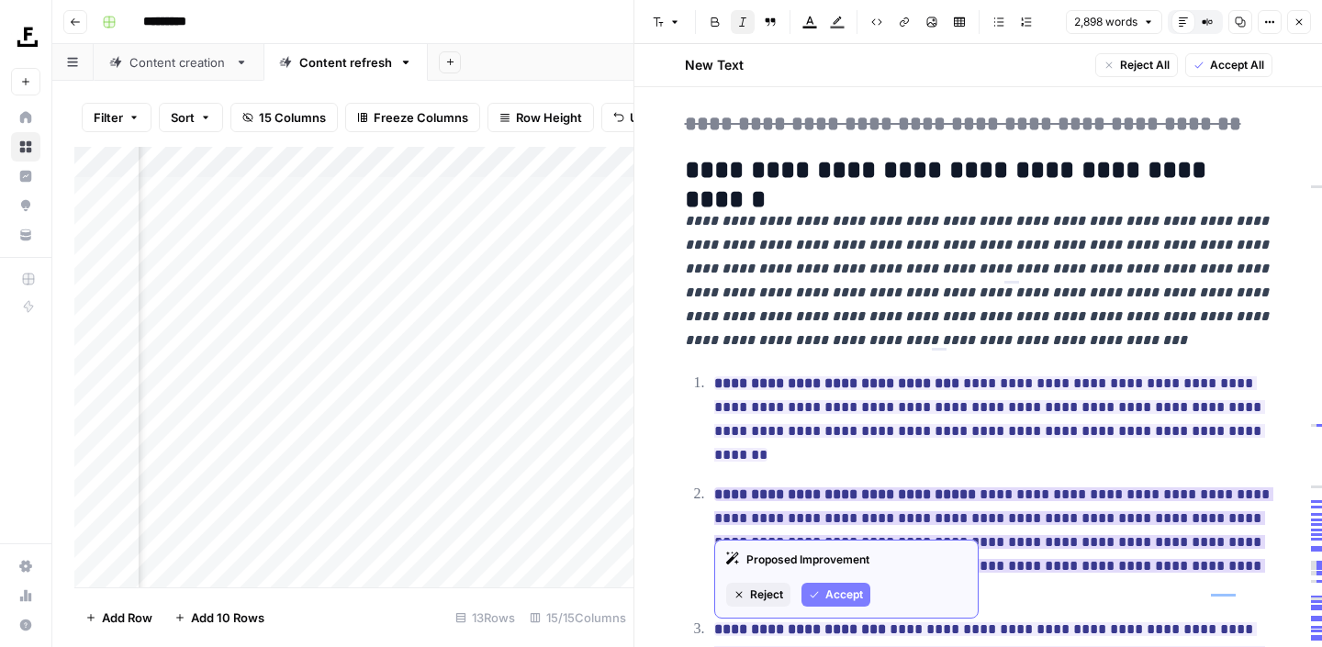
click at [750, 584] on button "Reject" at bounding box center [758, 595] width 64 height 24
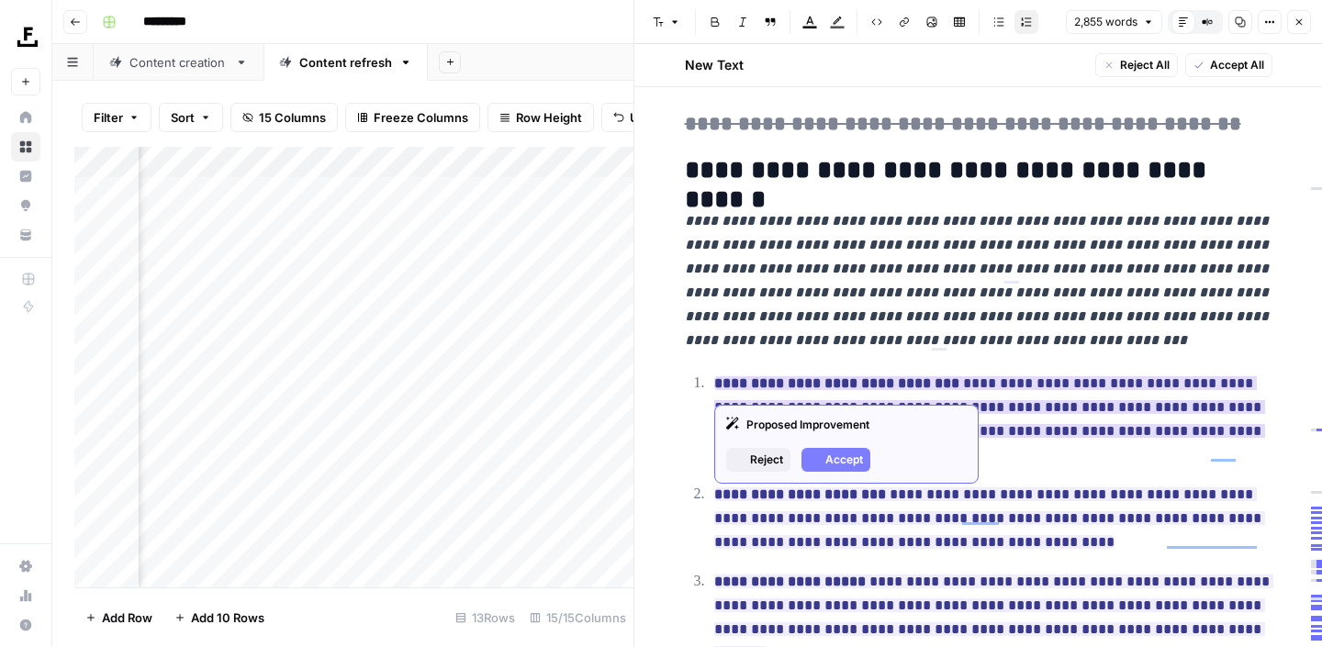
click at [750, 464] on span "Reject" at bounding box center [766, 460] width 33 height 17
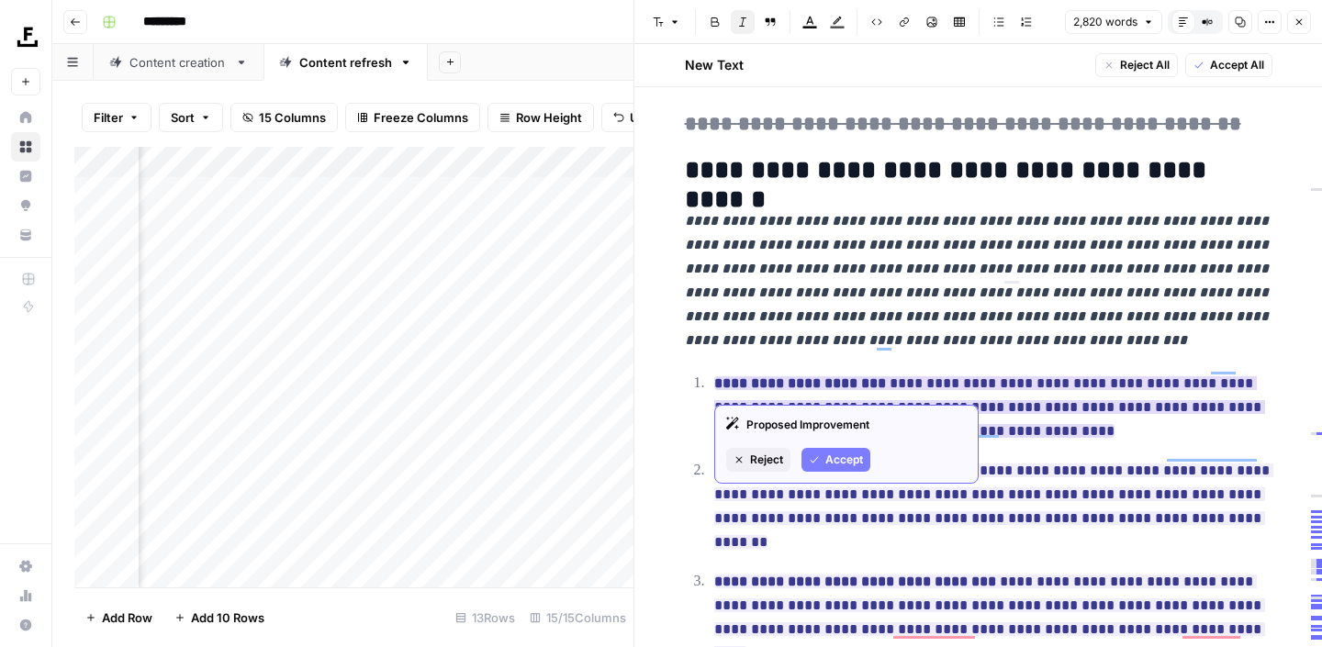
click at [751, 454] on span "Reject" at bounding box center [766, 460] width 33 height 17
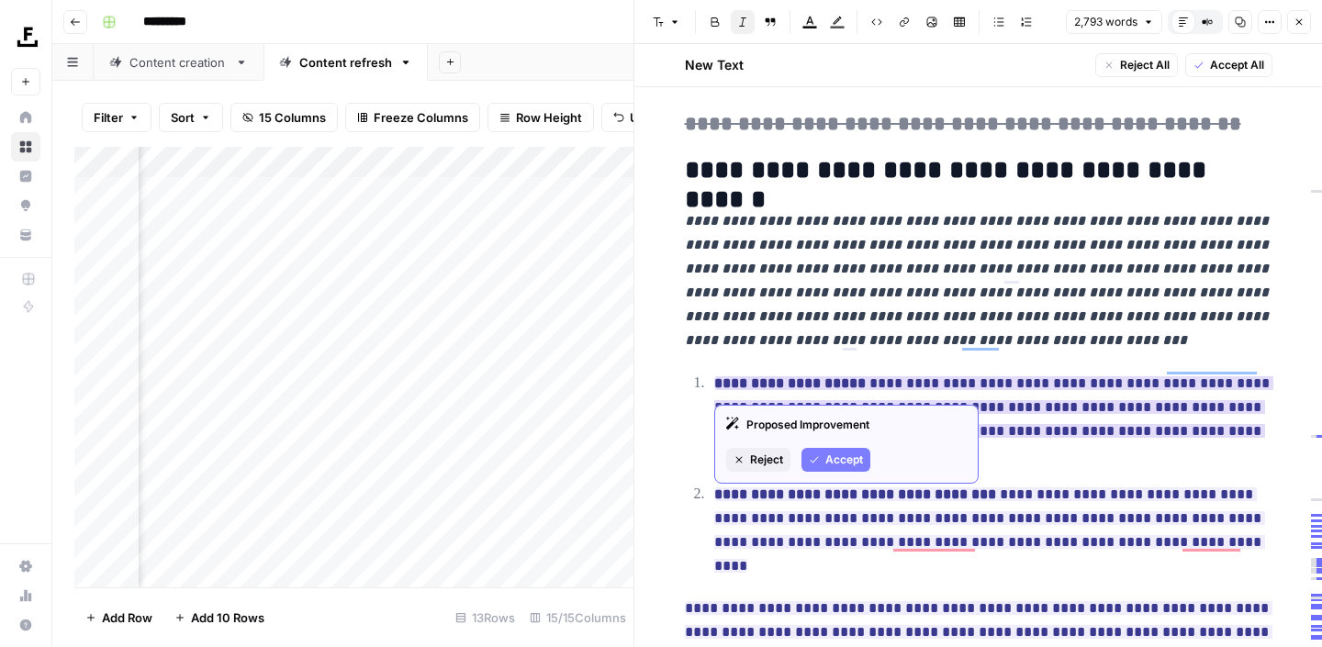
click at [765, 458] on span "Reject" at bounding box center [766, 460] width 33 height 17
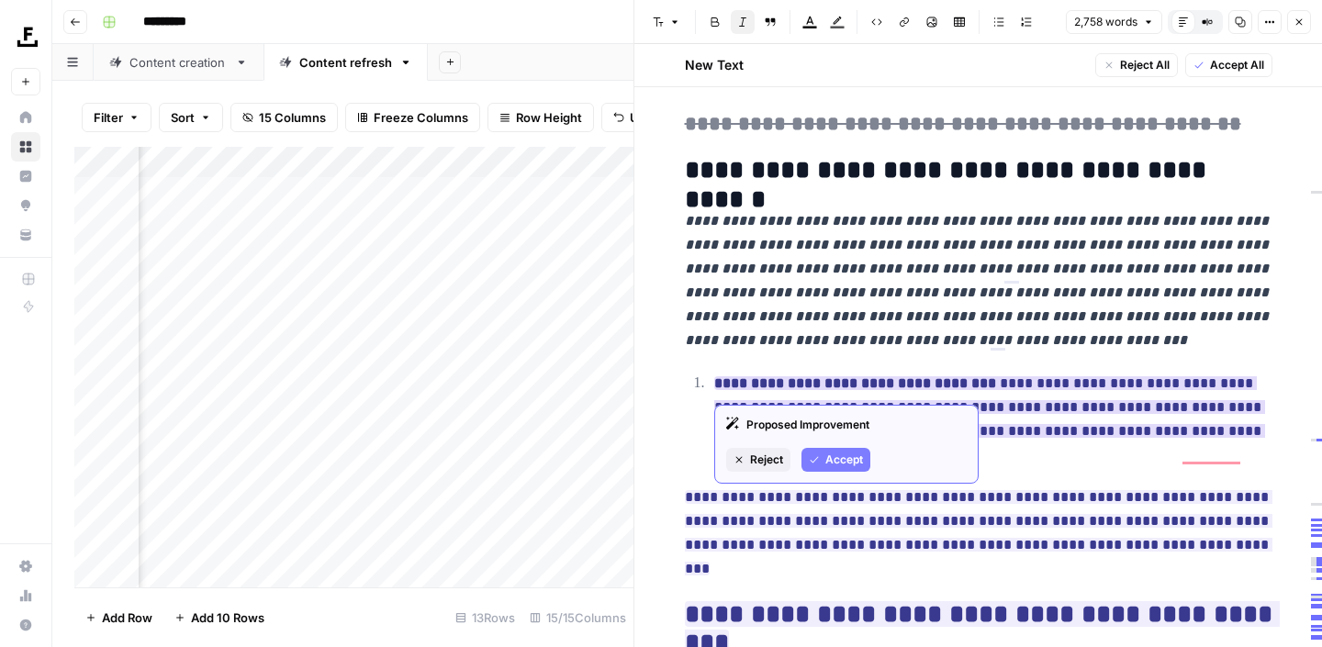
click at [751, 456] on span "Reject" at bounding box center [766, 460] width 33 height 17
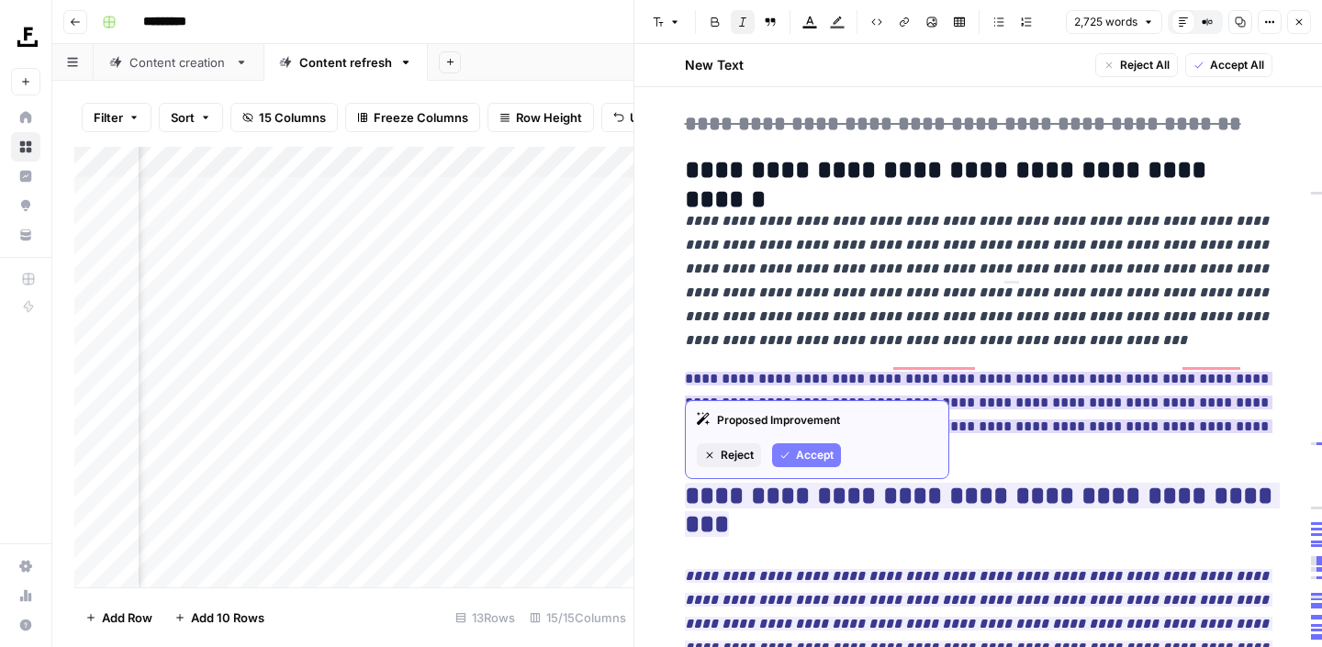
click at [732, 460] on span "Reject" at bounding box center [737, 455] width 33 height 17
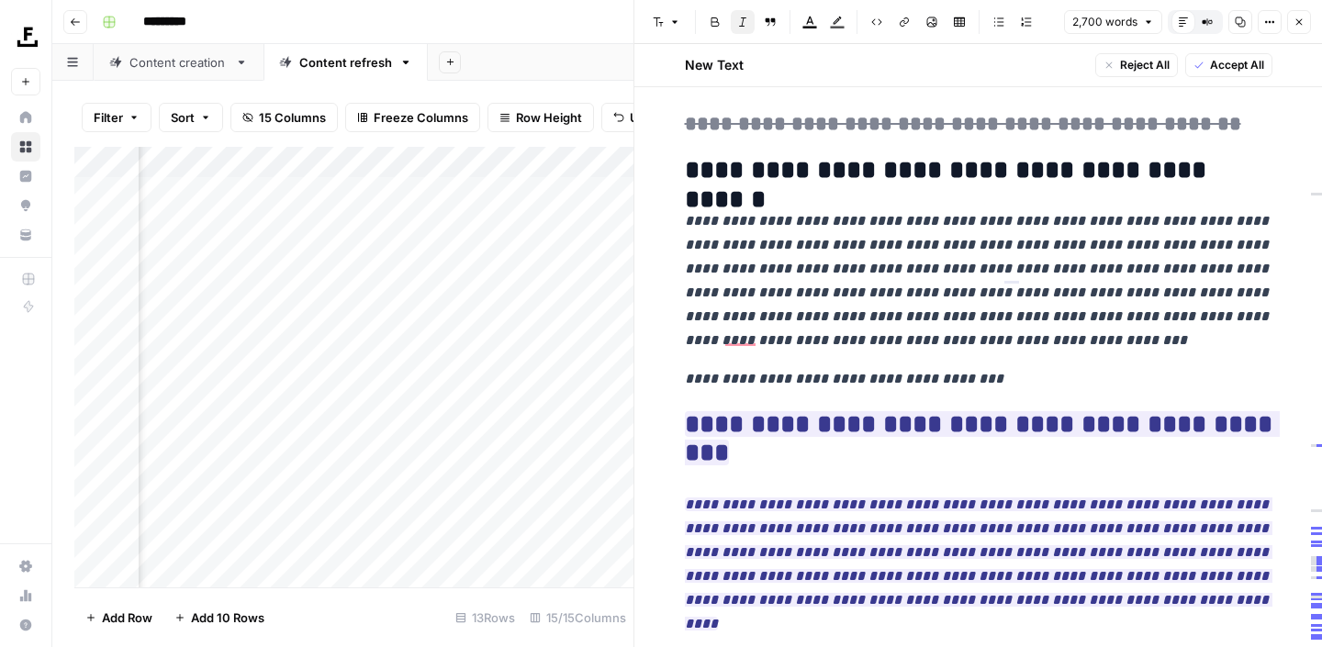
scroll to position [7864, 0]
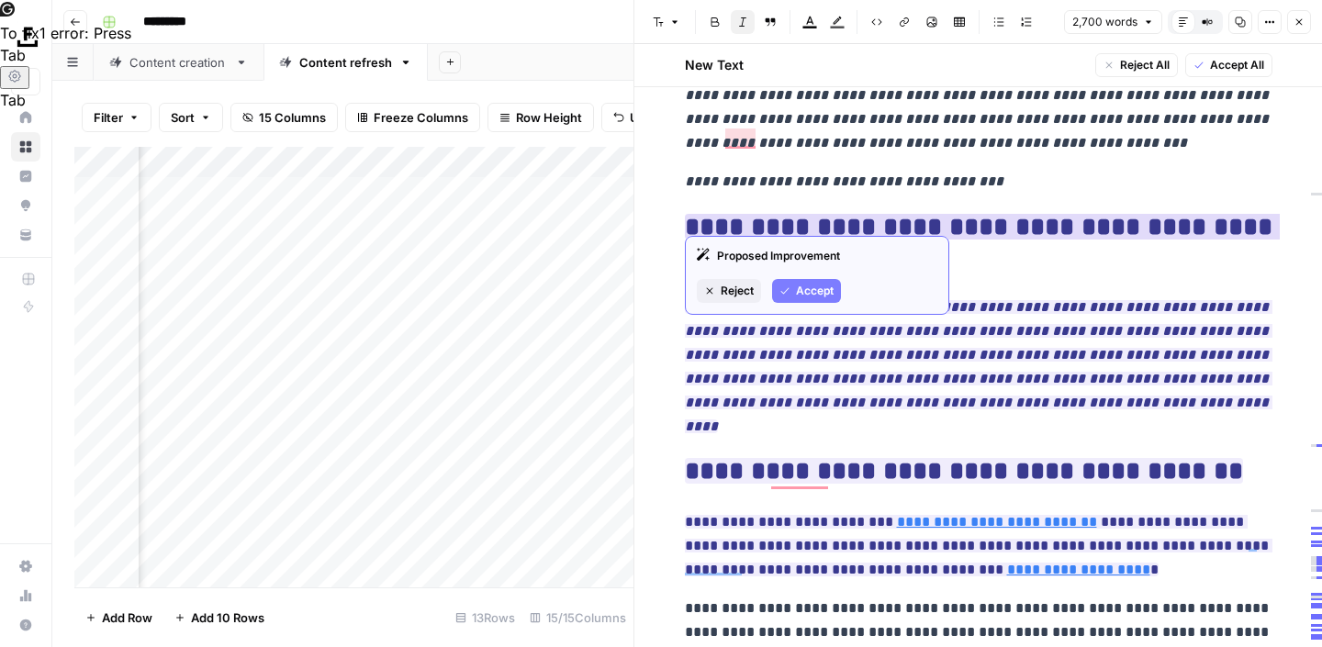
click at [823, 287] on span "Accept" at bounding box center [815, 291] width 38 height 17
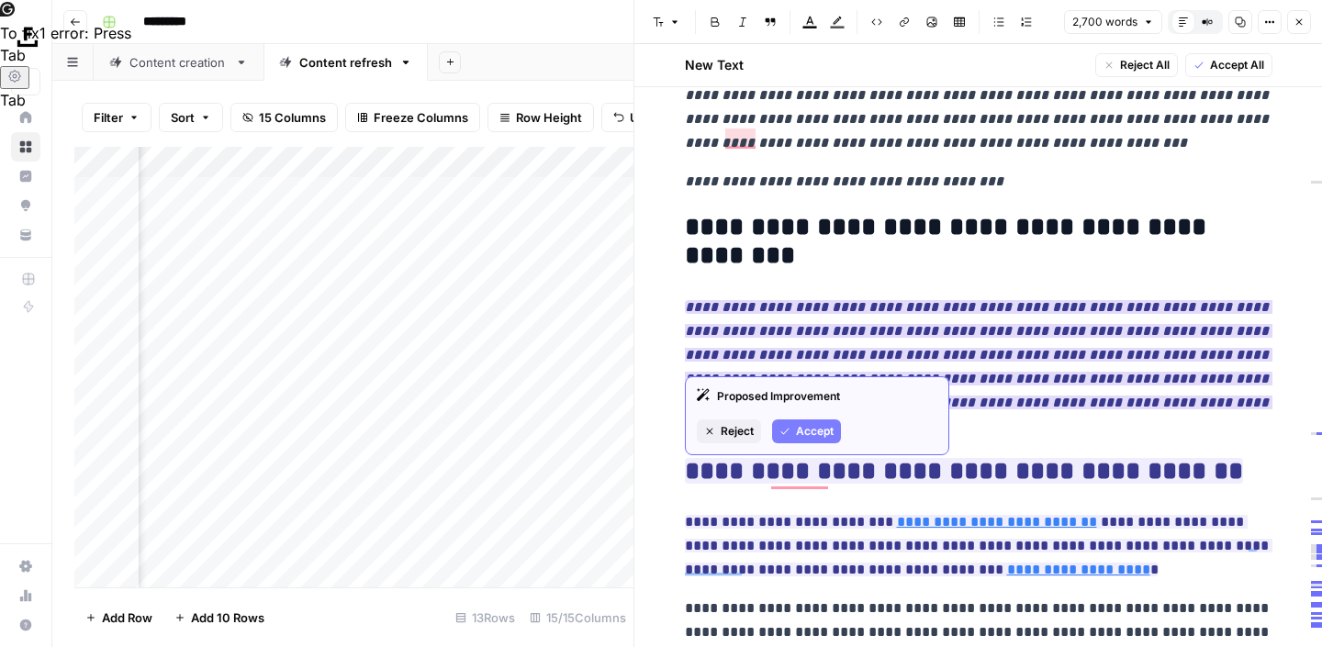
click at [792, 431] on button "Accept" at bounding box center [806, 431] width 69 height 24
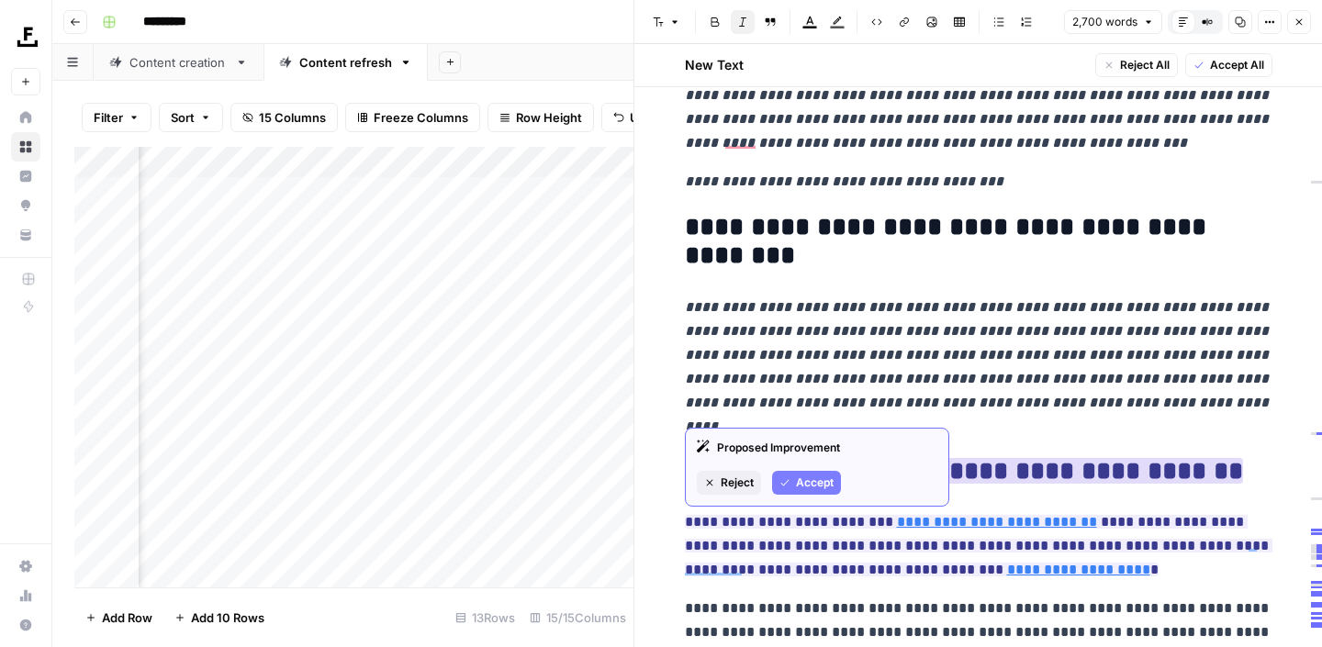
click at [806, 482] on span "Accept" at bounding box center [815, 483] width 38 height 17
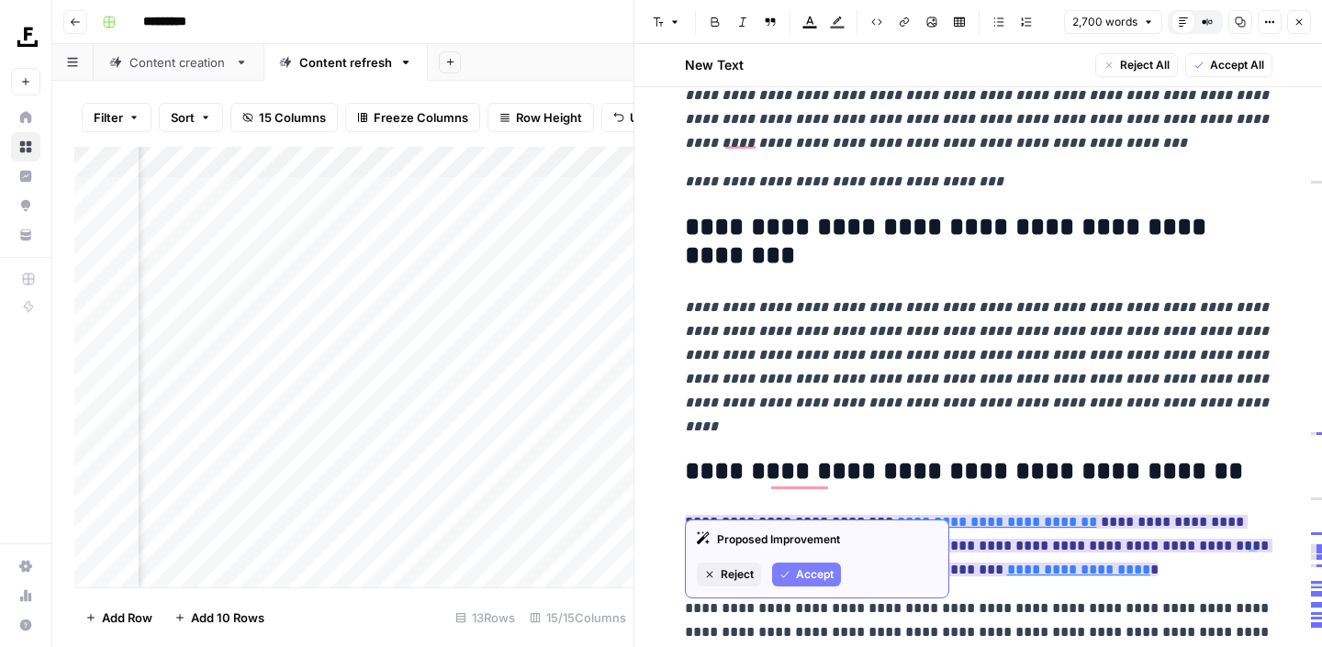
click at [782, 577] on icon "button" at bounding box center [784, 575] width 8 height 6
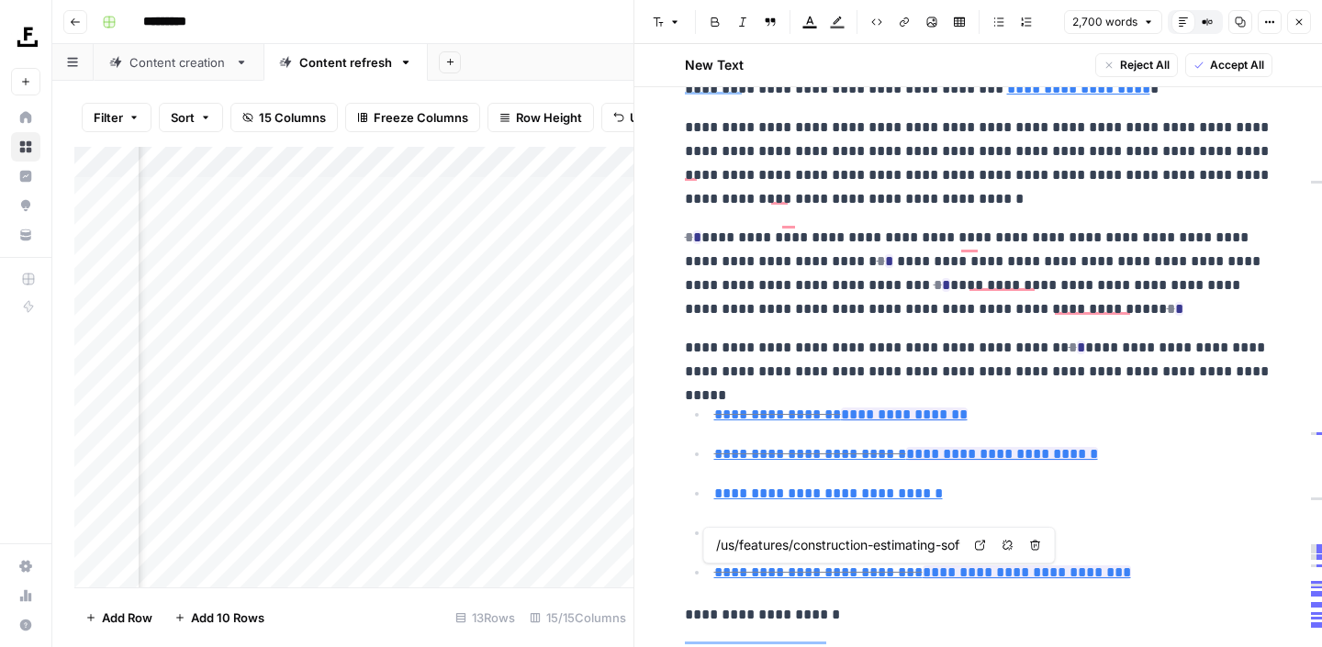
type input "https://www.buildxact.com/us/features/construction-quoting-software/"
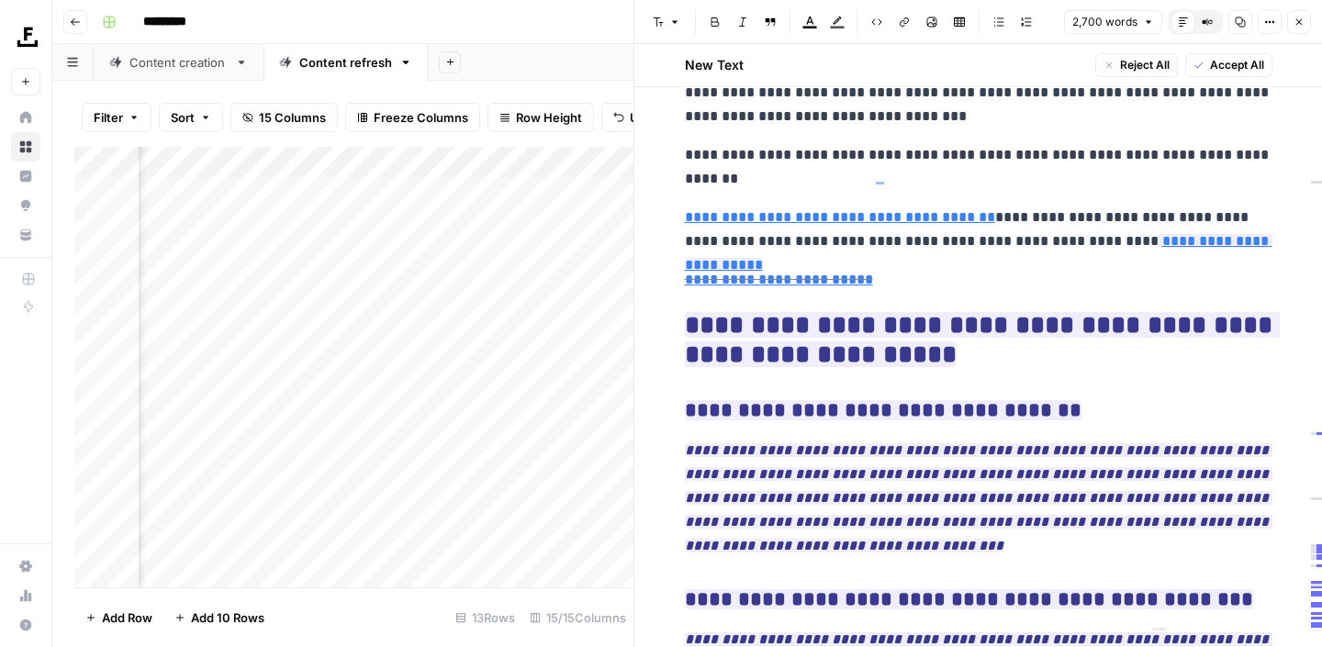
scroll to position [8958, 0]
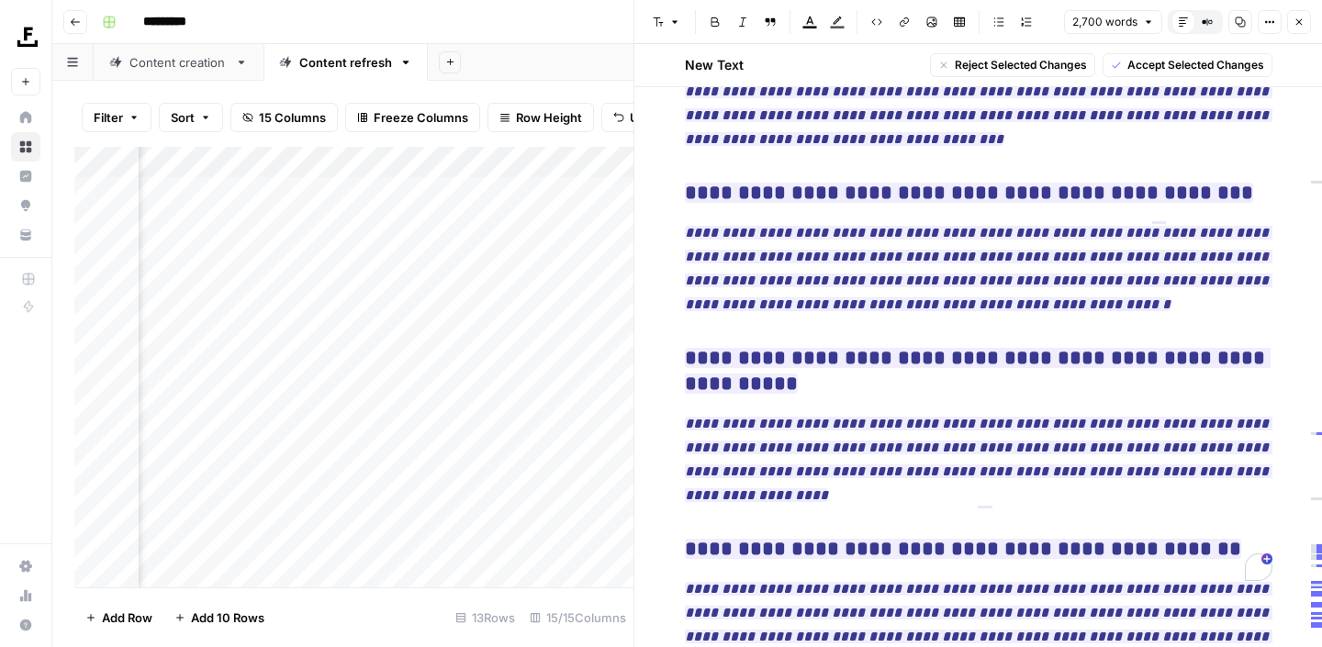
drag, startPoint x: 687, startPoint y: 251, endPoint x: 726, endPoint y: 641, distance: 392.1
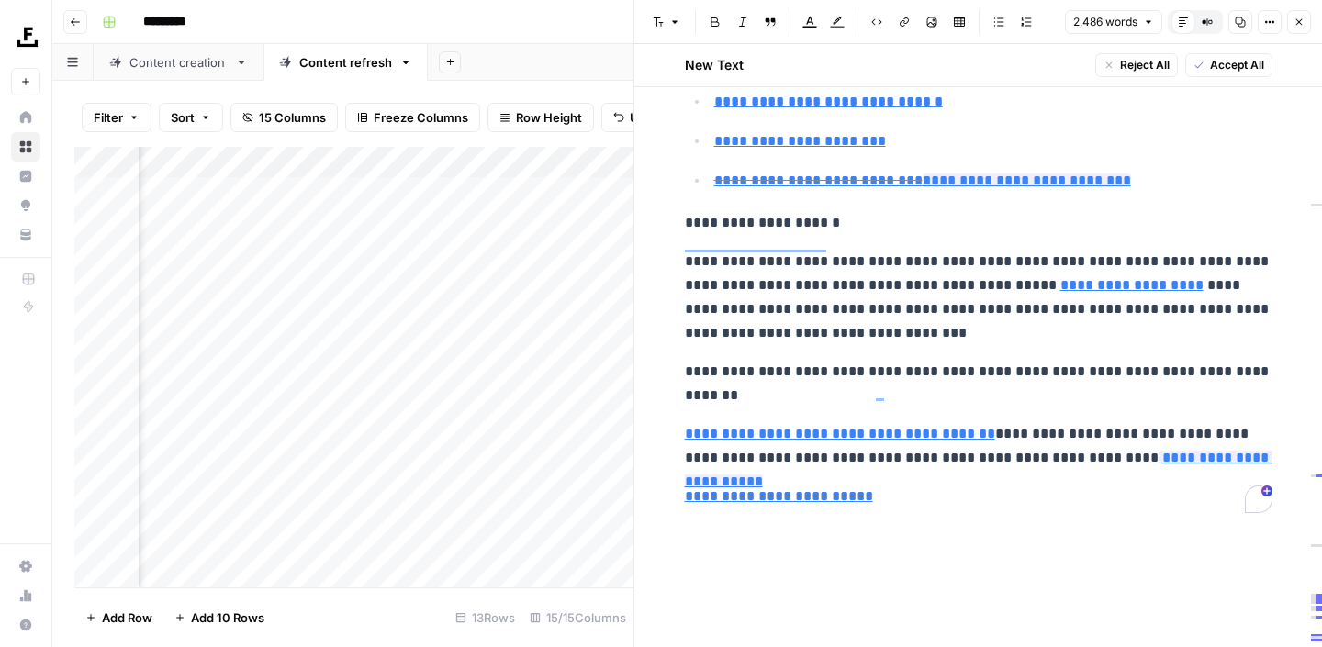
scroll to position [8669, 0]
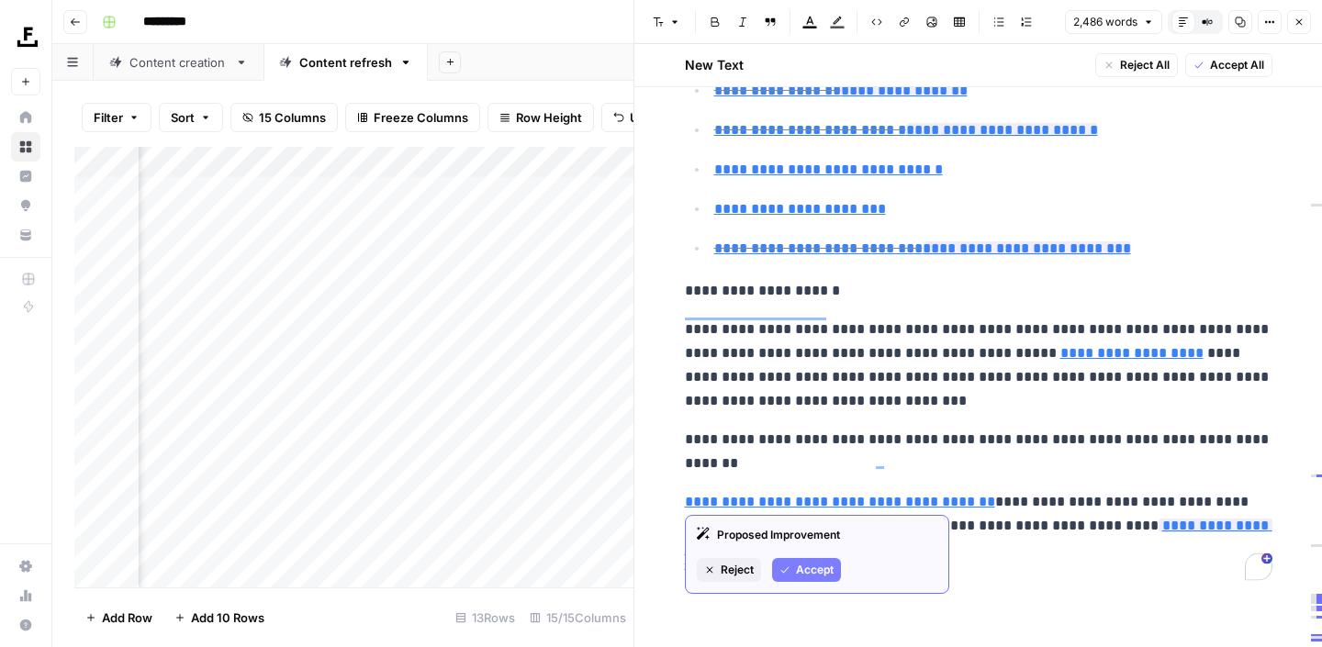
click at [806, 564] on span "Accept" at bounding box center [815, 570] width 38 height 17
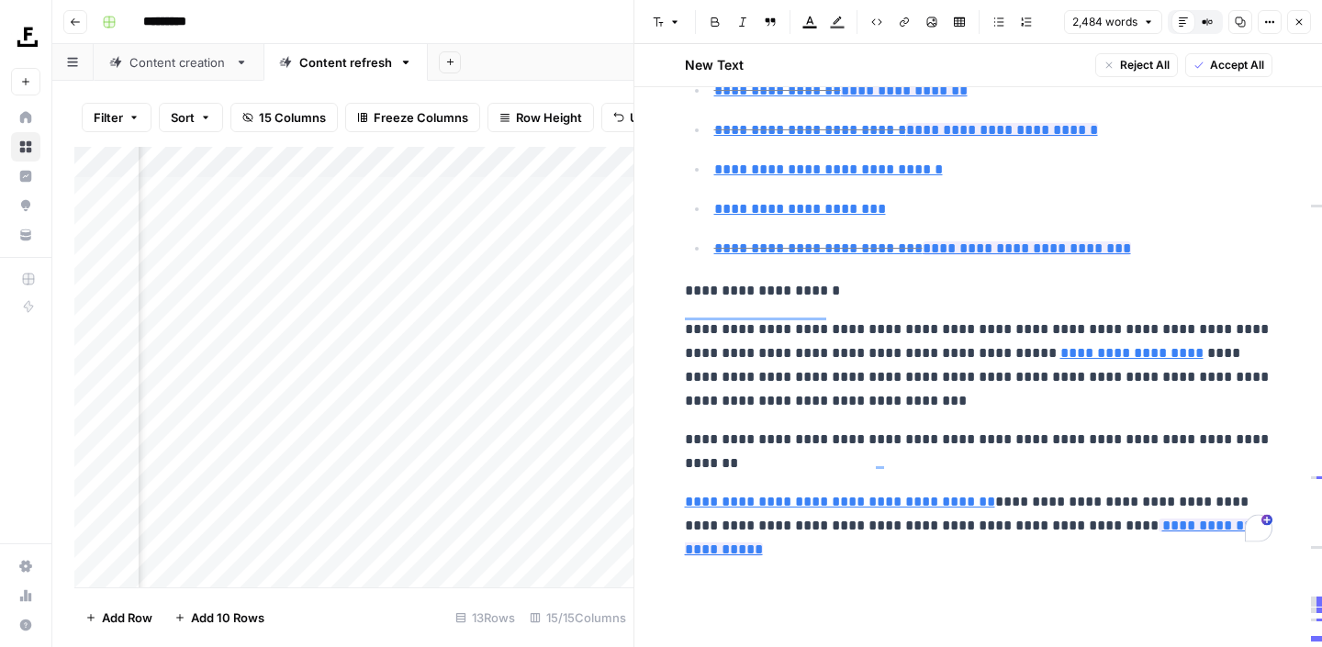
scroll to position [8631, 0]
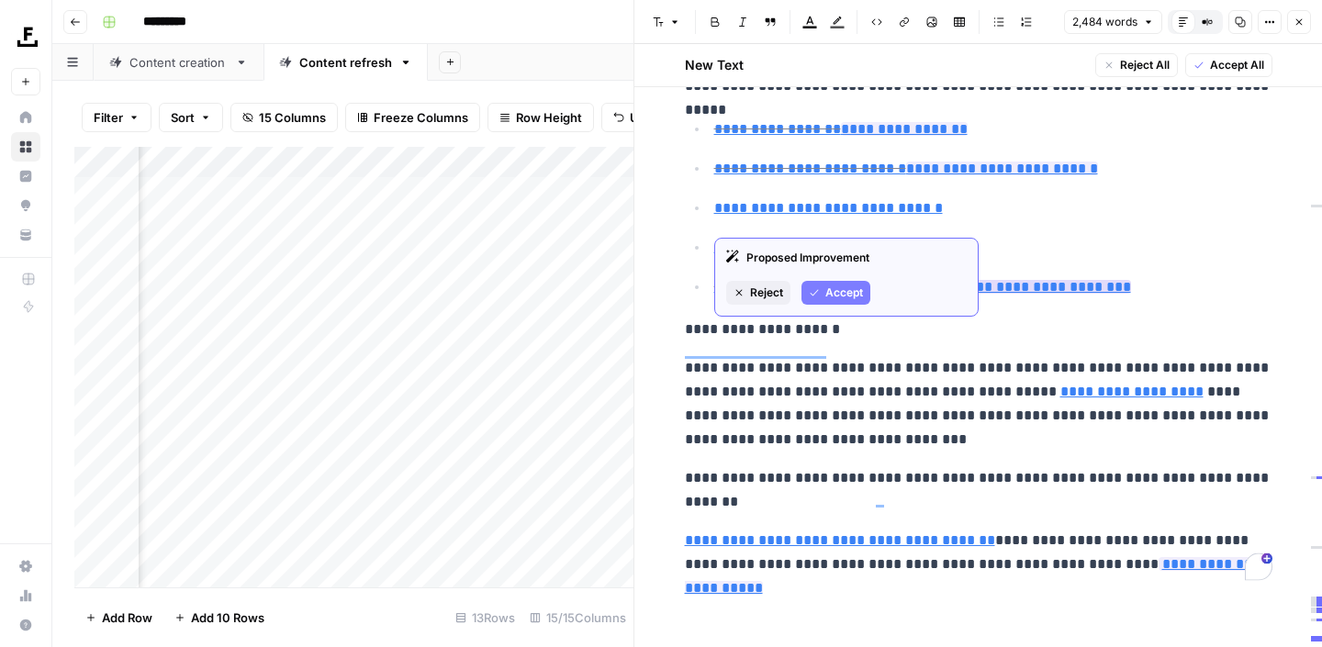
click at [854, 289] on span "Accept" at bounding box center [844, 293] width 38 height 17
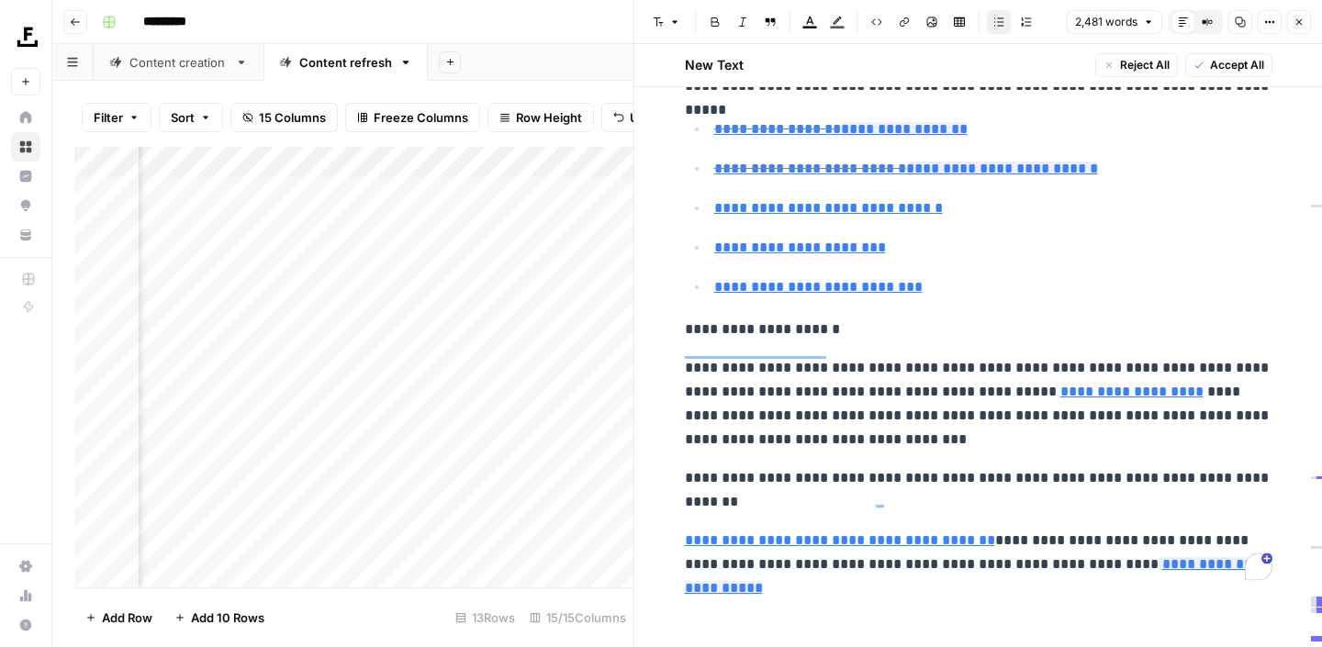
scroll to position [8453, 0]
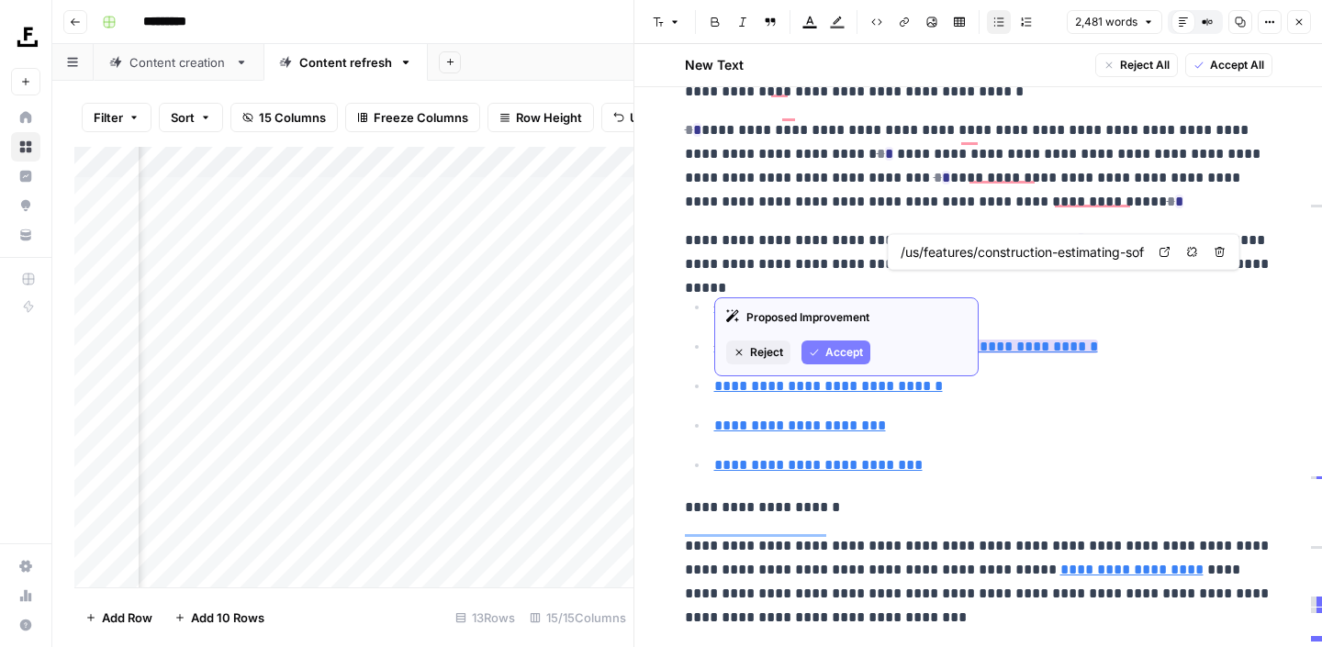
click at [831, 357] on span "Accept" at bounding box center [844, 352] width 38 height 17
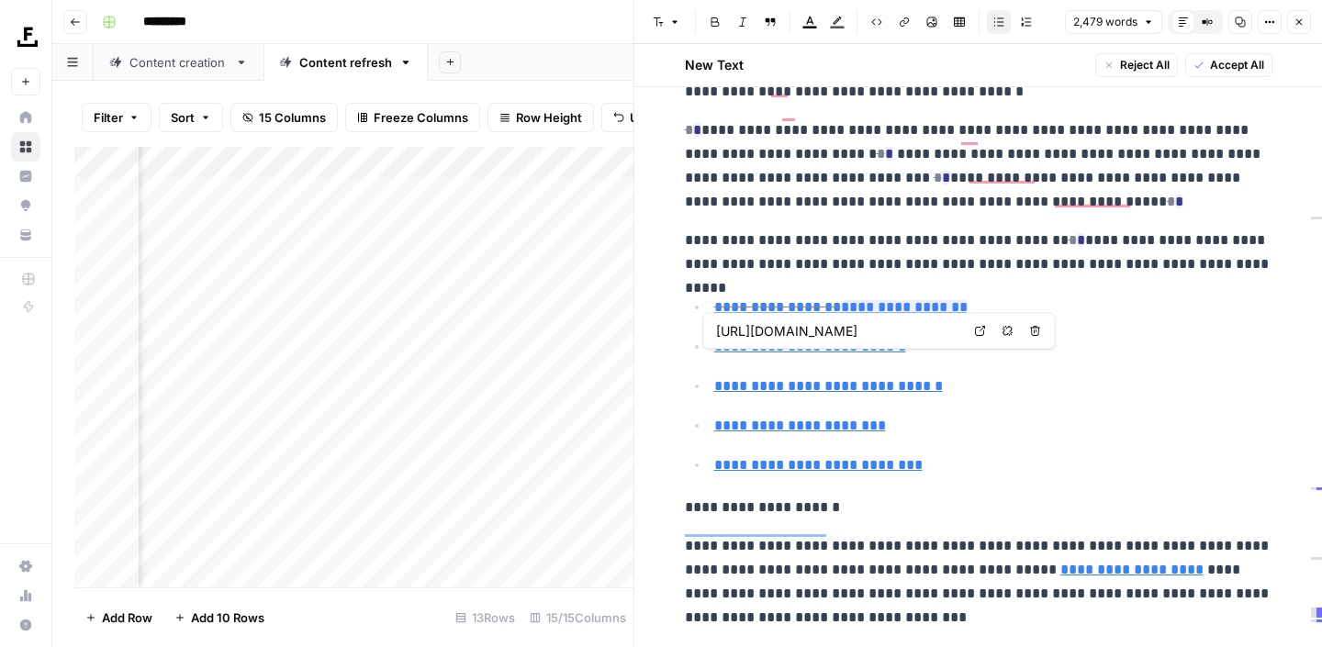
type input "/us/features/construction-takeoff-software/"
click at [832, 315] on span "Accept" at bounding box center [844, 313] width 38 height 17
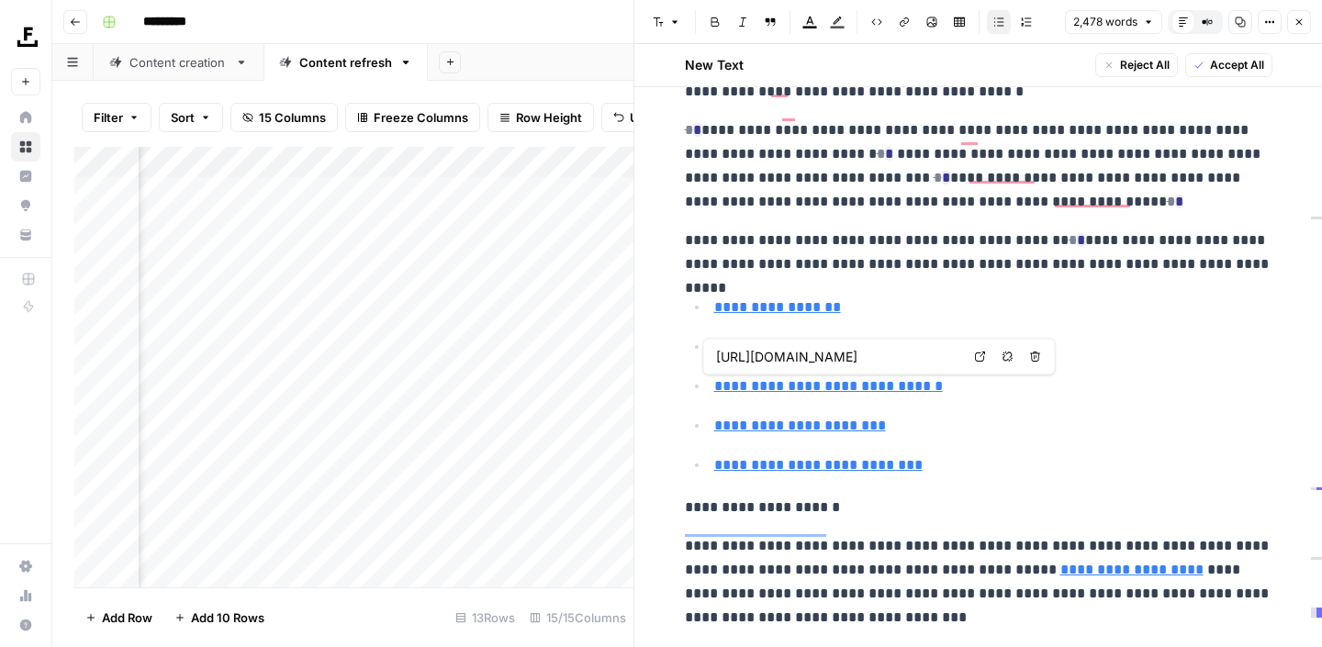
scroll to position [8369, 0]
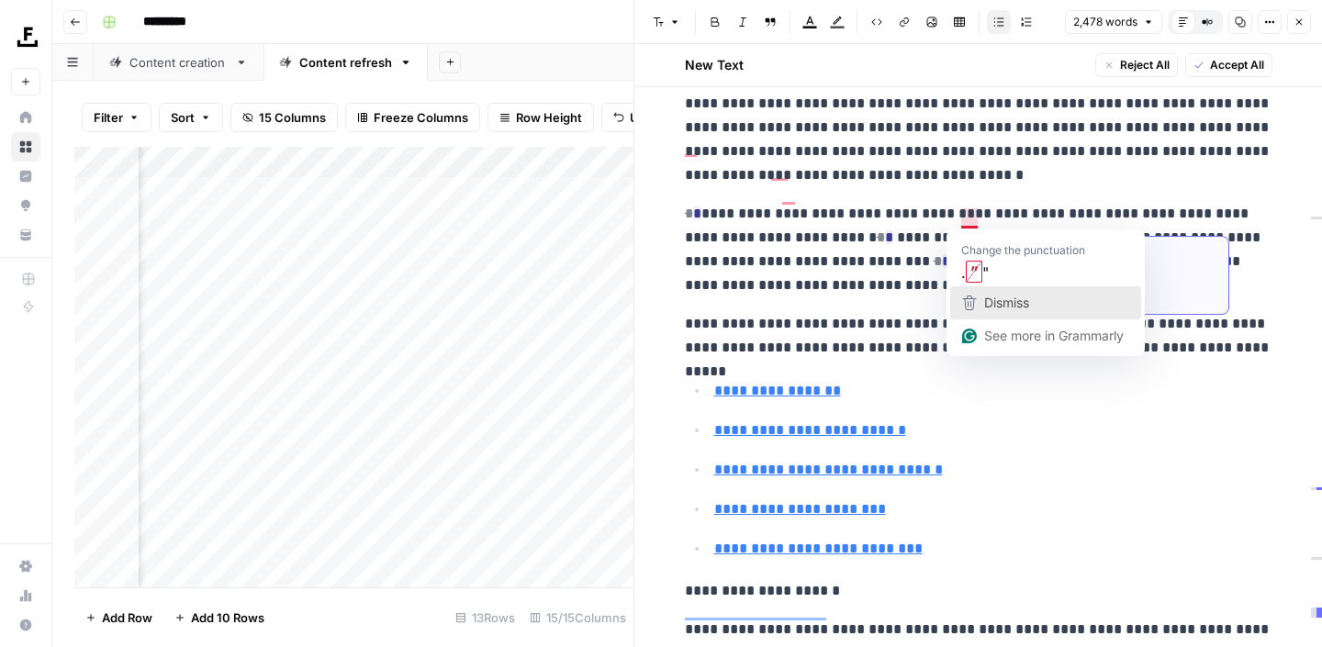
click at [1075, 300] on div "Dismiss" at bounding box center [1045, 303] width 174 height 28
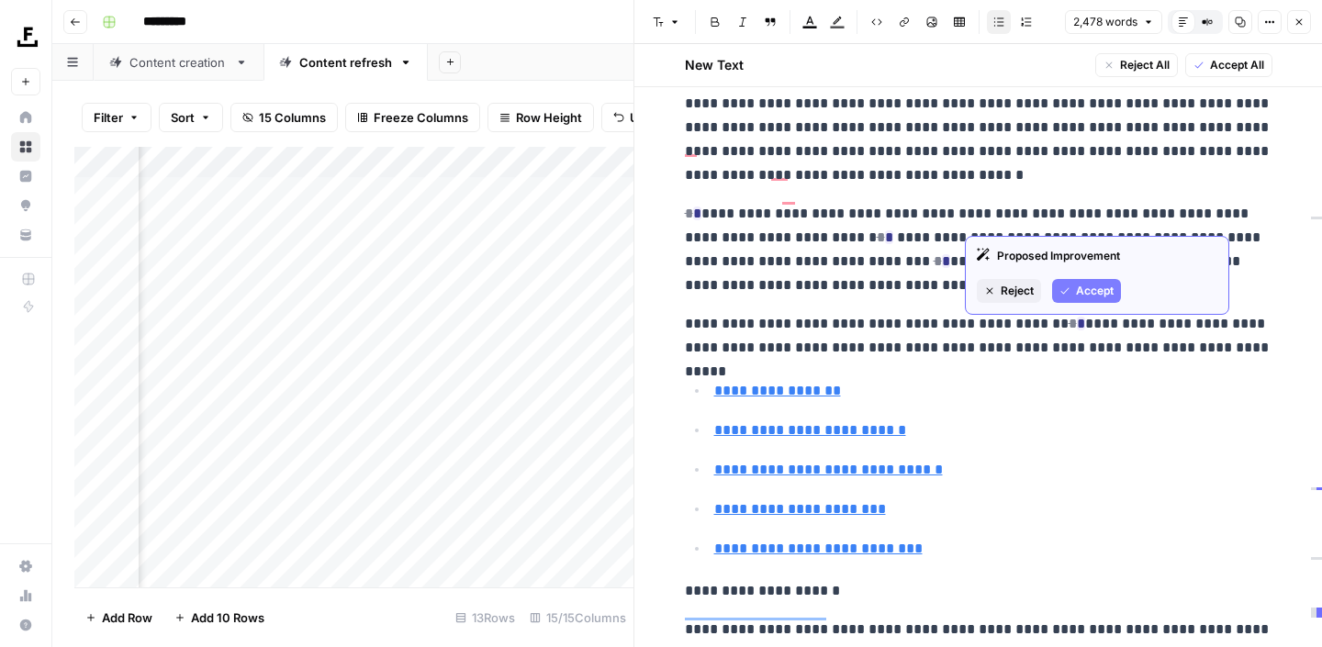
click at [1072, 291] on button "Accept" at bounding box center [1086, 291] width 69 height 24
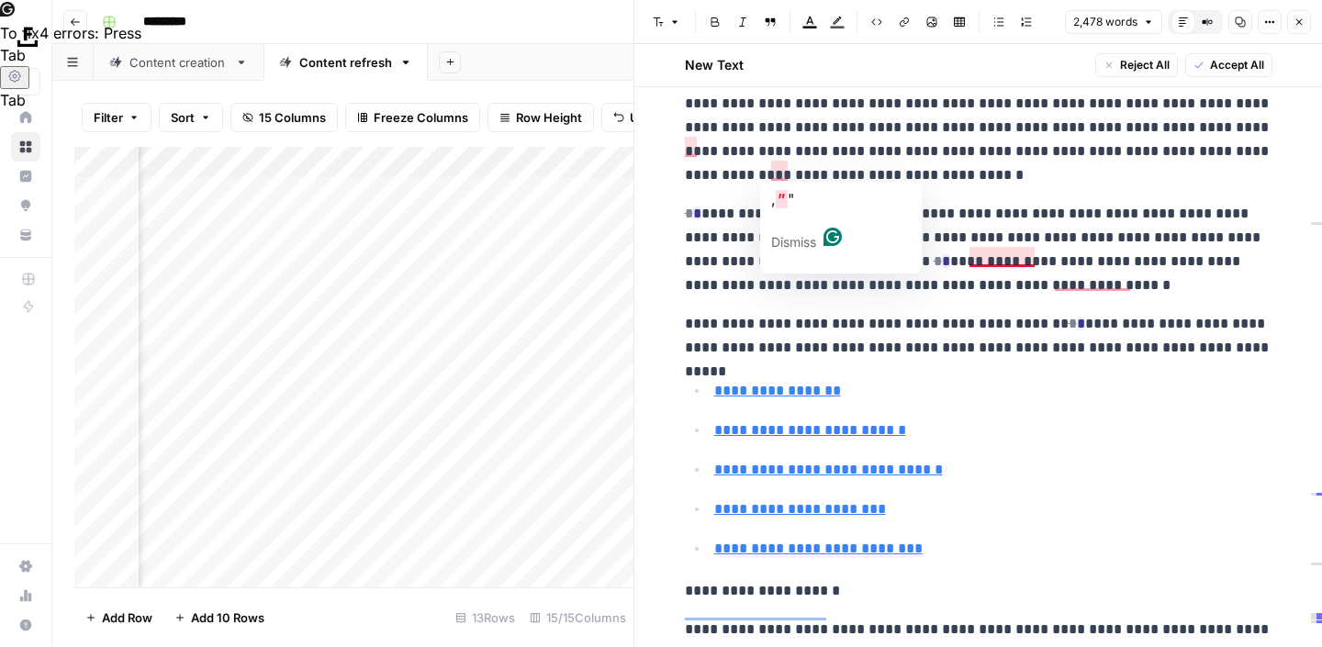
click at [890, 418] on li "**********" at bounding box center [991, 430] width 564 height 25
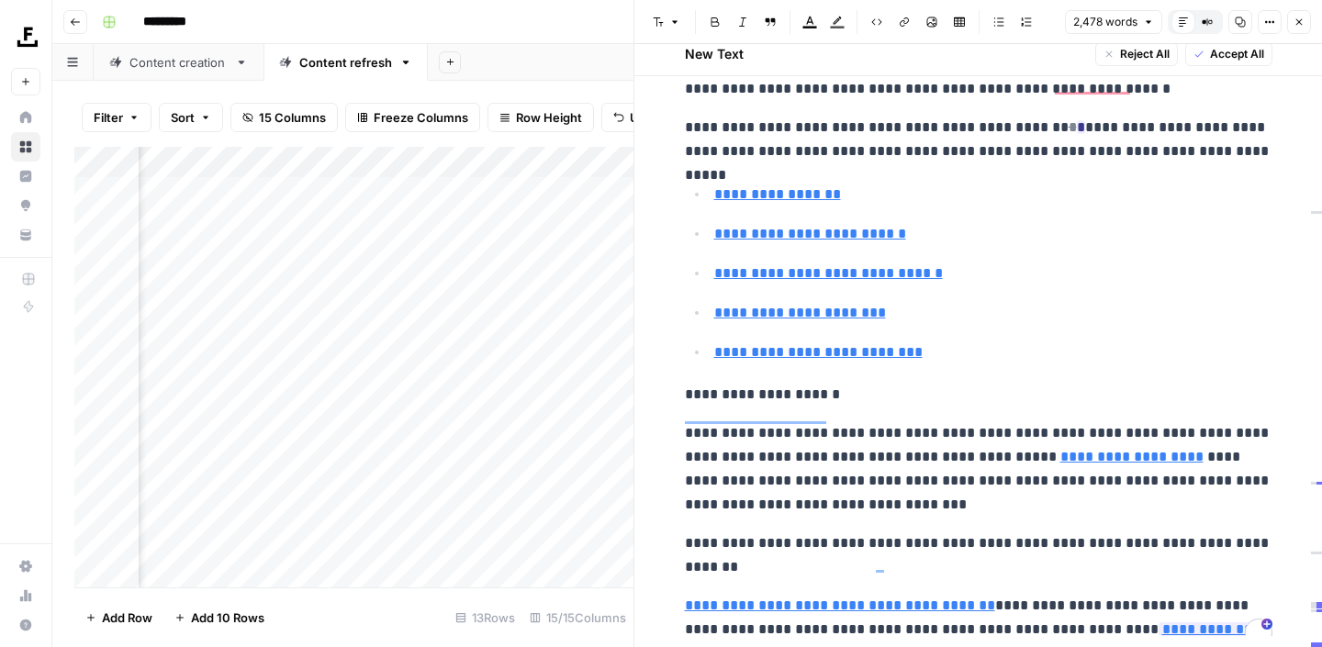
scroll to position [8551, 0]
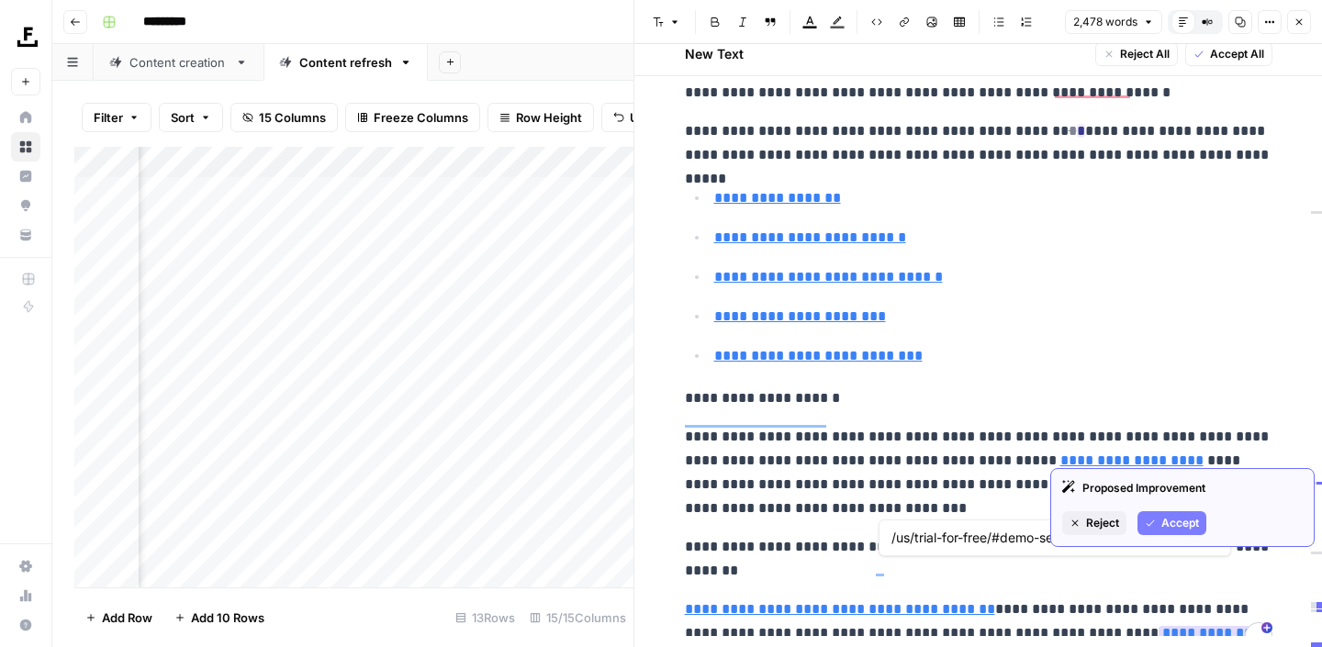
click at [1167, 520] on span "Accept" at bounding box center [1180, 523] width 38 height 17
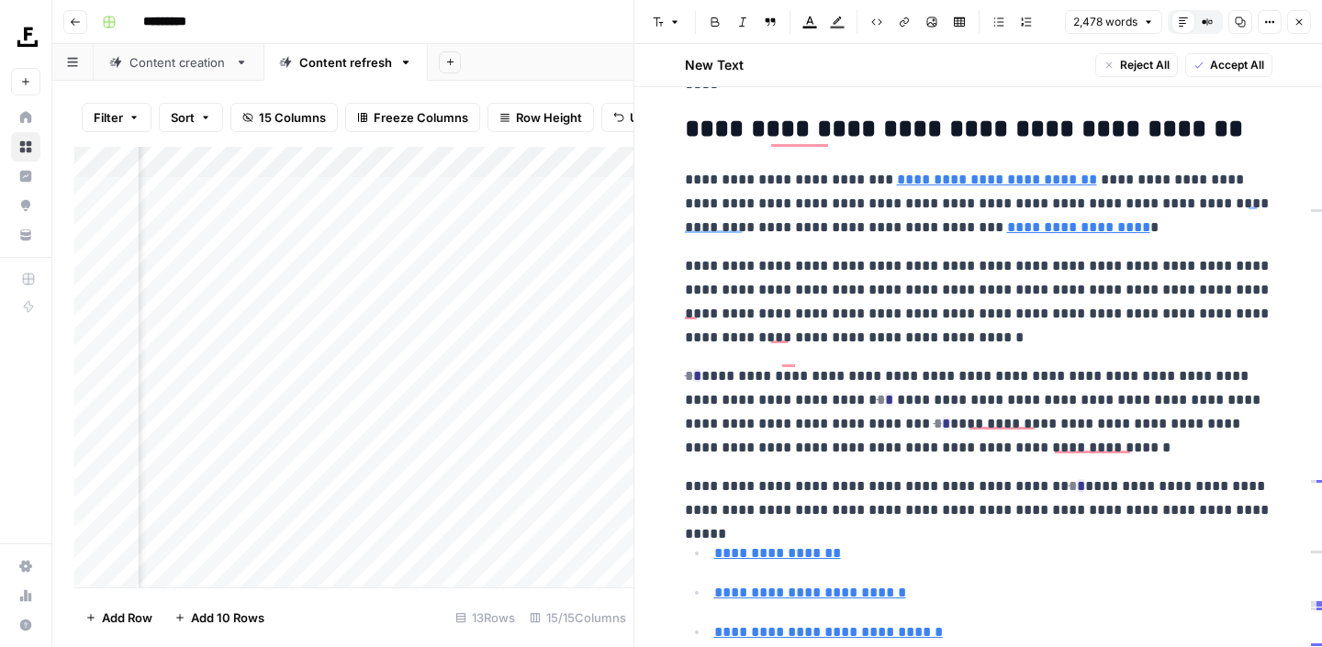
scroll to position [8206, 0]
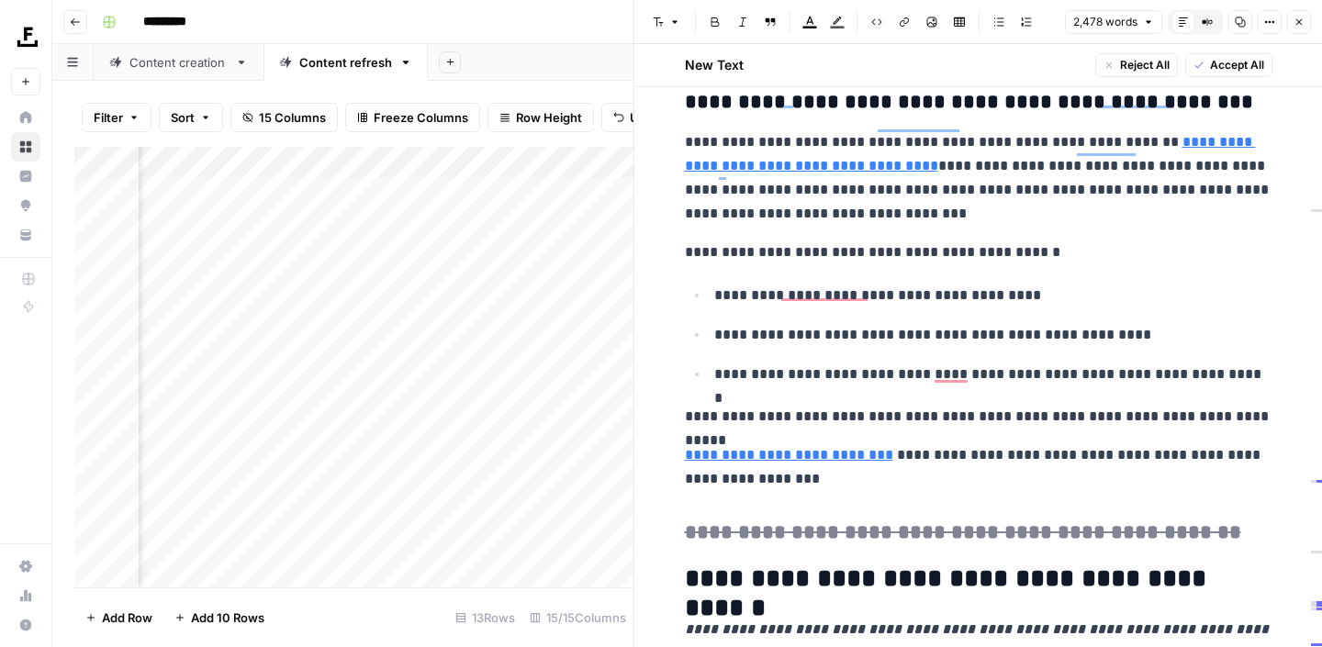
scroll to position [7528, 0]
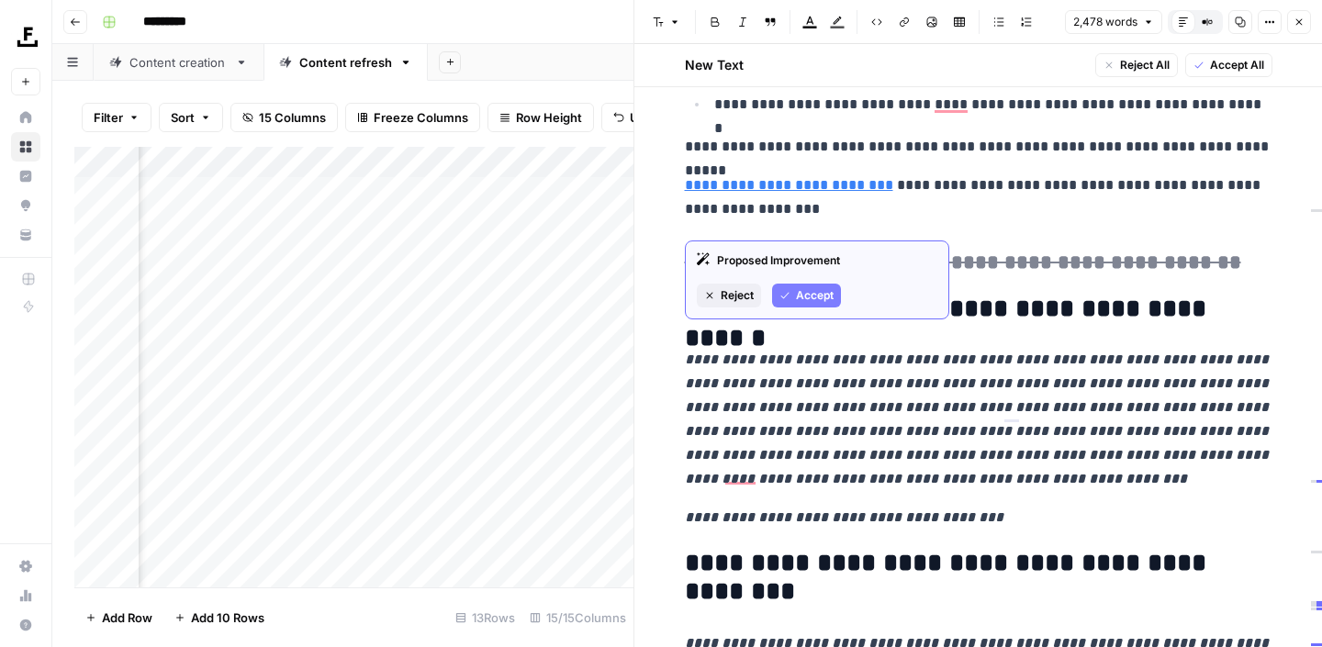
click at [824, 294] on span "Accept" at bounding box center [815, 295] width 38 height 17
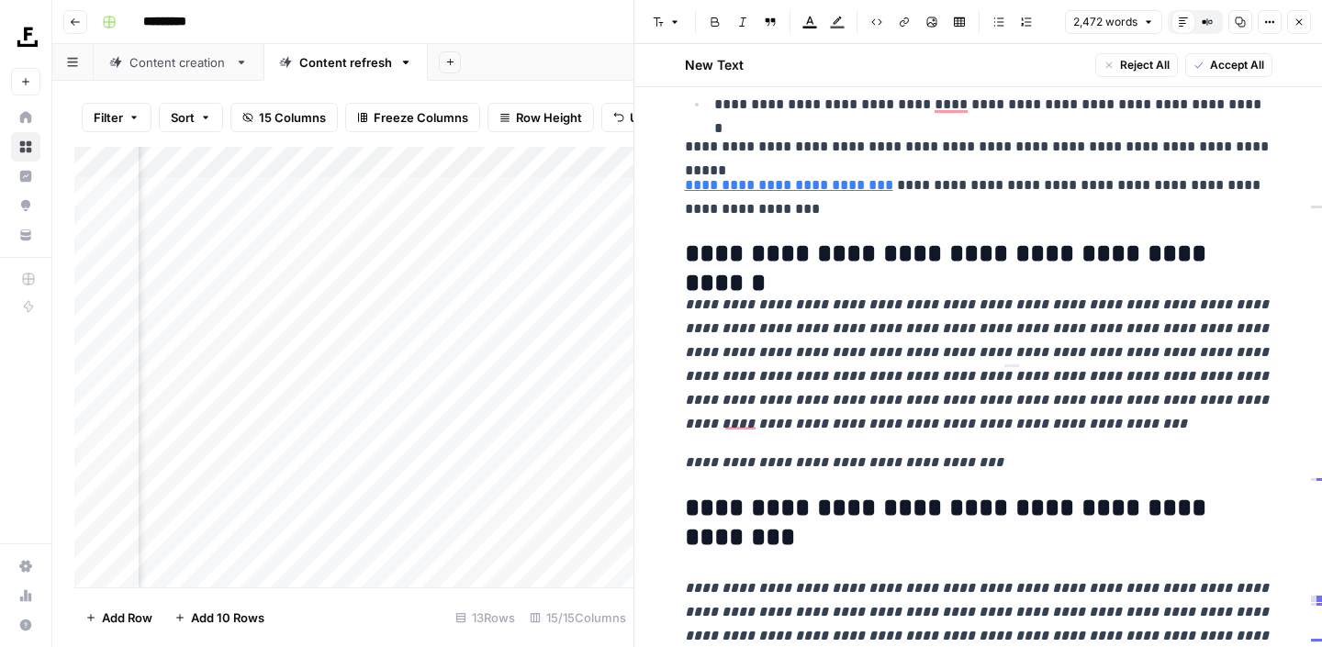
click at [1300, 25] on icon "button" at bounding box center [1298, 22] width 11 height 11
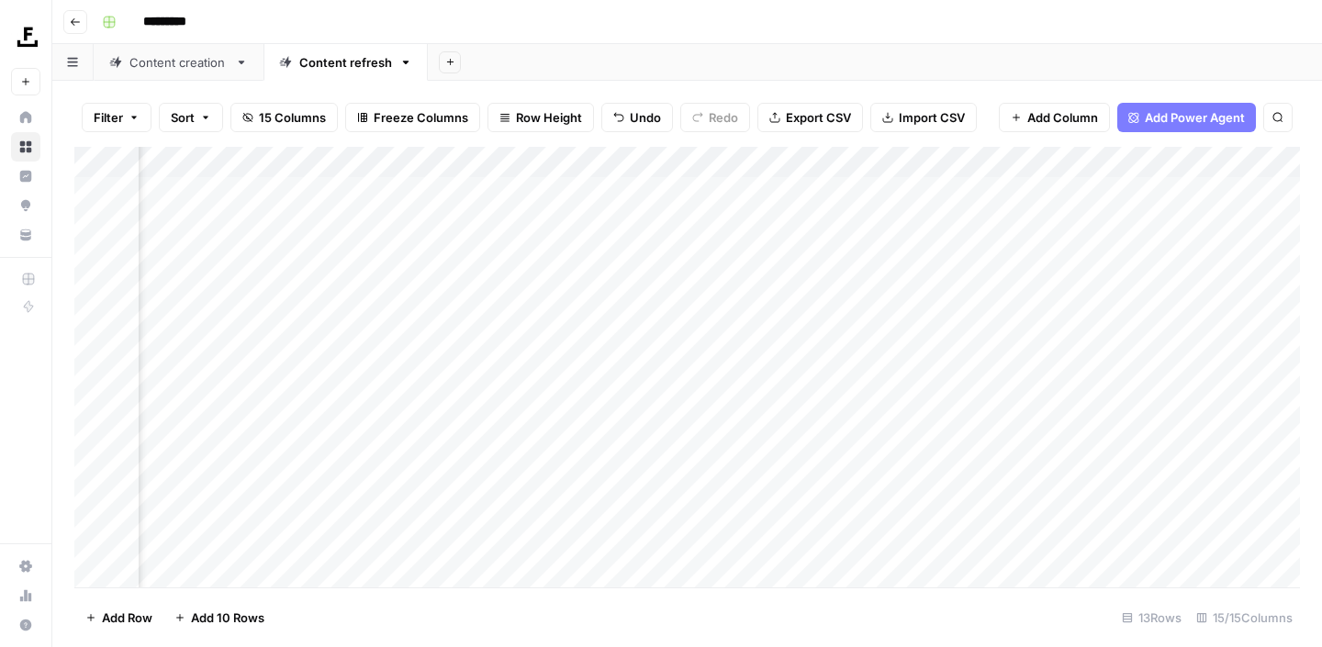
scroll to position [0, 1821]
click at [883, 285] on div "Add Column" at bounding box center [686, 367] width 1225 height 441
click at [953, 289] on div "Add Column" at bounding box center [686, 367] width 1225 height 441
